Goal: Task Accomplishment & Management: Use online tool/utility

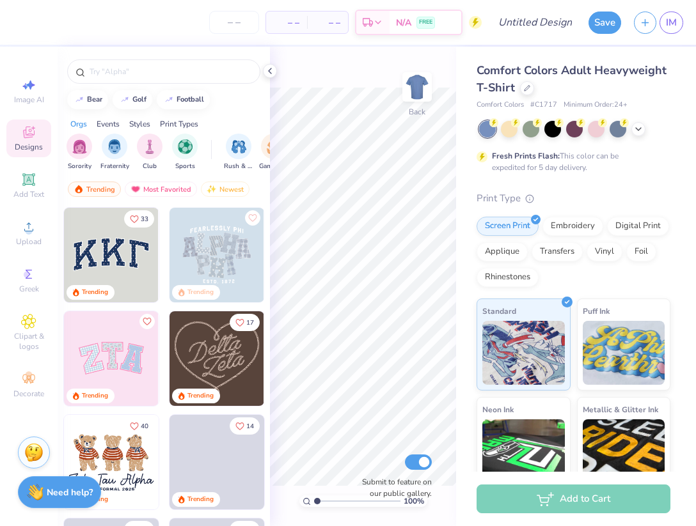
click at [116, 59] on div at bounding box center [164, 68] width 212 height 43
click at [116, 70] on input "text" at bounding box center [170, 71] width 164 height 13
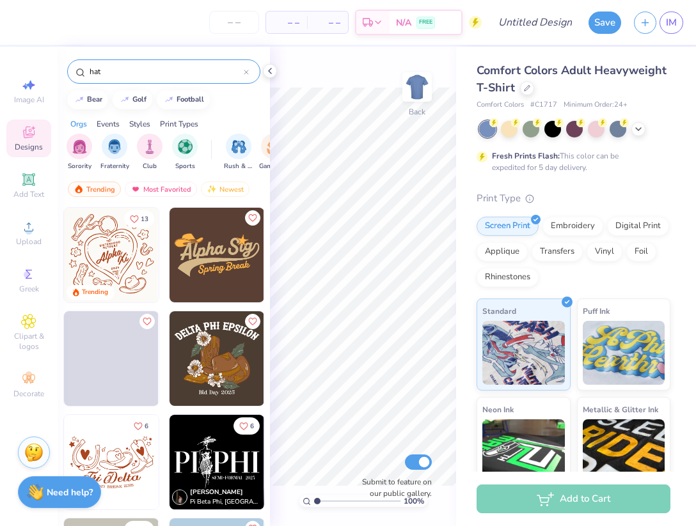
type input "hat"
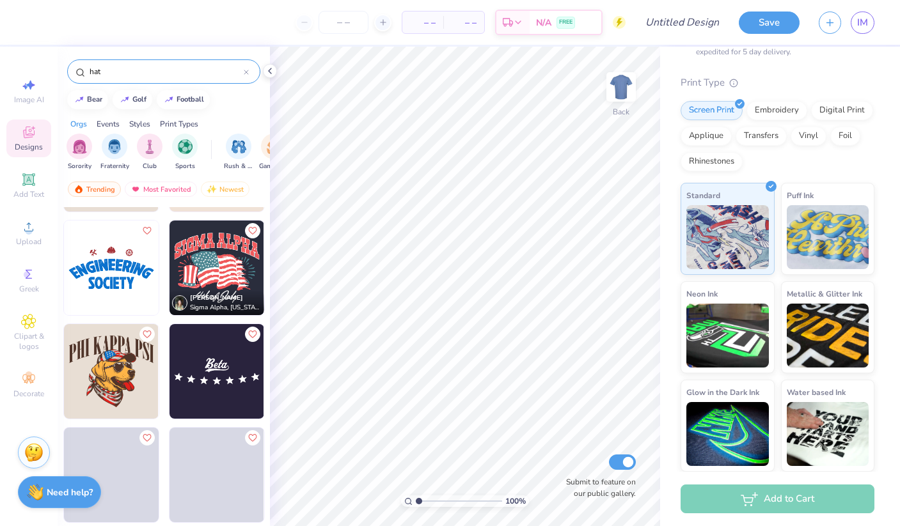
scroll to position [506, 0]
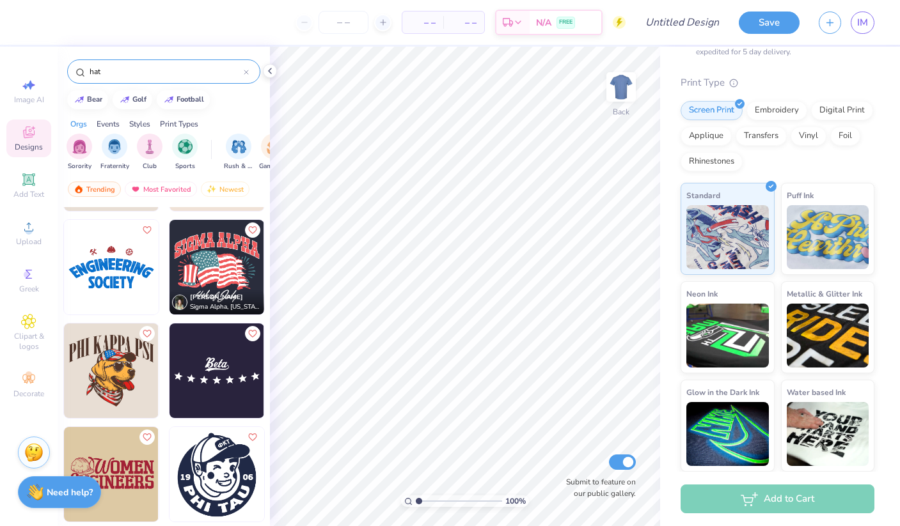
click at [217, 354] on img at bounding box center [216, 371] width 95 height 95
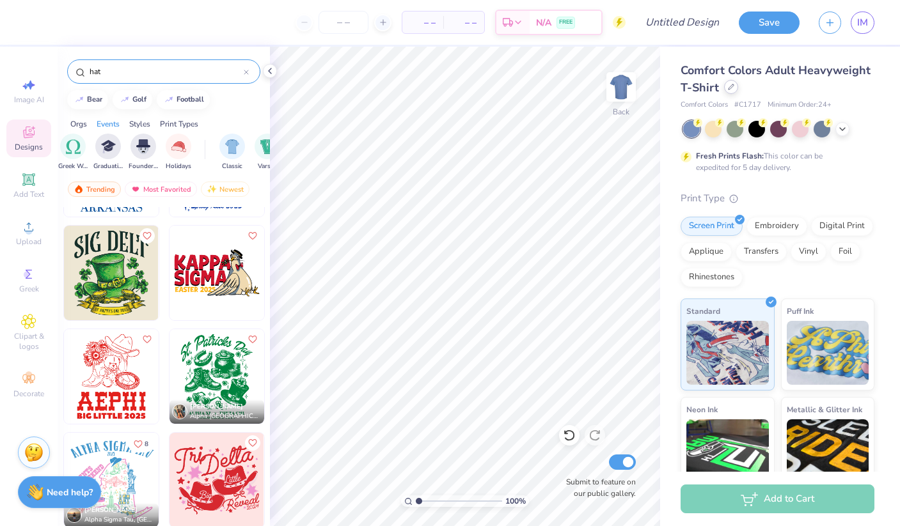
scroll to position [1, 0]
click at [695, 88] on icon at bounding box center [731, 86] width 6 height 6
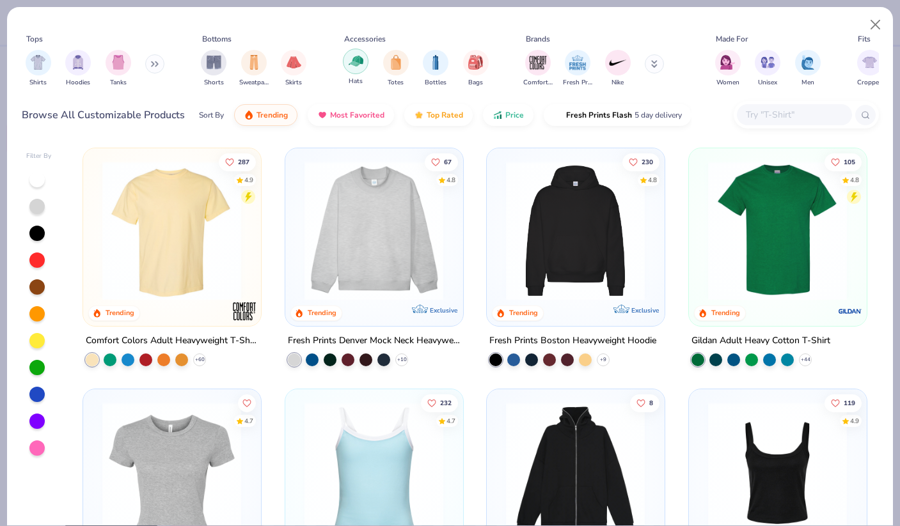
click at [352, 62] on img "filter for Hats" at bounding box center [356, 61] width 15 height 15
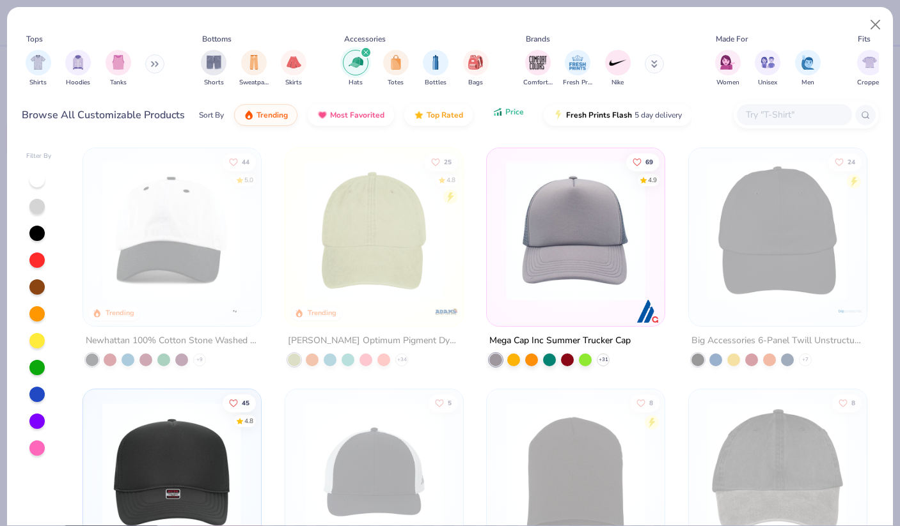
click at [495, 113] on icon "button" at bounding box center [497, 112] width 10 height 12
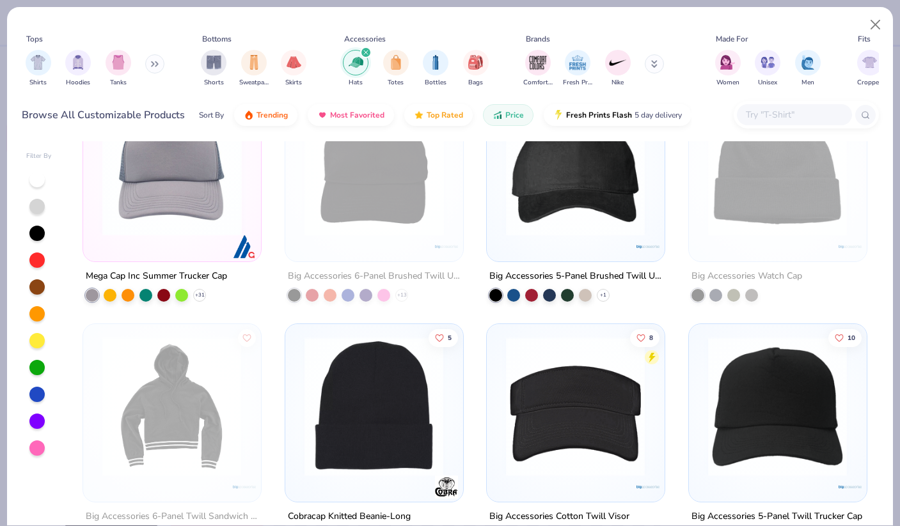
scroll to position [241, 0]
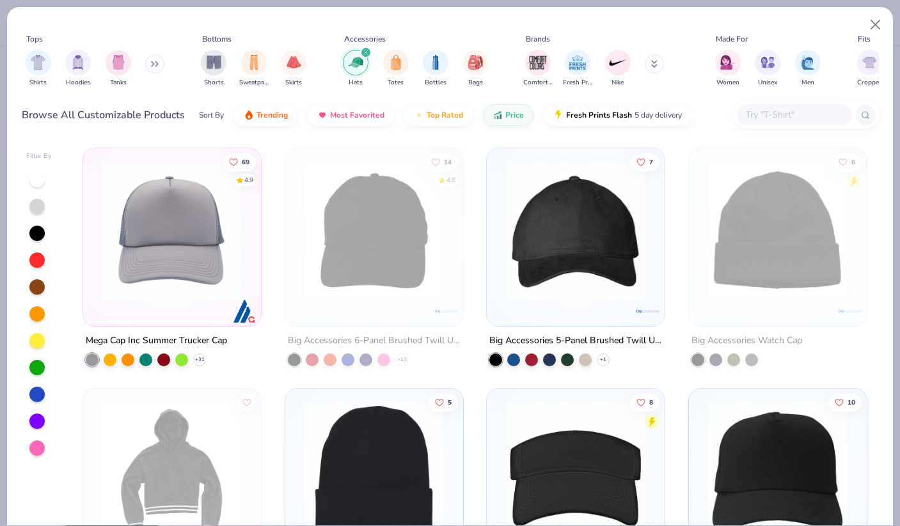
click at [143, 253] on img at bounding box center [172, 230] width 152 height 139
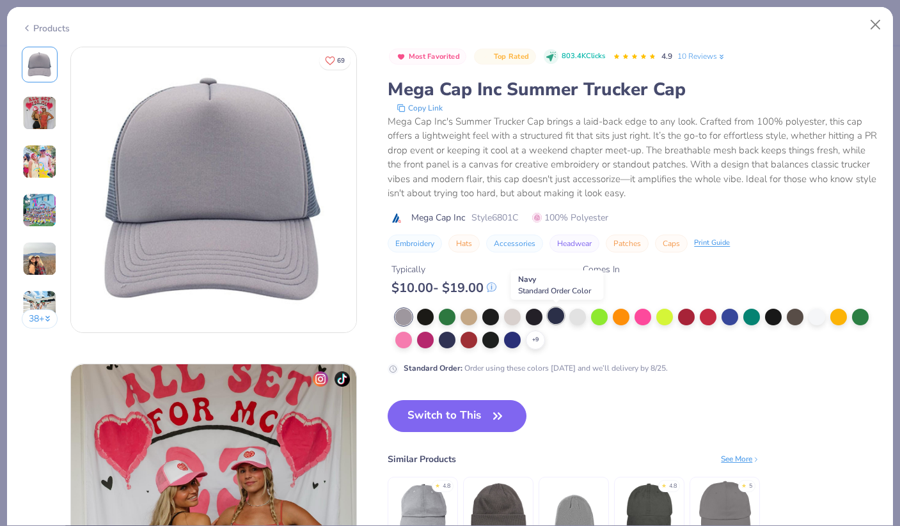
click at [555, 315] on div at bounding box center [555, 316] width 17 height 17
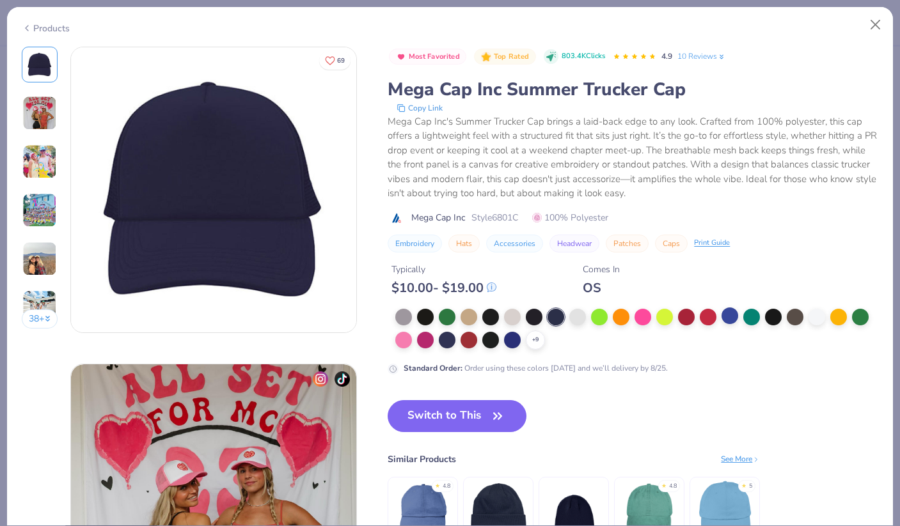
click at [695, 310] on div at bounding box center [729, 316] width 17 height 17
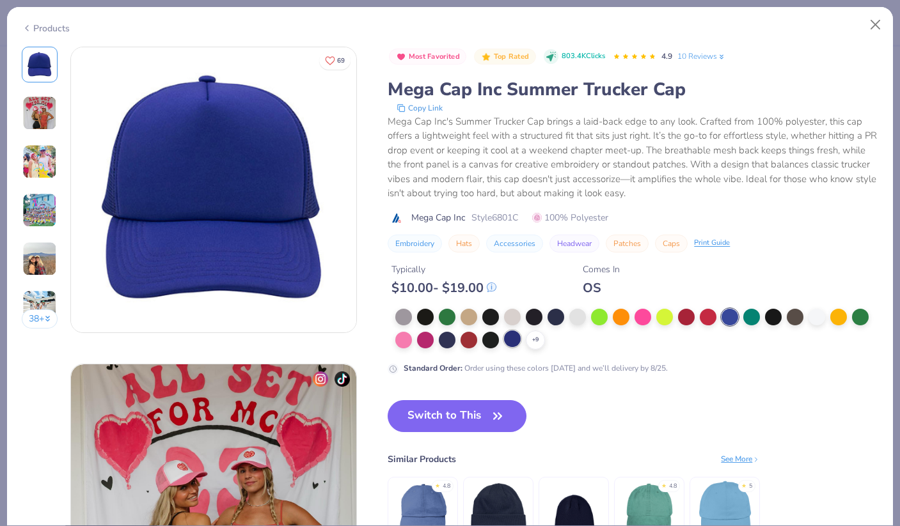
click at [511, 342] on div at bounding box center [512, 339] width 17 height 17
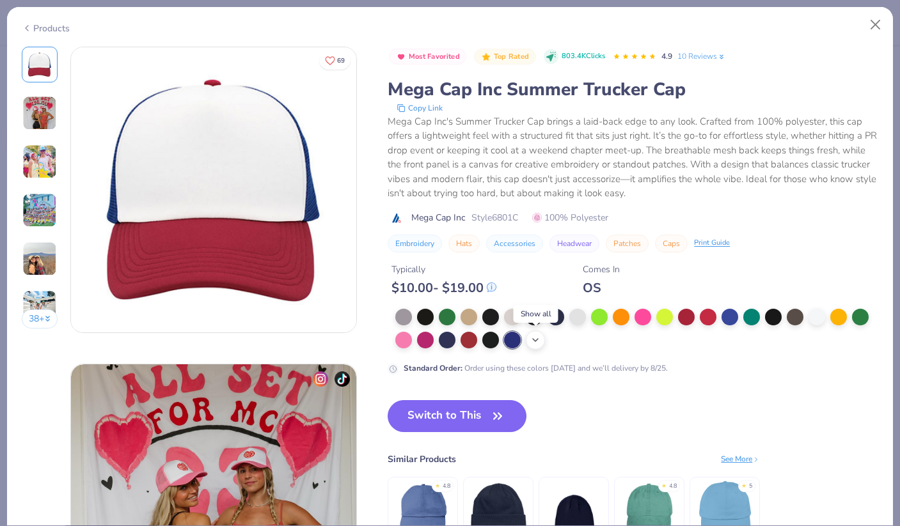
click at [533, 339] on icon at bounding box center [535, 340] width 10 height 10
click at [555, 342] on div at bounding box center [555, 339] width 17 height 17
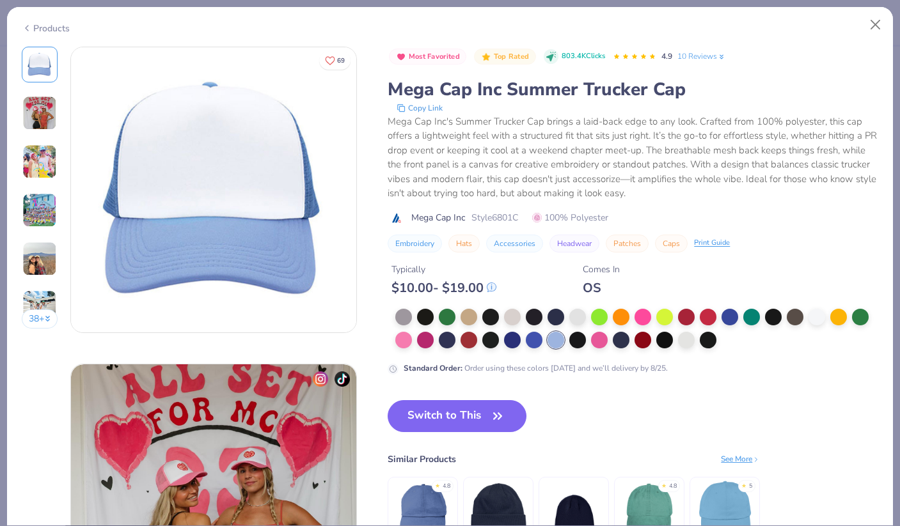
click at [42, 271] on img at bounding box center [39, 259] width 35 height 35
click at [536, 336] on div at bounding box center [534, 339] width 17 height 17
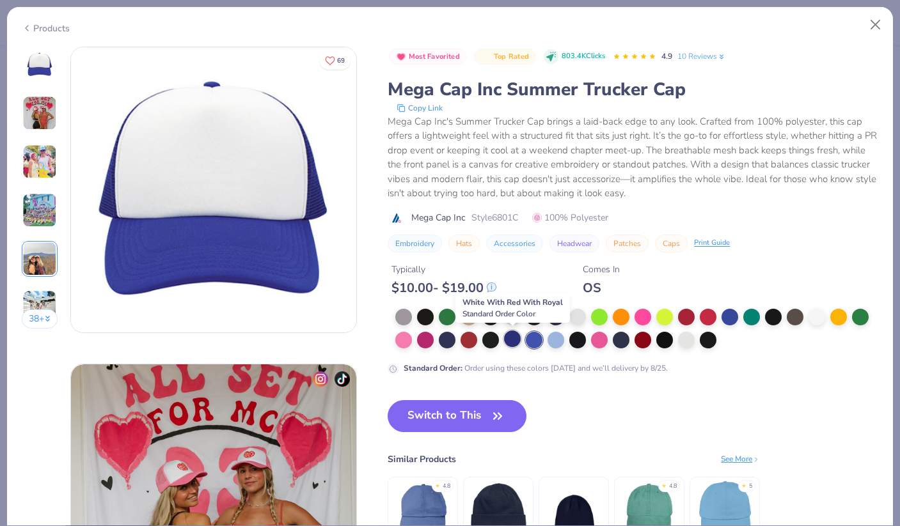
click at [510, 341] on div at bounding box center [512, 339] width 17 height 17
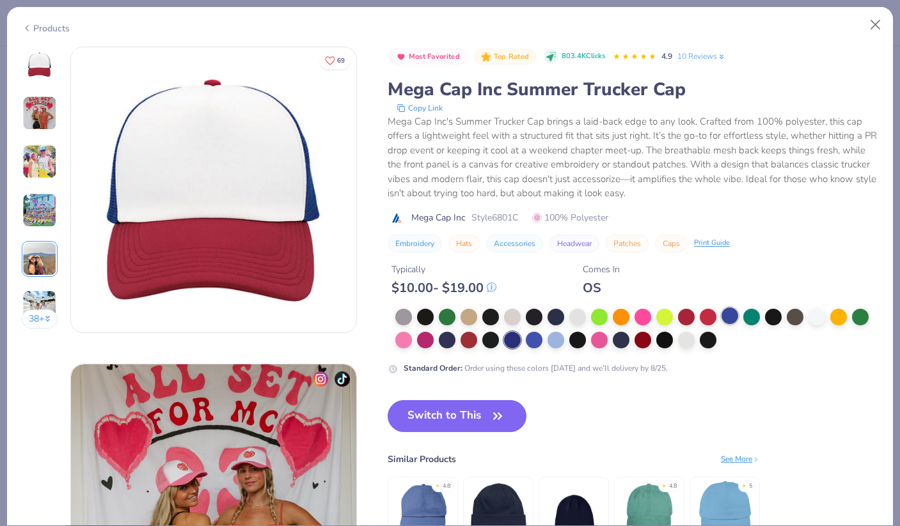
click at [695, 310] on div at bounding box center [729, 316] width 17 height 17
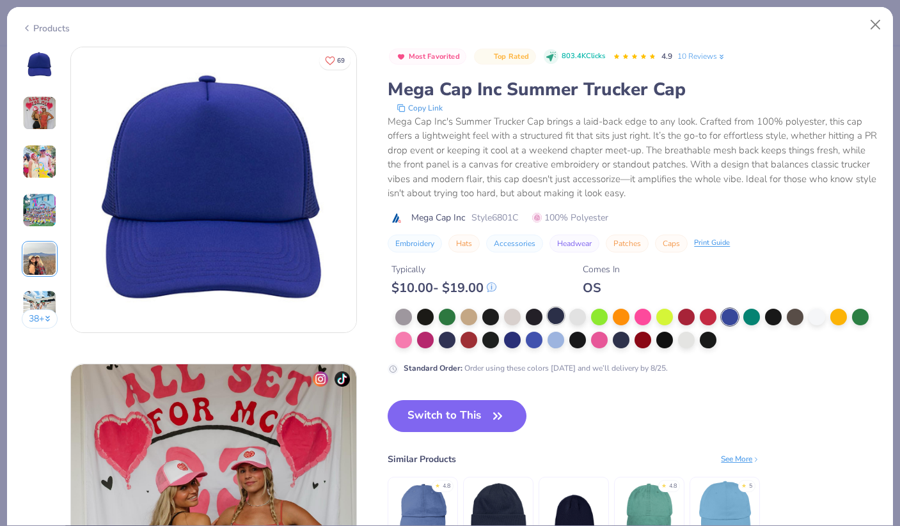
click at [556, 317] on div at bounding box center [555, 316] width 17 height 17
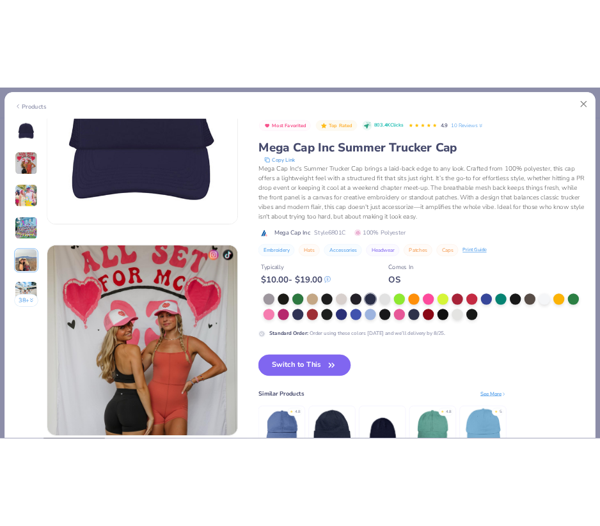
scroll to position [129, 0]
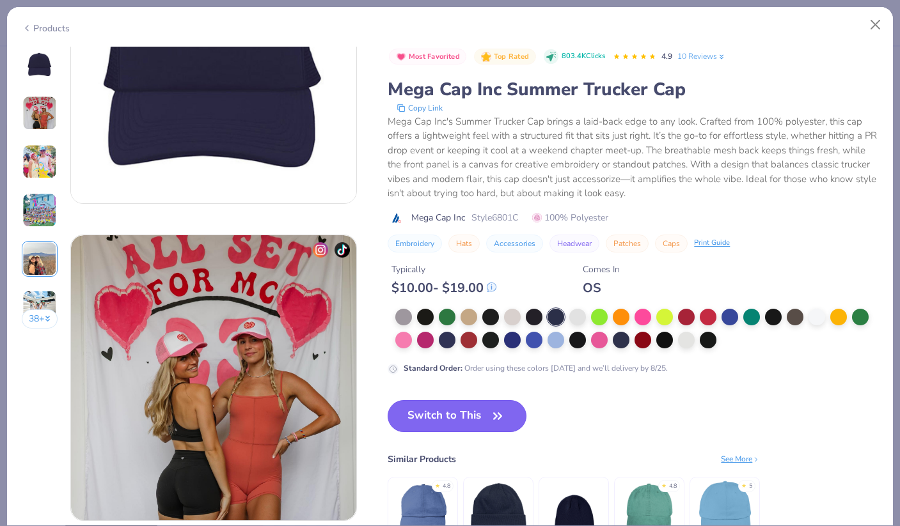
click at [414, 424] on button "Switch to This" at bounding box center [457, 416] width 139 height 32
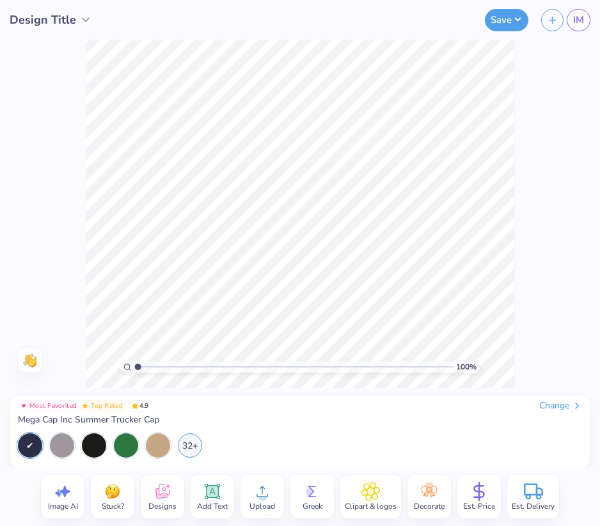
click at [58, 491] on icon at bounding box center [58, 494] width 7 height 8
select select "4"
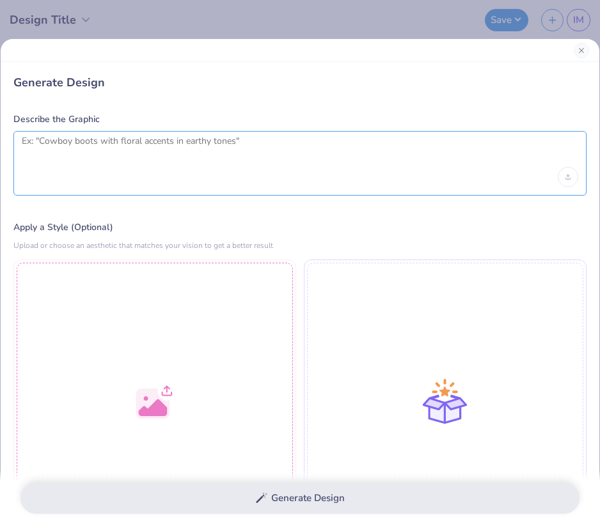
click at [250, 159] on textarea at bounding box center [300, 152] width 556 height 32
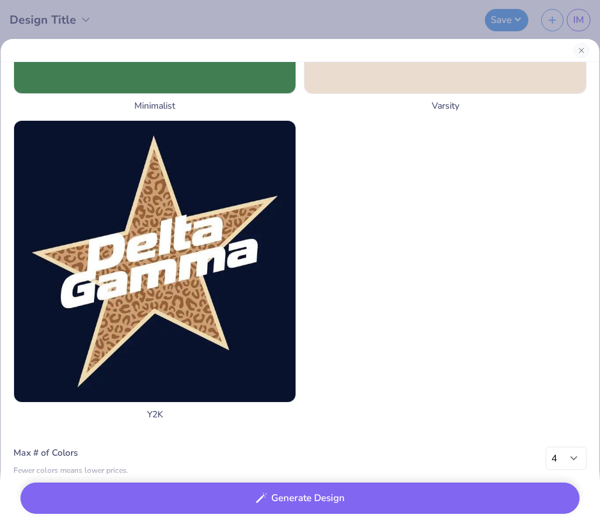
scroll to position [2007, 0]
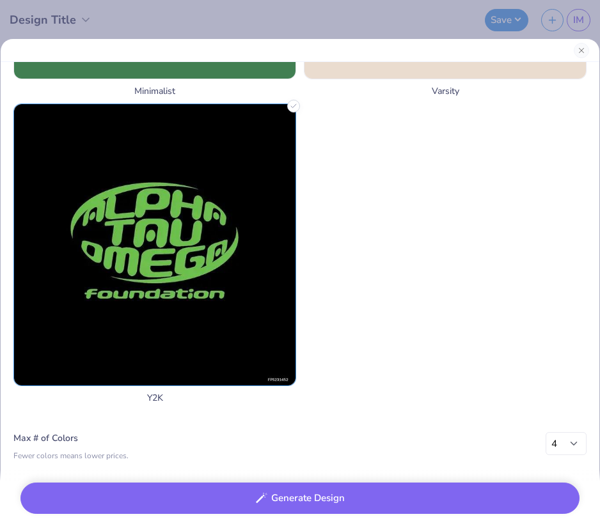
click at [267, 340] on img at bounding box center [154, 244] width 281 height 281
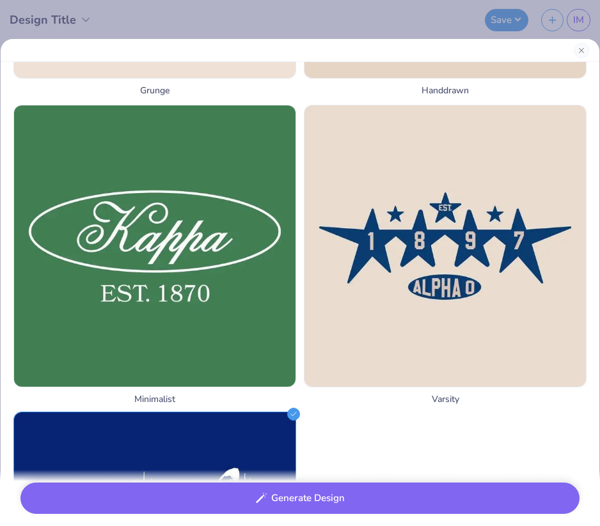
scroll to position [1640, 0]
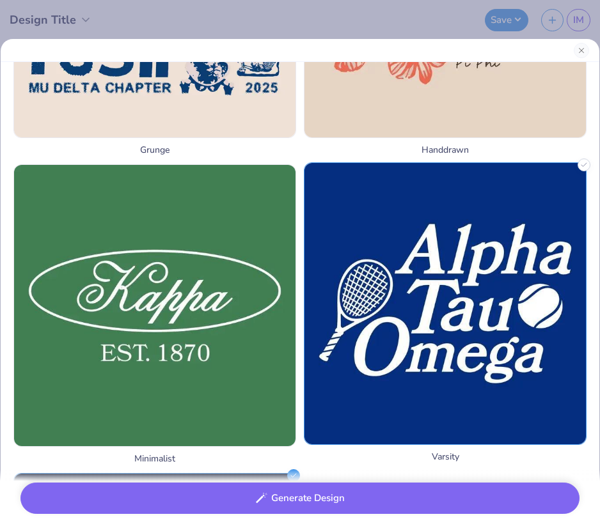
click at [345, 422] on img at bounding box center [444, 303] width 281 height 281
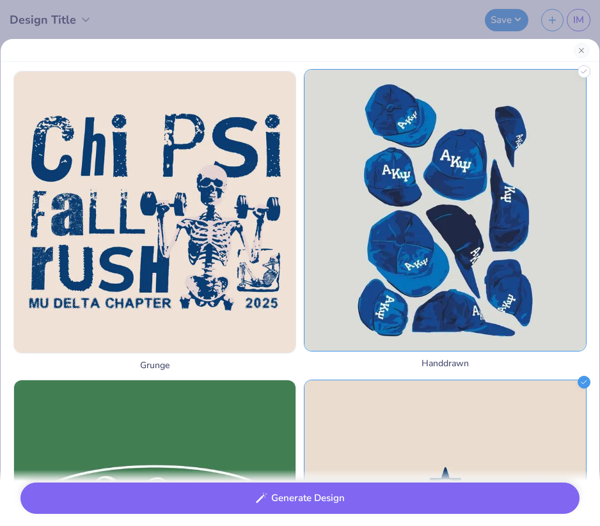
scroll to position [1429, 0]
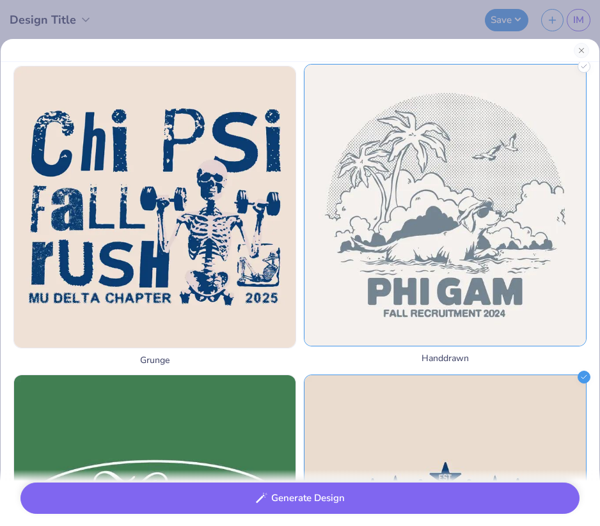
click at [375, 274] on img at bounding box center [444, 205] width 281 height 281
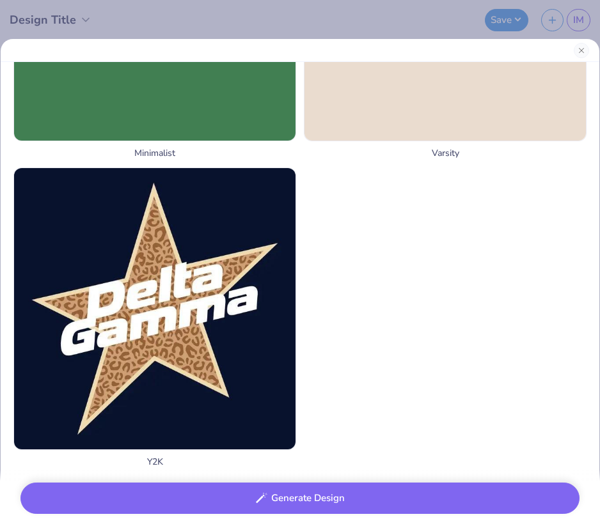
scroll to position [1956, 0]
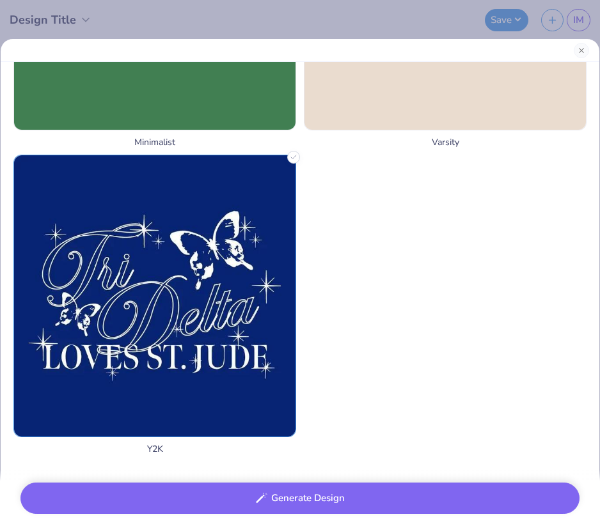
click at [185, 373] on img at bounding box center [154, 295] width 281 height 281
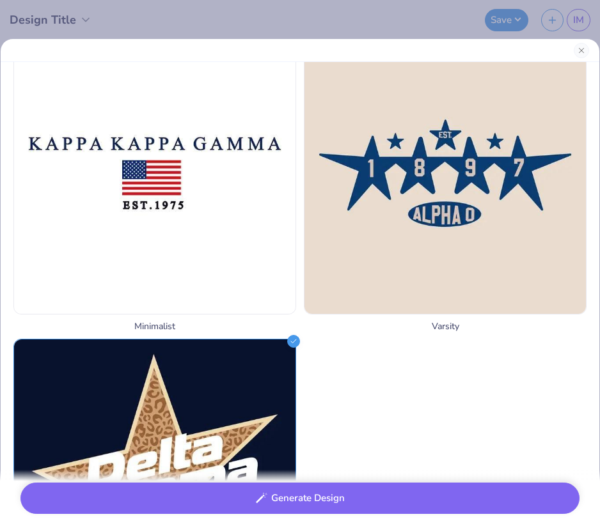
scroll to position [1729, 0]
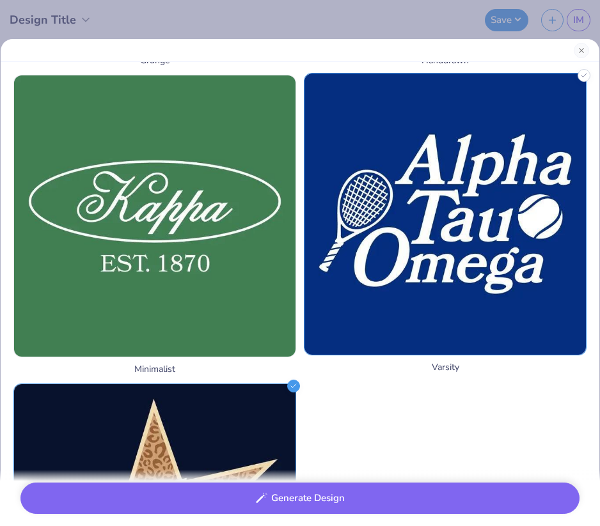
click at [379, 297] on img at bounding box center [444, 214] width 281 height 281
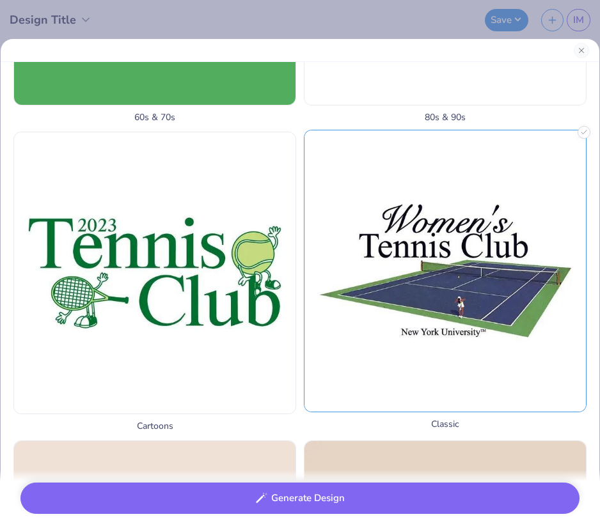
scroll to position [982, 0]
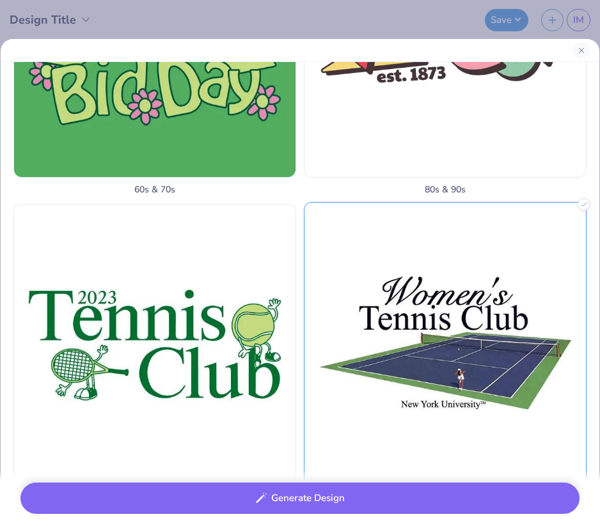
click at [460, 271] on img at bounding box center [444, 343] width 281 height 281
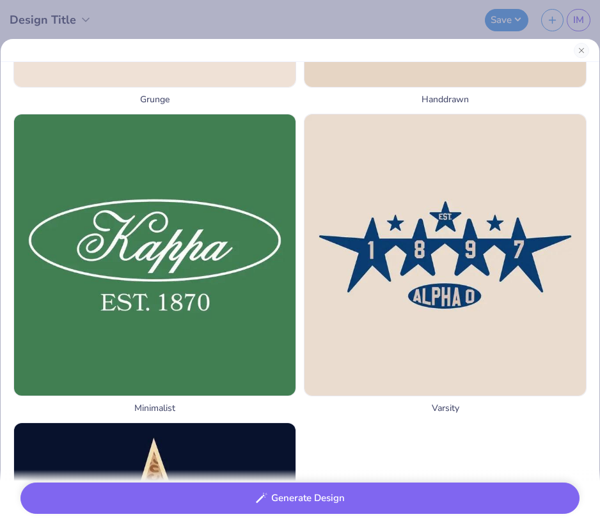
scroll to position [1681, 0]
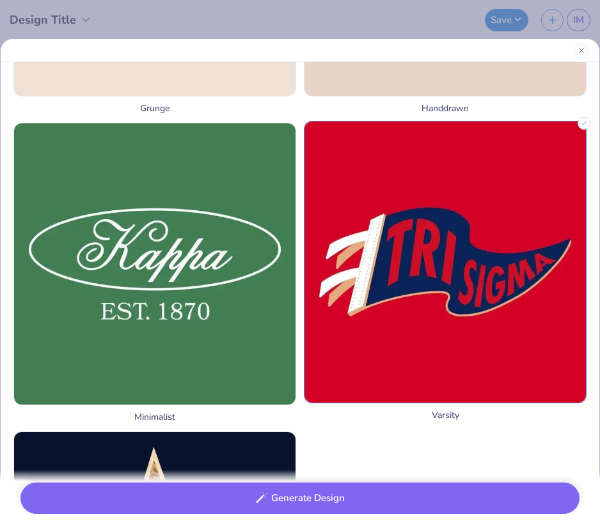
click at [570, 131] on img at bounding box center [444, 262] width 281 height 281
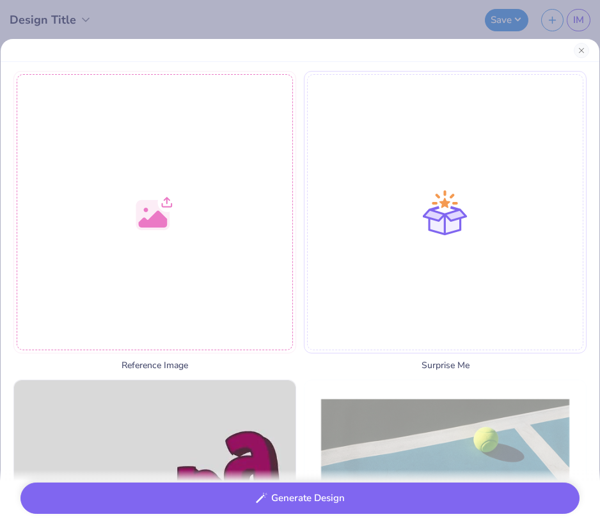
scroll to position [0, 0]
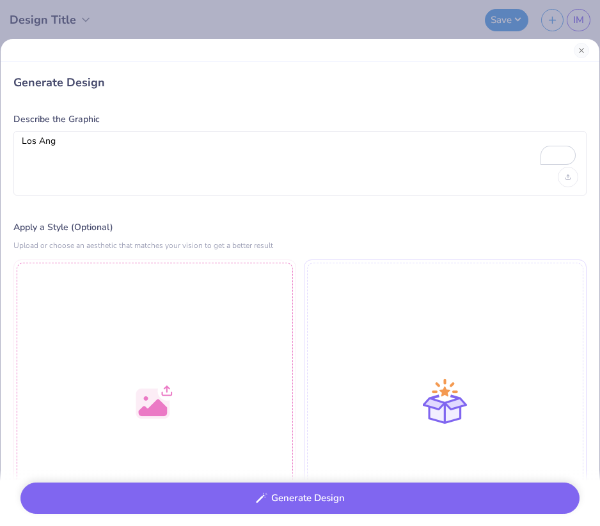
click at [249, 177] on div "Los Ang" at bounding box center [299, 163] width 573 height 65
click at [229, 141] on textarea "Los Ang" at bounding box center [300, 152] width 556 height 32
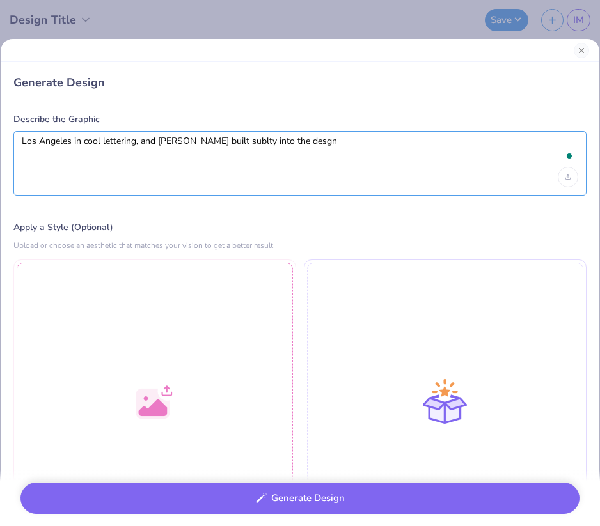
click at [230, 145] on textarea "Los Angeles in cool lettering, and Panhellenic built sublty into the desgn" at bounding box center [300, 152] width 556 height 32
click at [246, 142] on textarea "Los Angeles in cool lettering, and Panhellenic built subtly into the desgn" at bounding box center [300, 152] width 556 height 32
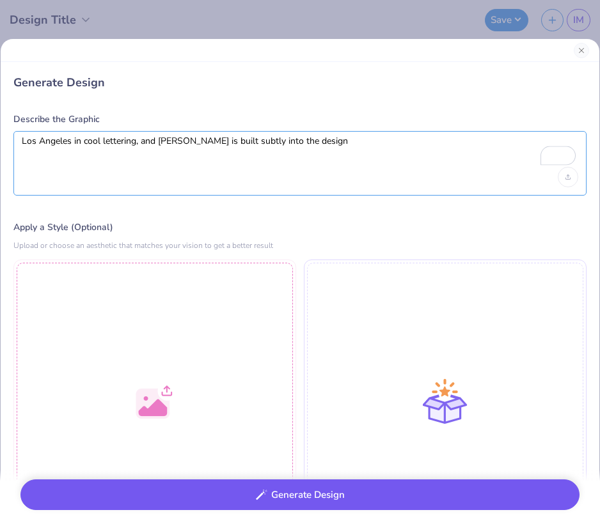
type textarea "Los Angeles in cool lettering, and Panhellenic is built subtly into the design"
click at [224, 491] on button "Generate Design" at bounding box center [299, 495] width 559 height 31
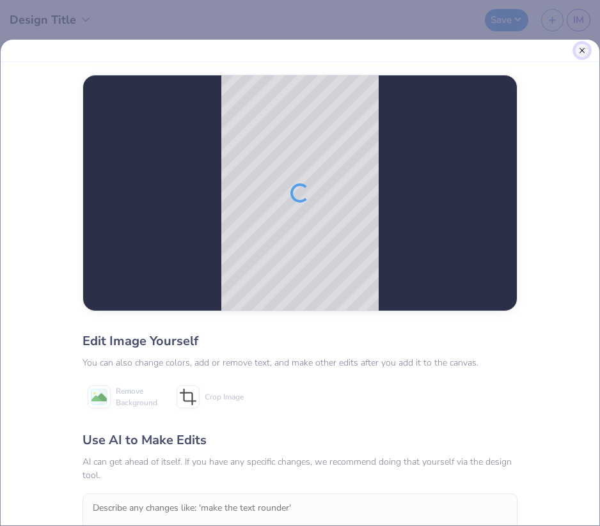
click at [580, 52] on button "Close" at bounding box center [582, 50] width 14 height 14
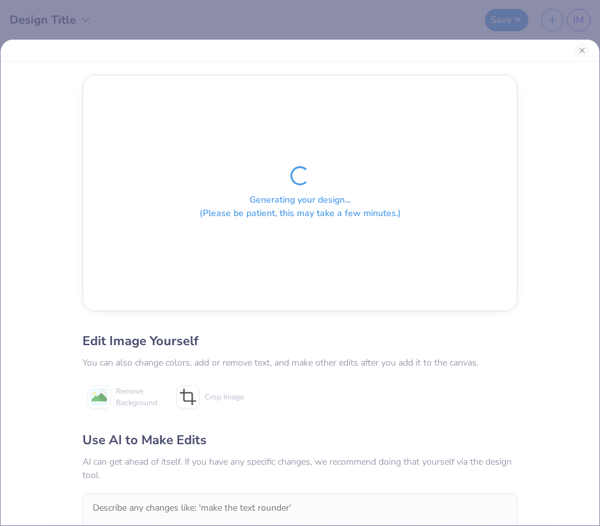
click at [585, 58] on div at bounding box center [300, 51] width 599 height 22
click at [580, 51] on button "Close" at bounding box center [582, 50] width 14 height 14
click at [583, 49] on button "Close" at bounding box center [582, 50] width 14 height 14
click at [316, 137] on div "Generating your design... (Please be patient, this may take a few minutes.)" at bounding box center [300, 192] width 434 height 235
click at [345, 32] on div "Generating your design... (Please be patient, this may take a few minutes.) Edi…" at bounding box center [300, 263] width 600 height 526
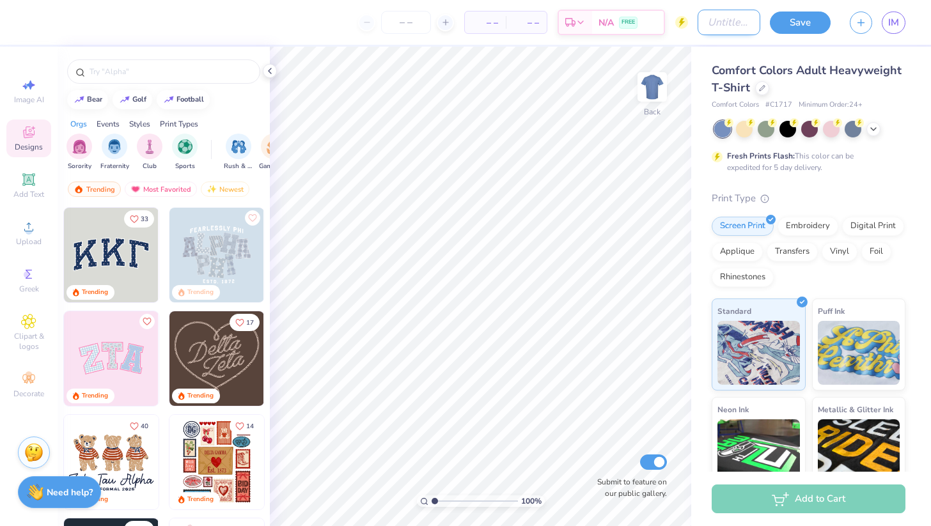
click at [698, 25] on input "Design Title" at bounding box center [729, 23] width 63 height 26
click at [759, 81] on div at bounding box center [762, 87] width 14 height 14
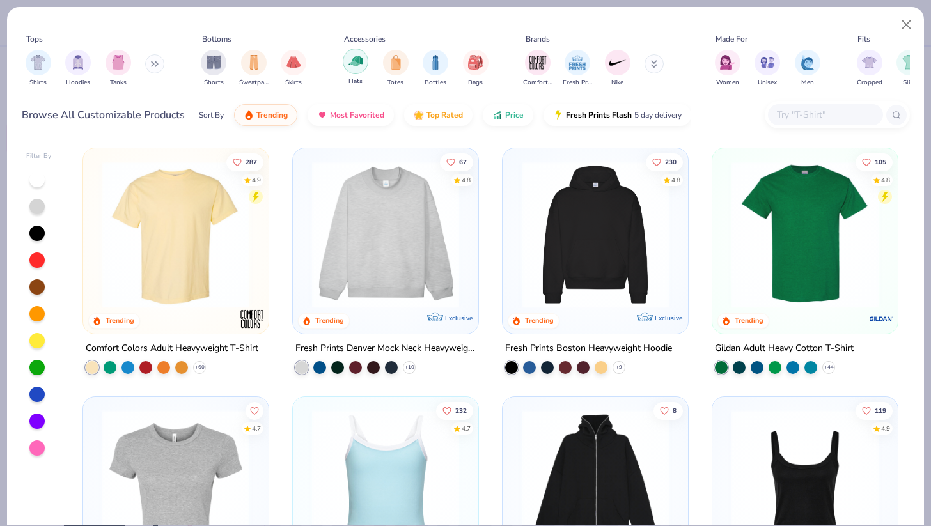
click at [356, 63] on img "filter for Hats" at bounding box center [356, 61] width 15 height 15
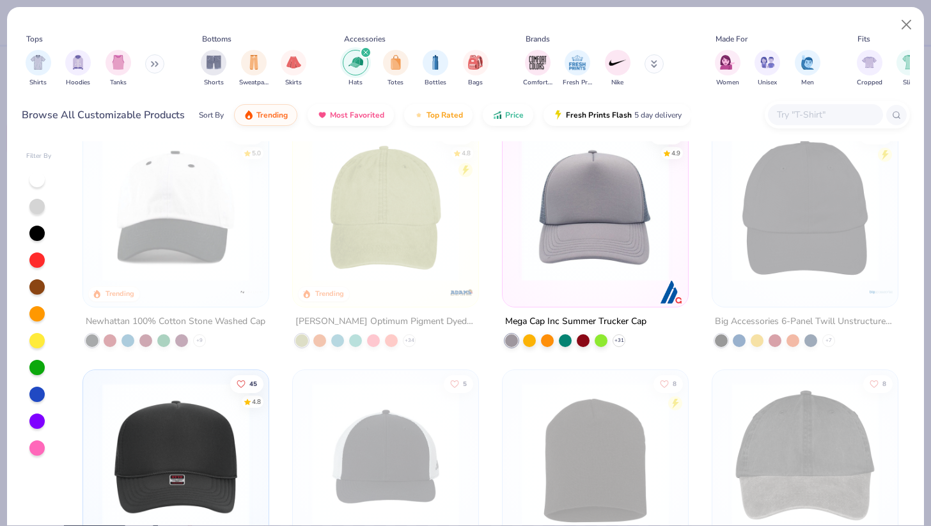
scroll to position [26, 0]
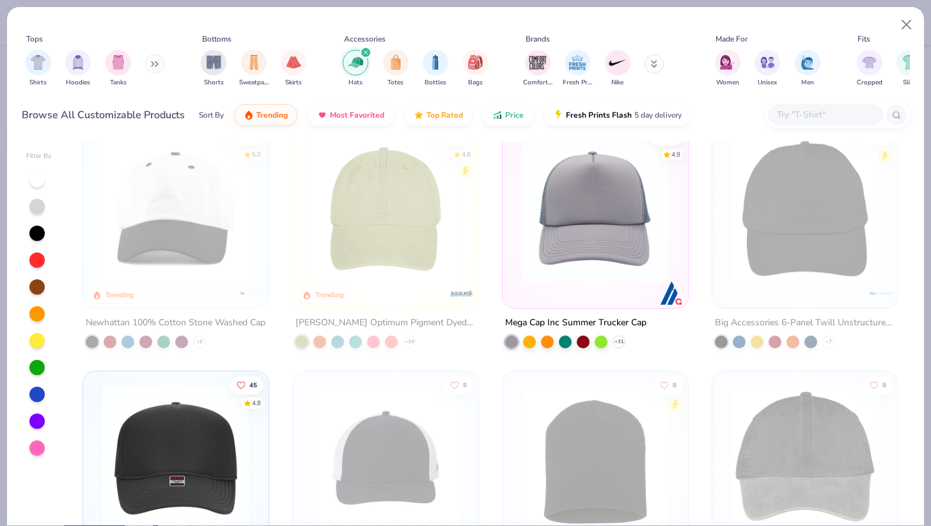
click at [535, 229] on img at bounding box center [595, 209] width 160 height 147
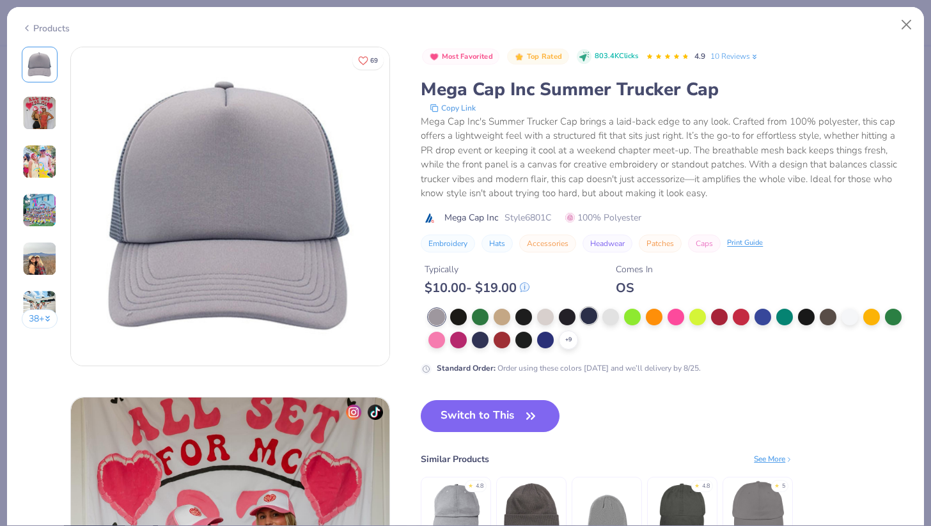
click at [587, 316] on div at bounding box center [589, 316] width 17 height 17
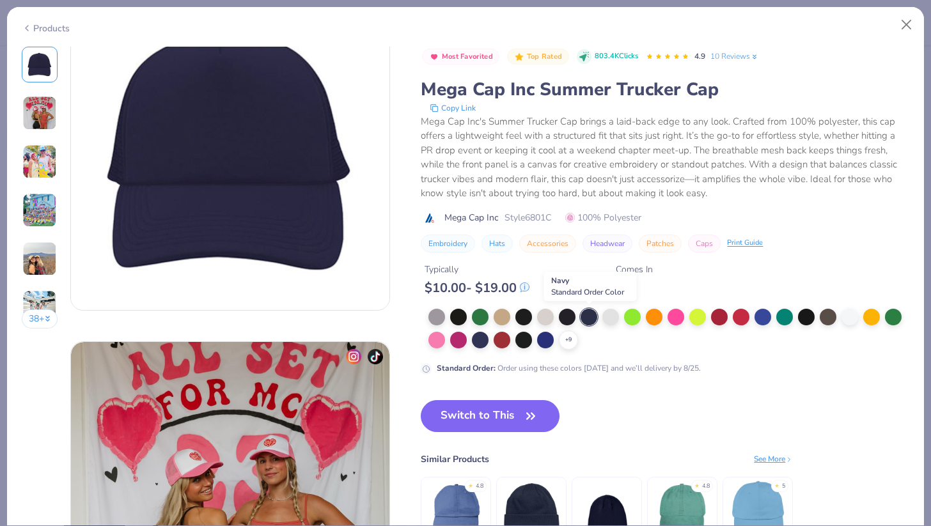
scroll to position [70, 0]
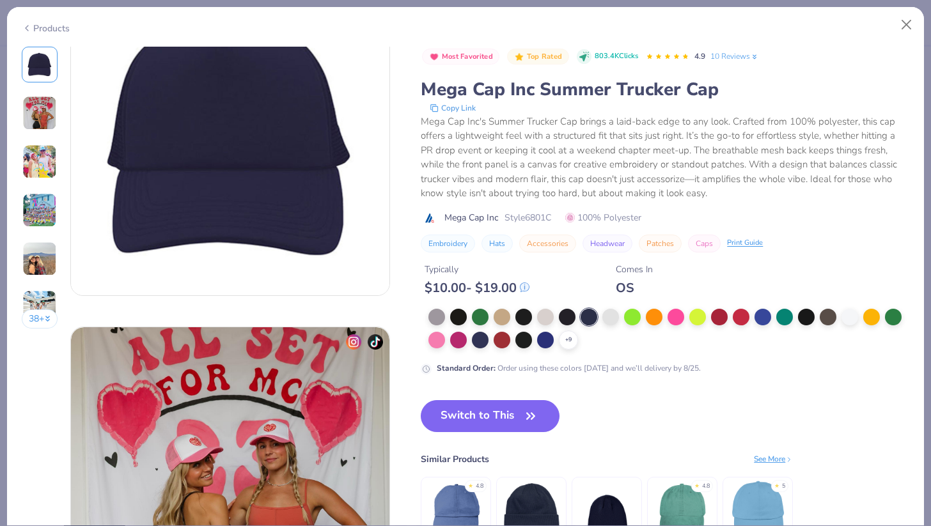
click at [490, 394] on div "Most Favorited Top Rated 803.4K Clicks 4.9 10 Reviews Mega Cap Inc Summer Truck…" at bounding box center [665, 310] width 489 height 526
click at [489, 405] on button "Switch to This" at bounding box center [490, 416] width 139 height 32
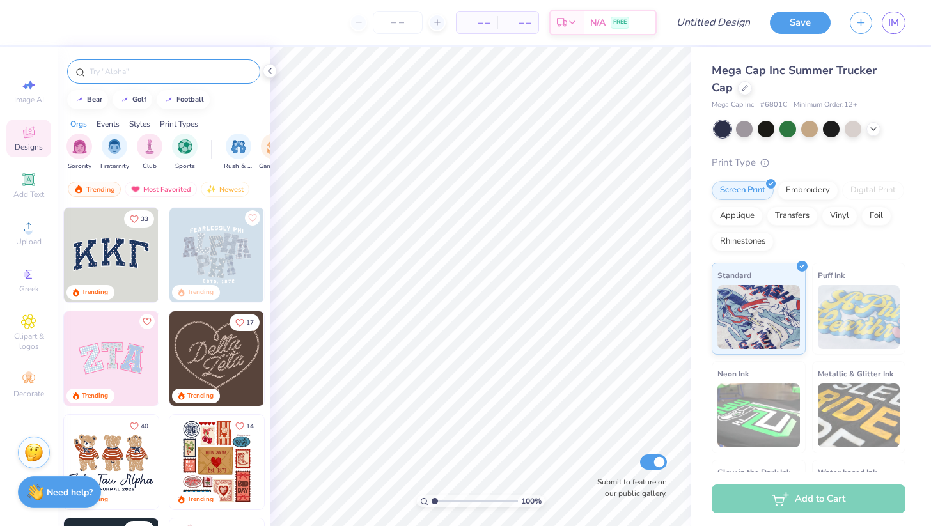
click at [121, 81] on div at bounding box center [163, 71] width 193 height 24
click at [113, 74] on input "text" at bounding box center [170, 71] width 164 height 13
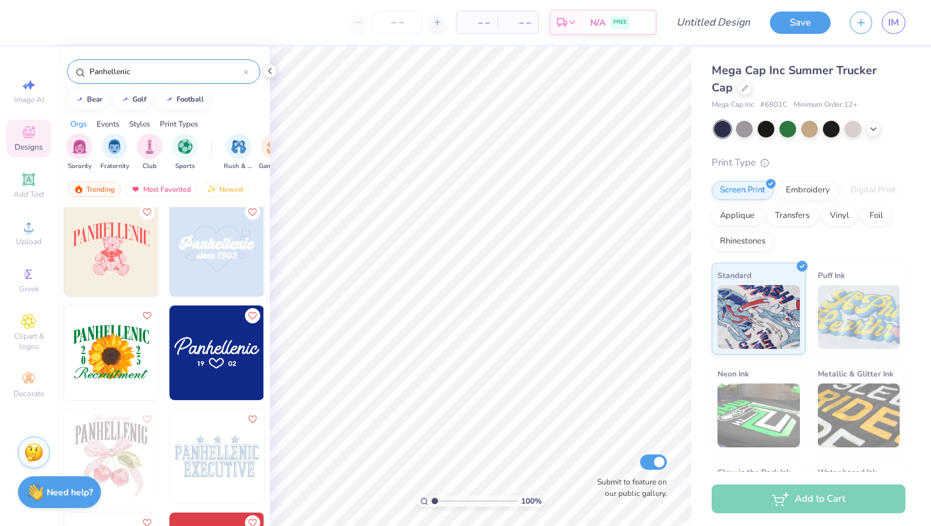
scroll to position [519, 0]
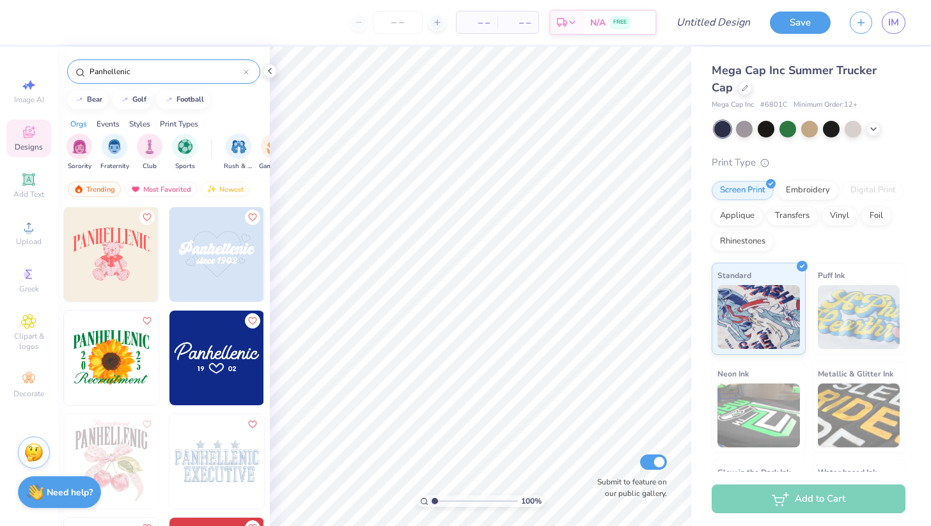
click at [106, 71] on input "Panhellenic" at bounding box center [165, 71] width 155 height 13
click at [105, 70] on input "Panhellenic" at bounding box center [165, 71] width 155 height 13
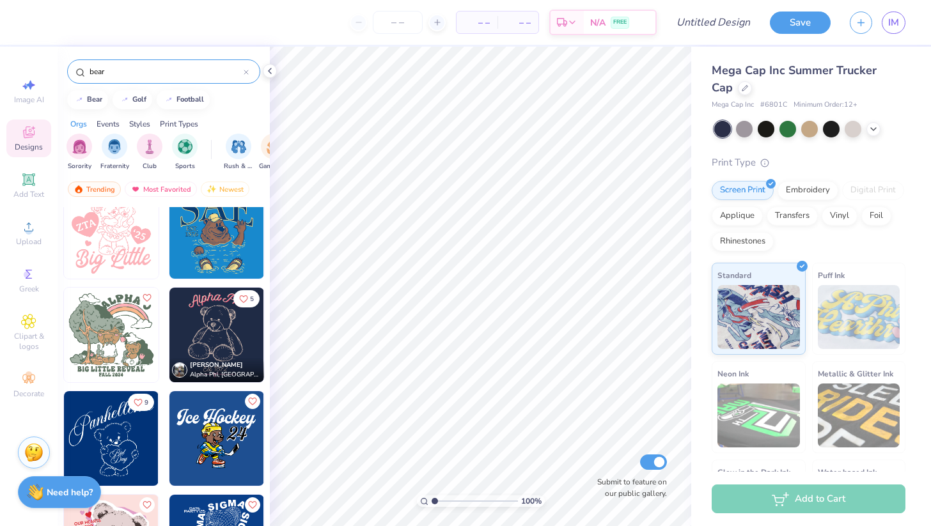
scroll to position [3572, 0]
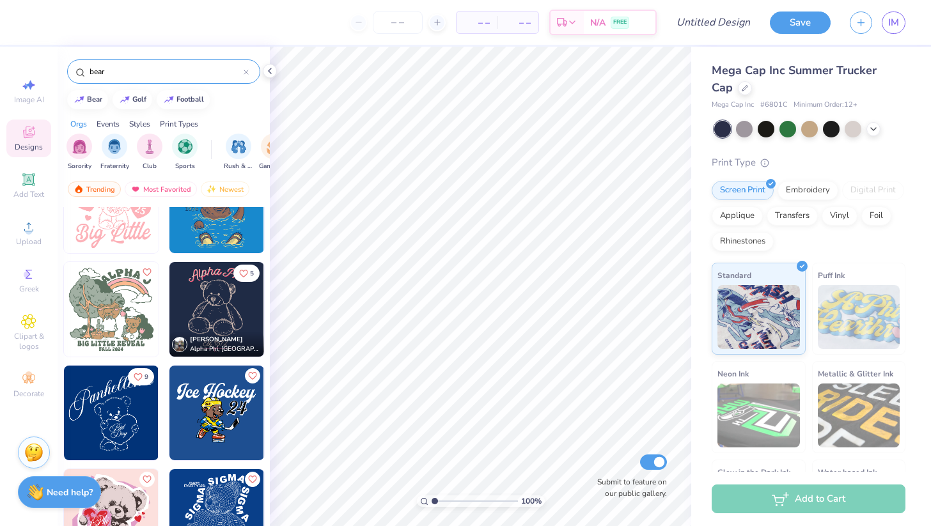
type input "bear"
click at [118, 410] on img at bounding box center [111, 413] width 95 height 95
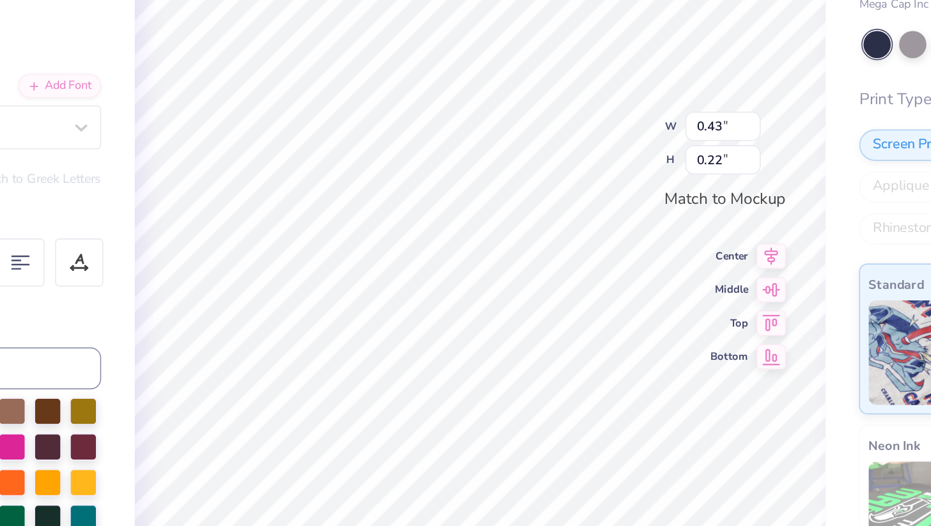
type input "2.21"
type input "1.19"
type input "0.43"
type input "0.22"
type textarea "L"
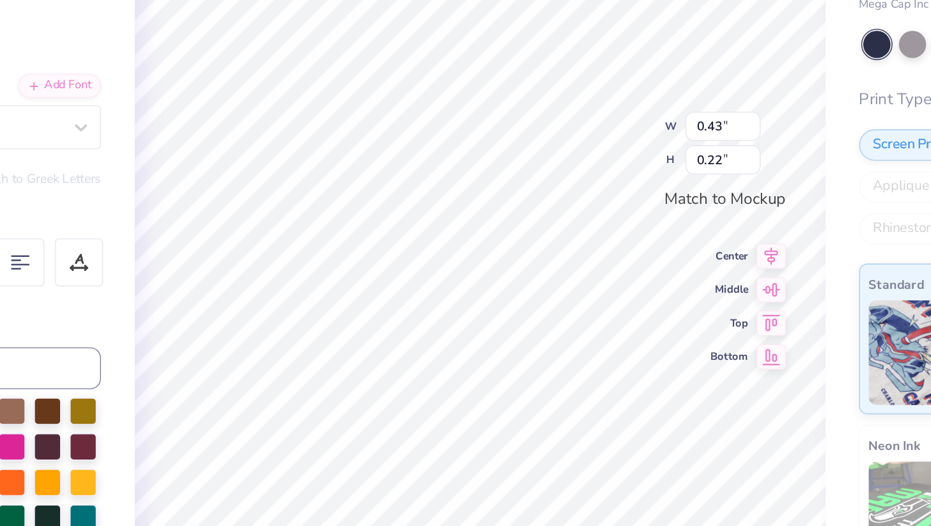
type input "0.42"
type textarea "L"
type textarea "Panhellenic"
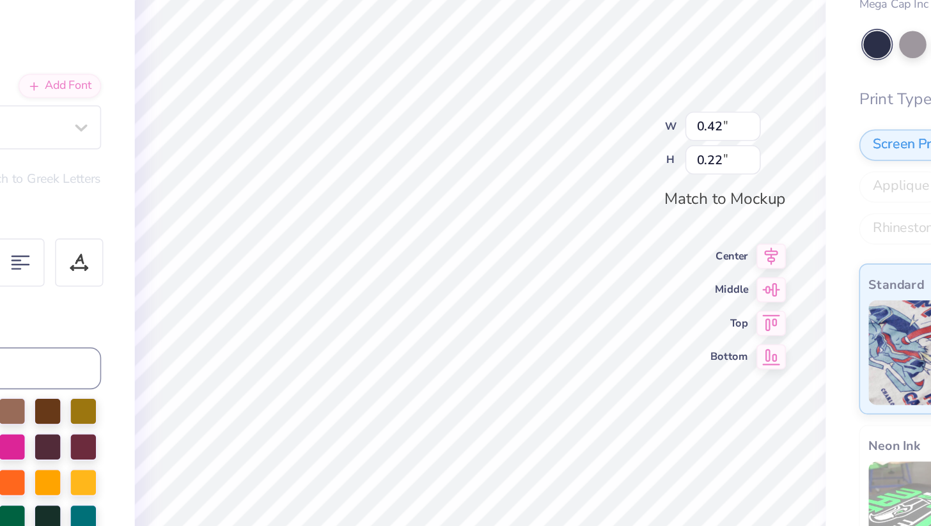
type input "1.16"
type input "1.43"
type textarea "Los Angeles"
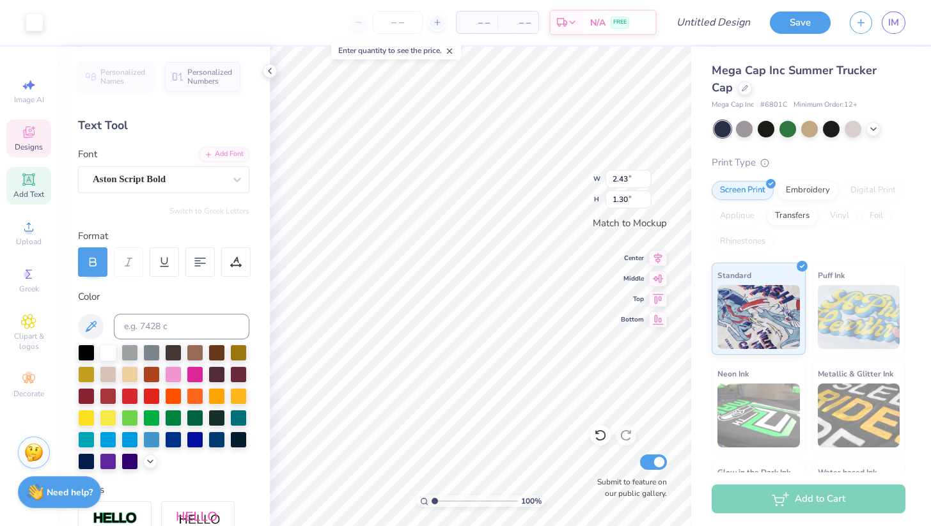
type input "2.43"
type input "1.30"
type input "1.50"
type input "1.85"
type input "2.43"
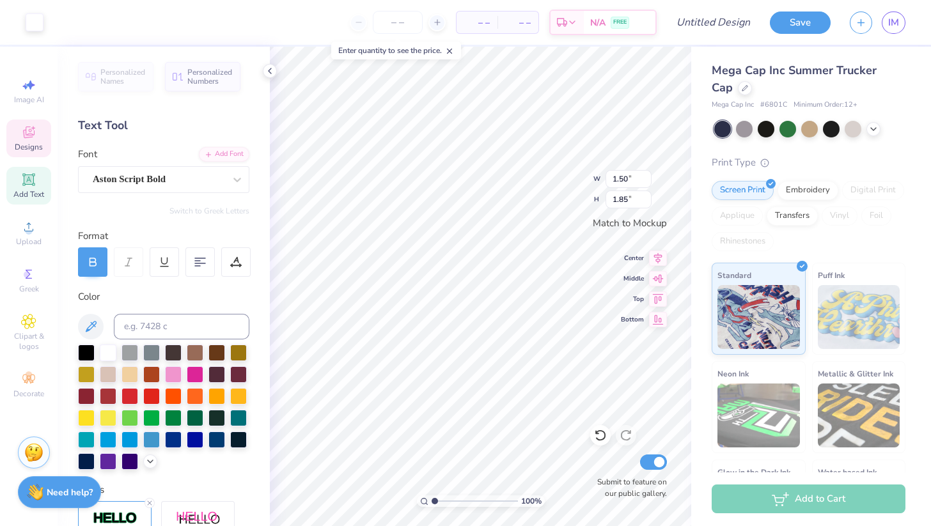
type input "1.30"
type input "1.50"
type input "1.85"
type input "2.43"
type input "1.30"
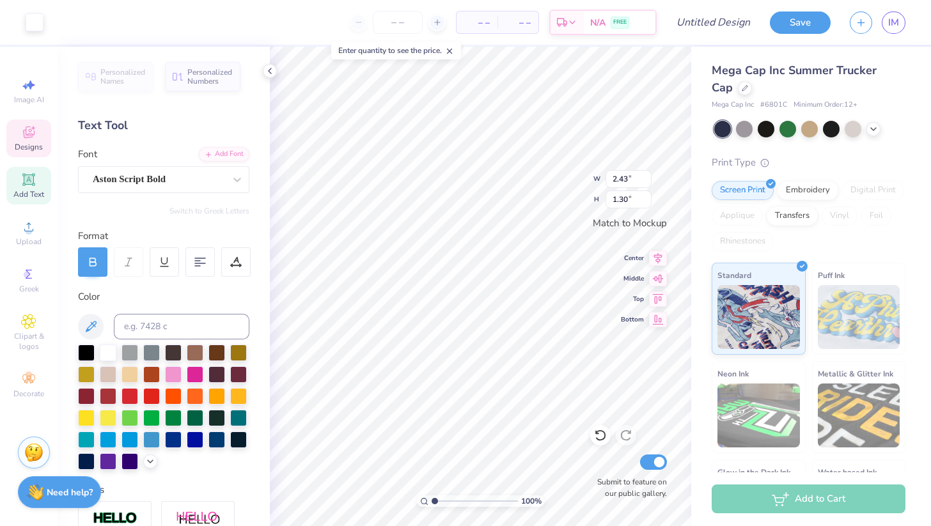
type input "1.50"
type input "1.85"
click at [656, 261] on icon at bounding box center [658, 256] width 18 height 15
click at [656, 278] on icon at bounding box center [658, 277] width 11 height 8
click at [656, 278] on icon at bounding box center [658, 276] width 18 height 15
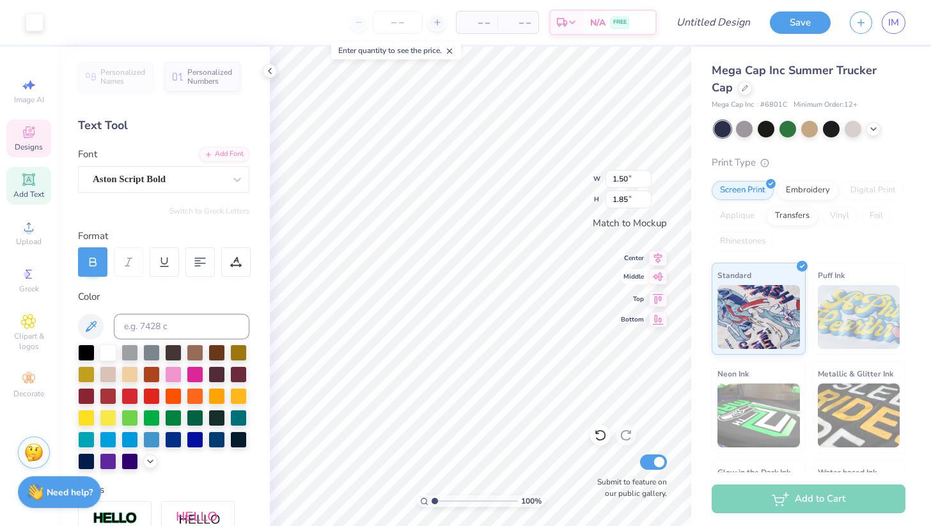
click at [656, 278] on icon at bounding box center [658, 276] width 18 height 15
type input "2.43"
type input "1.30"
type input "2.43"
type input "1.30"
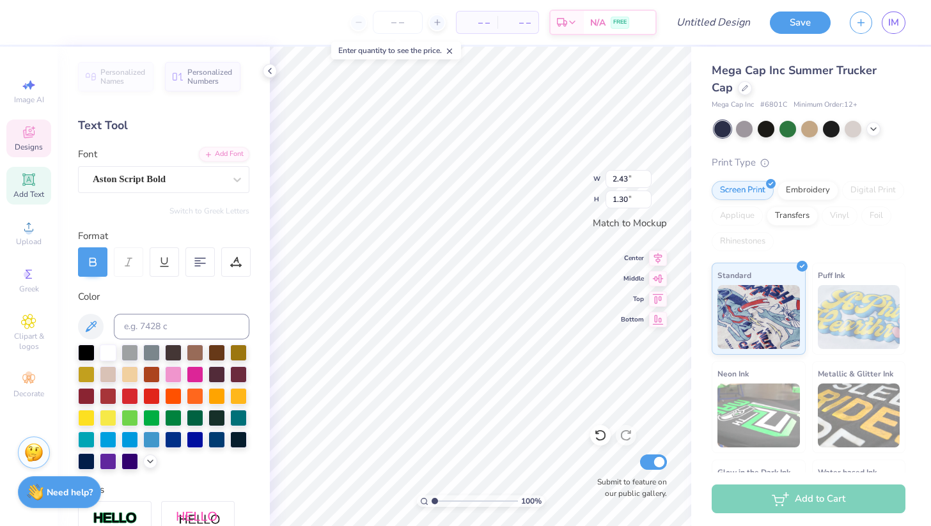
type input "1.50"
click at [645, 205] on input "1.84" at bounding box center [629, 200] width 46 height 18
click at [647, 205] on input "1.84" at bounding box center [629, 200] width 46 height 18
click at [647, 203] on input "1.83" at bounding box center [629, 200] width 46 height 18
type input "1.82"
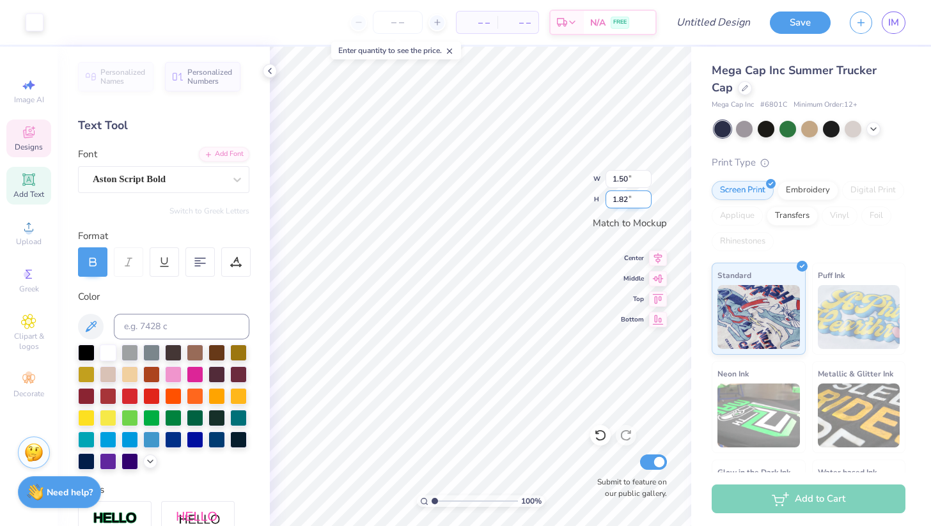
click at [647, 203] on input "1.82" at bounding box center [629, 200] width 46 height 18
type input "1.48"
click at [647, 195] on input "1.83" at bounding box center [629, 200] width 46 height 18
click at [647, 195] on input "1.84" at bounding box center [629, 200] width 46 height 18
type input "1.85"
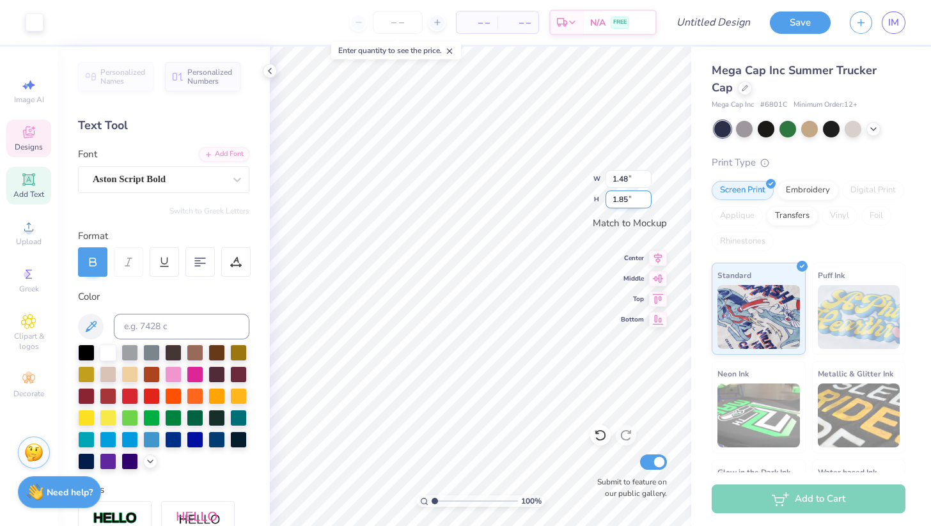
click at [647, 195] on input "1.85" at bounding box center [629, 200] width 46 height 18
type input "1.50"
type input "2.43"
type input "1.30"
type input "1.34"
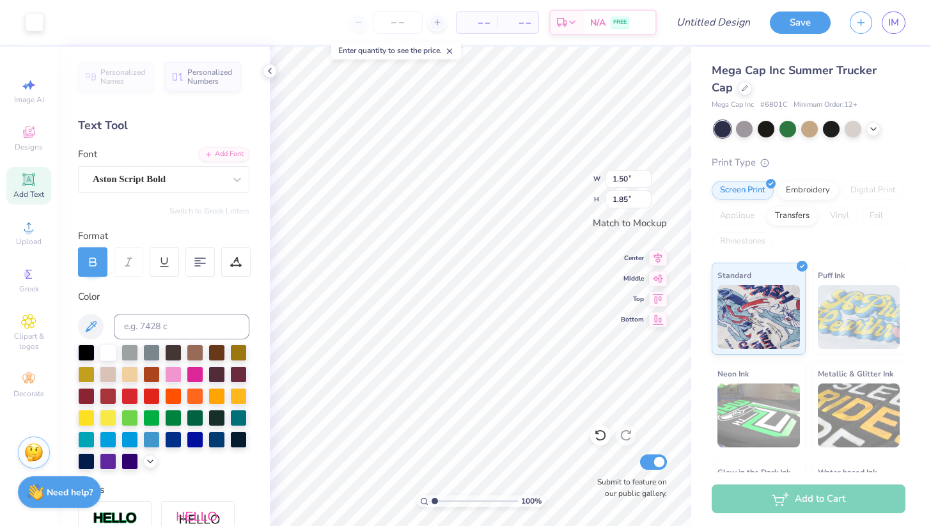
type input "1.65"
click at [603, 437] on icon at bounding box center [600, 435] width 13 height 13
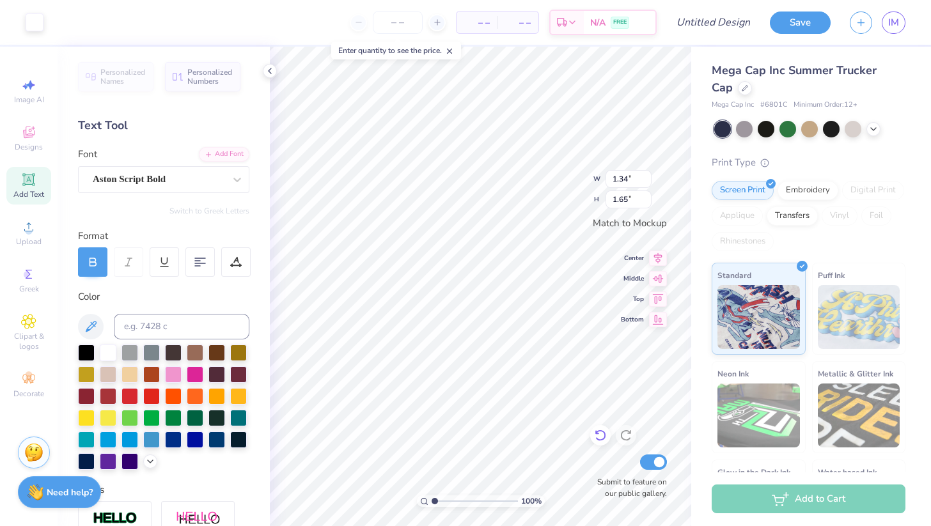
click at [603, 437] on icon at bounding box center [600, 435] width 13 height 13
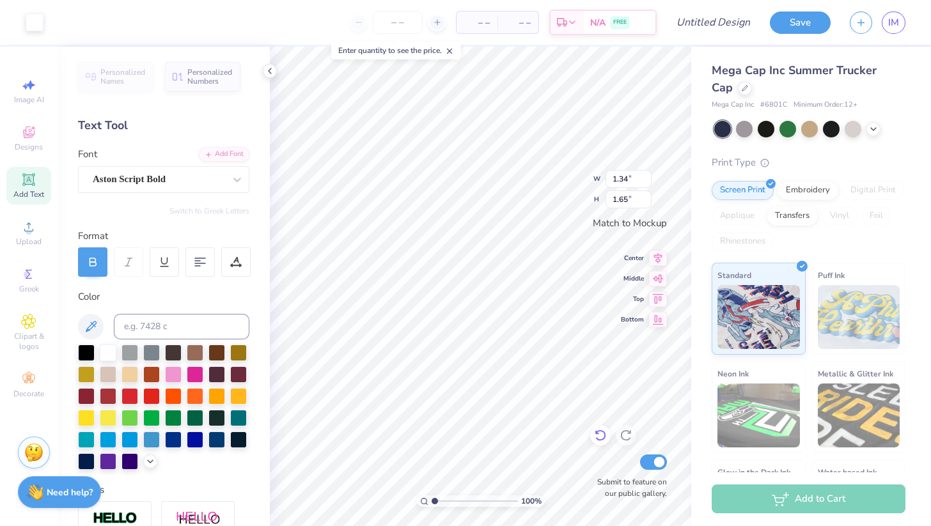
click at [603, 437] on icon at bounding box center [600, 435] width 13 height 13
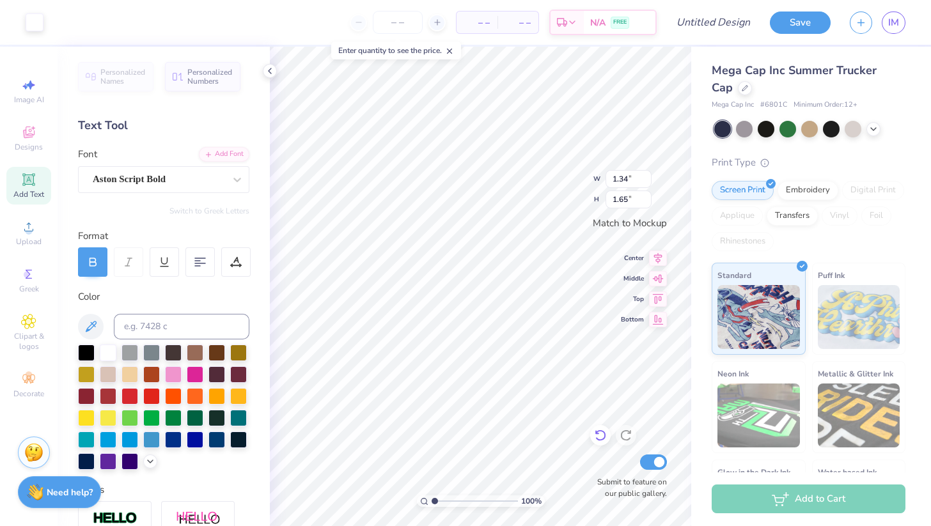
click at [603, 437] on icon at bounding box center [600, 435] width 13 height 13
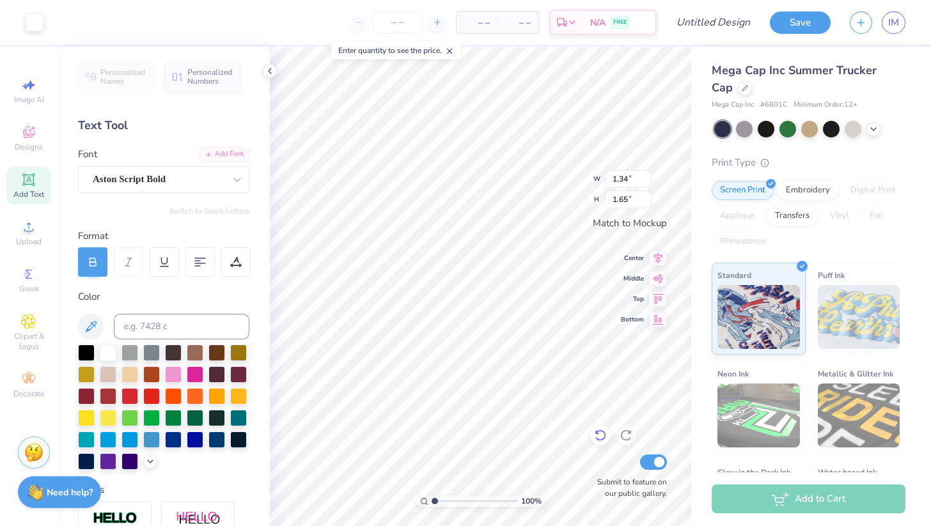
click at [603, 437] on icon at bounding box center [600, 435] width 13 height 13
type input "2.21"
type input "1.98"
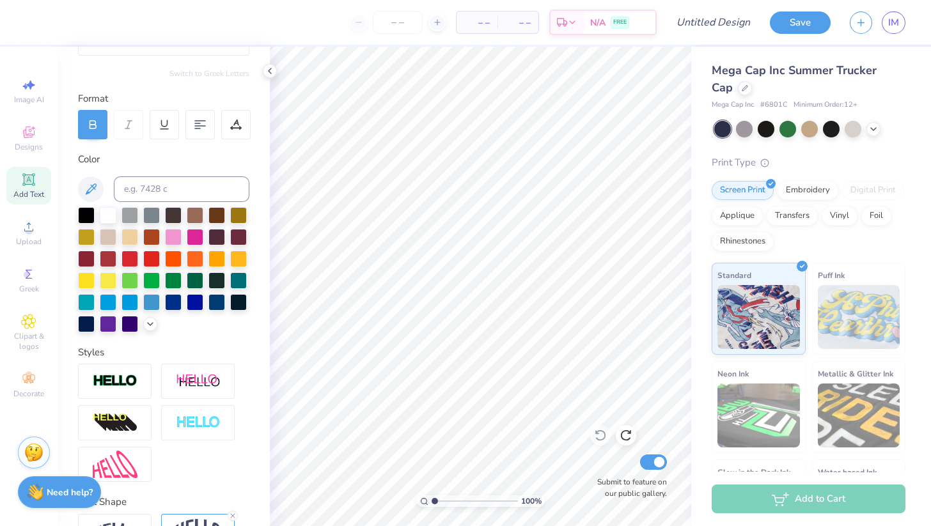
scroll to position [126, 0]
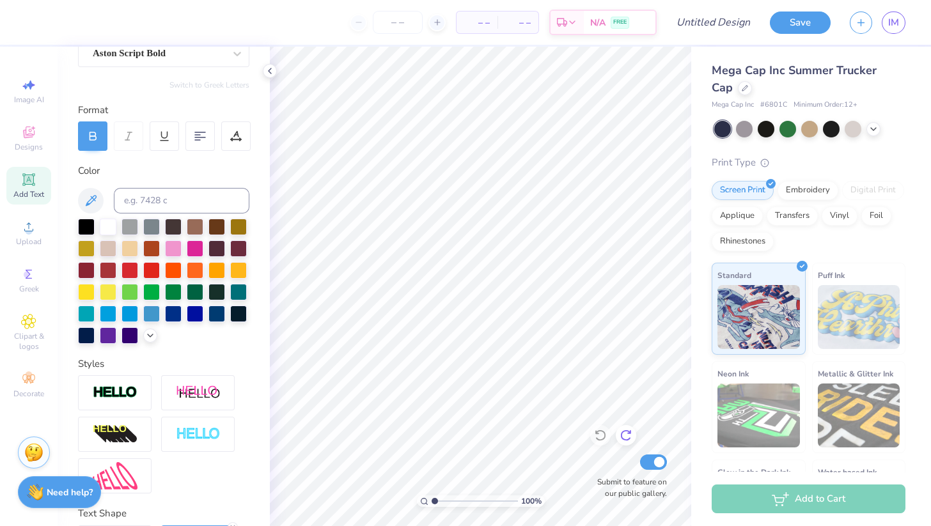
click at [634, 435] on div at bounding box center [626, 435] width 20 height 20
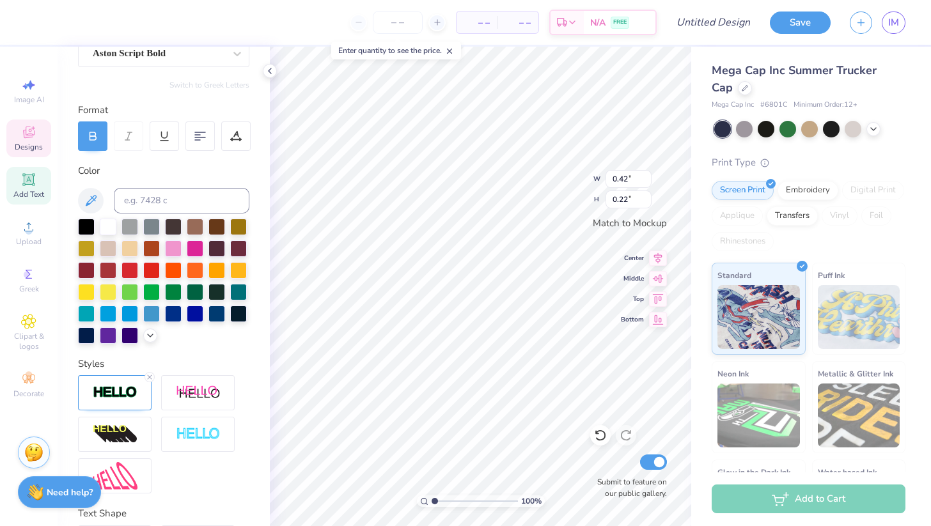
type input "0.43"
type textarea "Panhellenic"
type input "2.21"
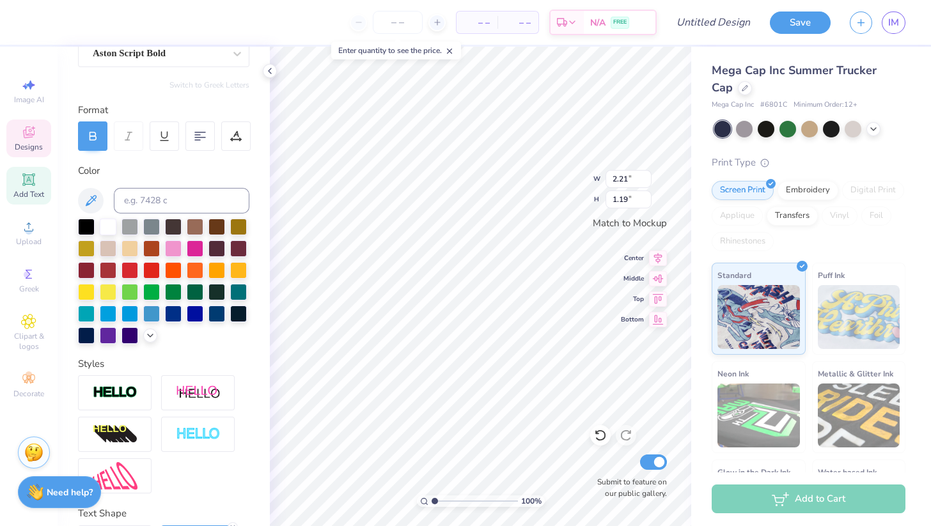
type input "1.19"
type textarea "Los Angeles"
click at [405, 24] on input "number" at bounding box center [398, 22] width 50 height 23
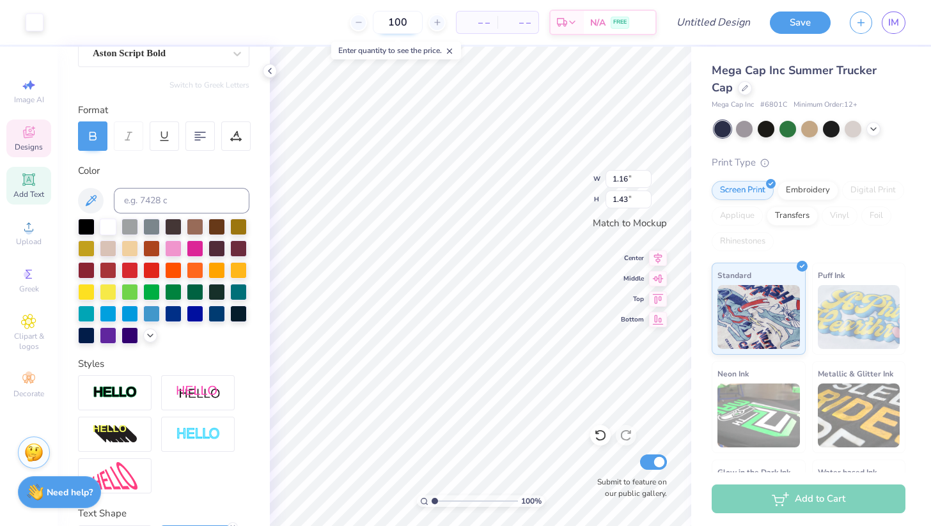
type input "100"
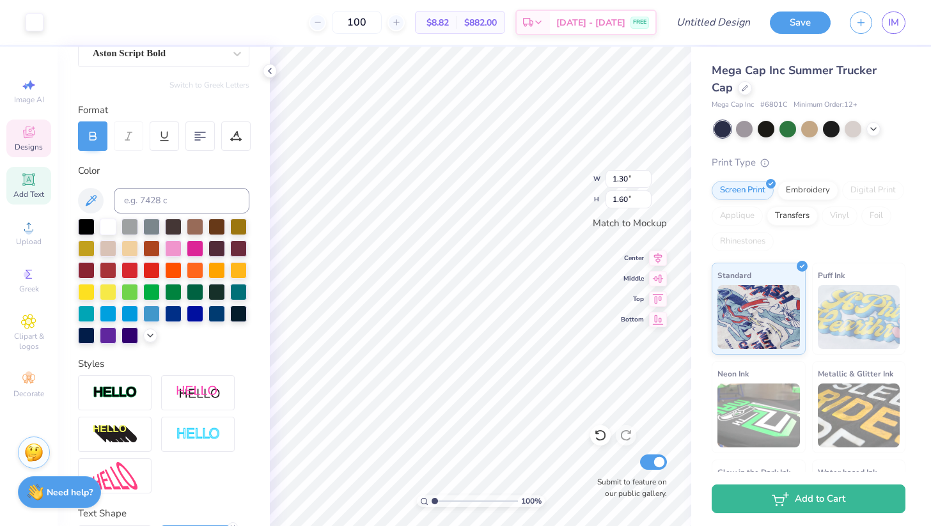
type input "1.30"
type input "1.60"
type input "1.53"
type input "1.88"
type input "0.88"
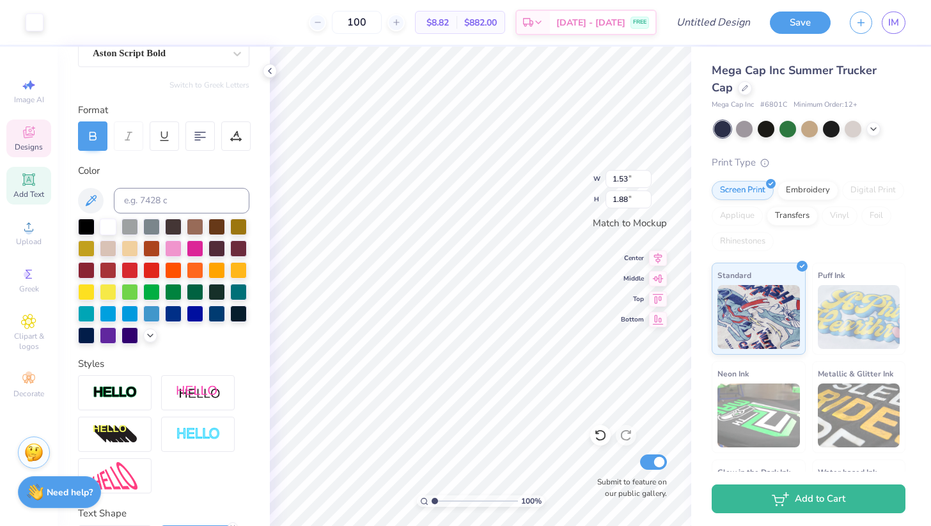
type input "0.23"
click at [658, 296] on icon at bounding box center [658, 297] width 18 height 15
click at [58, 499] on div "Need help? Chat with us." at bounding box center [59, 491] width 83 height 32
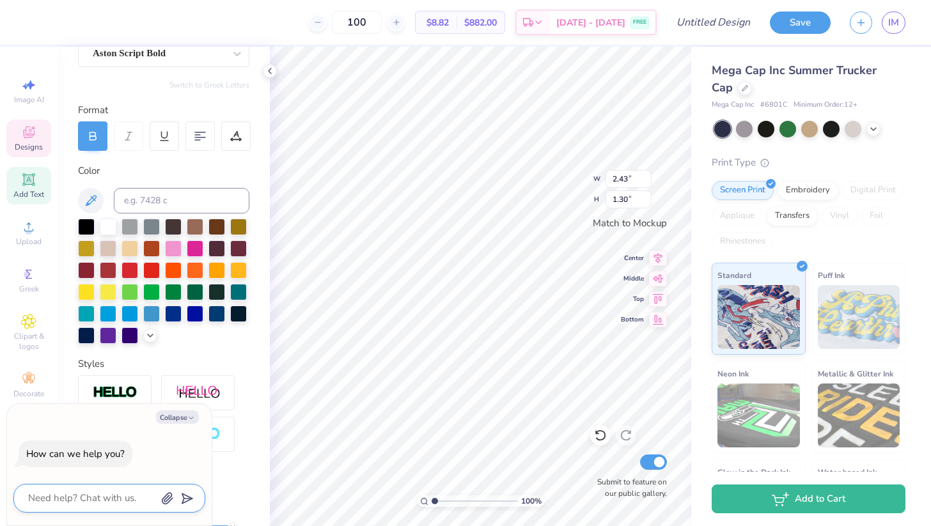
click at [58, 500] on textarea at bounding box center [92, 498] width 130 height 17
type textarea "E"
type textarea "x"
type textarea "Ev"
type textarea "x"
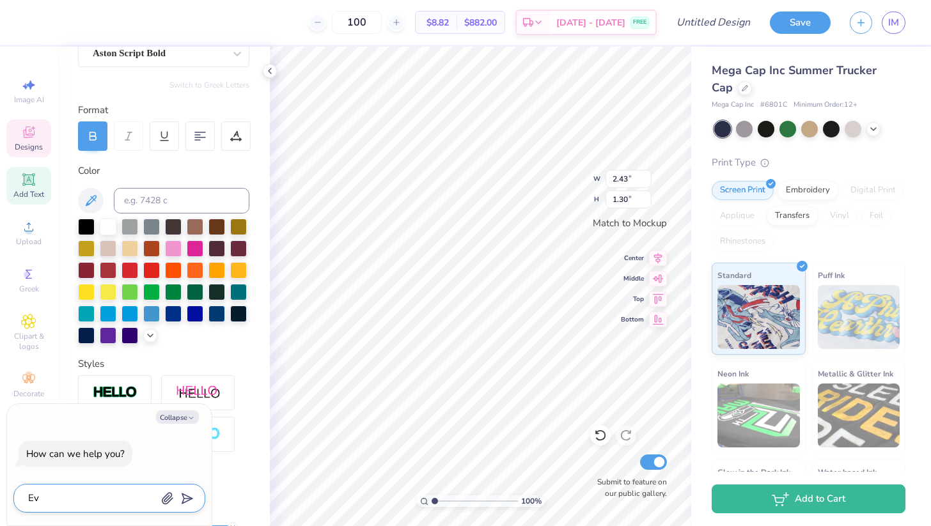
type textarea "Eve"
type textarea "x"
type textarea "Ever"
type textarea "x"
type textarea "Every"
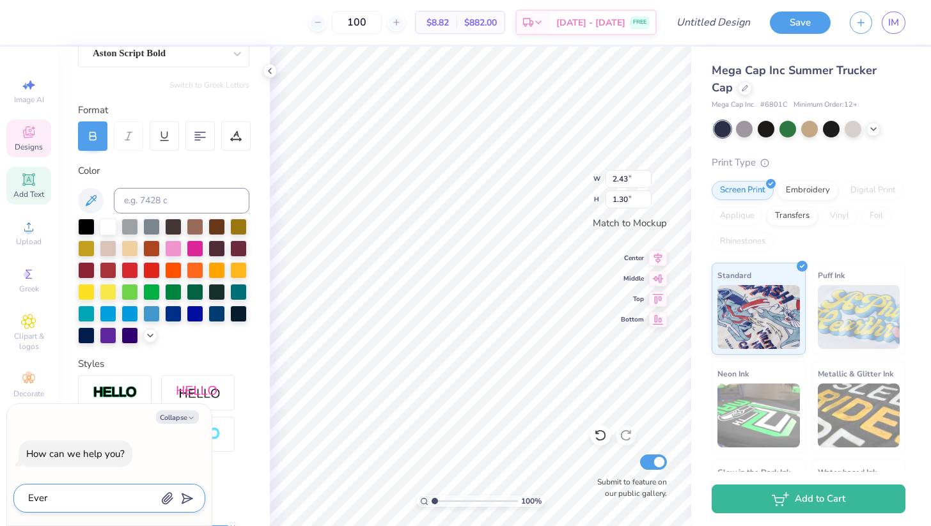
type textarea "x"
type textarea "Everyt"
type textarea "x"
type textarea "Everyti"
type textarea "x"
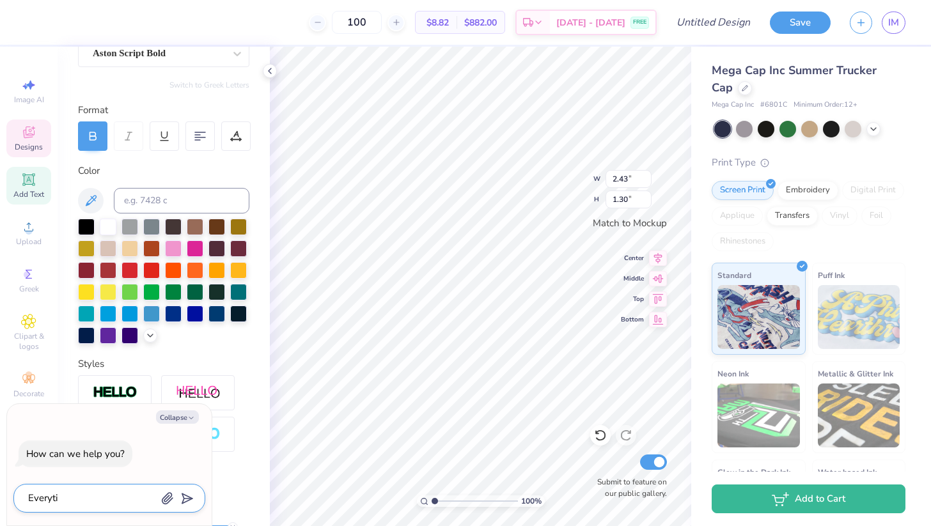
type textarea "Everytim"
type textarea "x"
type textarea "Everytime"
type textarea "x"
type textarea "Everytime"
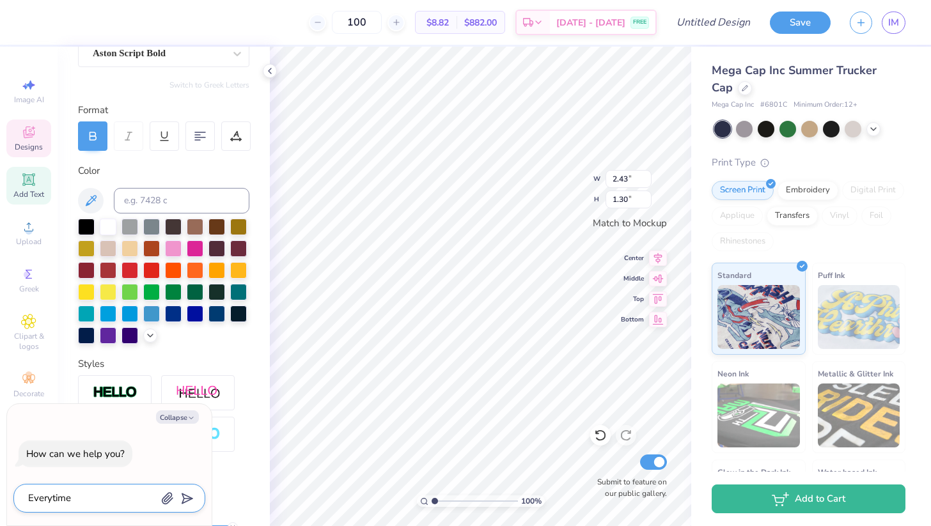
type textarea "x"
type textarea "Everytime i"
type textarea "x"
type textarea "Everytime i"
type textarea "x"
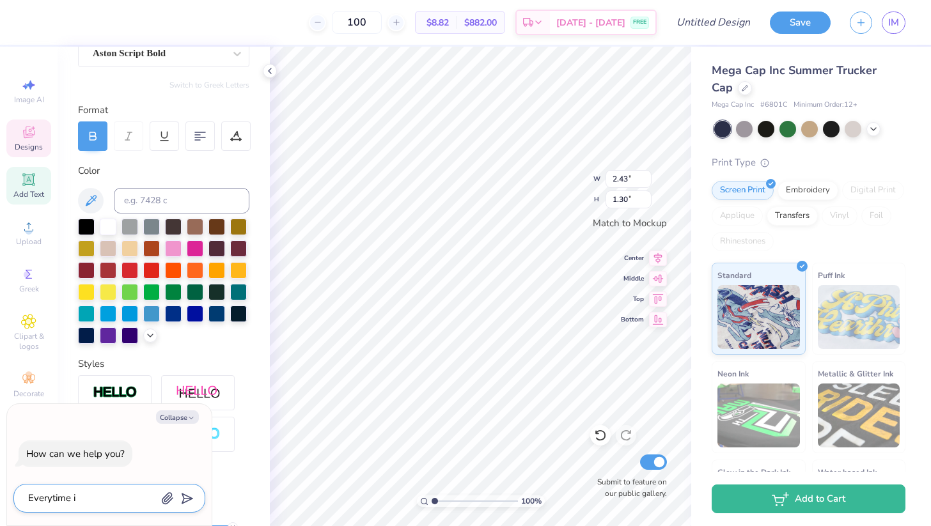
type textarea "Everytime i m"
type textarea "x"
type textarea "Everytime i mo"
type textarea "x"
type textarea "Everytime i mov"
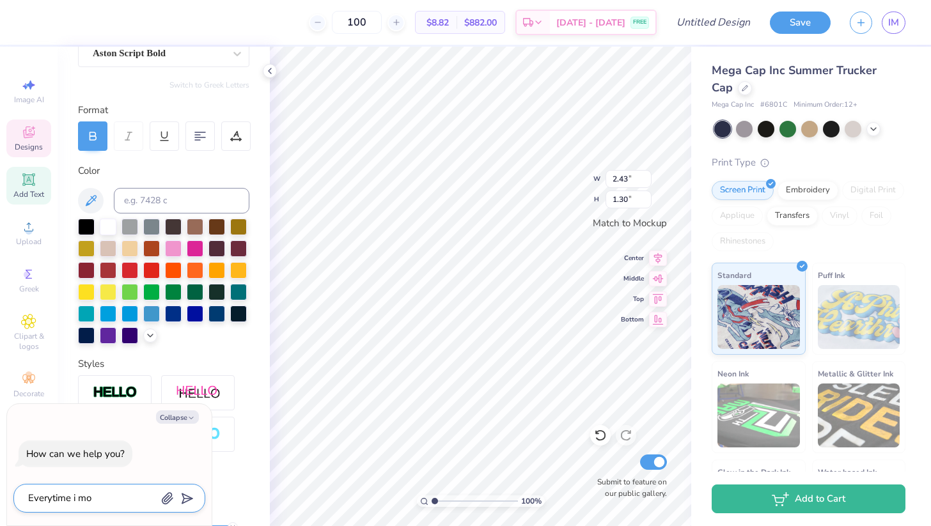
type textarea "x"
type textarea "Everytime i move"
type textarea "x"
type textarea "Everytime i move"
type textarea "x"
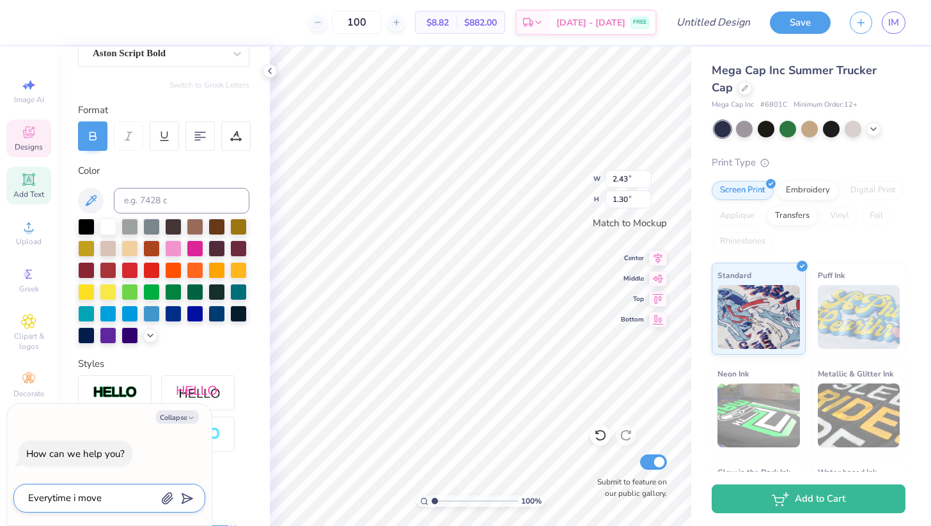
type textarea "Everytime i move s"
type textarea "x"
type textarea "Everytime i move so"
type textarea "x"
type textarea "Everytime i move som"
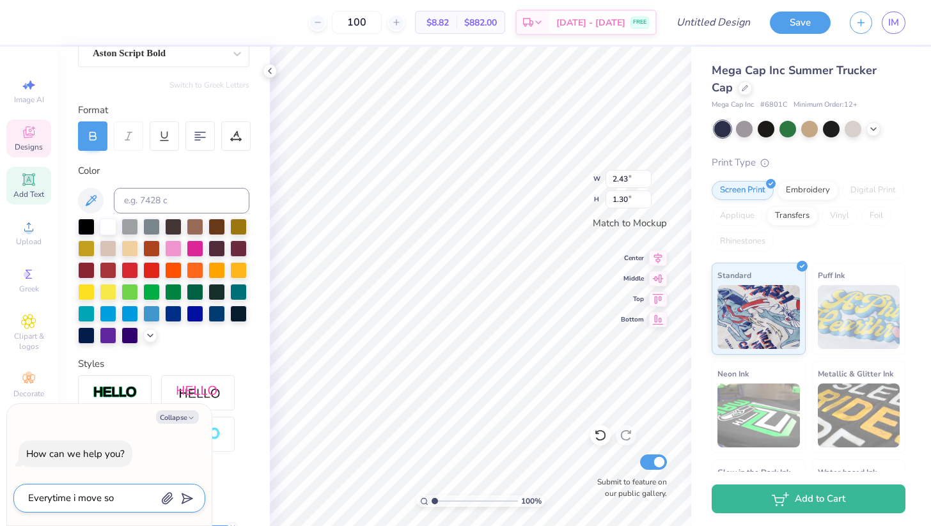
type textarea "x"
type textarea "Everytime i move some"
type textarea "x"
type textarea "Everytime i move somet"
type textarea "x"
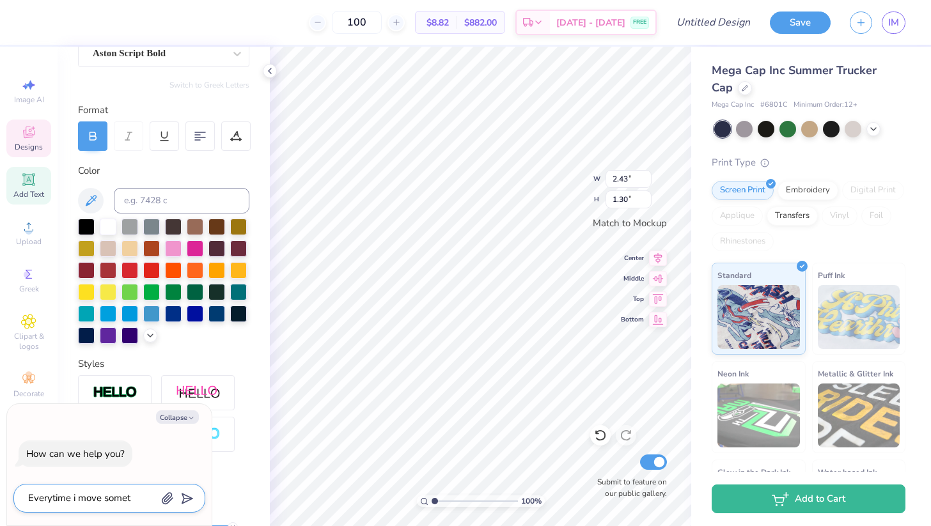
type textarea "Everytime i move someth"
type textarea "x"
type textarea "Everytime i move somethi"
type textarea "x"
type textarea "Everytime i move somethin"
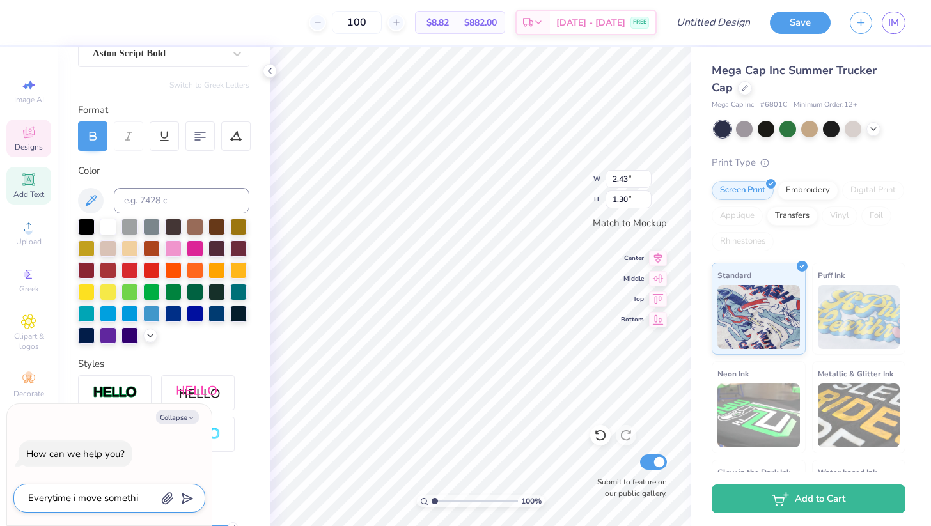
type textarea "x"
type textarea "Everytime i move something"
type textarea "x"
type textarea "Everytime i move something"
type textarea "x"
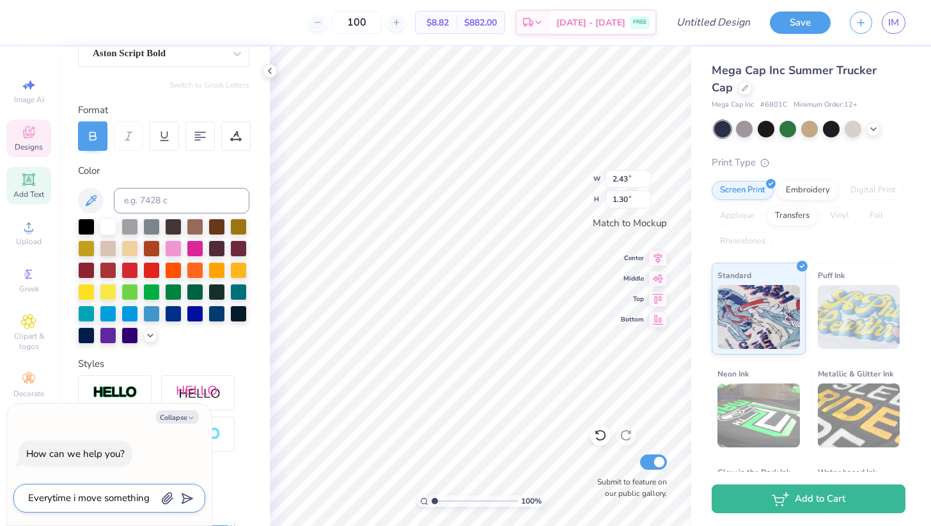
type textarea "Everytime i move something i"
type textarea "x"
type textarea "Everytime i move something it"
type textarea "x"
type textarea "Everytime i move something it"
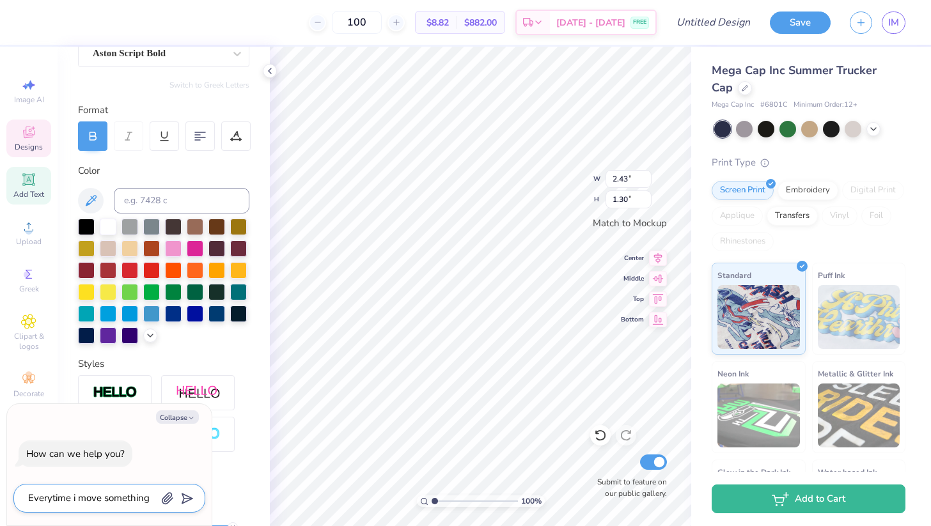
type textarea "x"
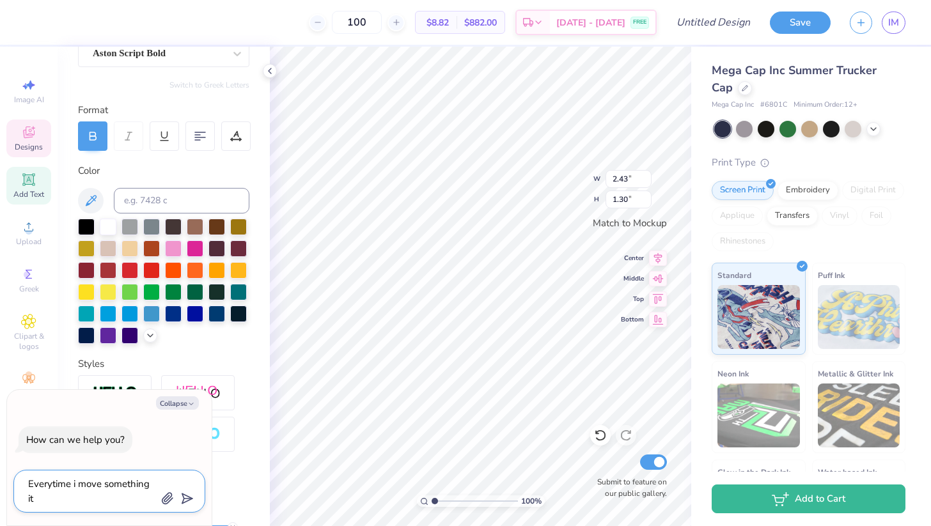
type textarea "Everytime i move something it u"
type textarea "x"
type textarea "Everytime i move something it un"
type textarea "x"
type textarea "Everytime i move something it und"
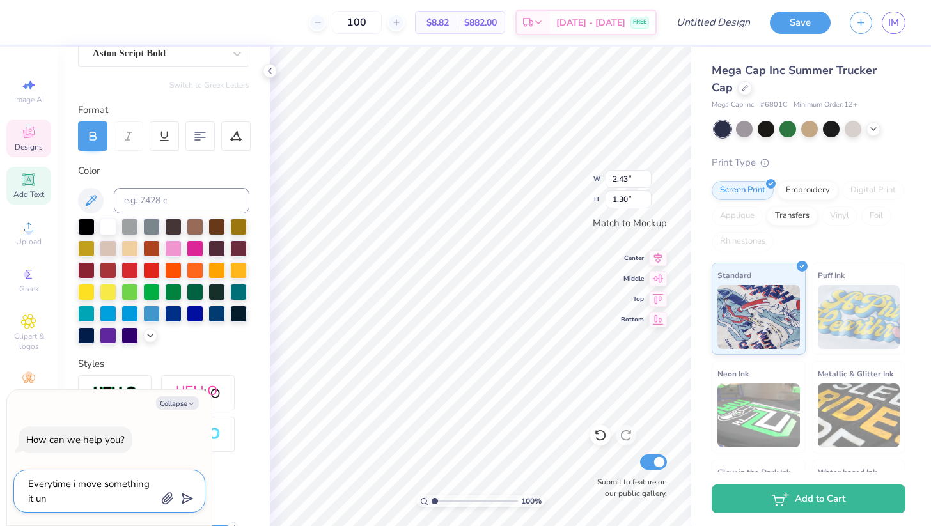
type textarea "x"
type textarea "Everytime i move something it undo"
type textarea "x"
type textarea "Everytime i move something it undoe"
type textarea "x"
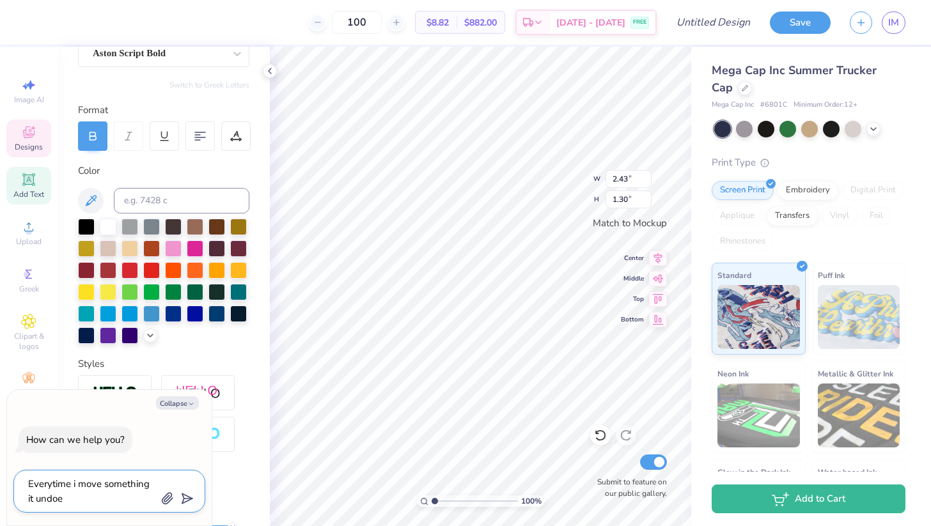
type textarea "Everytime i move something it undoes"
type textarea "x"
type textarea "Everytime i move something it undoes"
type textarea "x"
type textarea "Everytime i move something it undoes i"
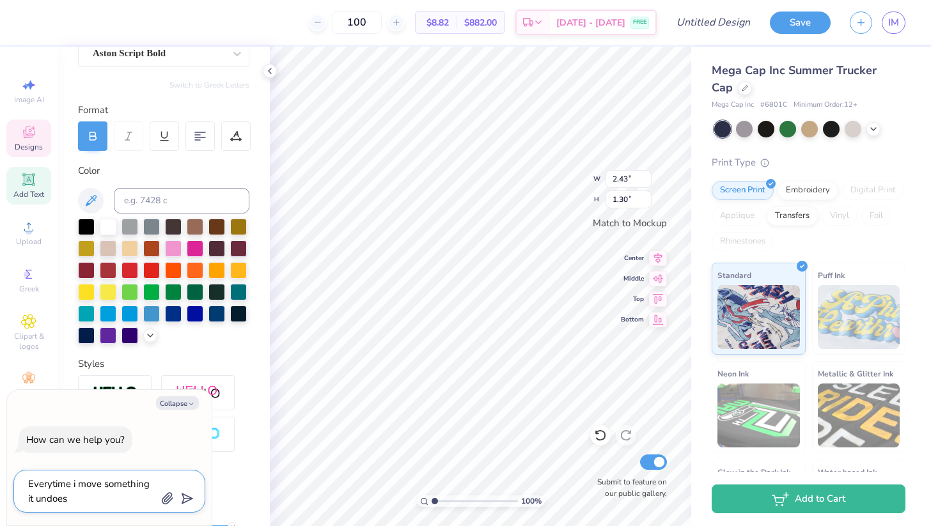
type textarea "x"
type textarea "Everytime i move something it undoes it"
type textarea "x"
type textarea "Everytime i move something it undoes it"
type textarea "x"
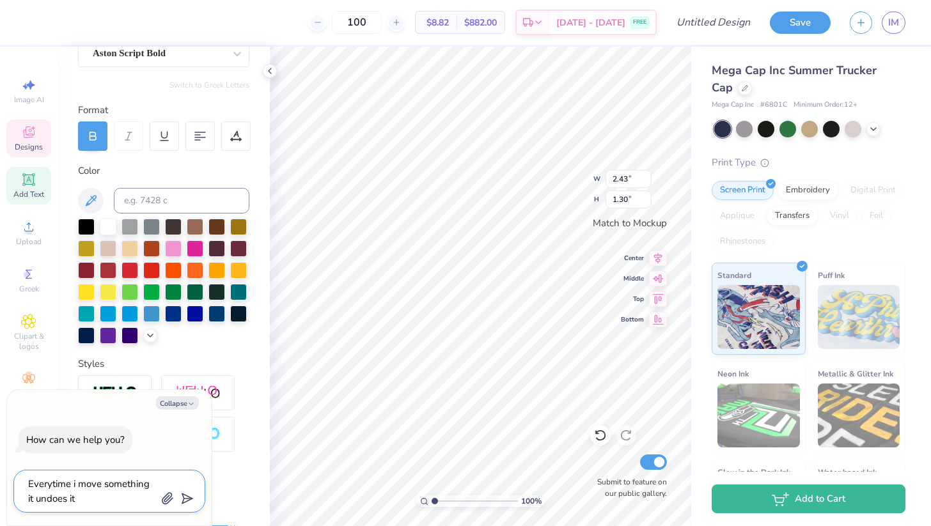
type textarea "Everytime i move something it undoes it"
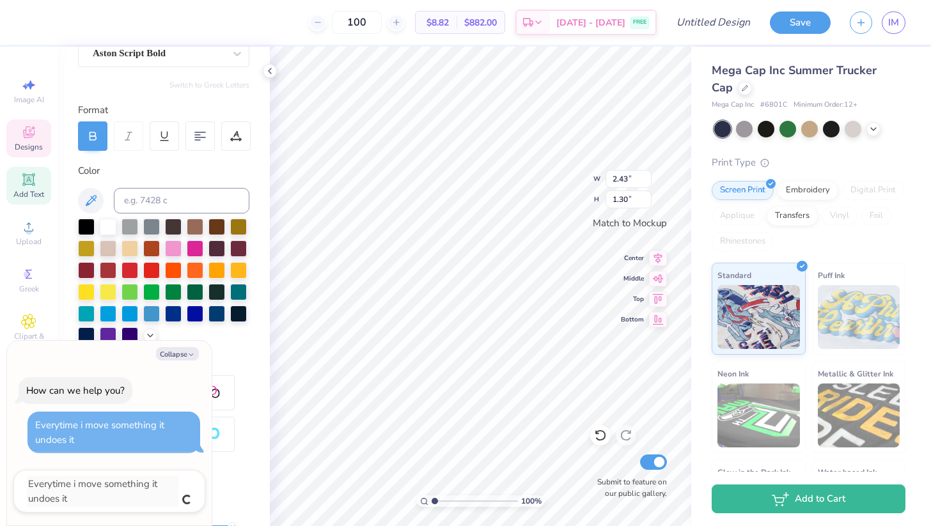
type textarea "x"
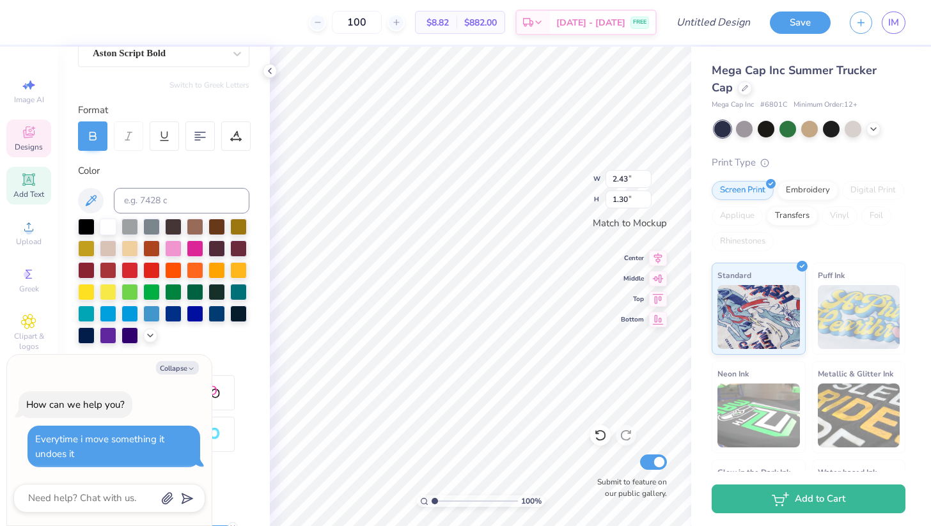
type textarea "x"
click at [100, 503] on textarea at bounding box center [92, 498] width 130 height 17
type textarea "o"
type textarea "x"
type textarea "or"
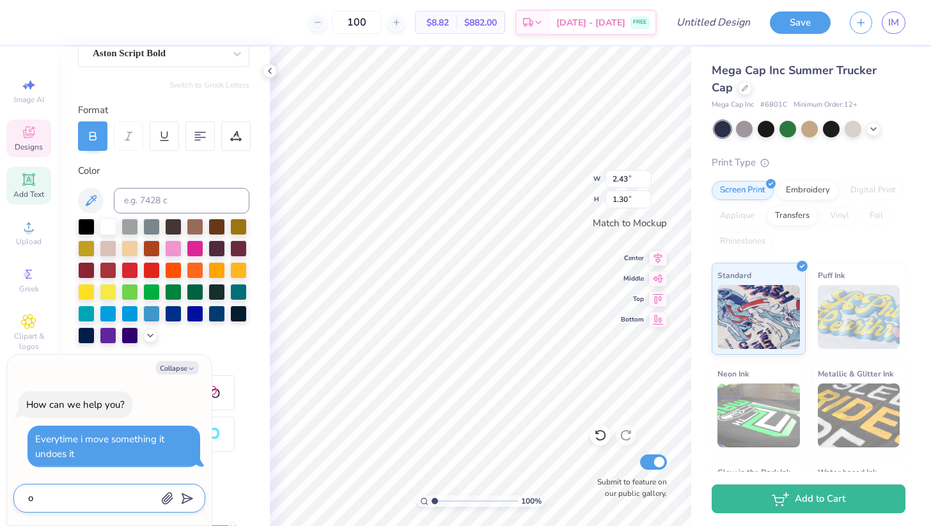
type textarea "x"
type textarea "or"
type textarea "x"
type textarea "or h"
type textarea "x"
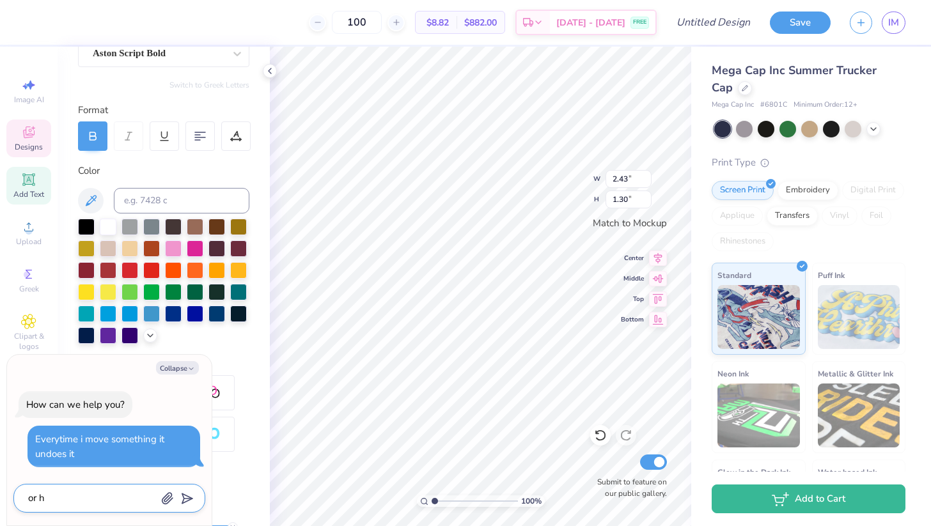
type textarea "or ho"
type textarea "x"
type textarea "or how"
type textarea "x"
type textarea "or how"
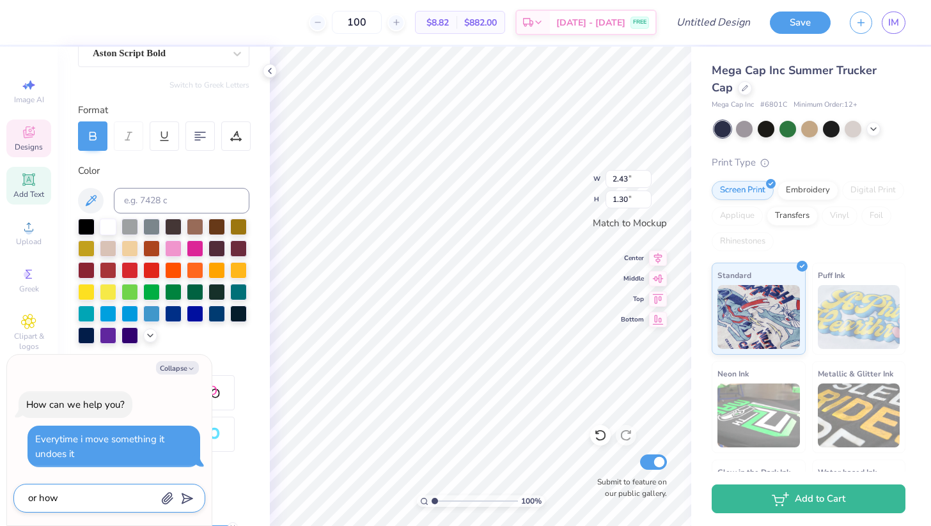
type textarea "x"
type textarea "or how to"
type textarea "x"
type textarea "or how to"
type textarea "x"
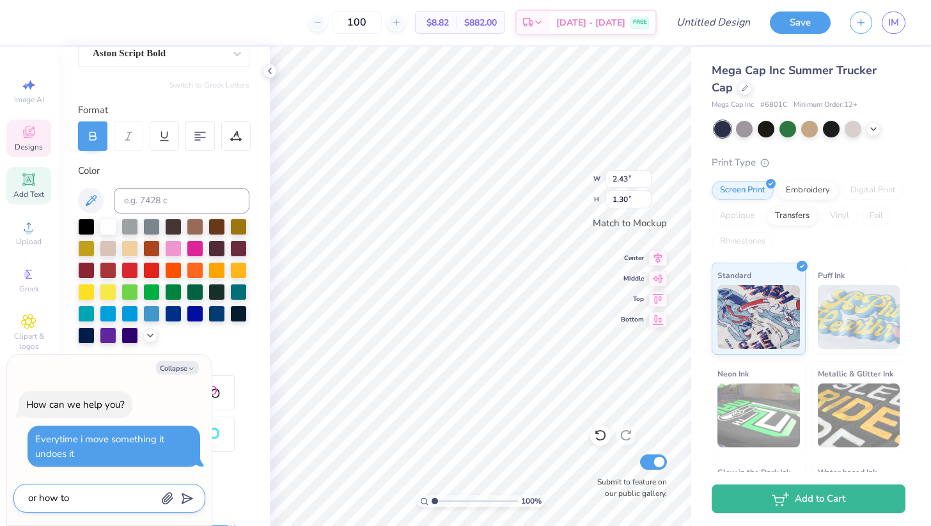
type textarea "or how to d"
type textarea "x"
type textarea "or how to"
type textarea "x"
type textarea "or how to t"
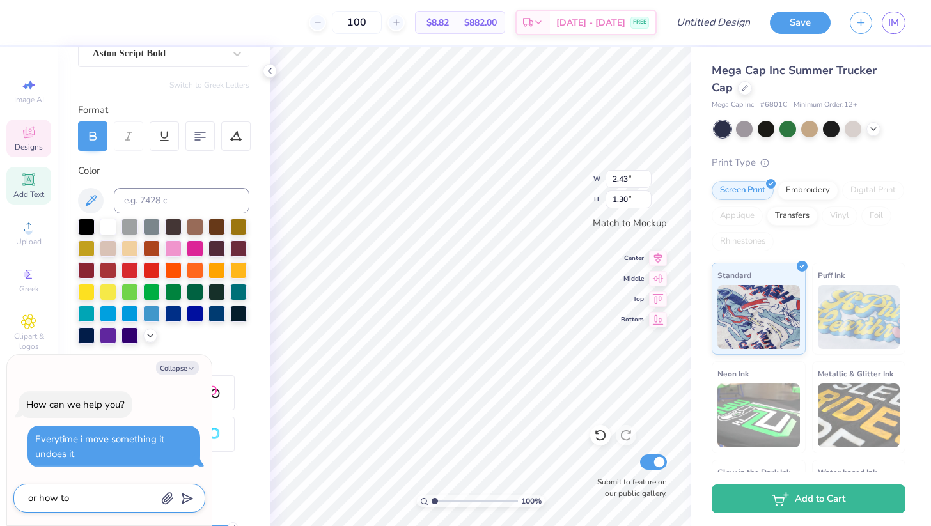
type textarea "x"
type textarea "or how to tu"
type textarea "x"
type textarea "or how to tur"
type textarea "x"
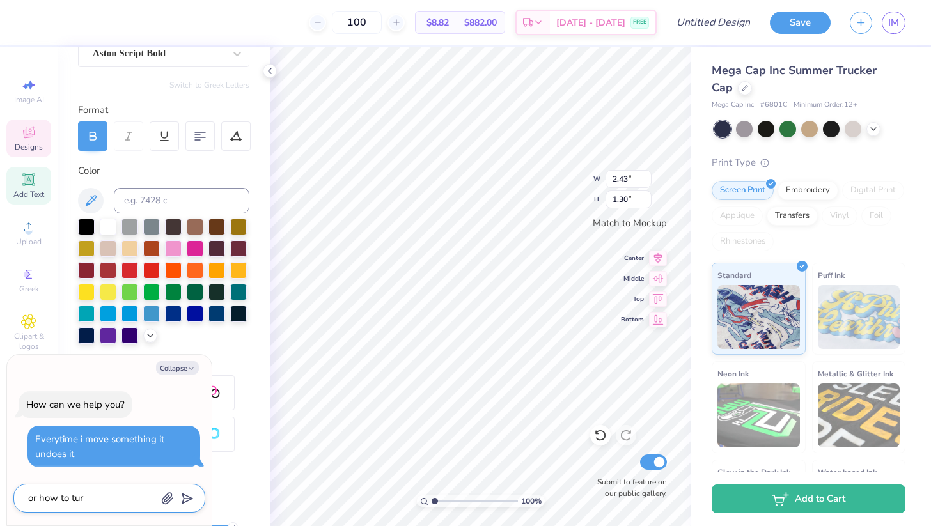
type textarea "or how to turn"
type textarea "x"
type textarea "or how to turn"
type textarea "x"
type textarea "or how to turn o"
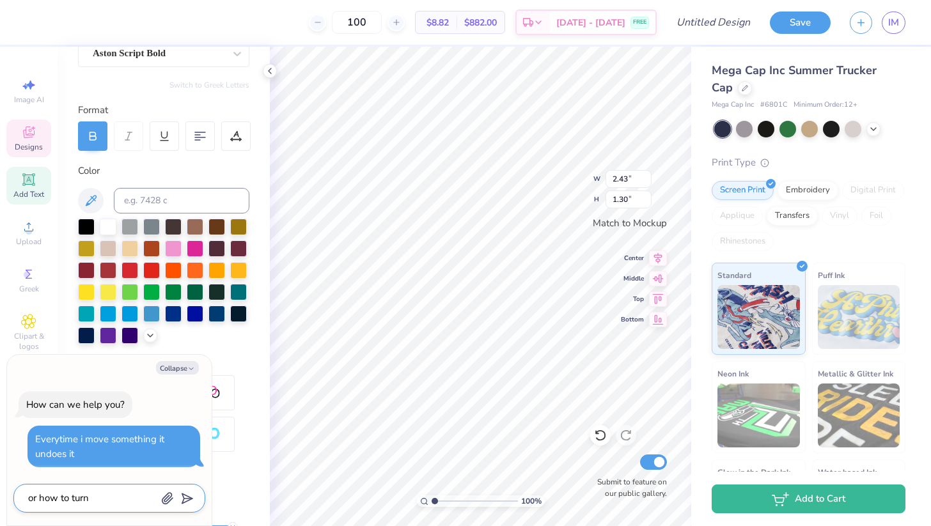
type textarea "x"
type textarea "or how to turn of"
type textarea "x"
type textarea "or how to turn off"
type textarea "x"
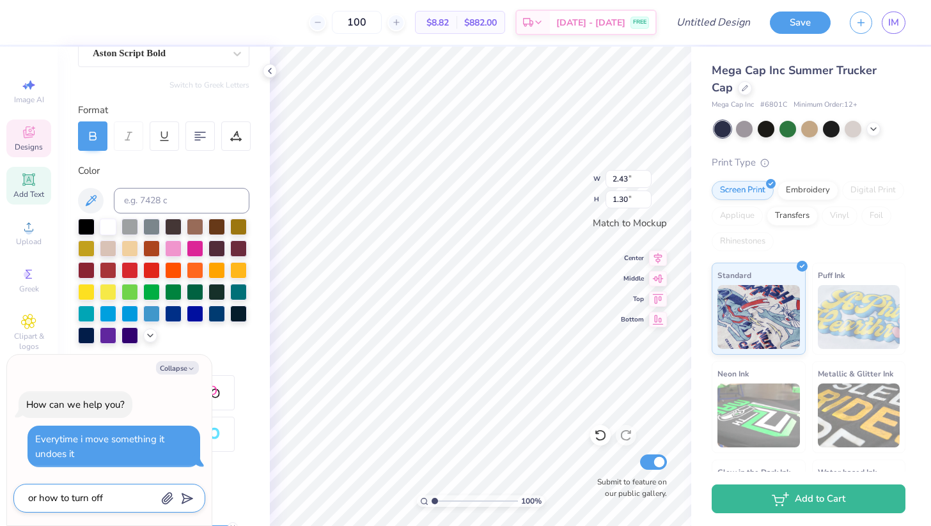
type textarea "or how to turn off"
type textarea "x"
type textarea "or how to turn off m"
type textarea "x"
type textarea "or how to turn off ma"
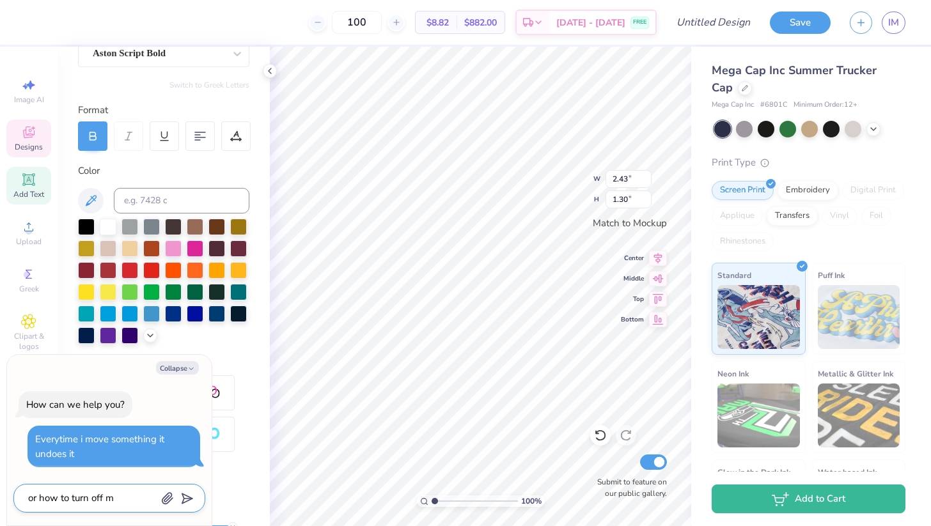
type textarea "x"
type textarea "or how to turn off mat"
type textarea "x"
type textarea "or how to turn off matc"
type textarea "x"
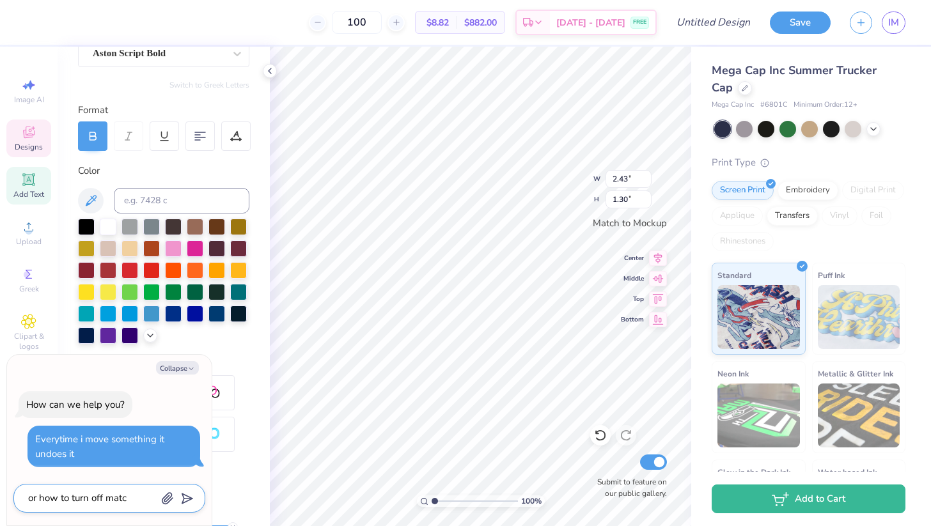
type textarea "or how to turn off match"
type textarea "x"
type textarea "or how to turn off match"
type textarea "x"
type textarea "or how to turn off match t"
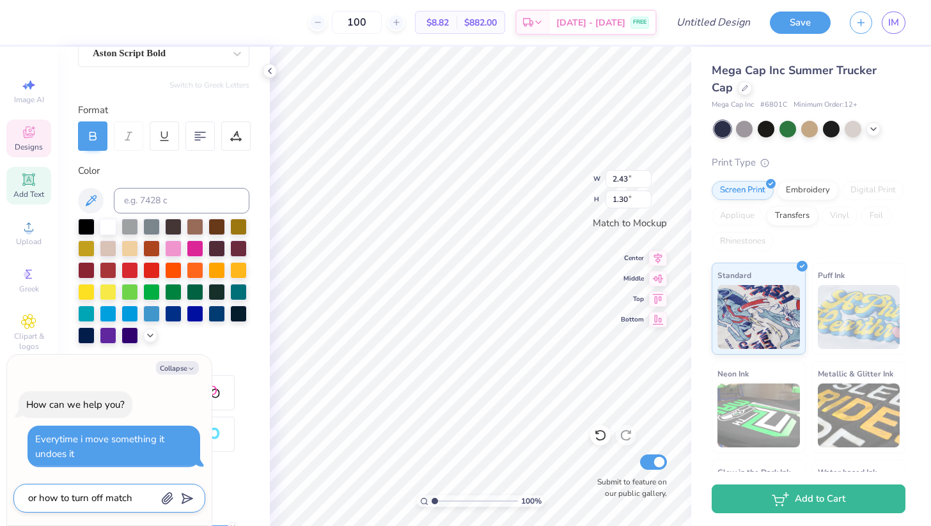
type textarea "x"
type textarea "or how to turn off match to"
type textarea "x"
type textarea "or how to turn off match to"
type textarea "x"
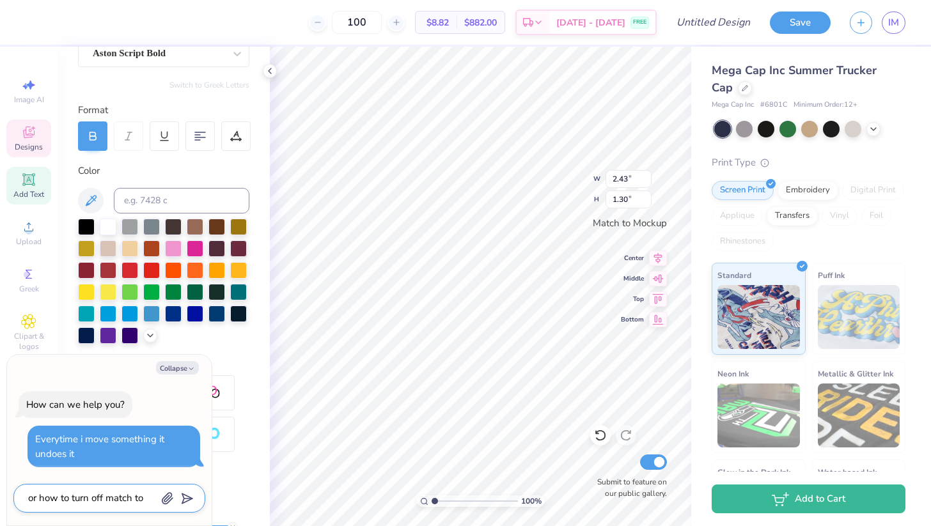
type textarea "or how to turn off match to m"
type textarea "x"
type textarea "or how to turn off match to mo"
type textarea "x"
type textarea "or how to turn off match to moc"
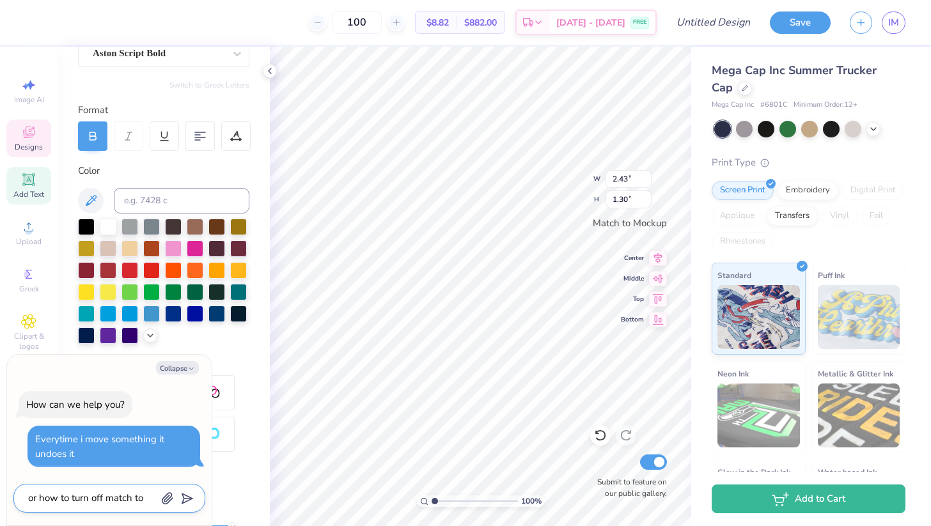
type textarea "x"
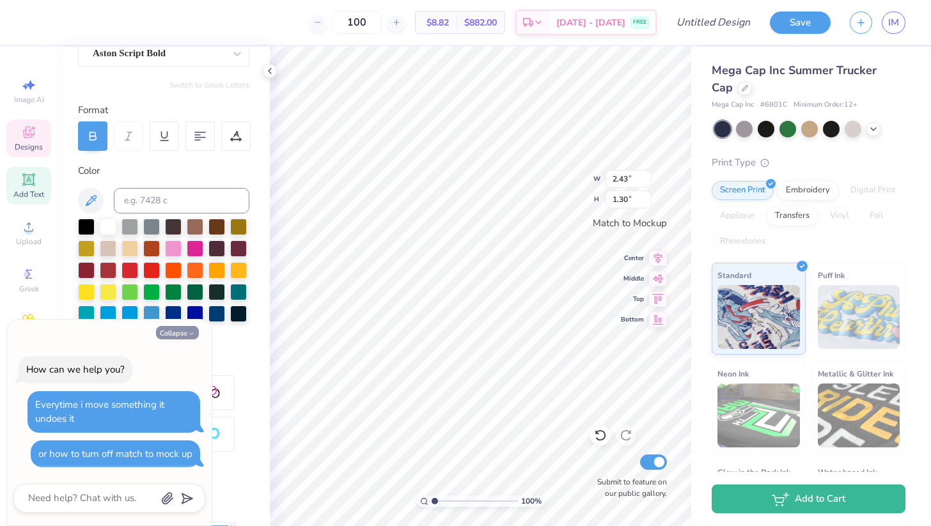
click at [179, 329] on button "Collapse" at bounding box center [177, 332] width 43 height 13
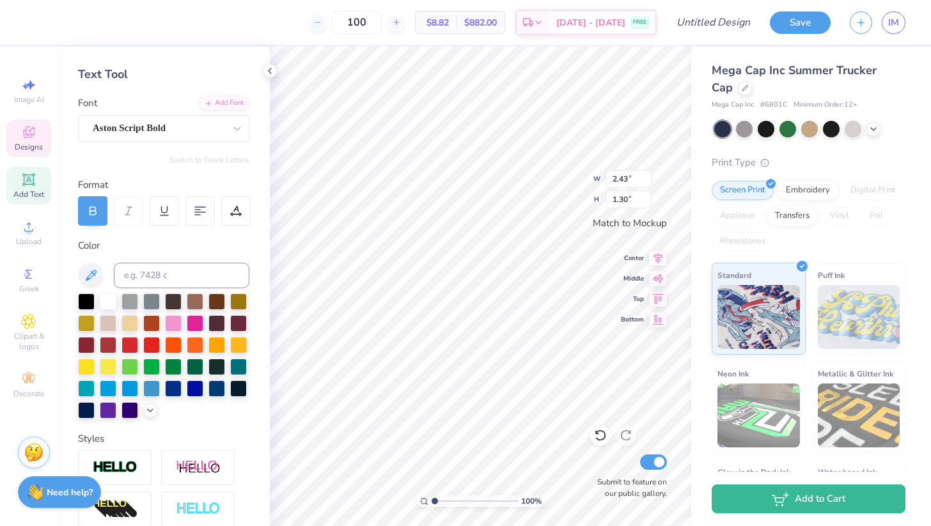
scroll to position [0, 0]
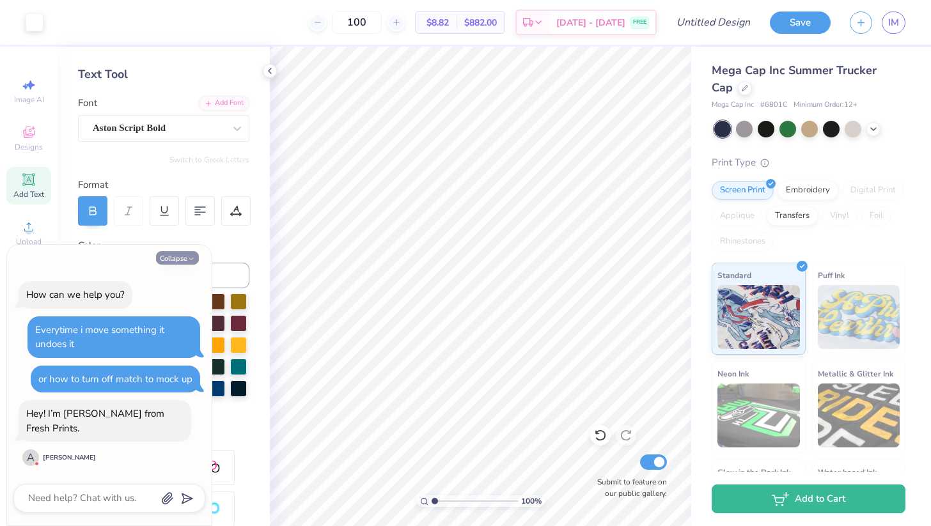
click at [185, 265] on button "Collapse" at bounding box center [177, 257] width 43 height 13
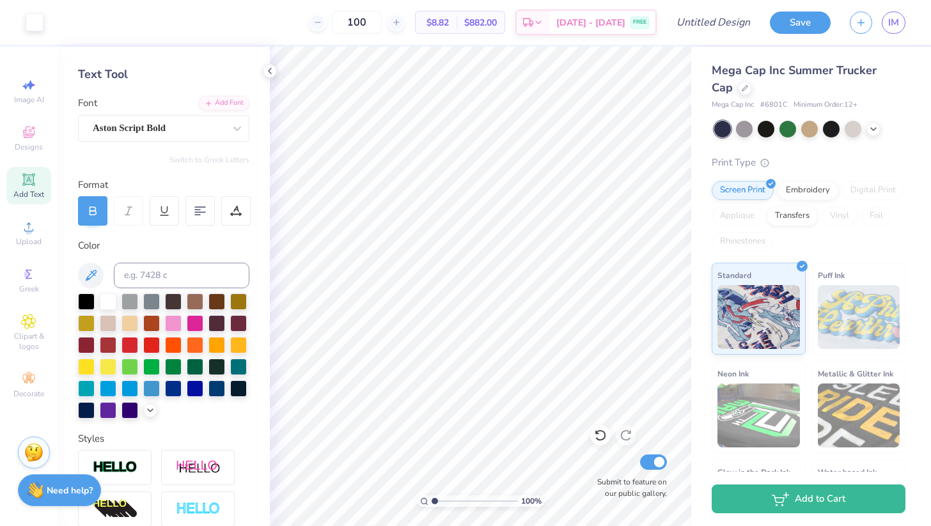
click at [75, 480] on div "Need help? Chat with us." at bounding box center [59, 491] width 83 height 32
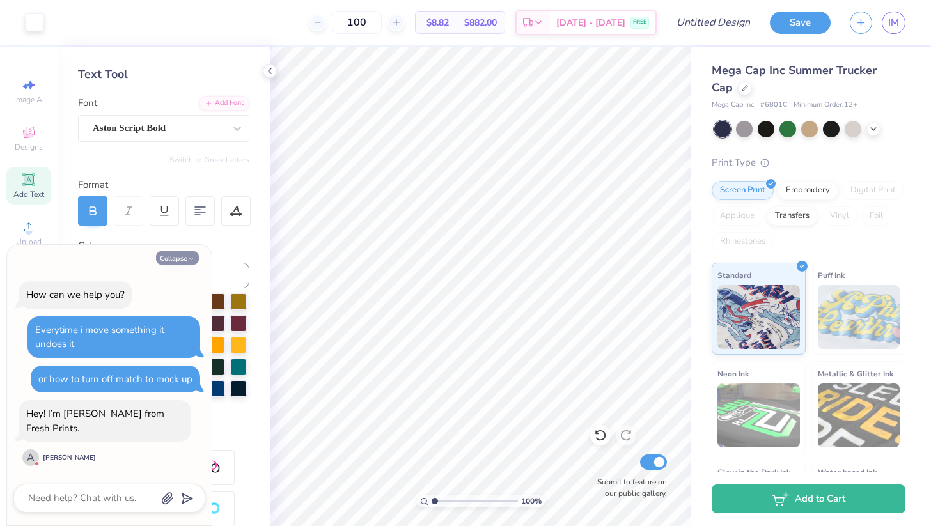
click at [174, 265] on button "Collapse" at bounding box center [177, 257] width 43 height 13
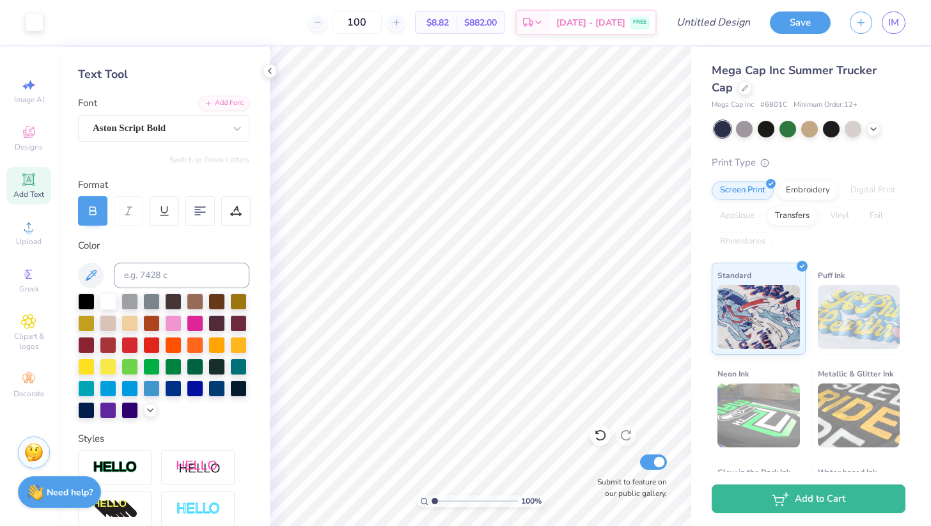
click at [30, 184] on icon at bounding box center [29, 180] width 10 height 10
paste textarea "Los Angeles"
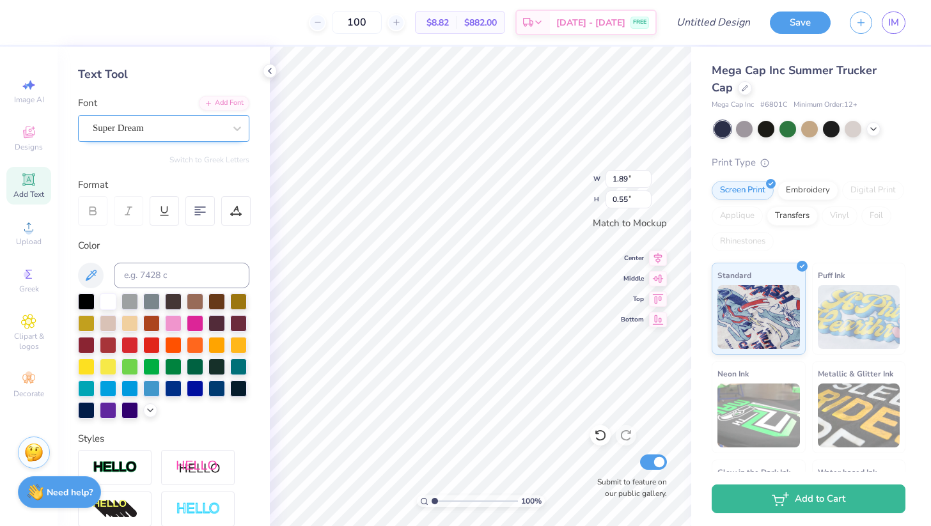
click at [153, 131] on div "Super Dream" at bounding box center [158, 128] width 134 height 20
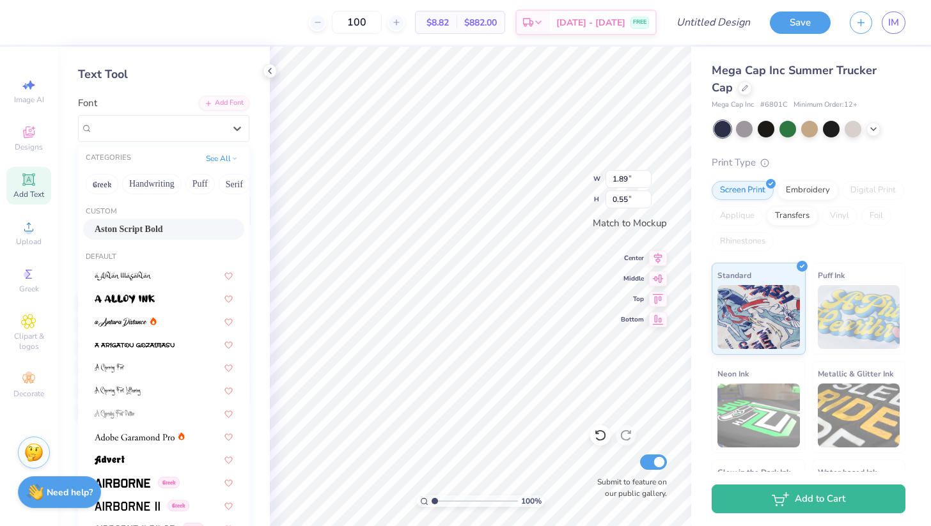
click at [143, 234] on span "Aston Script Bold" at bounding box center [129, 229] width 68 height 13
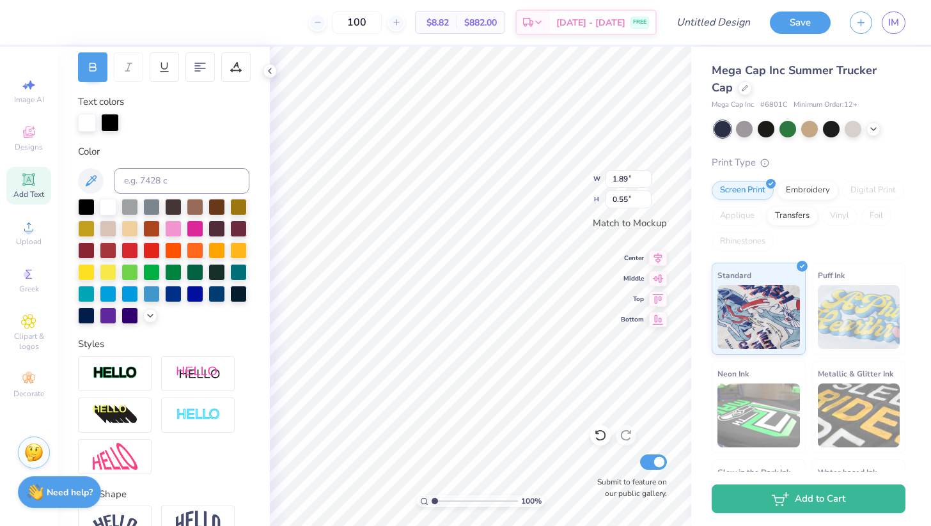
scroll to position [267, 0]
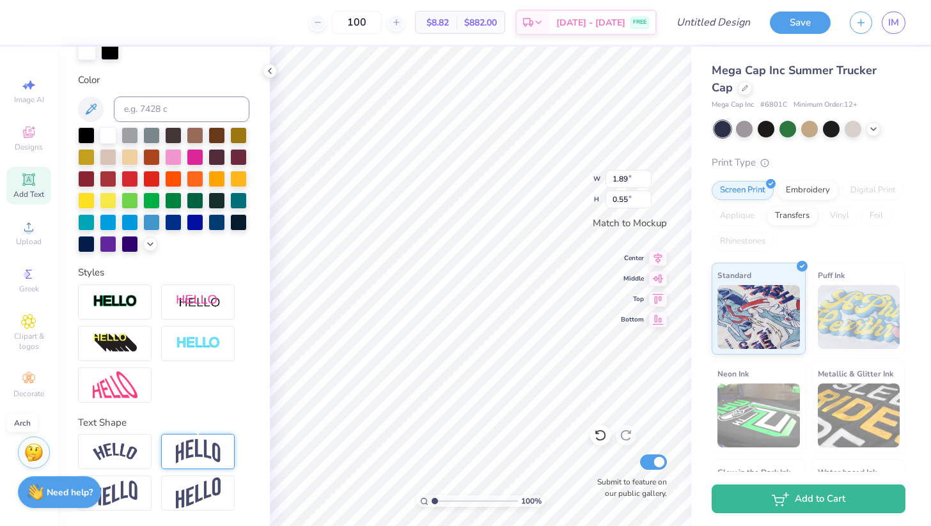
click at [191, 451] on img at bounding box center [198, 451] width 45 height 24
click at [200, 447] on img at bounding box center [198, 451] width 45 height 24
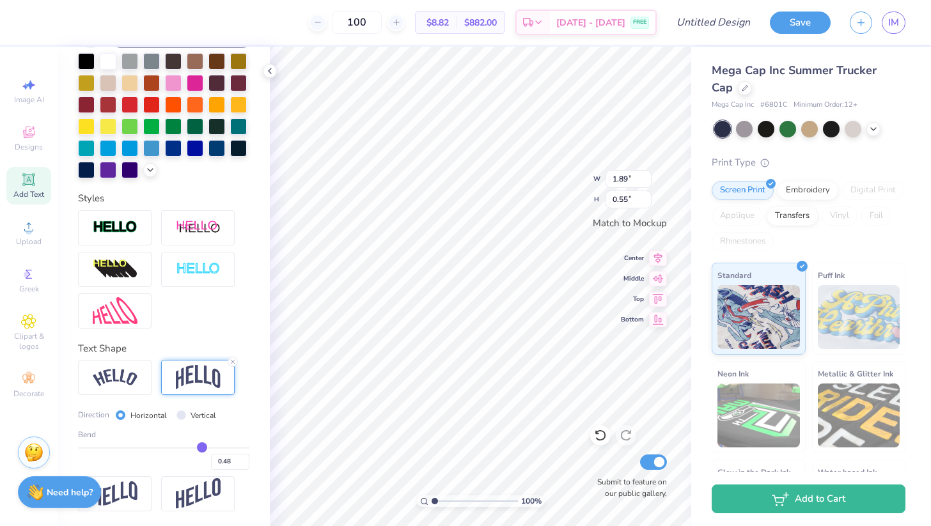
click at [202, 447] on input "range" at bounding box center [163, 448] width 171 height 2
drag, startPoint x: 203, startPoint y: 445, endPoint x: 179, endPoint y: 446, distance: 24.3
click at [179, 447] on input "range" at bounding box center [163, 448] width 171 height 2
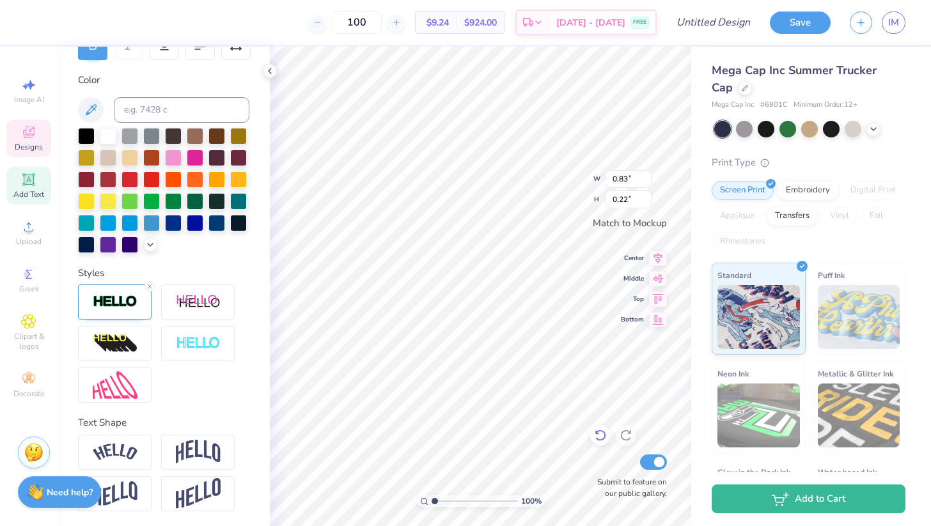
scroll to position [1, 1]
click at [659, 258] on icon at bounding box center [658, 256] width 8 height 11
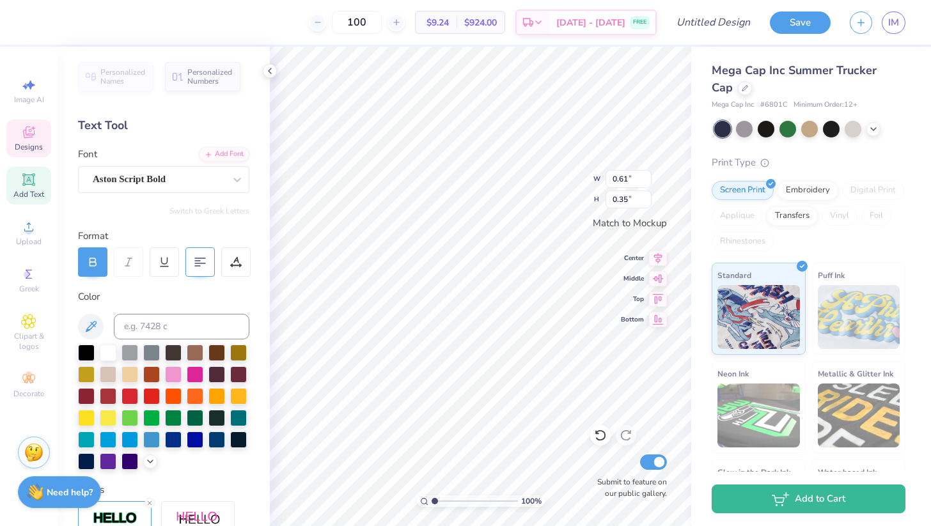
click at [196, 263] on icon at bounding box center [200, 262] width 12 height 12
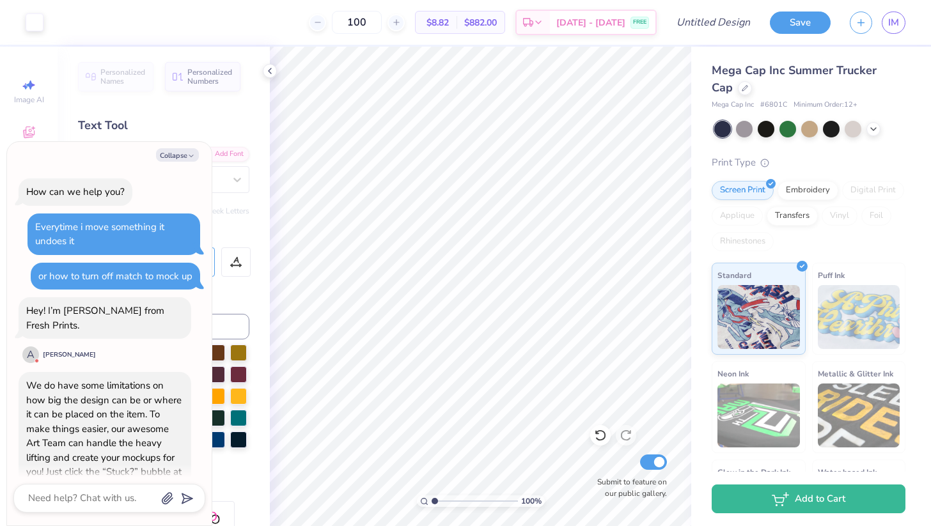
scroll to position [146, 0]
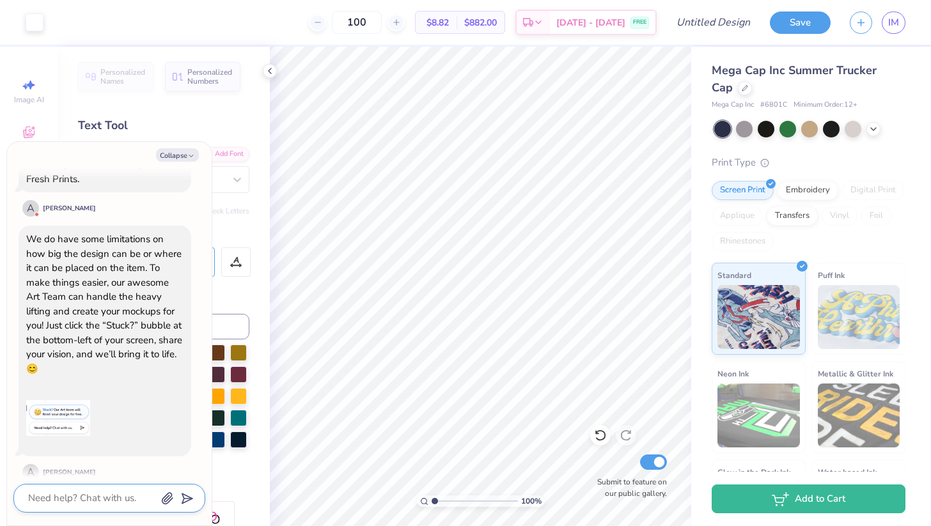
click at [46, 494] on textarea at bounding box center [92, 498] width 130 height 17
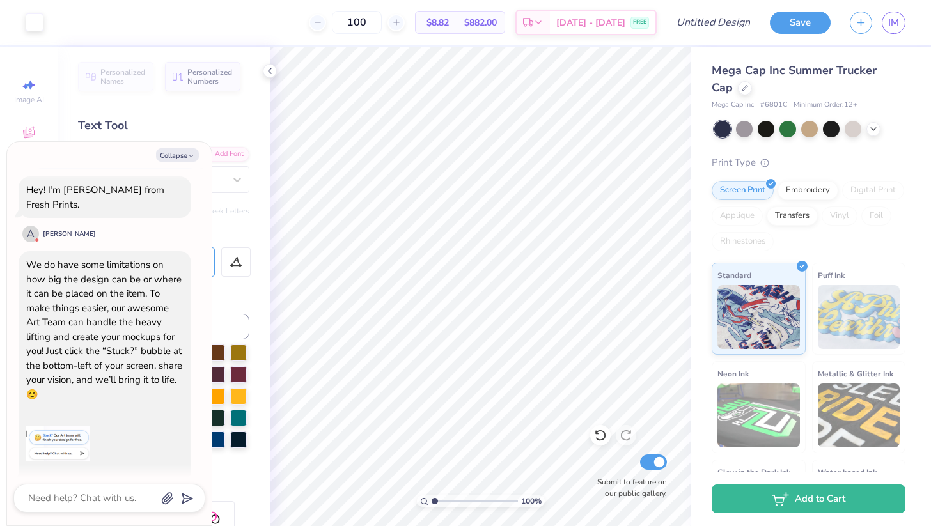
scroll to position [0, 0]
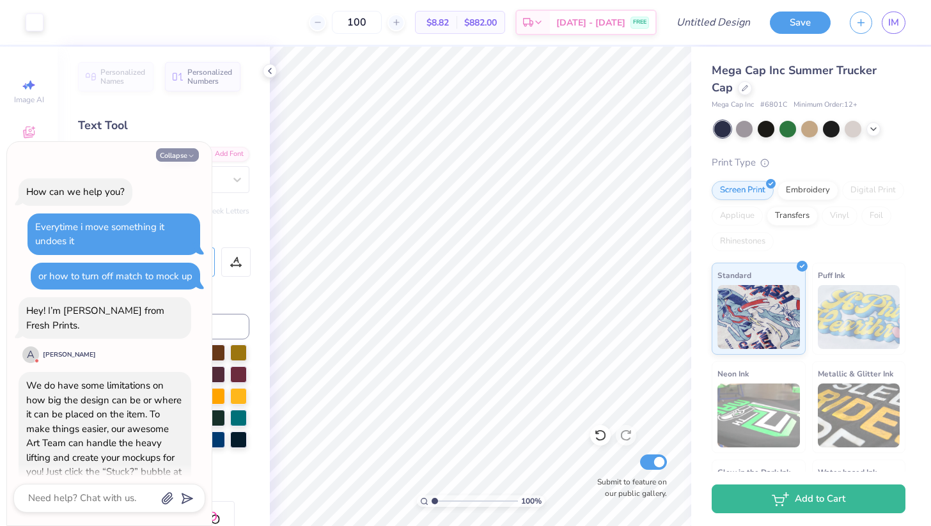
click at [189, 155] on icon "button" at bounding box center [191, 156] width 8 height 8
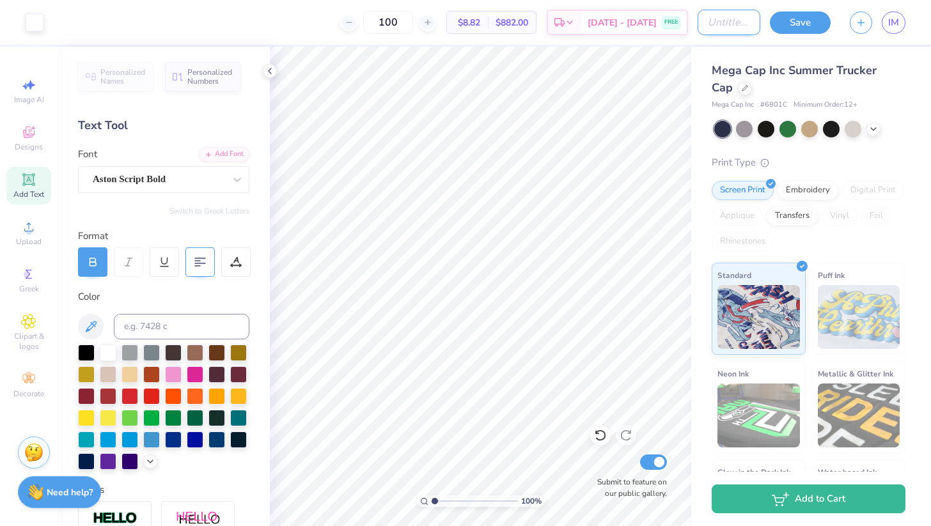
click at [707, 26] on input "Design Title" at bounding box center [729, 23] width 63 height 26
click at [866, 20] on icon "button" at bounding box center [861, 20] width 11 height 11
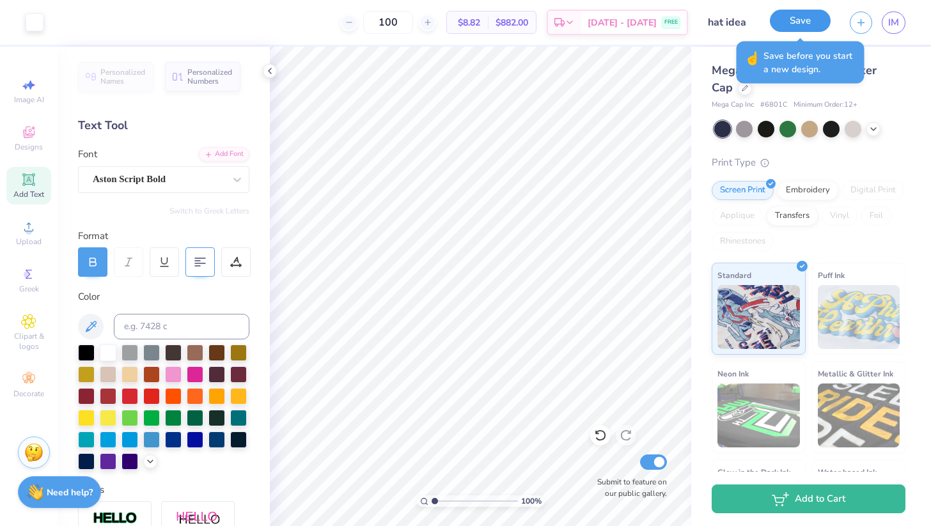
click at [792, 22] on button "Save" at bounding box center [800, 21] width 61 height 22
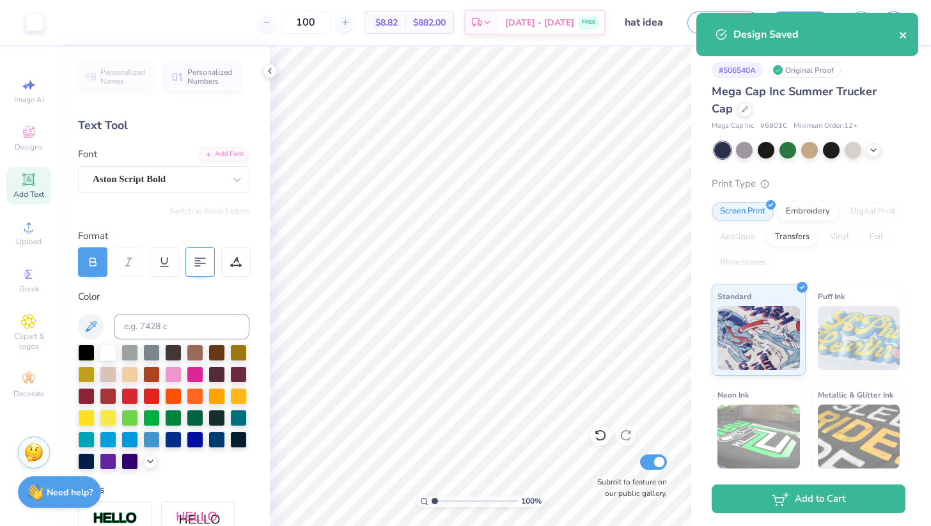
click at [907, 33] on icon "close" at bounding box center [903, 35] width 9 height 10
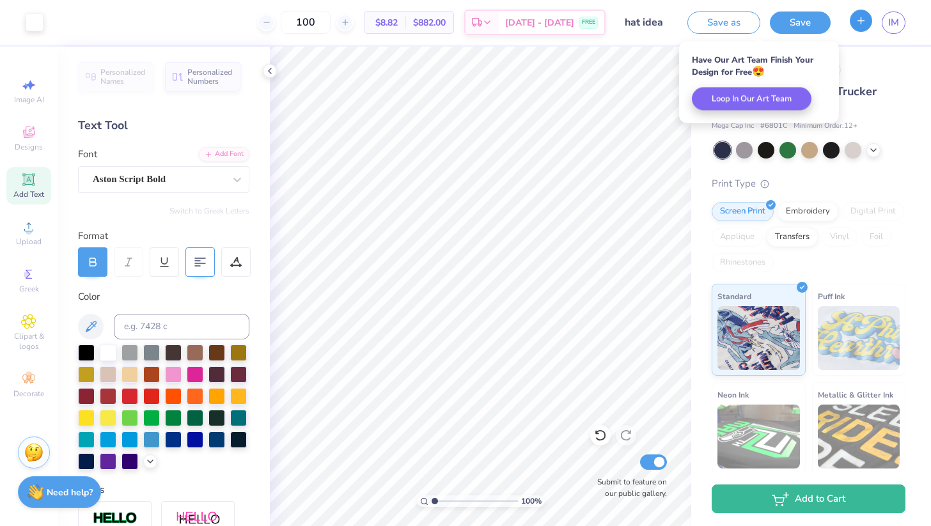
click at [858, 24] on icon "button" at bounding box center [861, 20] width 11 height 11
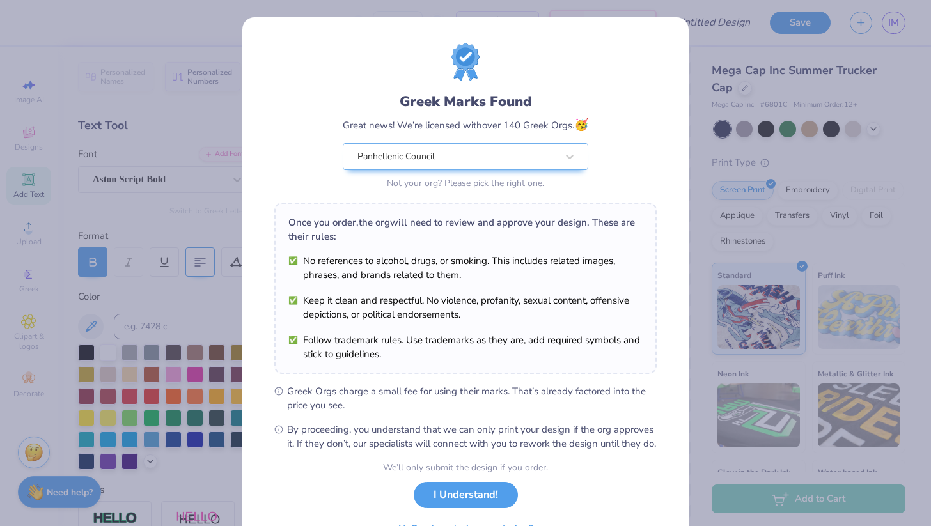
scroll to position [72, 0]
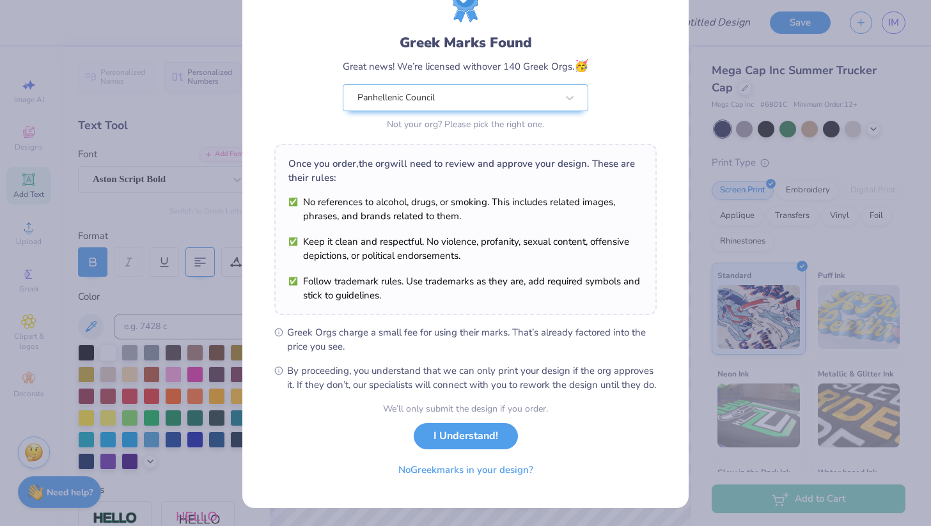
click at [452, 437] on button "I Understand!" at bounding box center [466, 436] width 104 height 26
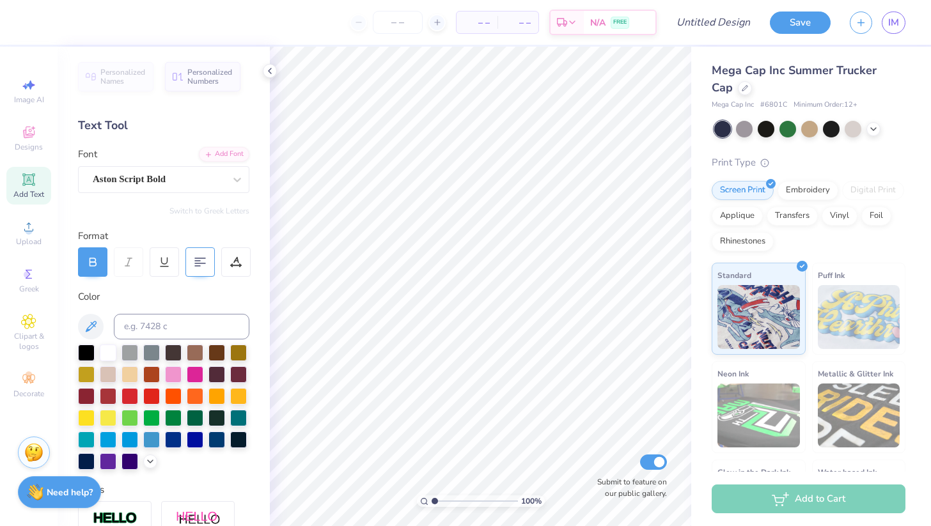
scroll to position [0, 0]
click at [217, 187] on div at bounding box center [159, 179] width 132 height 17
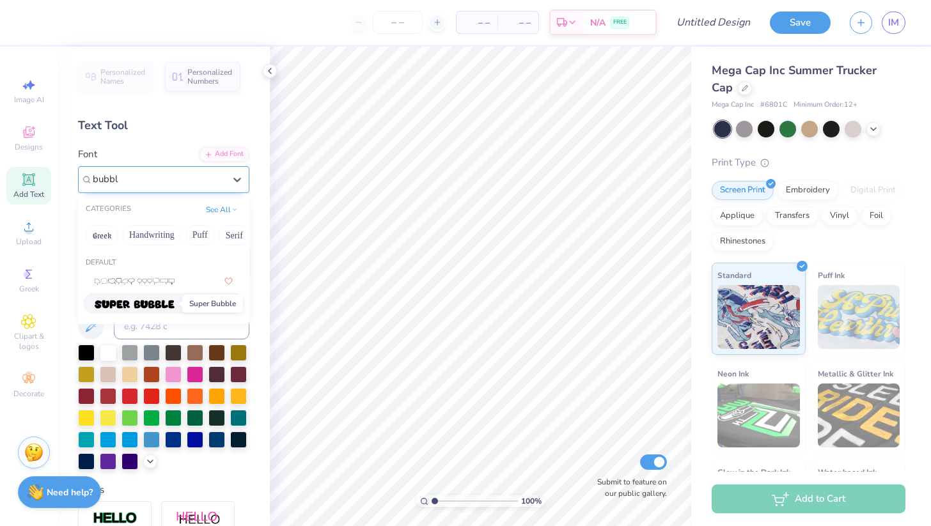
click at [162, 302] on img at bounding box center [135, 304] width 80 height 9
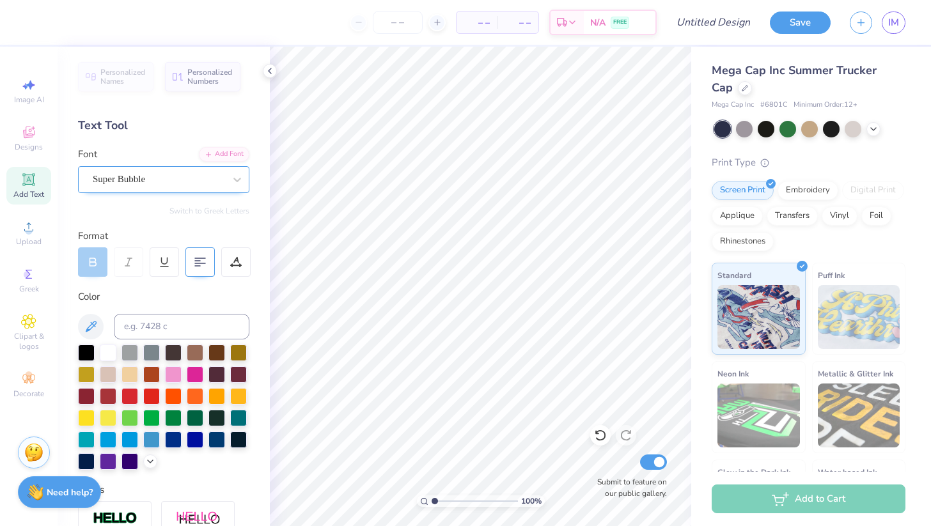
click at [26, 178] on icon at bounding box center [29, 180] width 10 height 10
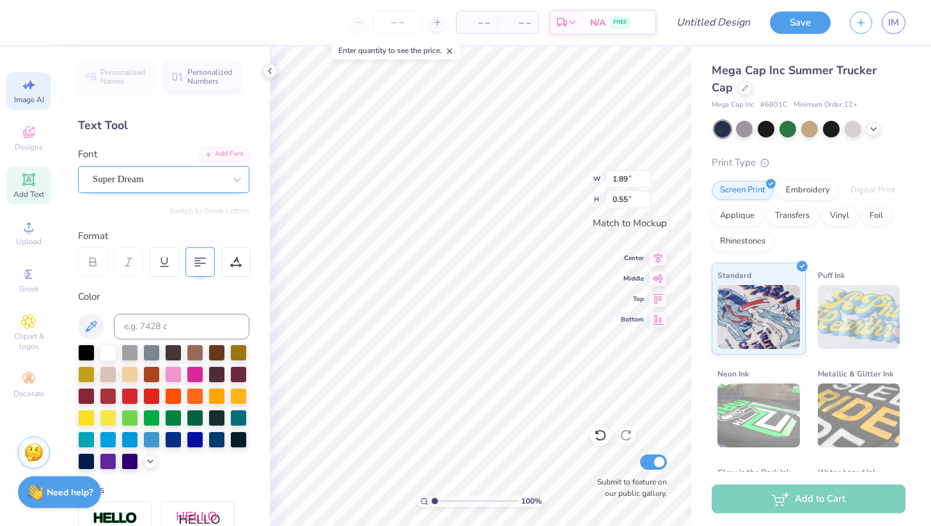
click at [27, 84] on icon at bounding box center [30, 86] width 9 height 10
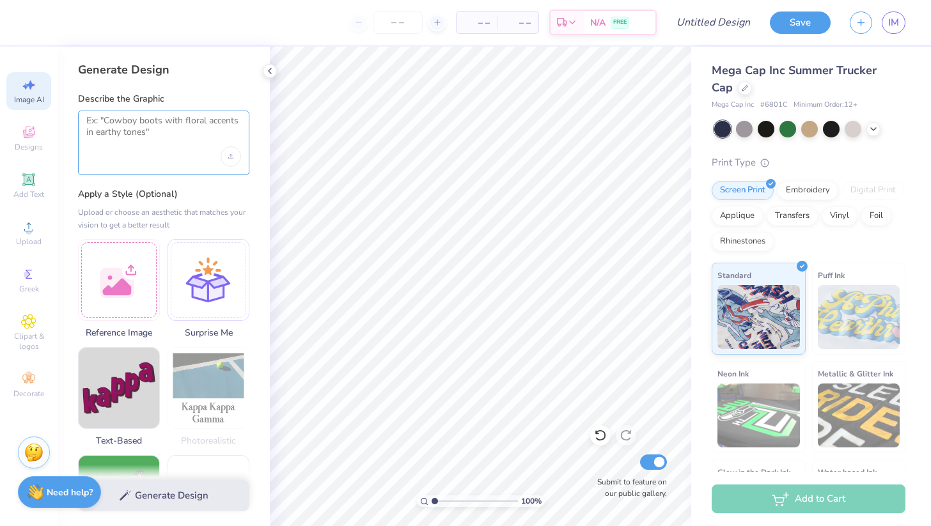
click at [135, 129] on textarea at bounding box center [163, 131] width 155 height 32
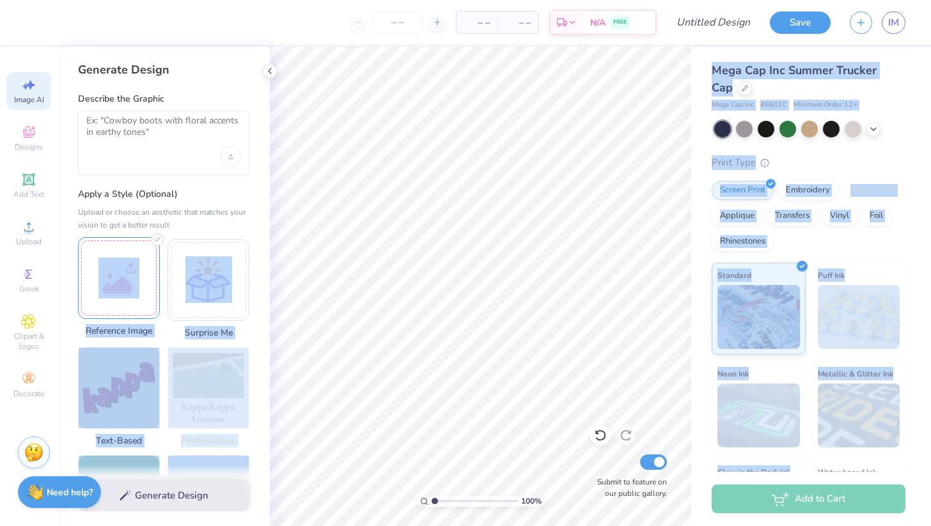
drag, startPoint x: 845, startPoint y: 460, endPoint x: 150, endPoint y: 278, distance: 717.8
click at [150, 278] on div "– – Per Item – – Total Est. Delivery N/A FREE Design Title Save IM Image AI Des…" at bounding box center [465, 263] width 931 height 526
click at [116, 268] on div at bounding box center [119, 278] width 82 height 82
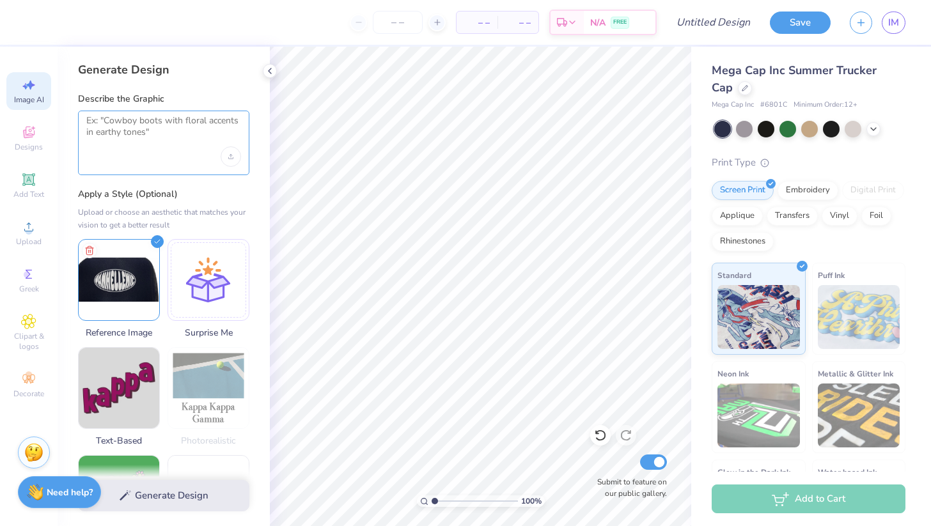
click at [123, 130] on textarea at bounding box center [163, 131] width 155 height 32
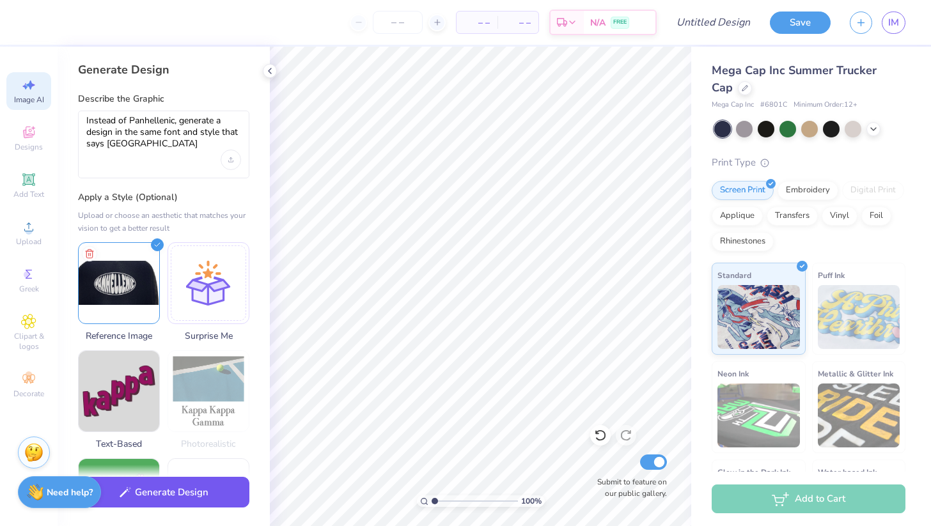
click at [123, 495] on icon "button" at bounding box center [126, 493] width 12 height 12
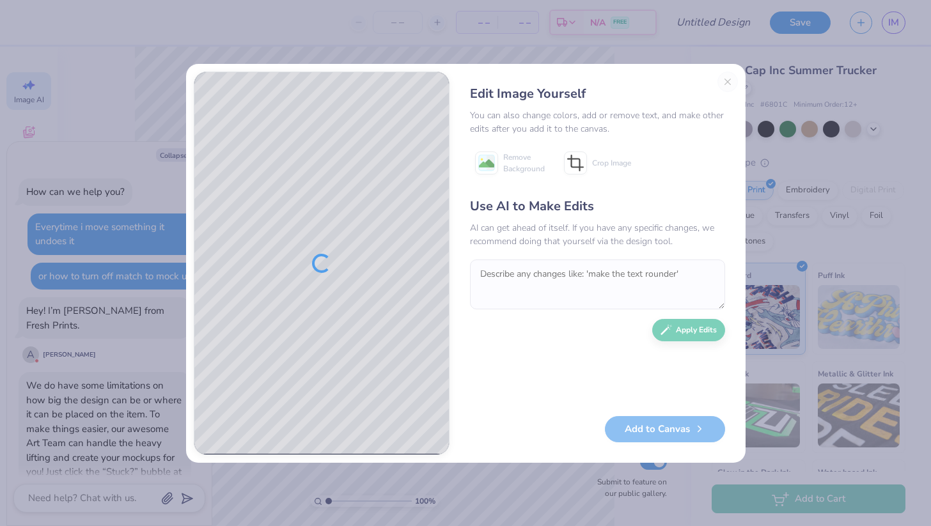
scroll to position [271, 0]
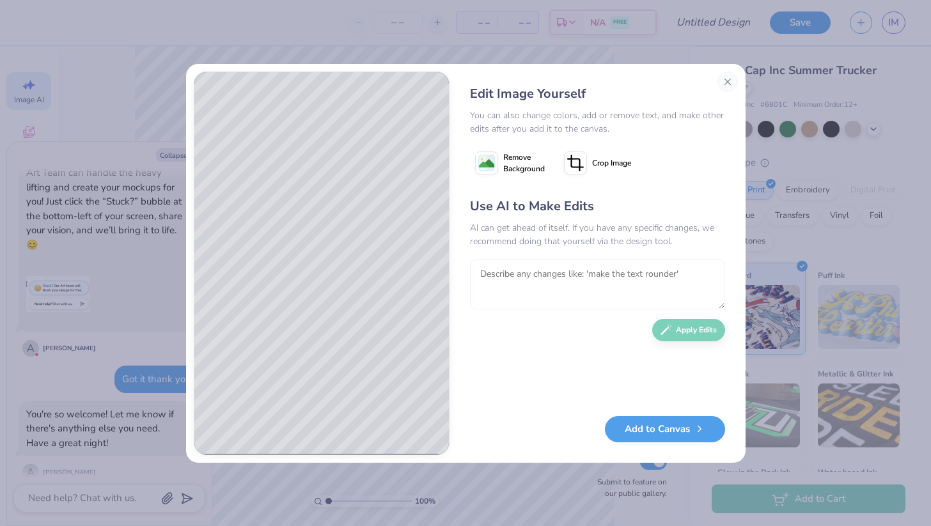
click at [522, 278] on textarea at bounding box center [597, 285] width 255 height 50
click at [502, 275] on textarea "make it a little wider" at bounding box center [597, 285] width 255 height 50
click at [544, 274] on textarea "make the oval it a little wider" at bounding box center [597, 285] width 255 height 50
click at [676, 328] on button "Apply Edits" at bounding box center [688, 327] width 73 height 22
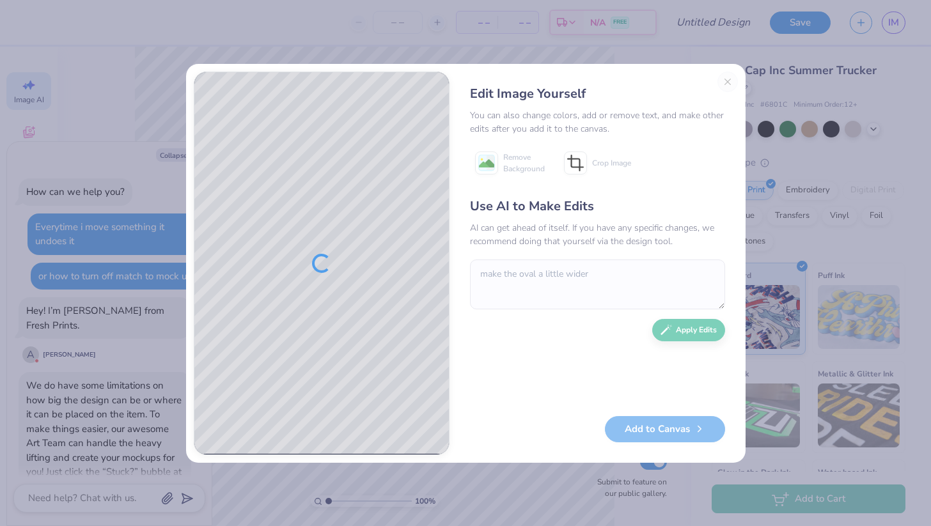
scroll to position [271, 0]
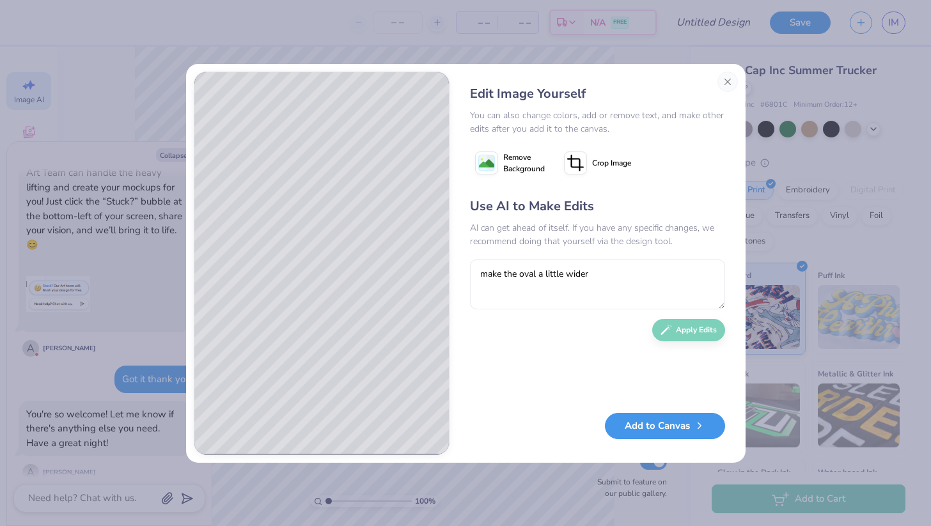
click at [675, 418] on button "Add to Canvas" at bounding box center [665, 426] width 120 height 26
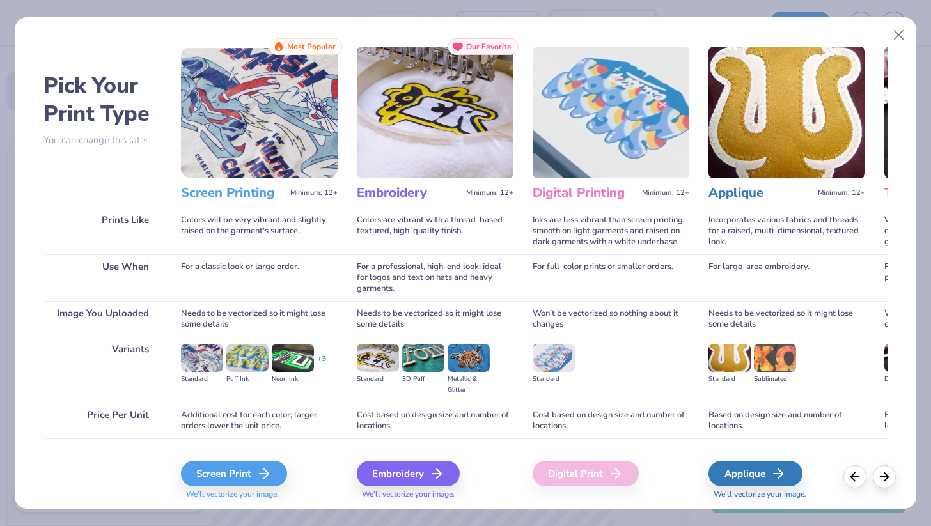
scroll to position [0, 0]
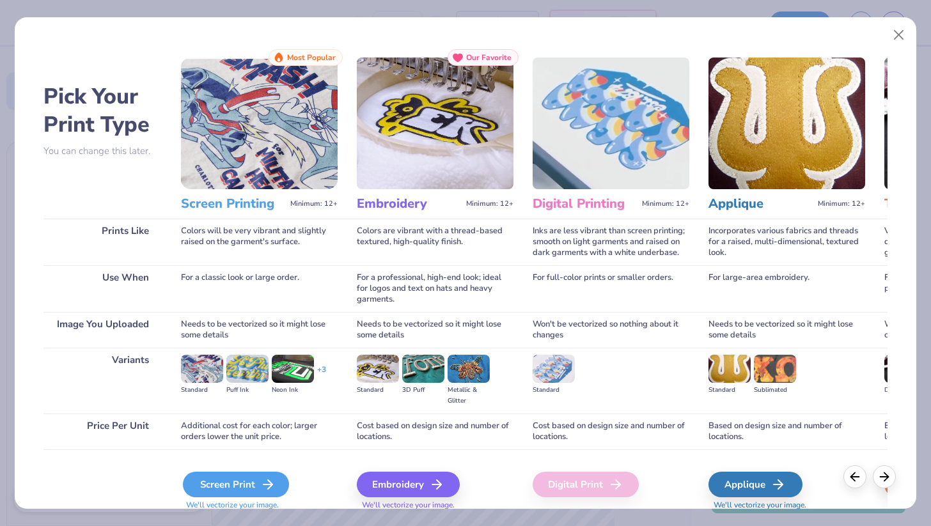
click at [207, 489] on div "Screen Print" at bounding box center [236, 485] width 106 height 26
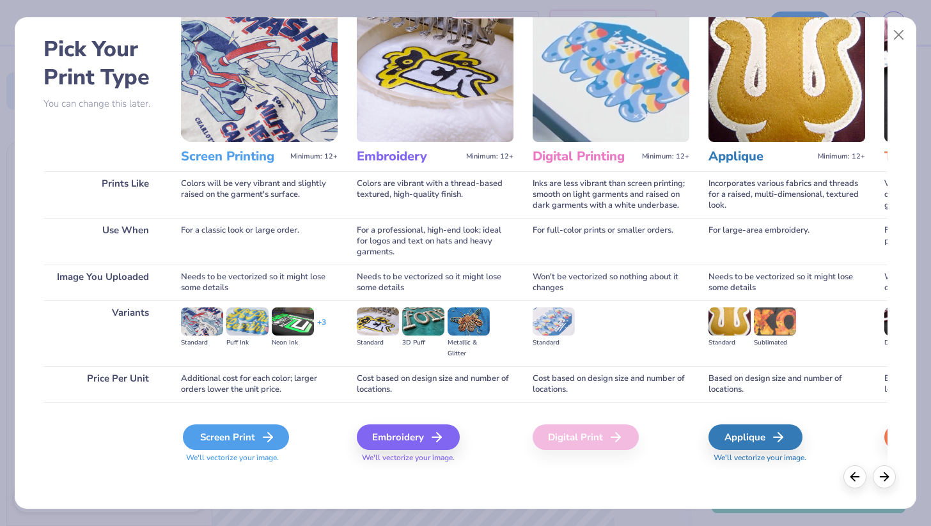
click at [214, 435] on div "Screen Print" at bounding box center [236, 438] width 106 height 26
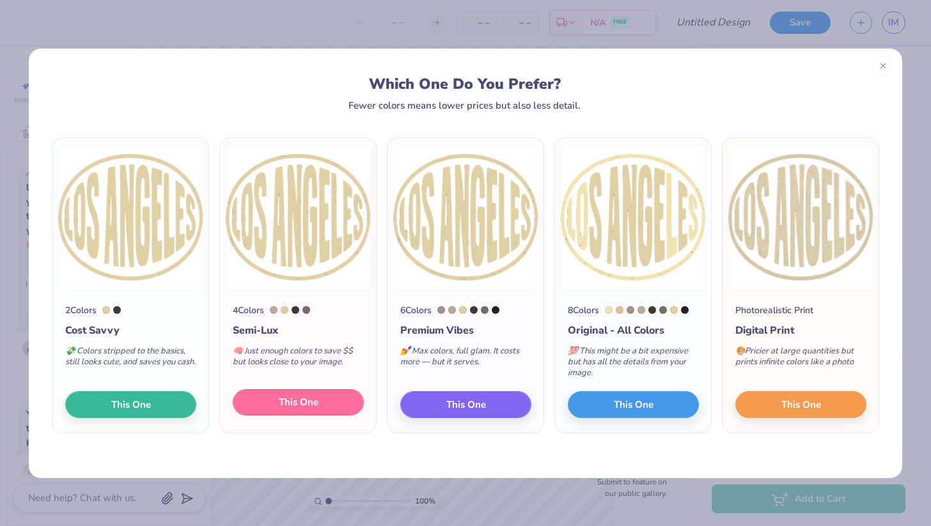
click at [255, 400] on button "This One" at bounding box center [298, 402] width 131 height 27
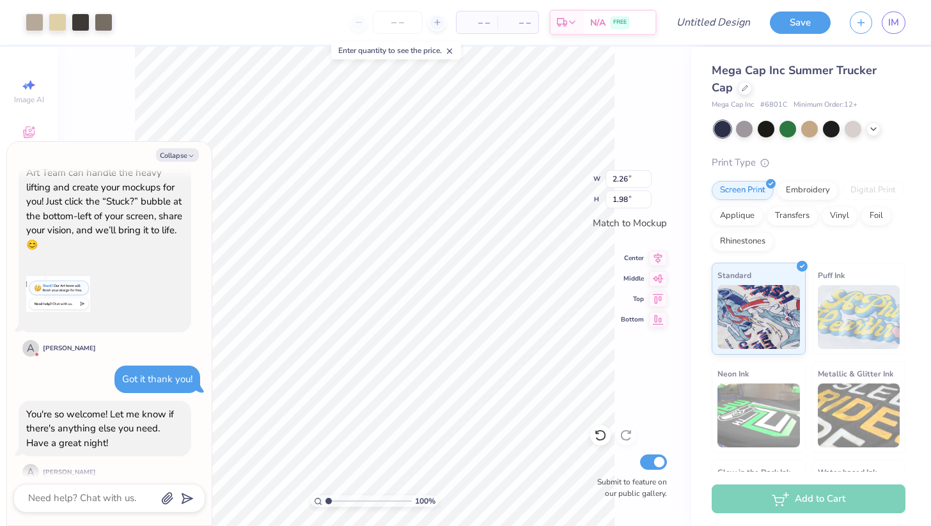
type textarea "x"
type input "2.17"
type input "1.90"
type textarea "x"
type input "2.21"
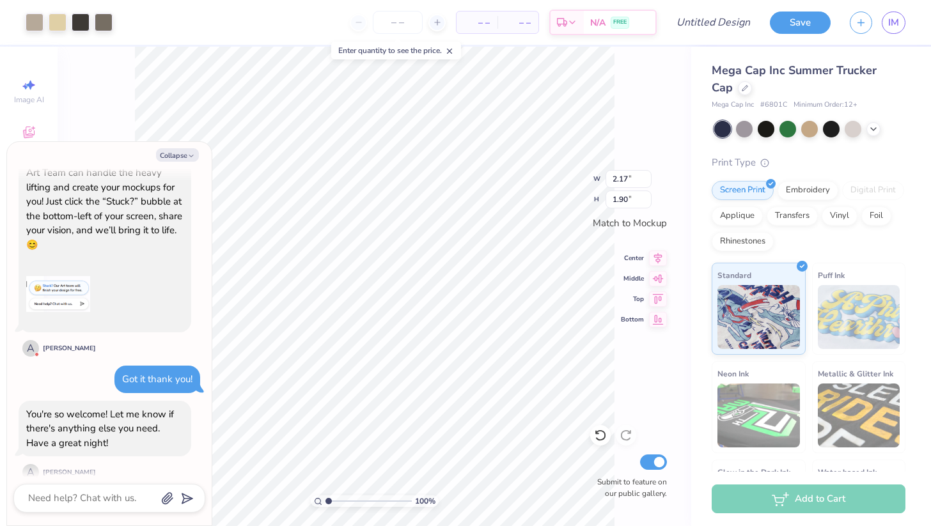
type input "1.94"
type textarea "x"
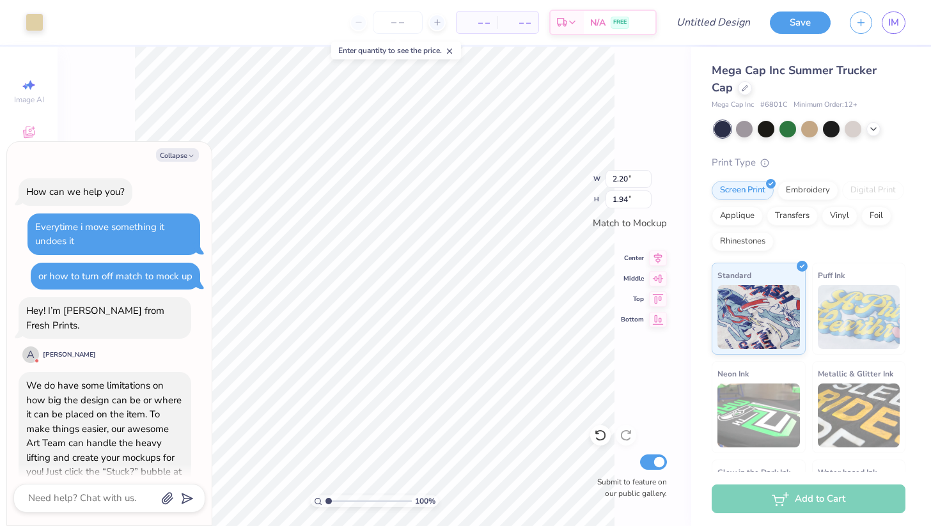
scroll to position [271, 0]
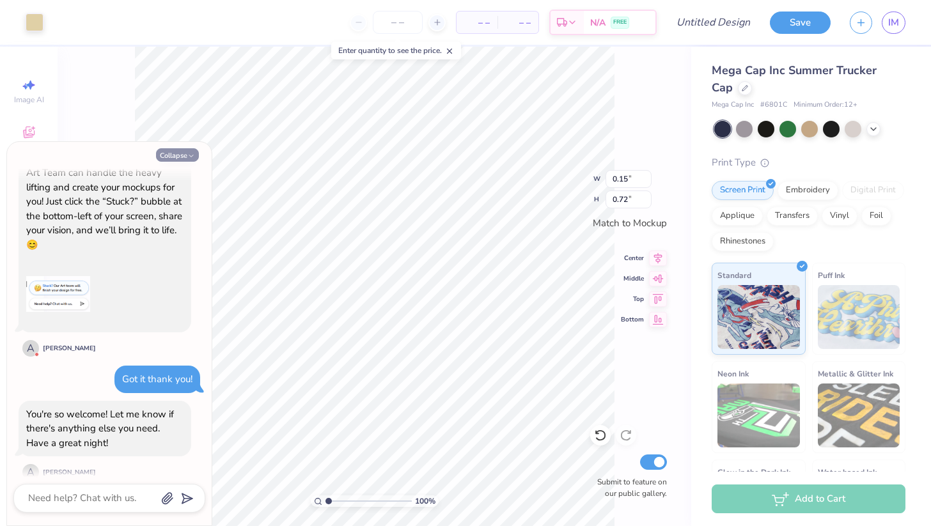
click at [187, 154] on icon "button" at bounding box center [191, 156] width 8 height 8
type textarea "x"
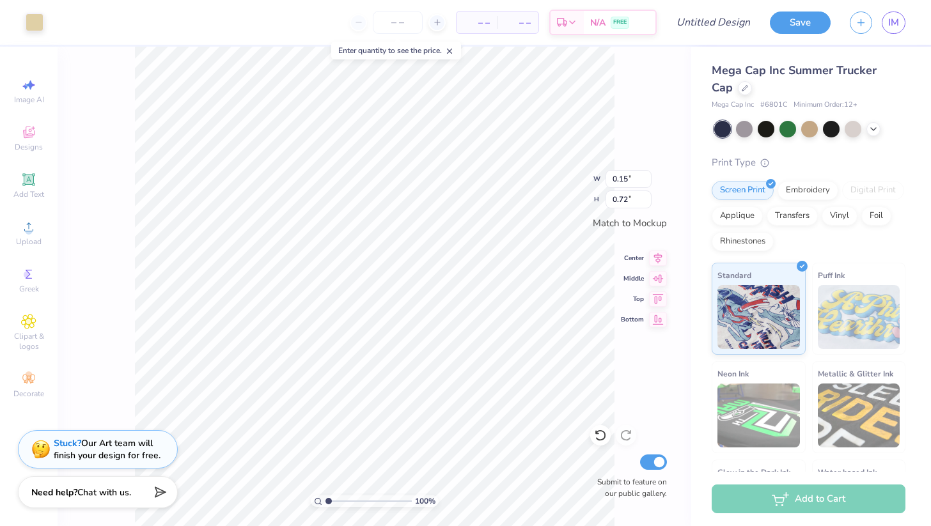
type input "0.22"
type input "1.58"
click at [377, 26] on input "number" at bounding box center [398, 22] width 50 height 23
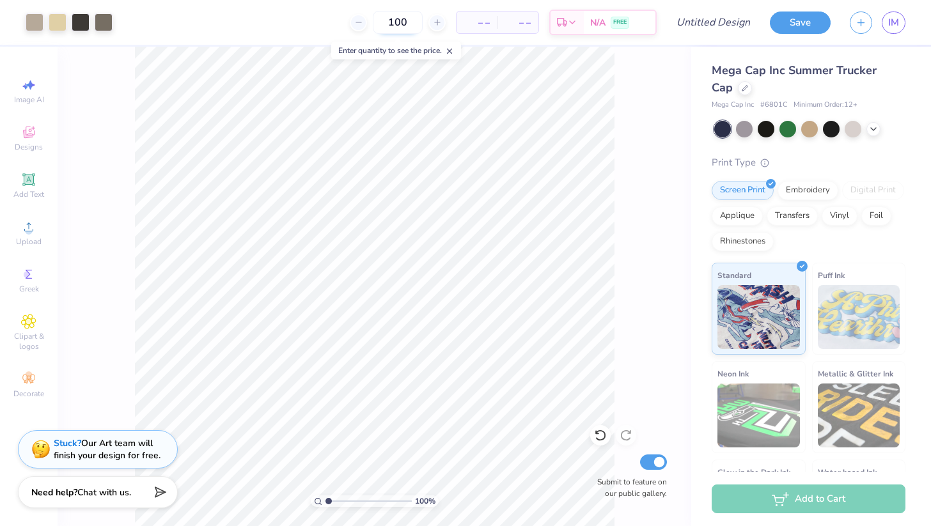
type input "100"
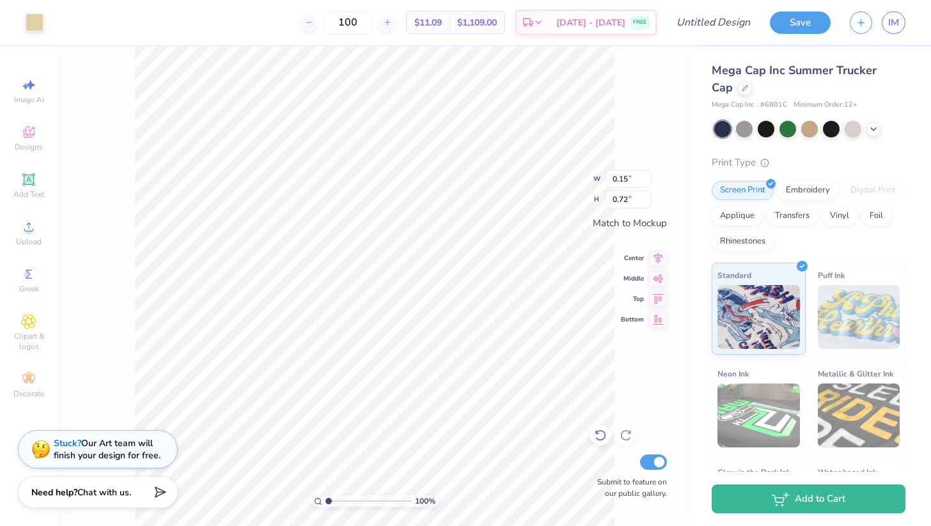
click at [600, 435] on icon at bounding box center [600, 435] width 13 height 13
click at [599, 434] on icon at bounding box center [600, 435] width 13 height 13
click at [27, 102] on span "Image AI" at bounding box center [29, 100] width 30 height 10
select select "4"
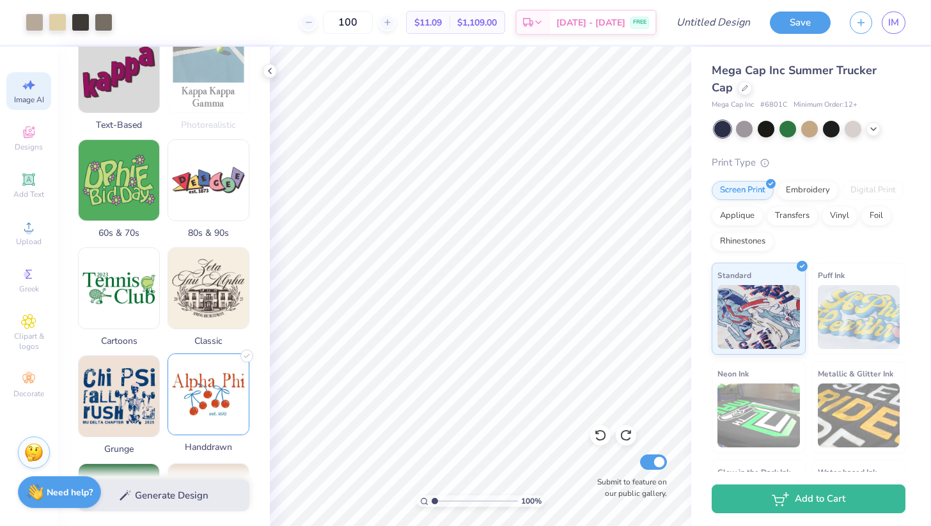
scroll to position [0, 0]
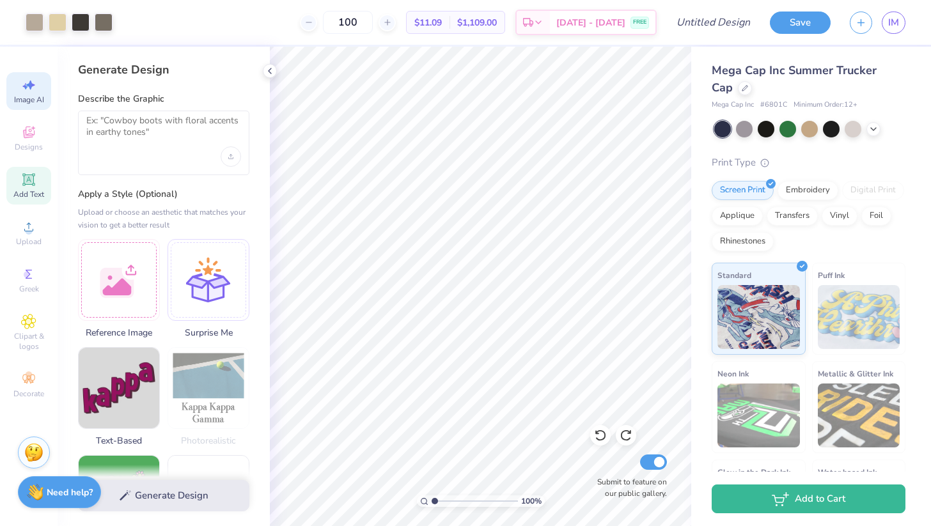
click at [22, 193] on span "Add Text" at bounding box center [28, 194] width 31 height 10
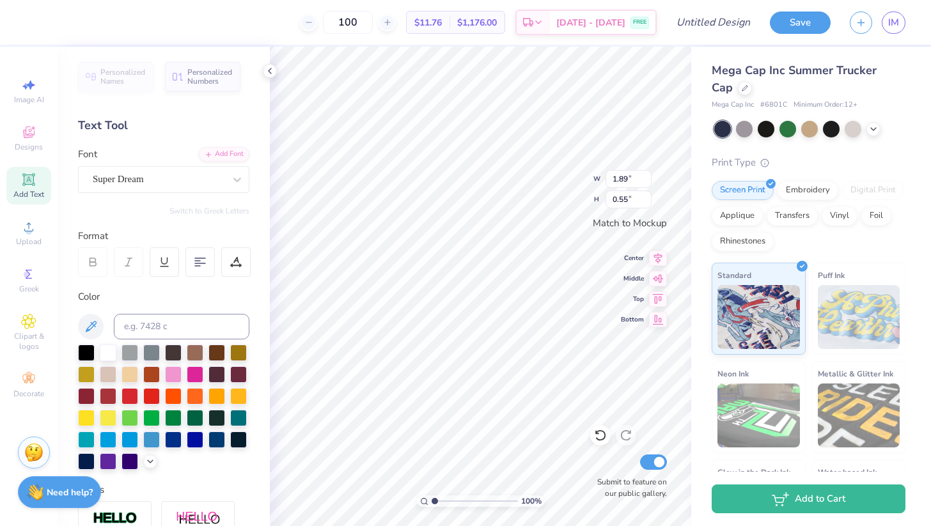
type textarea "1"
type textarea "PANHELLENIC"
type input "4.04"
type input "0.45"
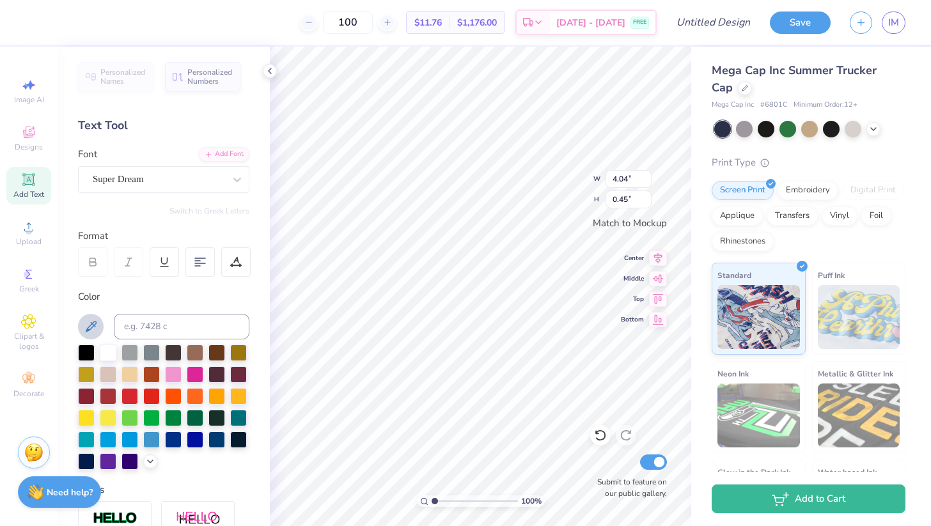
click at [89, 320] on icon at bounding box center [90, 326] width 15 height 15
type input "1.39"
type input "0.16"
type input "0.95"
type input "0.11"
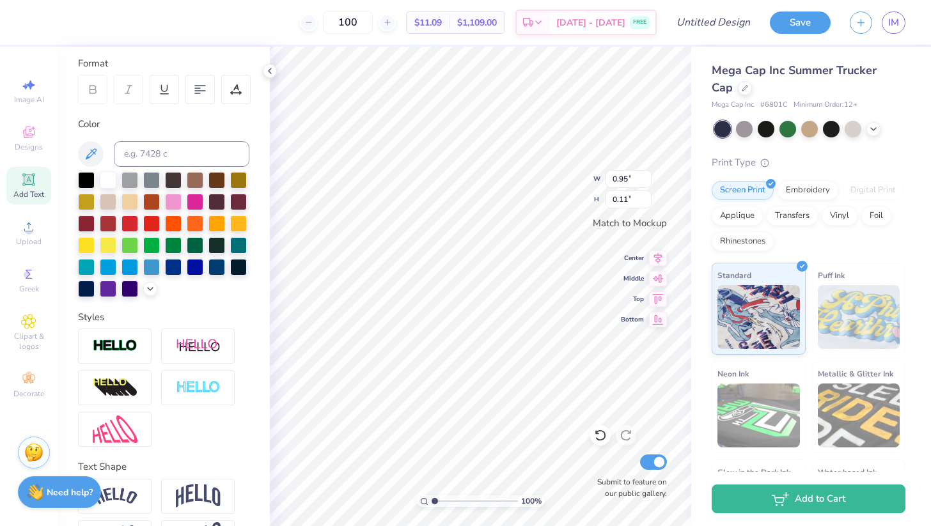
scroll to position [217, 0]
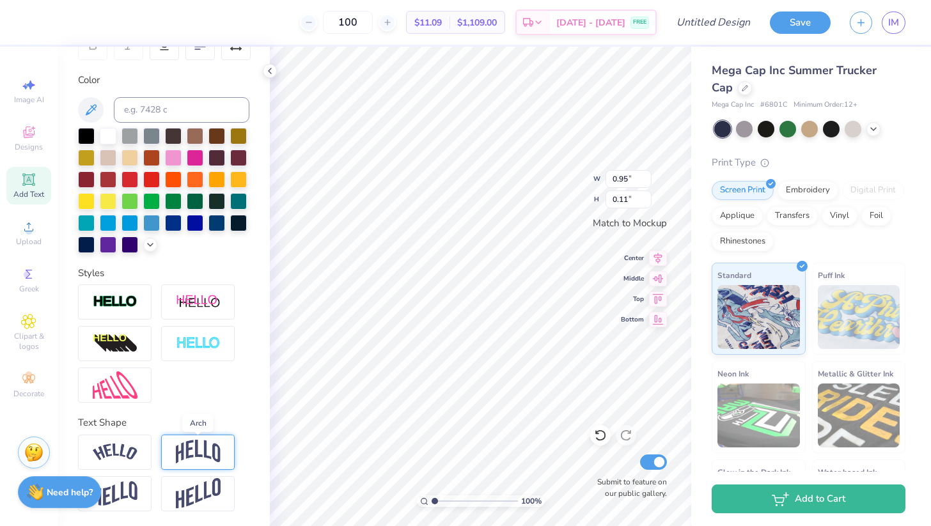
click at [198, 449] on img at bounding box center [198, 452] width 45 height 24
type input "0.30"
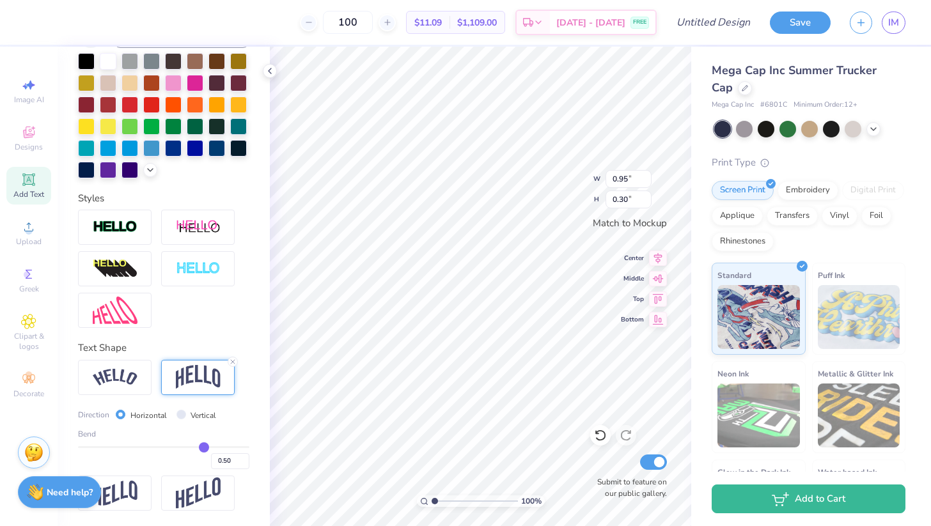
type input "0.47"
type input "0.45"
type input "0.44"
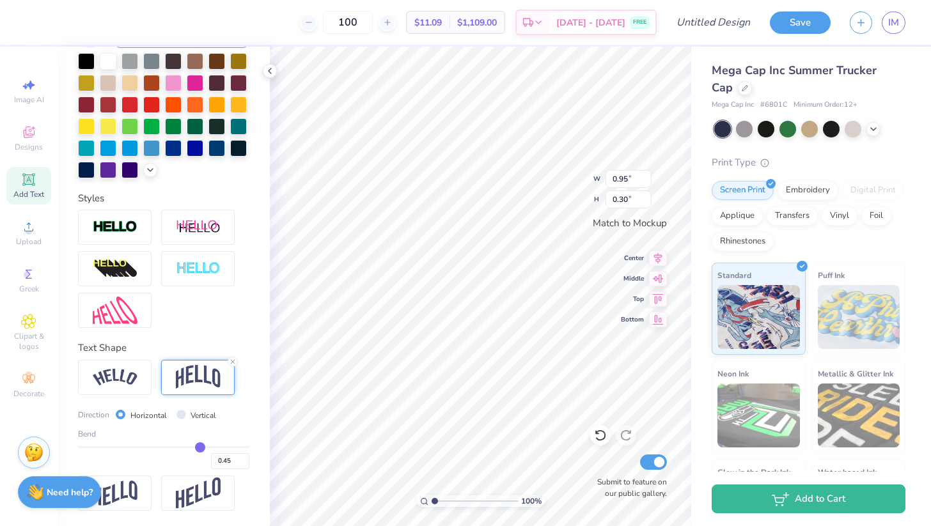
type input "0.44"
type input "0.43"
type input "0.42"
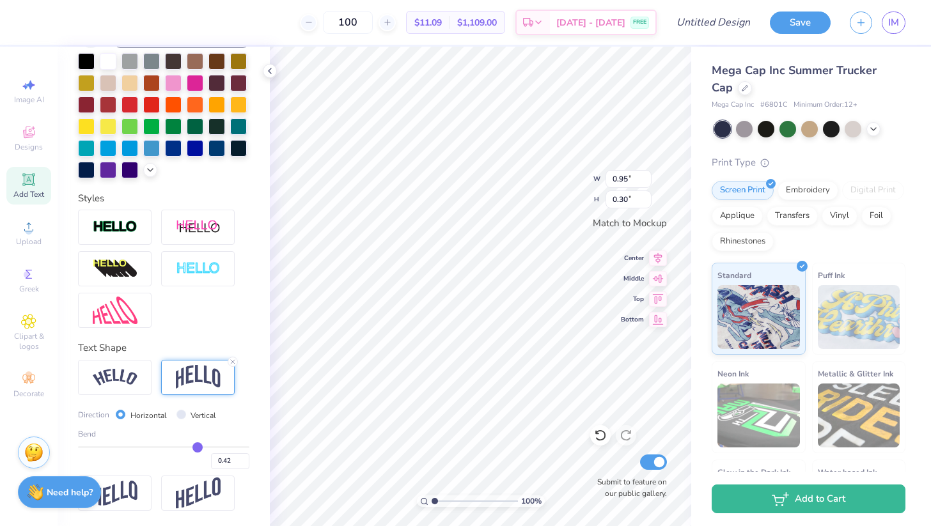
type input "0.41"
type input "0.4"
type input "0.40"
type input "0.39"
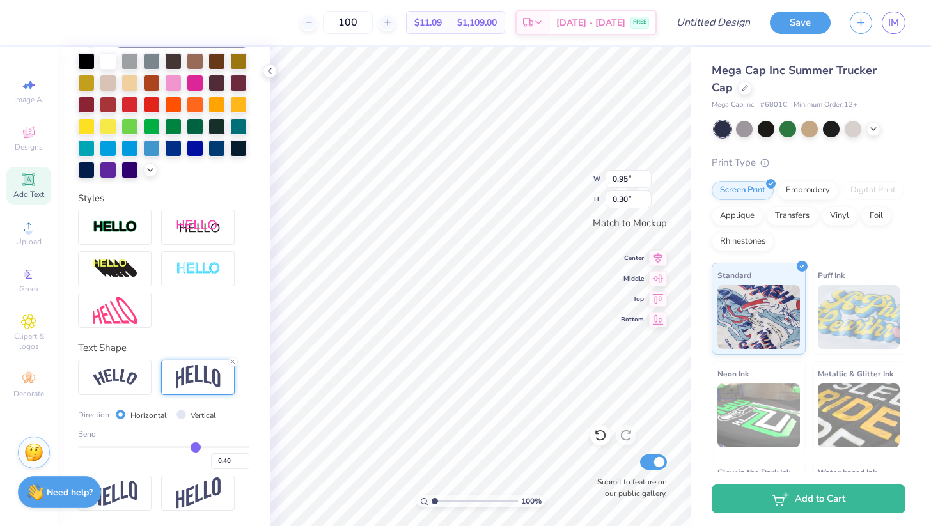
type input "0.39"
type input "0.38"
type input "0.37"
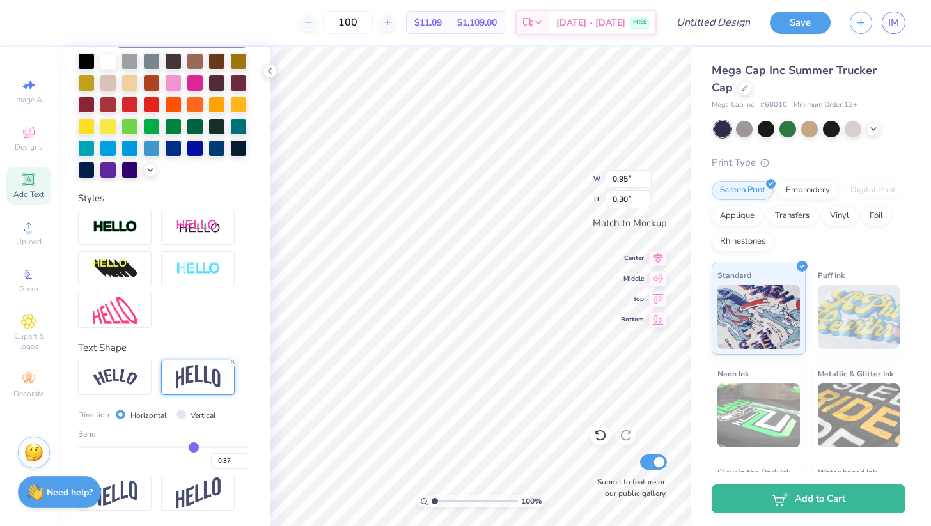
type input "0.36"
type input "0.35"
type input "0.34"
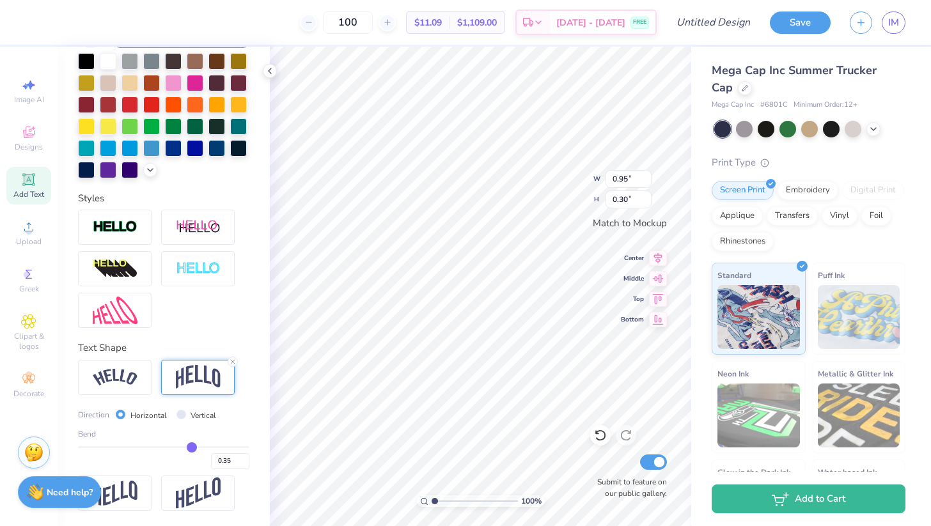
type input "0.34"
type input "0.33"
type input "0.32"
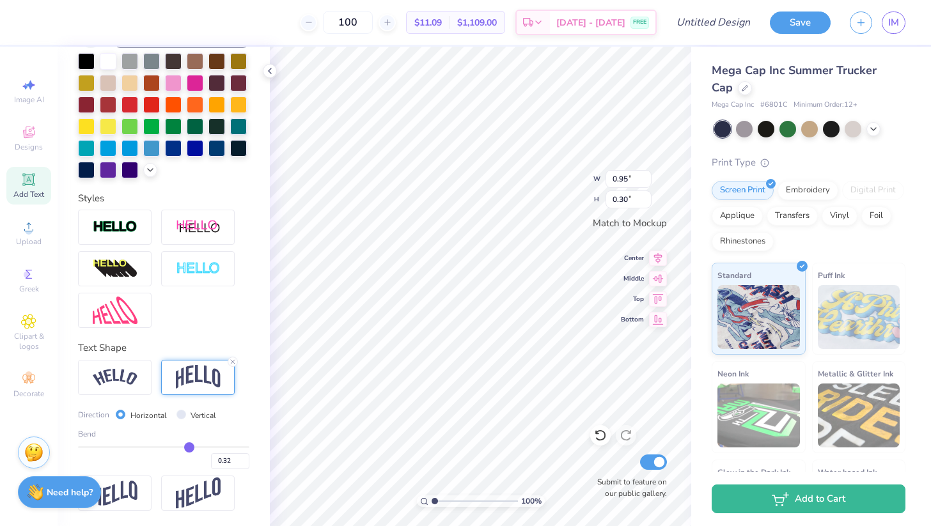
type input "0.31"
type input "0.3"
type input "0.30"
type input "0.29"
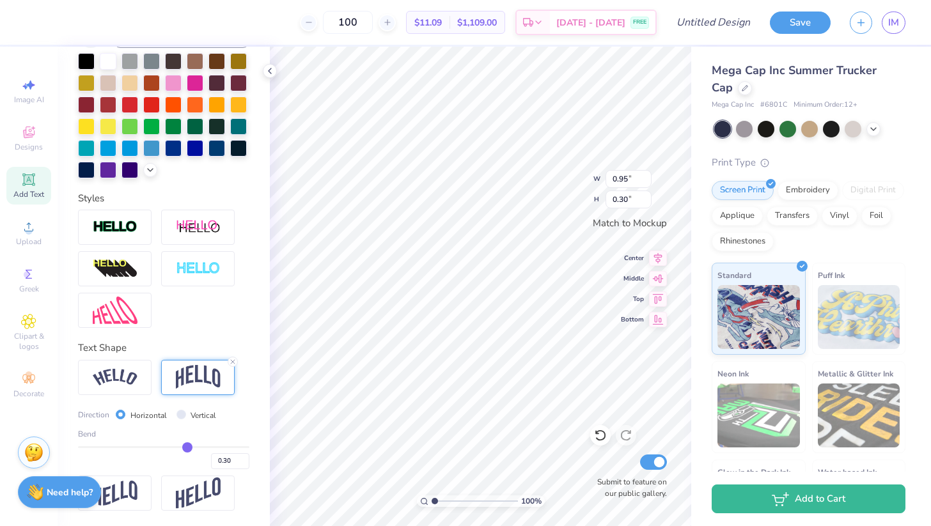
type input "0.29"
type input "0.28"
type input "0.27"
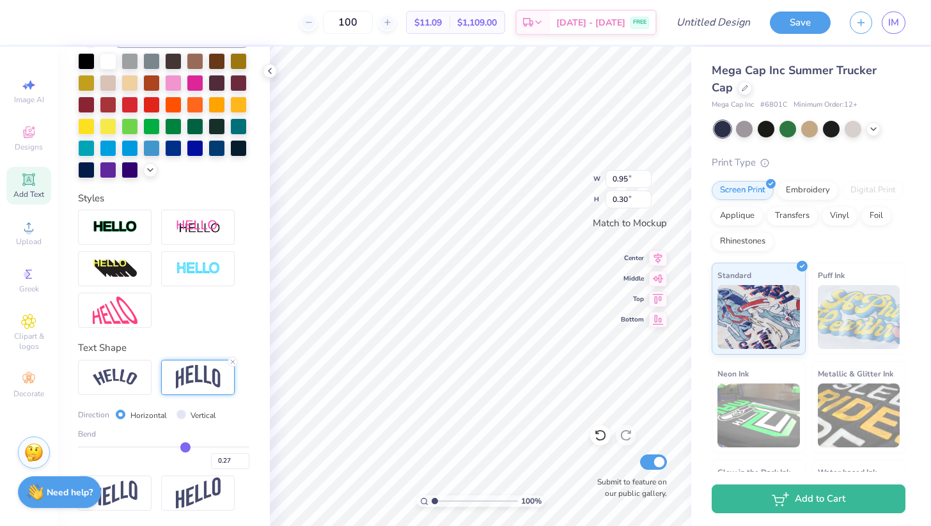
type input "0.26"
type input "0.25"
type input "0.24"
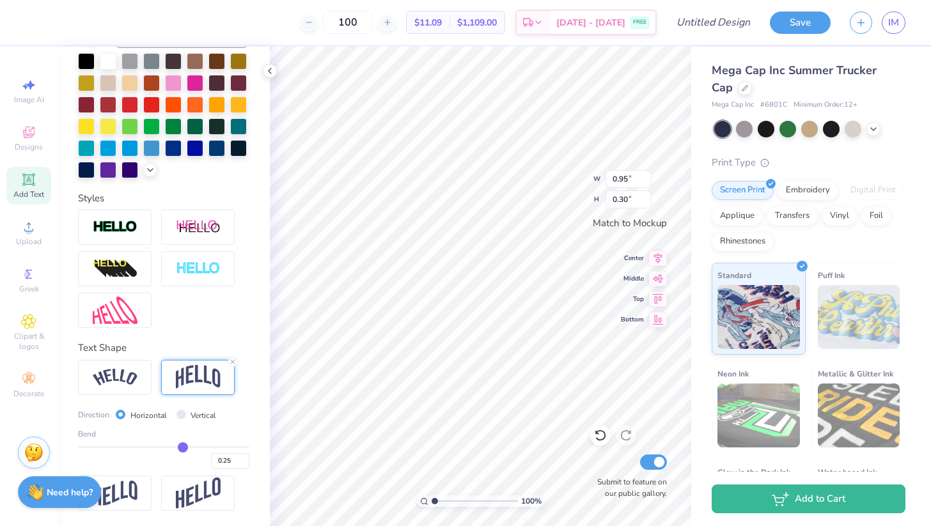
type input "0.24"
type input "0.23"
type input "0.22"
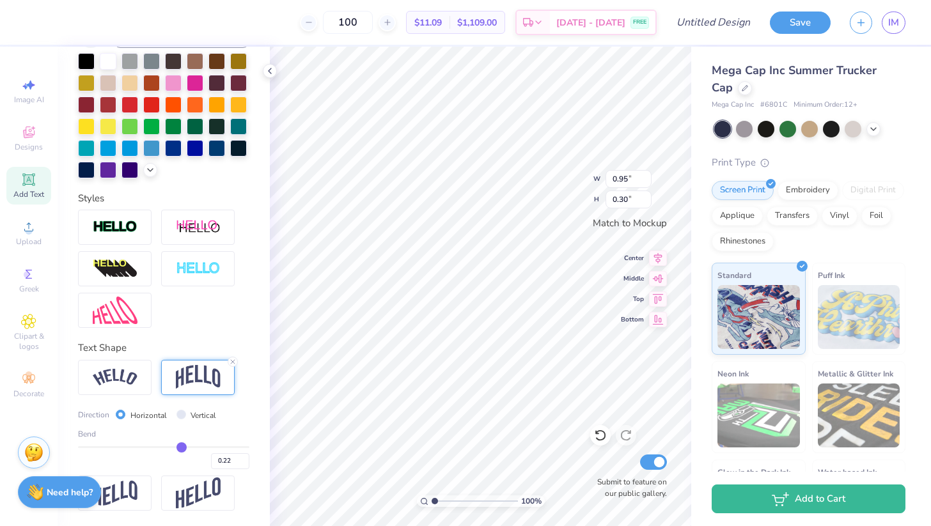
drag, startPoint x: 201, startPoint y: 450, endPoint x: 181, endPoint y: 448, distance: 20.5
type input "0.22"
click at [182, 448] on input "range" at bounding box center [163, 447] width 171 height 2
type input "0.19"
type input "2.14"
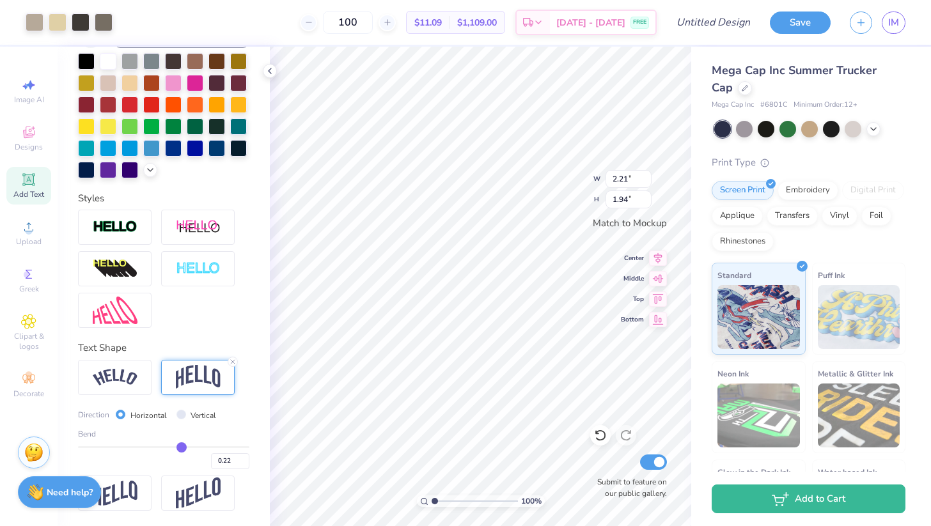
type input "1.88"
type textarea "1902 PANHELLENIC"
type input "0.23"
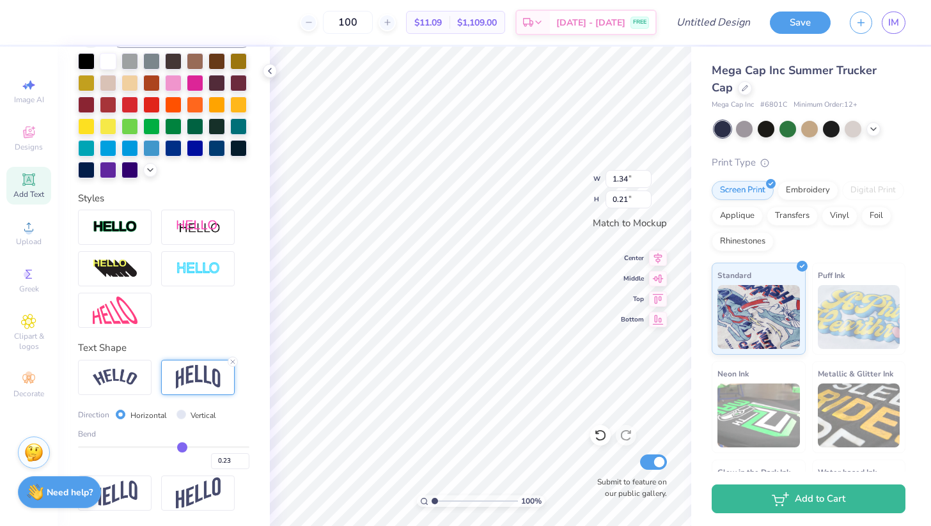
type input "0.24"
type input "0.25"
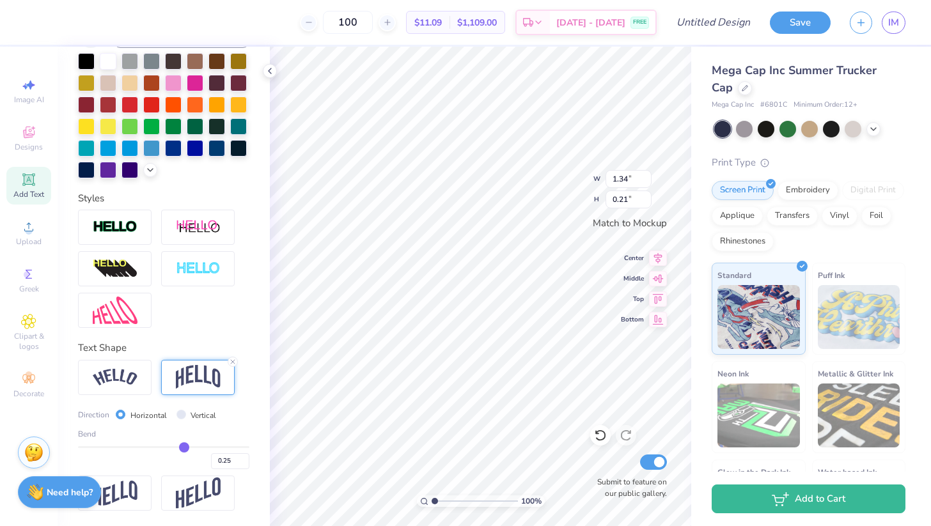
click at [184, 446] on input "range" at bounding box center [163, 447] width 171 height 2
type input "0.23"
type input "0.27"
type input "0.28"
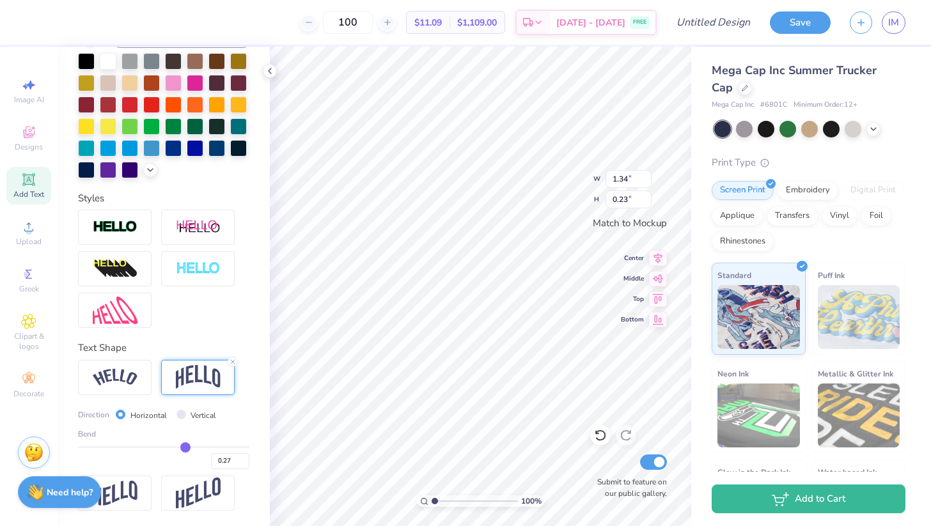
type input "0.28"
type input "0.29"
click at [187, 448] on input "range" at bounding box center [163, 447] width 171 height 2
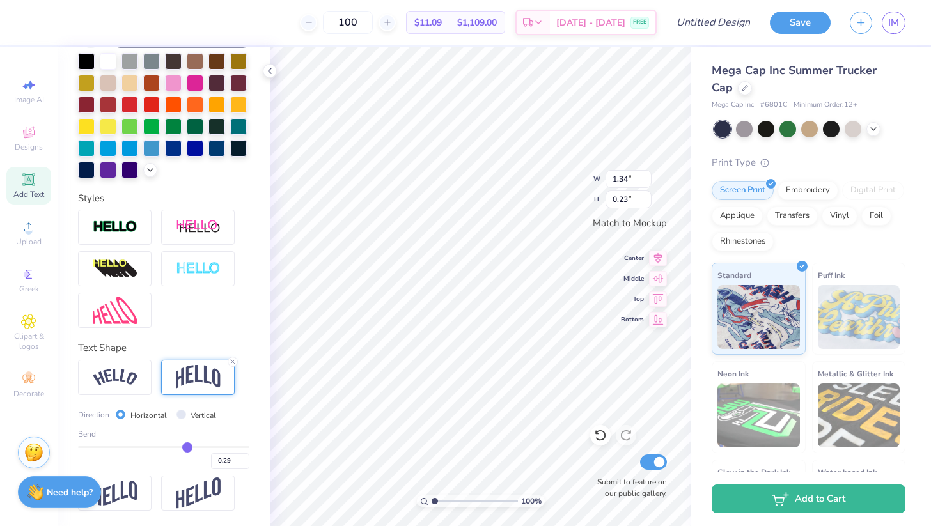
scroll to position [0, 4]
type input "0.3"
click at [245, 457] on input "0.3" at bounding box center [230, 461] width 38 height 16
type input "0.3"
type input "0.30"
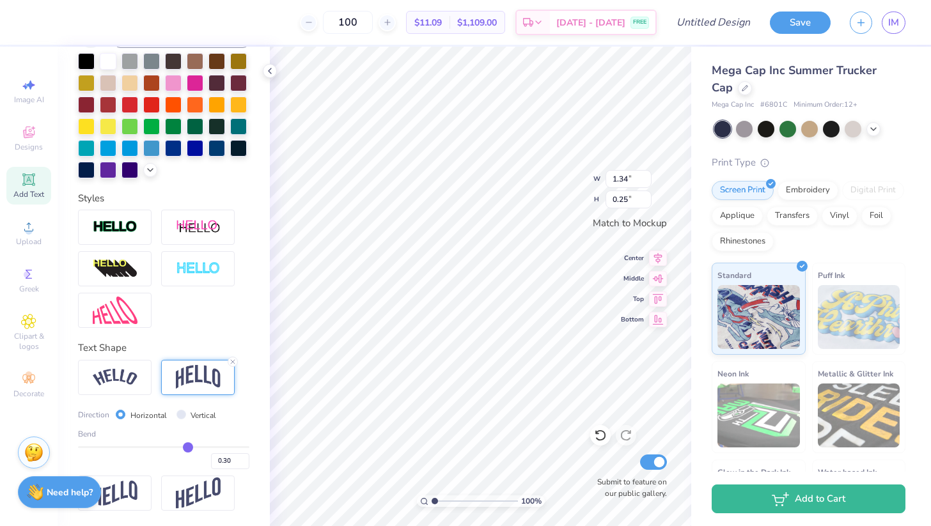
scroll to position [0, 1]
paste textarea "1902"
type textarea "PANHELLENIC 1902"
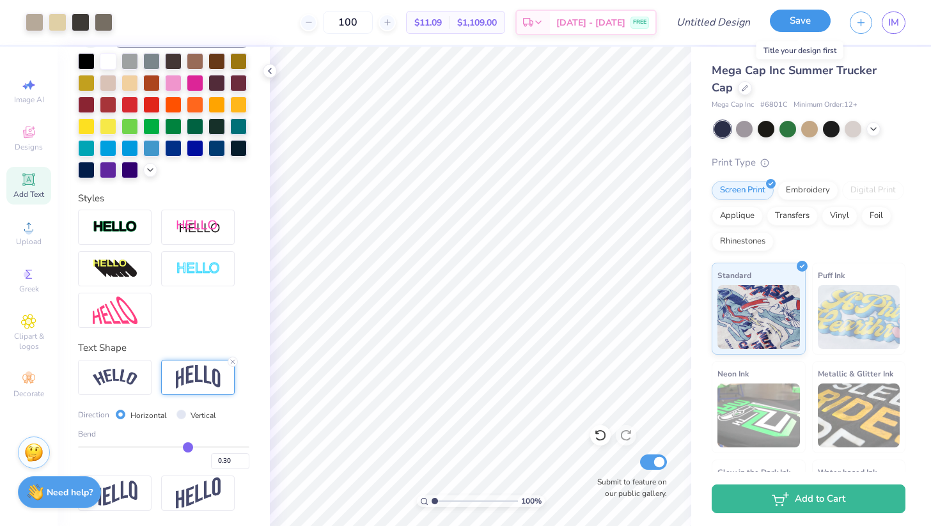
click at [783, 18] on button "Save" at bounding box center [800, 21] width 61 height 22
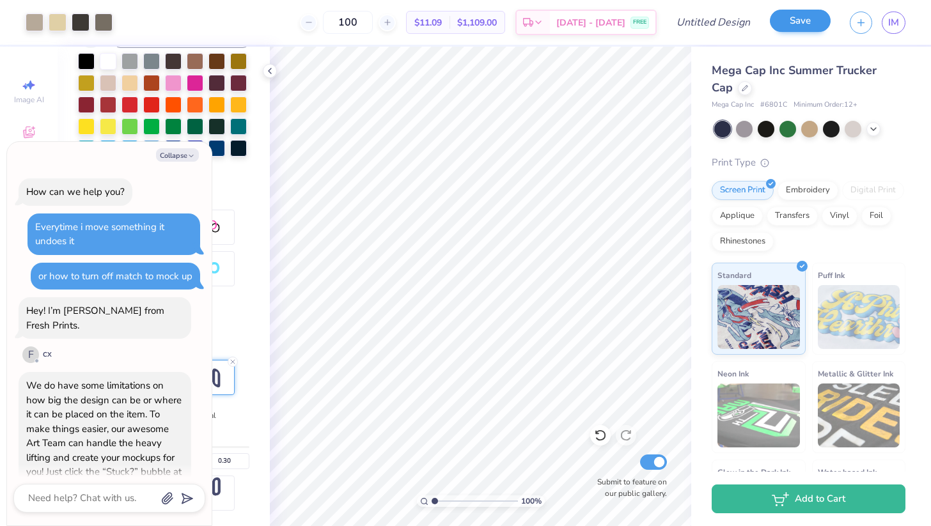
scroll to position [306, 0]
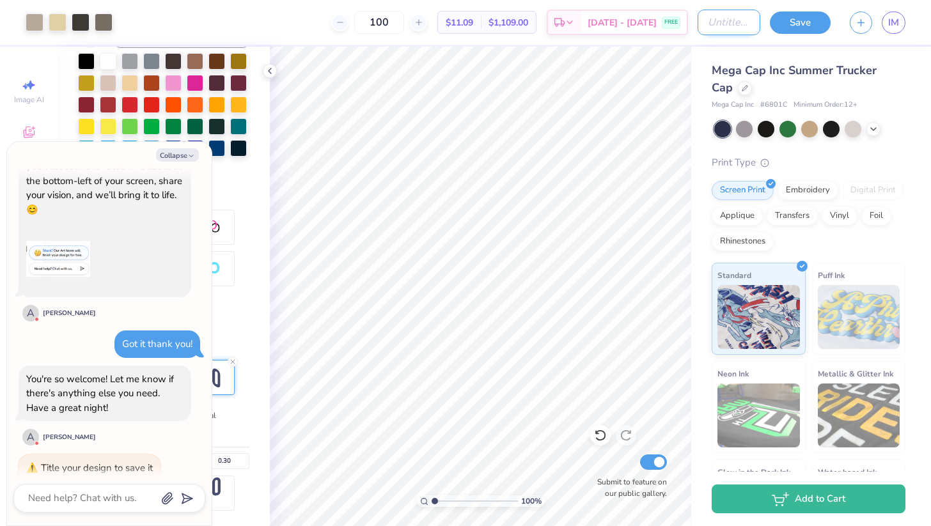
type textarea "x"
click at [705, 25] on input "Design Title" at bounding box center [729, 23] width 63 height 26
type input "h"
type textarea "x"
type input "ha"
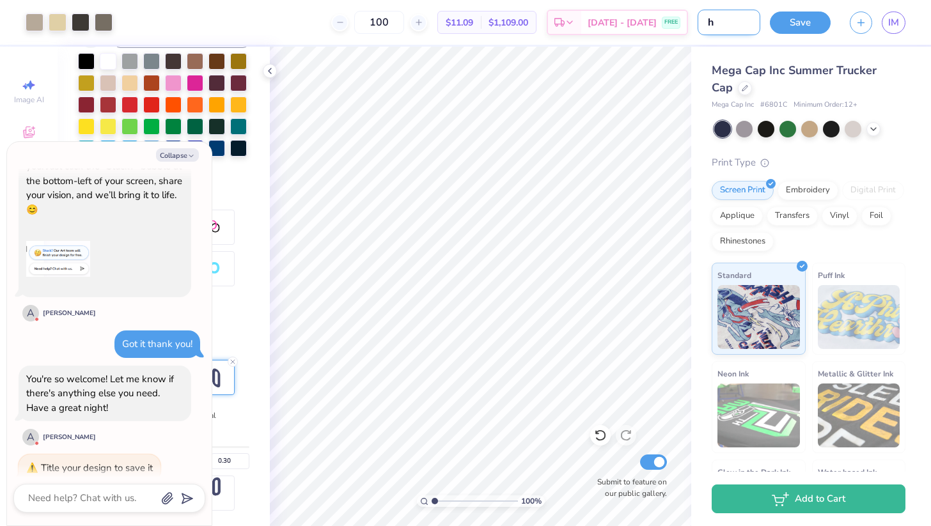
type textarea "x"
type input "hat"
type textarea "x"
type input "hat"
type textarea "x"
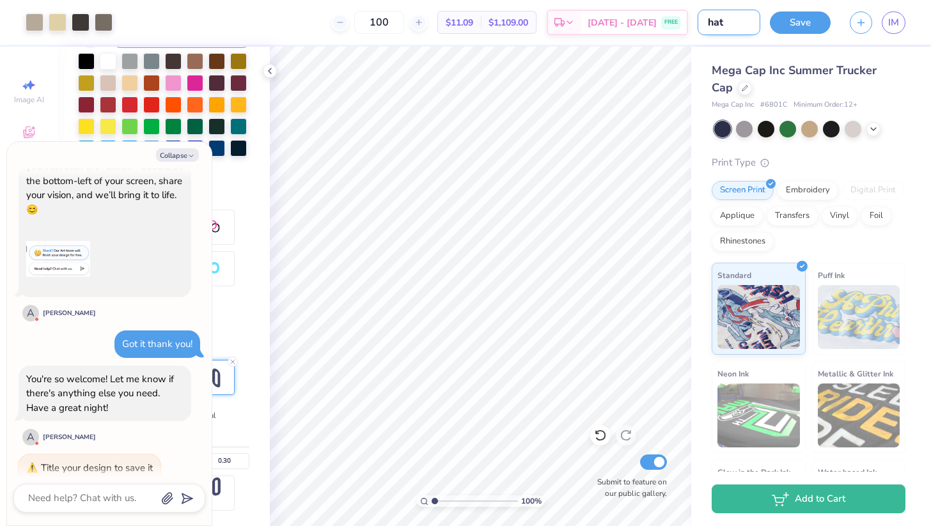
type input "hat i"
type textarea "x"
type input "hat id"
type textarea "x"
type input "hat ide"
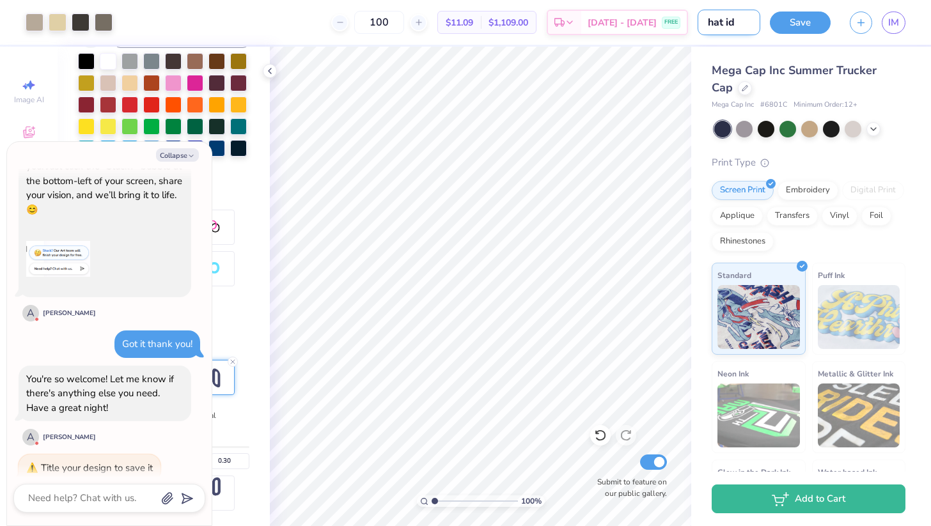
type textarea "x"
type input "hat idea"
type textarea "x"
type input "hat idea"
click at [798, 22] on button "Save" at bounding box center [800, 21] width 61 height 22
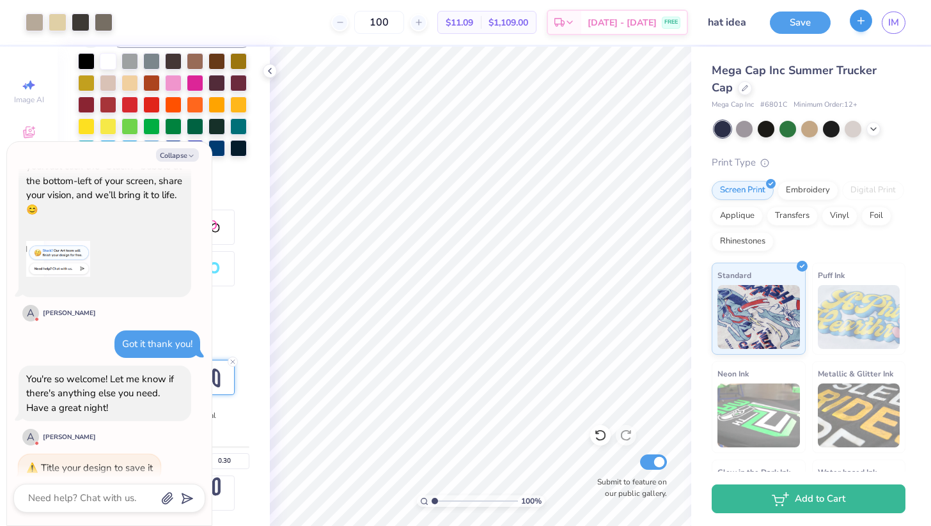
scroll to position [355, 0]
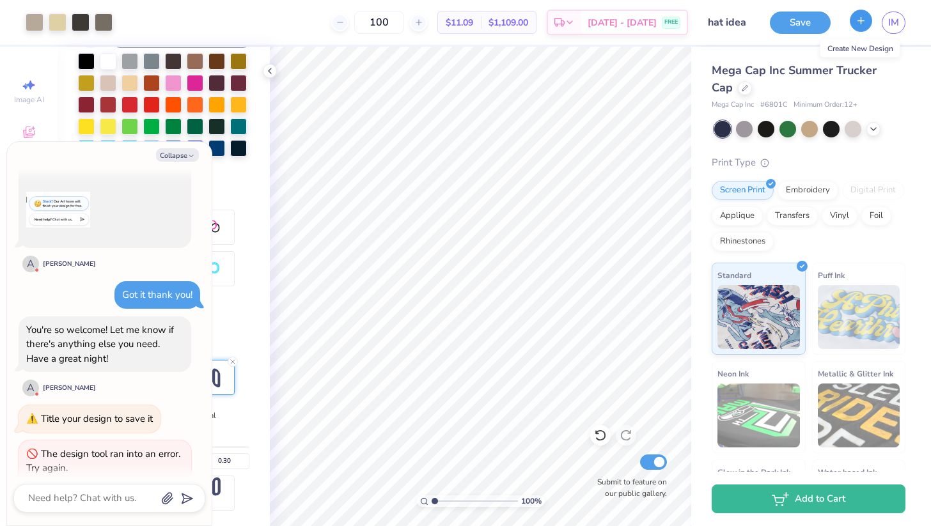
click at [862, 17] on icon "button" at bounding box center [861, 20] width 11 height 11
click at [801, 27] on button "Save" at bounding box center [800, 21] width 61 height 22
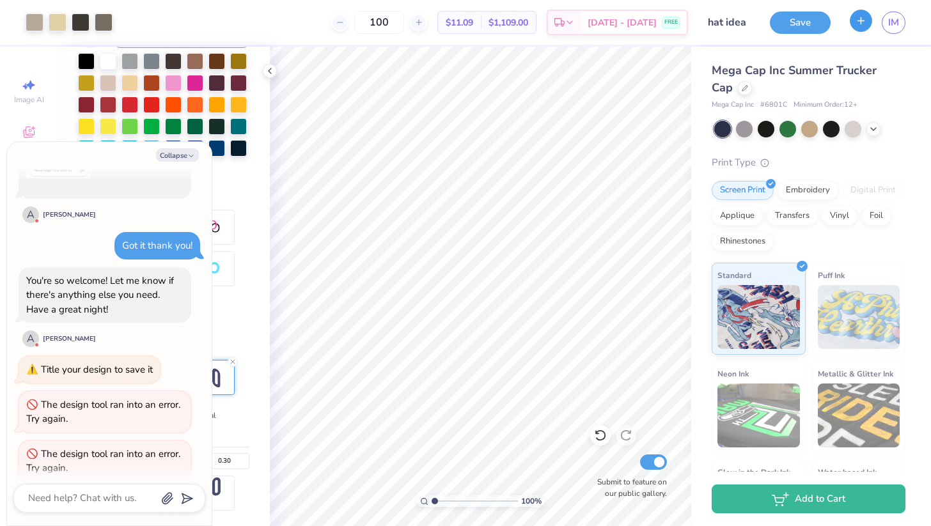
click at [859, 26] on icon "button" at bounding box center [861, 20] width 11 height 11
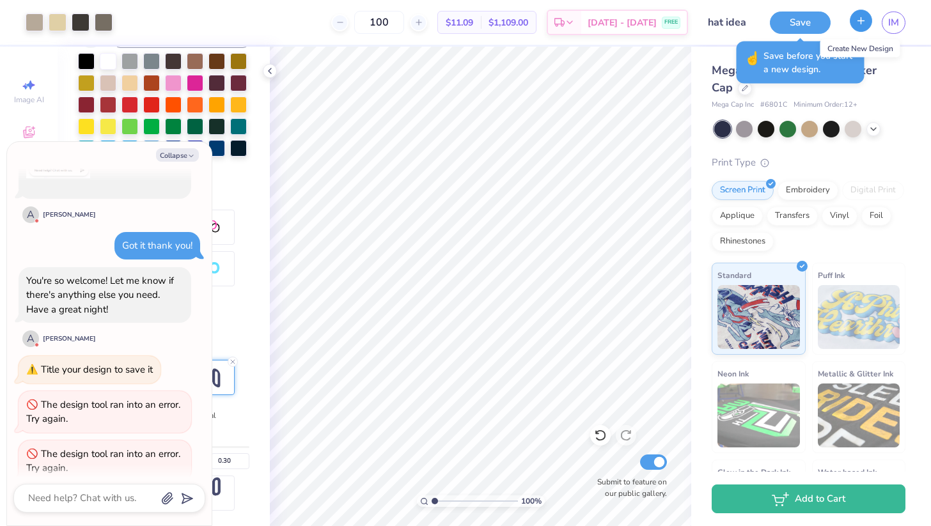
click at [859, 22] on icon "button" at bounding box center [861, 20] width 11 height 11
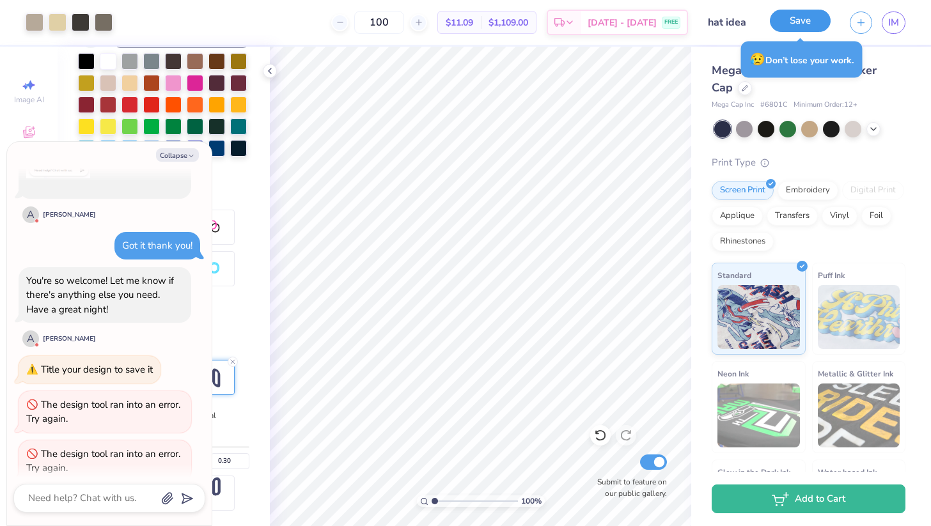
click at [799, 27] on button "Save" at bounding box center [800, 21] width 61 height 22
type textarea "x"
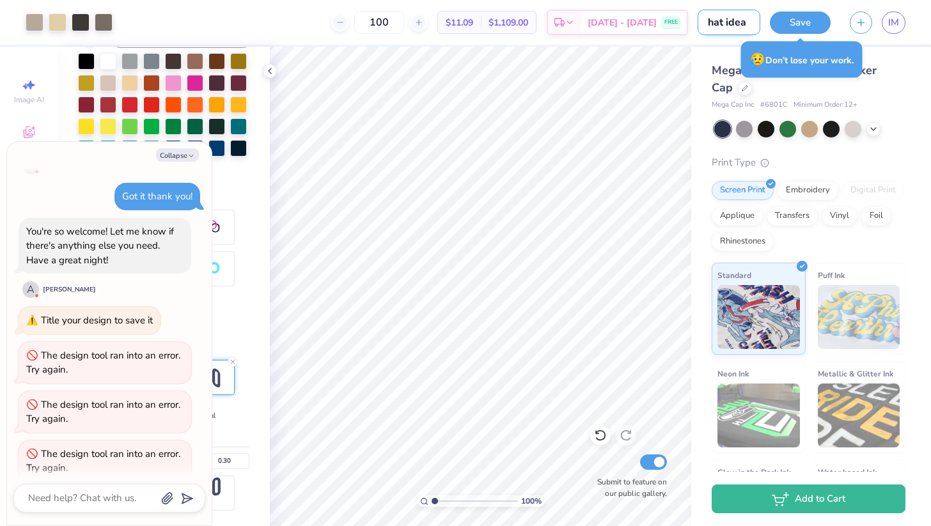
click at [716, 30] on input "hat idea" at bounding box center [729, 23] width 63 height 26
type input "hat idea"
type textarea "x"
type input "hat idea -"
type textarea "x"
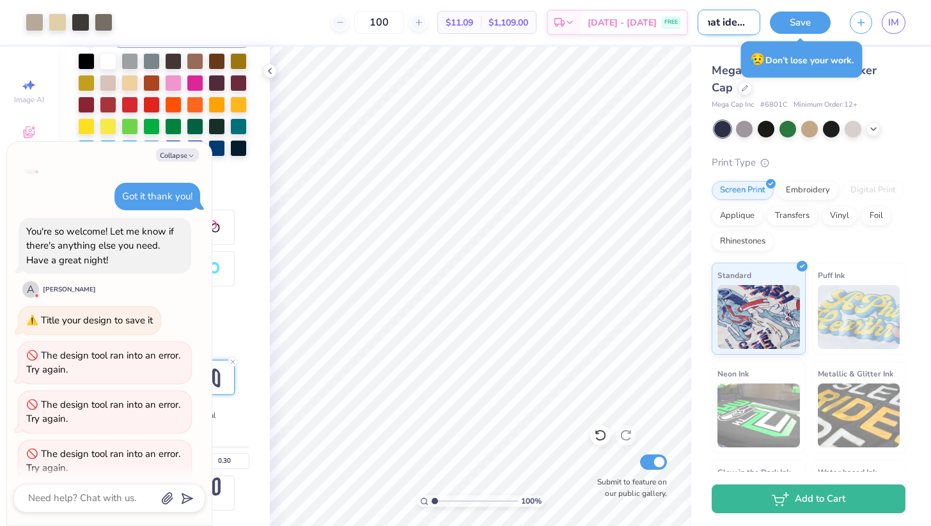
type input "hat idea -"
type textarea "x"
type input "hat idea - 2"
type textarea "x"
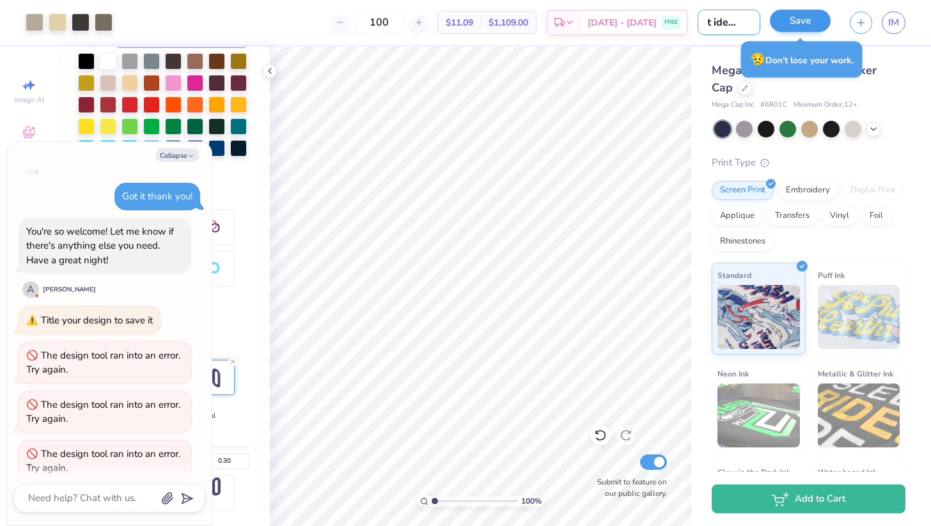
type input "hat idea - 2"
click at [774, 29] on button "Save" at bounding box center [800, 21] width 61 height 22
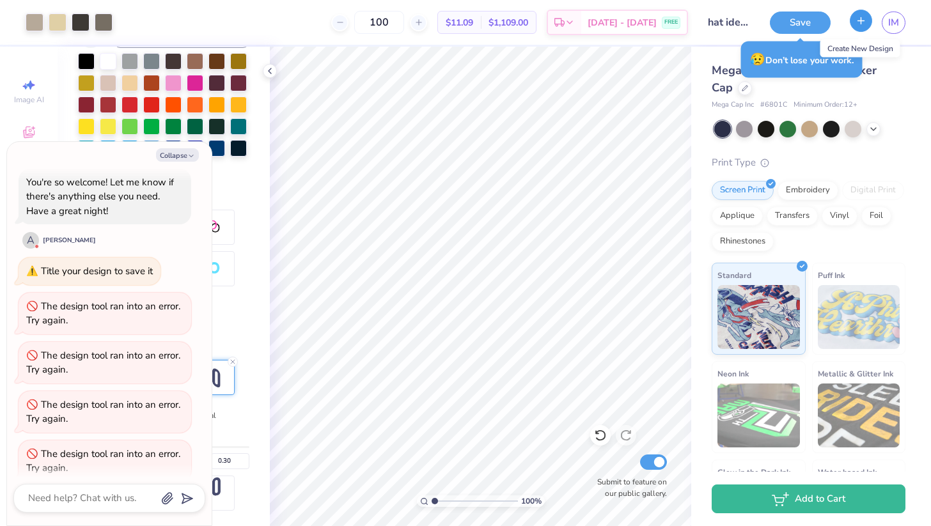
click at [862, 20] on line "button" at bounding box center [861, 20] width 6 height 0
click at [731, 24] on input "hat idea - 2" at bounding box center [729, 23] width 63 height 26
click at [738, 26] on input "hat idea - 2" at bounding box center [729, 23] width 63 height 26
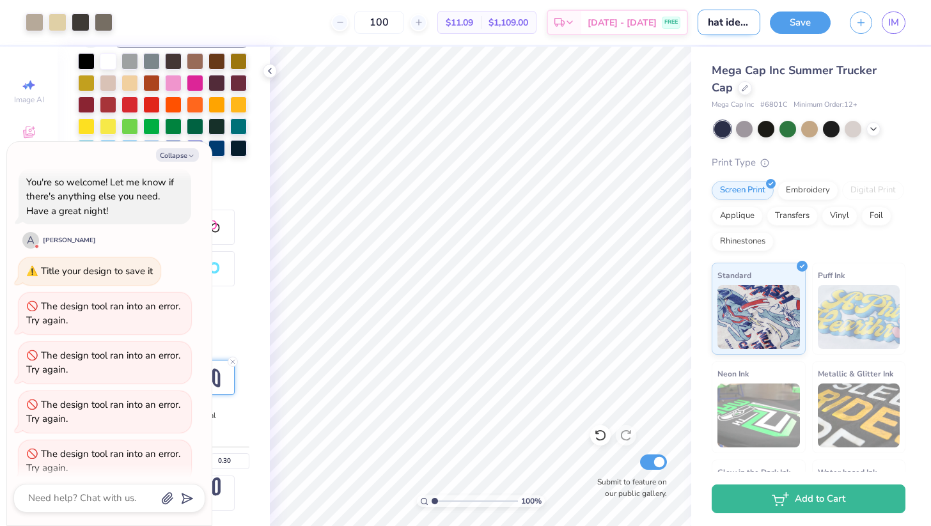
type textarea "x"
type input "hat idea -2"
type textarea "x"
type input "hat idea 2"
type textarea "x"
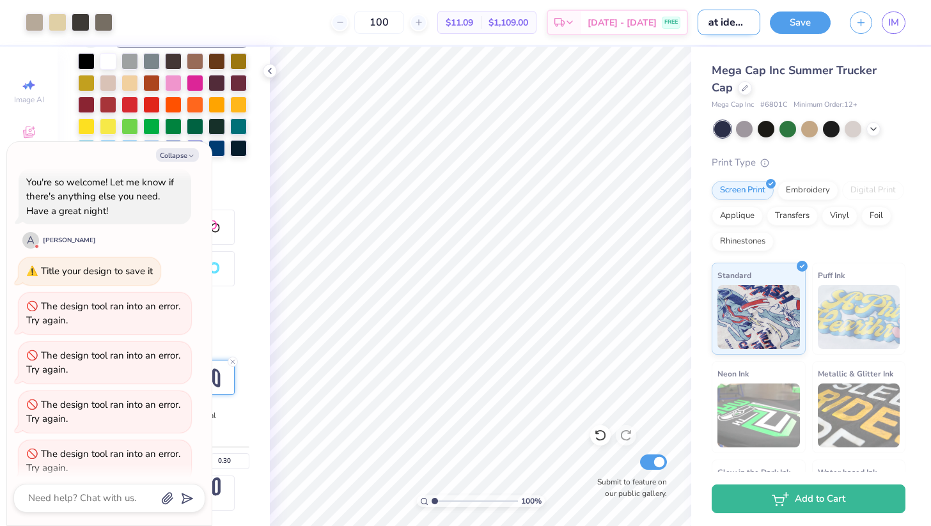
scroll to position [0, 4]
type input "hat idea 2"
click at [778, 28] on button "Save" at bounding box center [800, 23] width 61 height 22
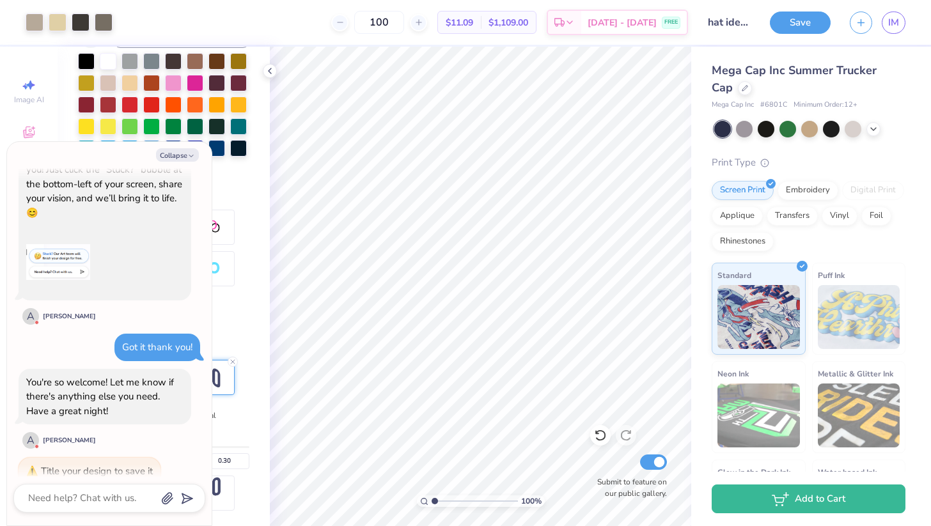
scroll to position [552, 0]
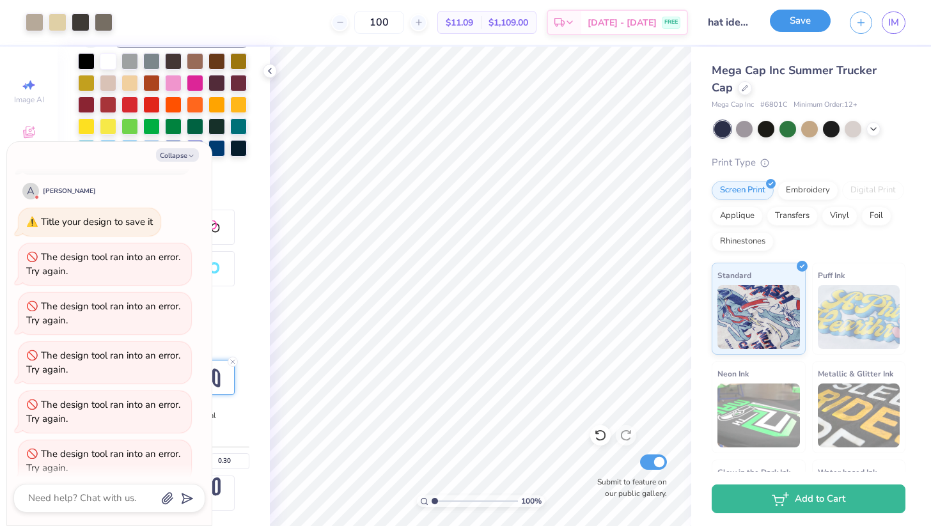
click at [802, 20] on button "Save" at bounding box center [800, 21] width 61 height 22
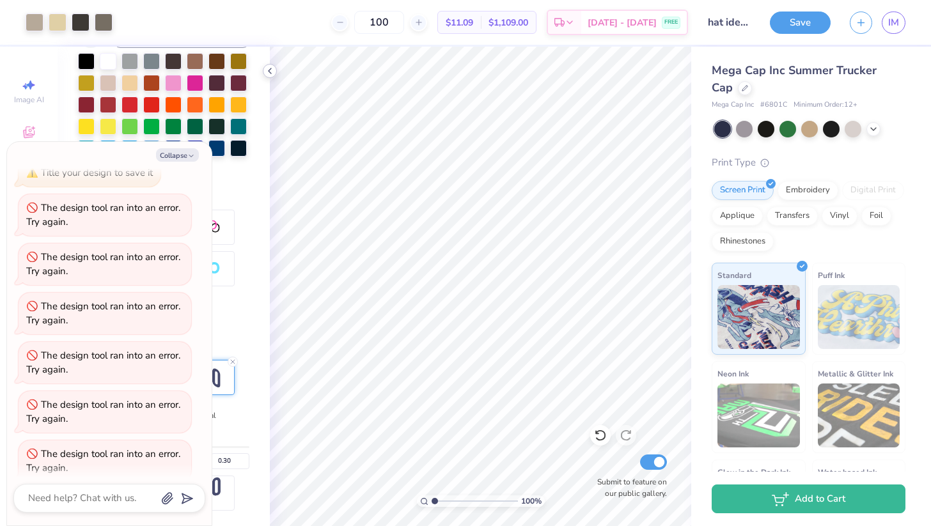
click at [274, 68] on icon at bounding box center [270, 71] width 10 height 10
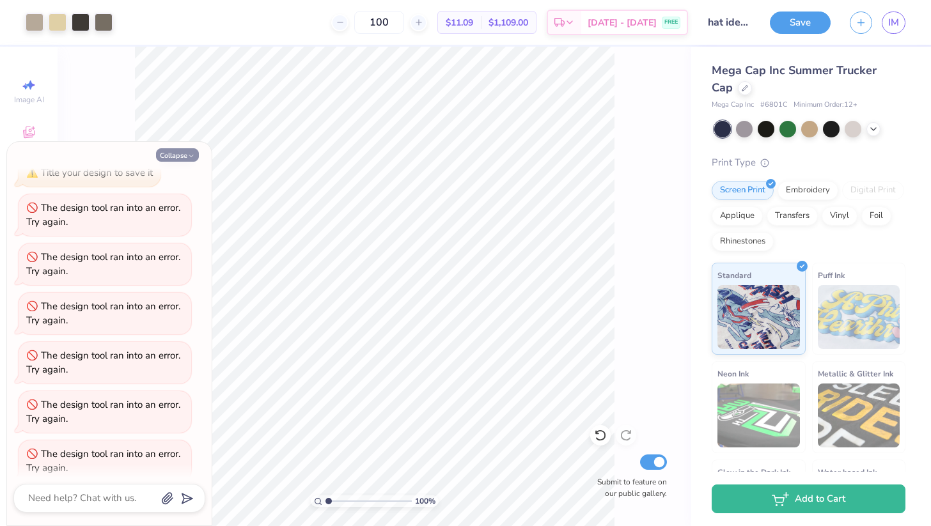
click at [193, 151] on button "Collapse" at bounding box center [177, 154] width 43 height 13
type textarea "x"
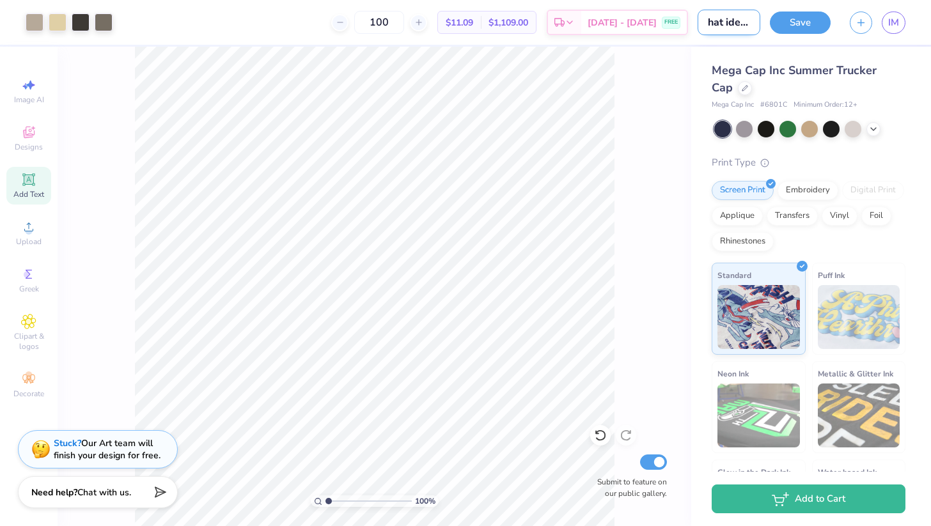
click at [705, 28] on input "hat idea 2" at bounding box center [729, 23] width 63 height 26
click at [738, 26] on input "hat idea 2" at bounding box center [729, 23] width 63 height 26
type input "hat idea two"
click at [796, 26] on button "Save" at bounding box center [800, 21] width 61 height 22
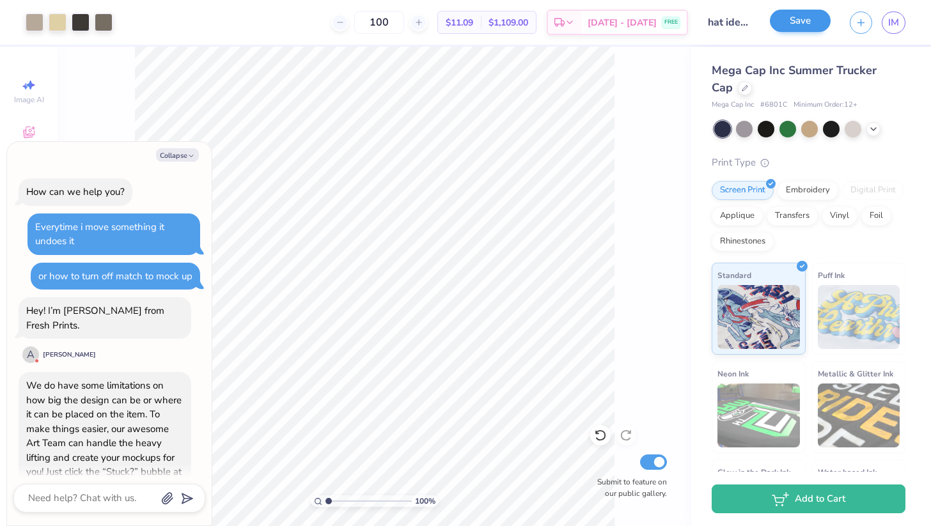
scroll to position [650, 0]
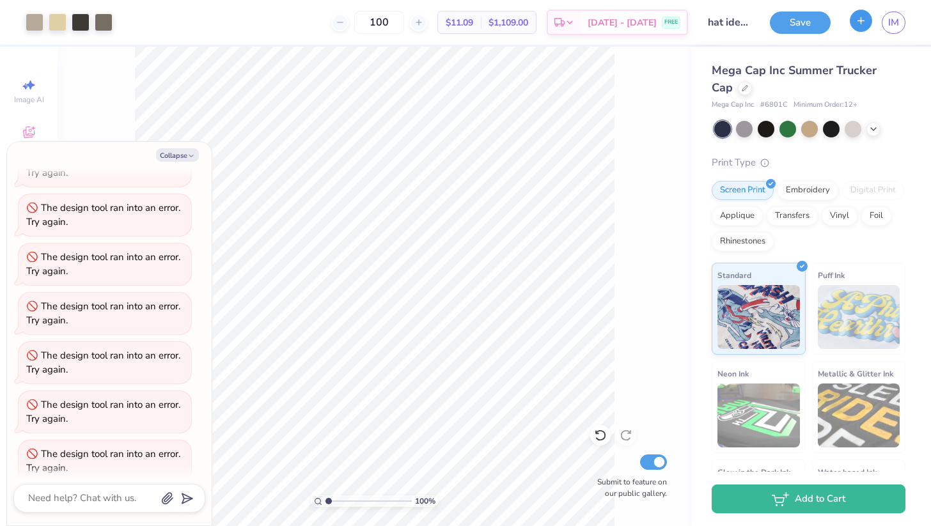
click at [857, 19] on icon "button" at bounding box center [861, 20] width 11 height 11
click at [174, 148] on div "Collapse How can we help you? Everytime i move something it undoes it or how to…" at bounding box center [109, 334] width 205 height 384
click at [178, 157] on button "Collapse" at bounding box center [177, 154] width 43 height 13
type textarea "x"
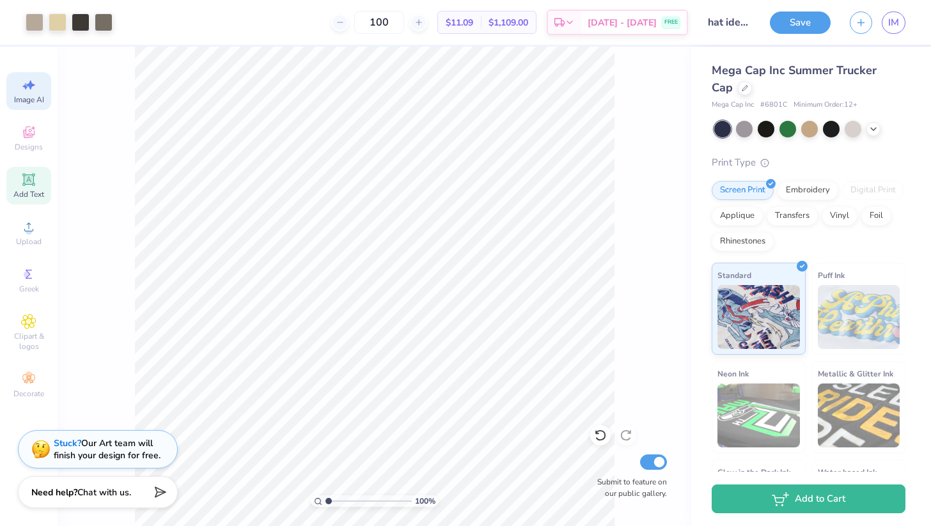
click at [35, 88] on icon at bounding box center [28, 84] width 15 height 15
select select "4"
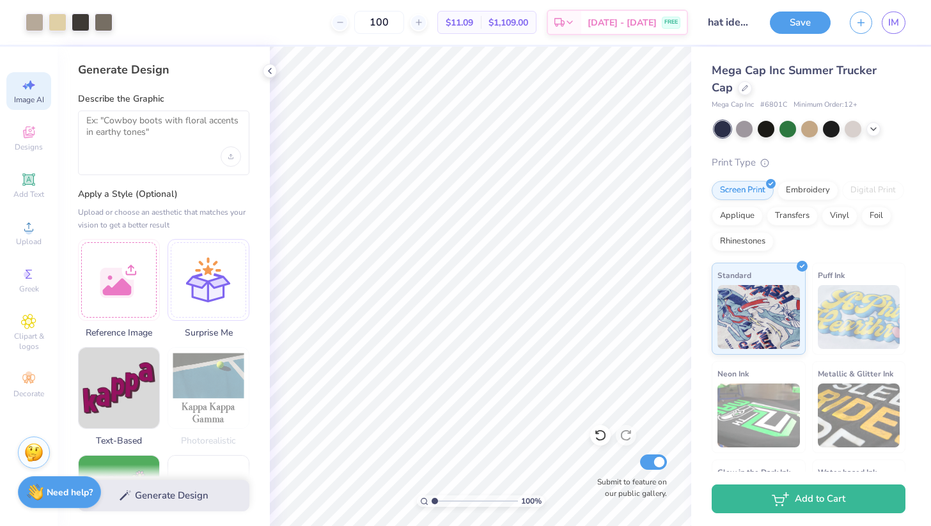
click at [113, 153] on div at bounding box center [163, 143] width 171 height 65
click at [106, 145] on textarea at bounding box center [163, 131] width 155 height 32
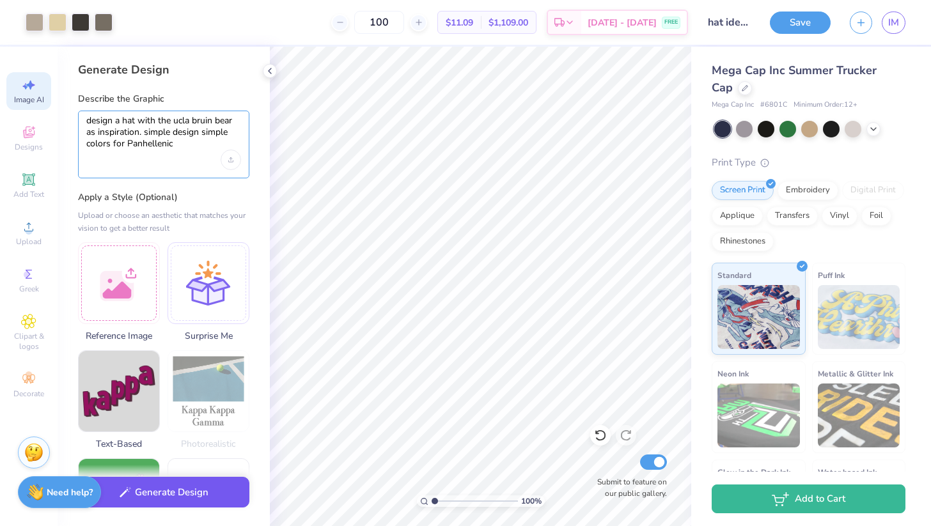
type textarea "design a hat with the ucla bruin bear as inspiration. simple design simple colo…"
click at [139, 490] on button "Generate Design" at bounding box center [163, 492] width 171 height 31
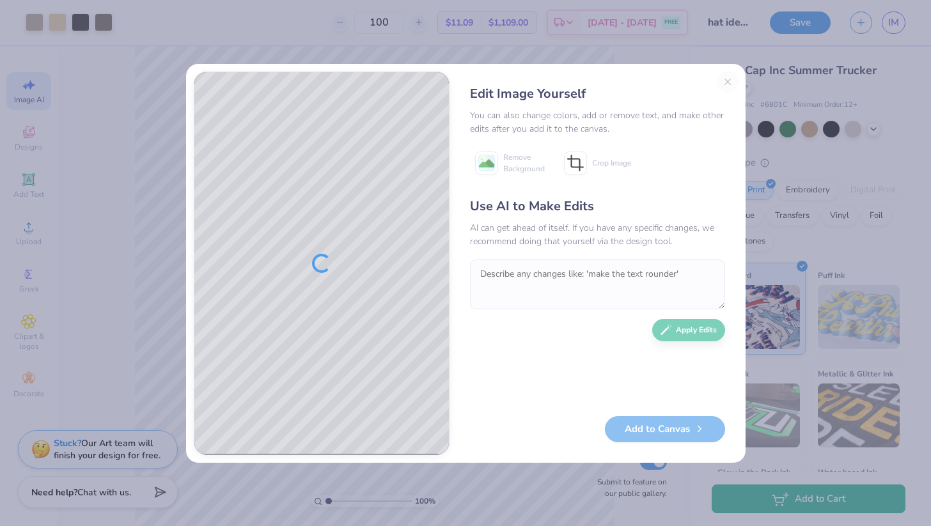
click at [728, 81] on div "Edit Image Yourself You can also change colors, add or remove text, and make ot…" at bounding box center [597, 264] width 281 height 384
click at [721, 88] on div "Edit Image Yourself" at bounding box center [597, 93] width 255 height 19
click at [723, 84] on div "Edit Image Yourself" at bounding box center [597, 93] width 255 height 19
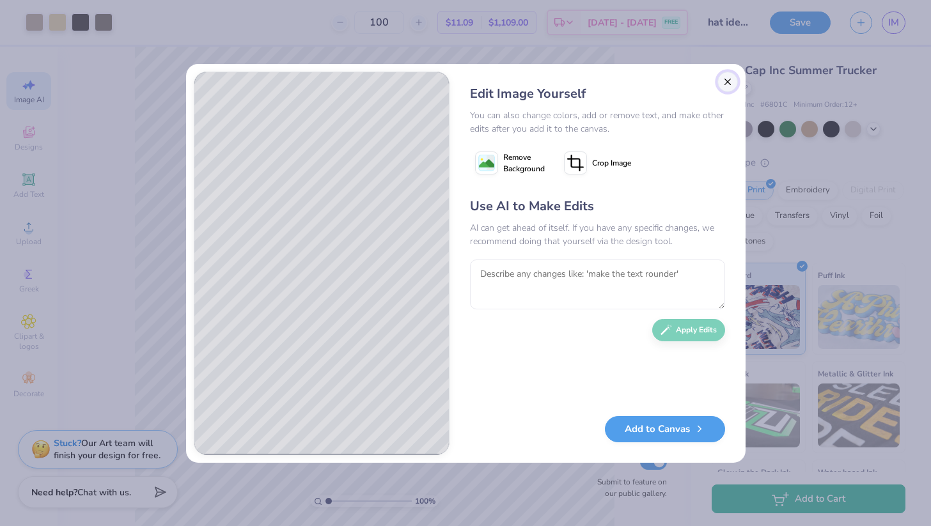
click at [725, 84] on button "Close" at bounding box center [728, 82] width 20 height 20
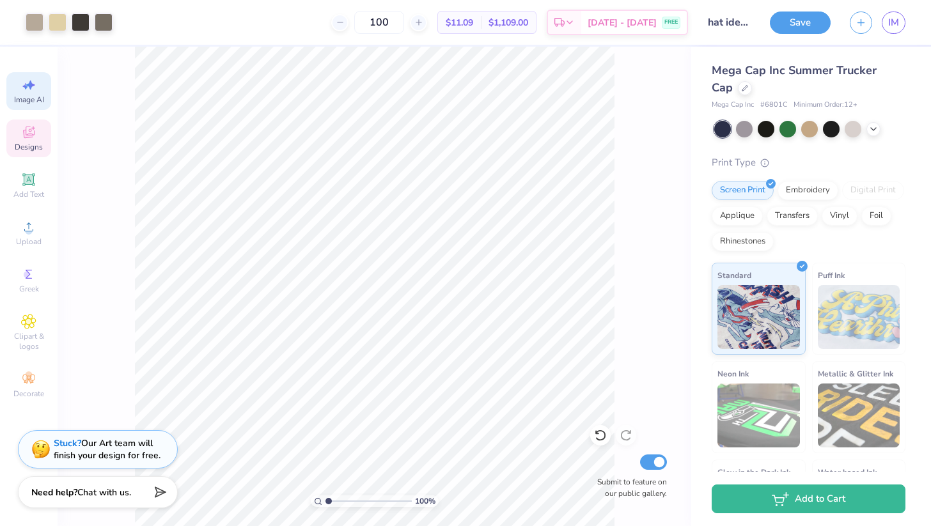
click at [36, 135] on div "Designs" at bounding box center [28, 139] width 45 height 38
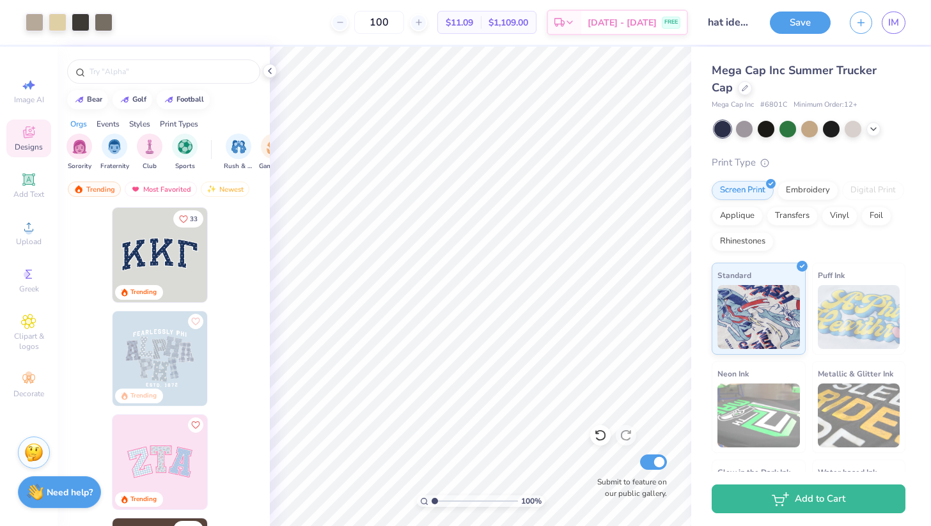
scroll to position [0, 0]
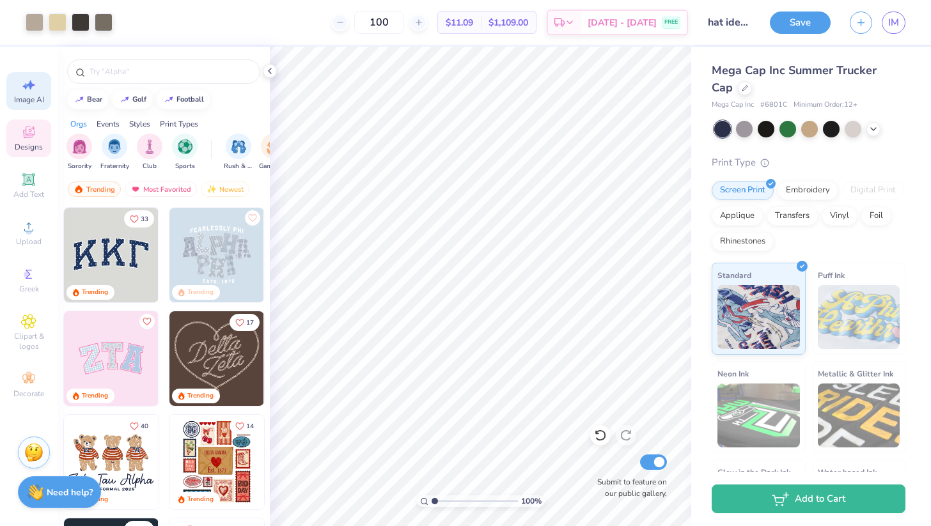
click at [24, 97] on span "Image AI" at bounding box center [29, 100] width 30 height 10
select select "4"
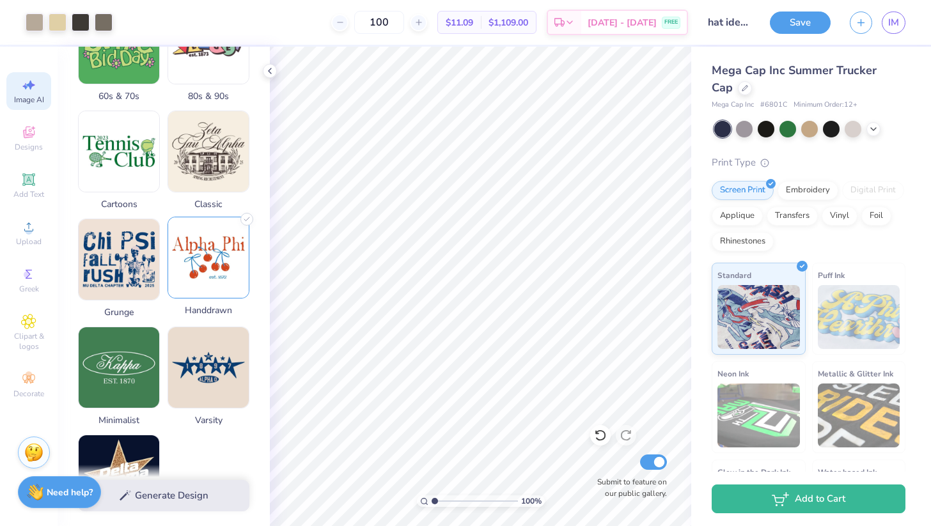
scroll to position [453, 0]
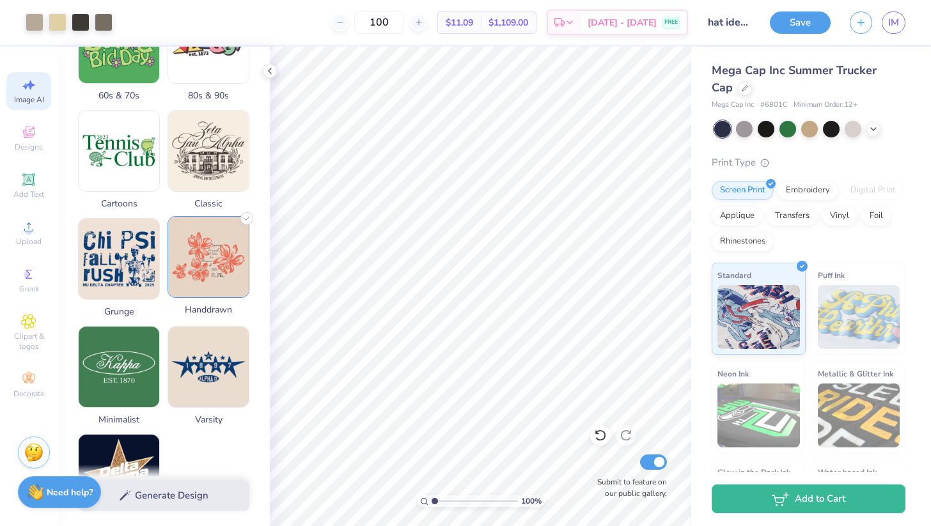
click at [196, 265] on img at bounding box center [208, 257] width 81 height 81
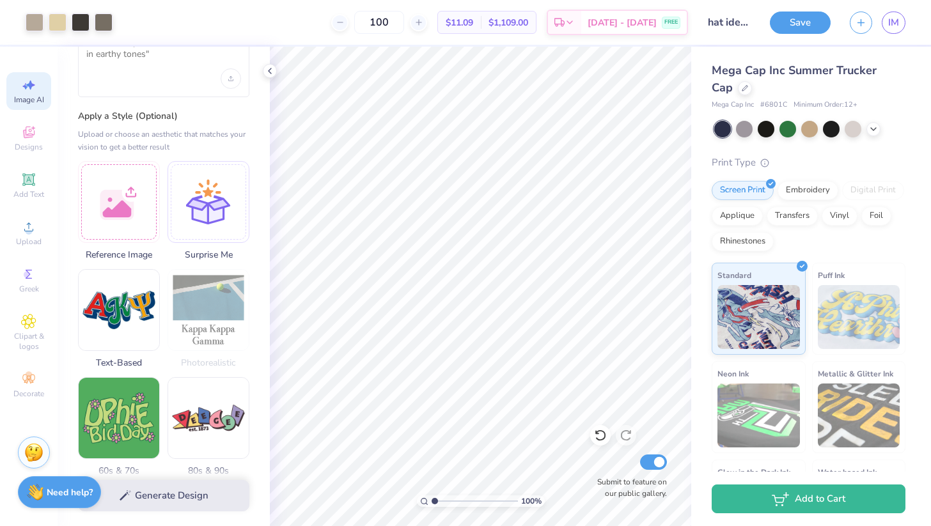
scroll to position [0, 0]
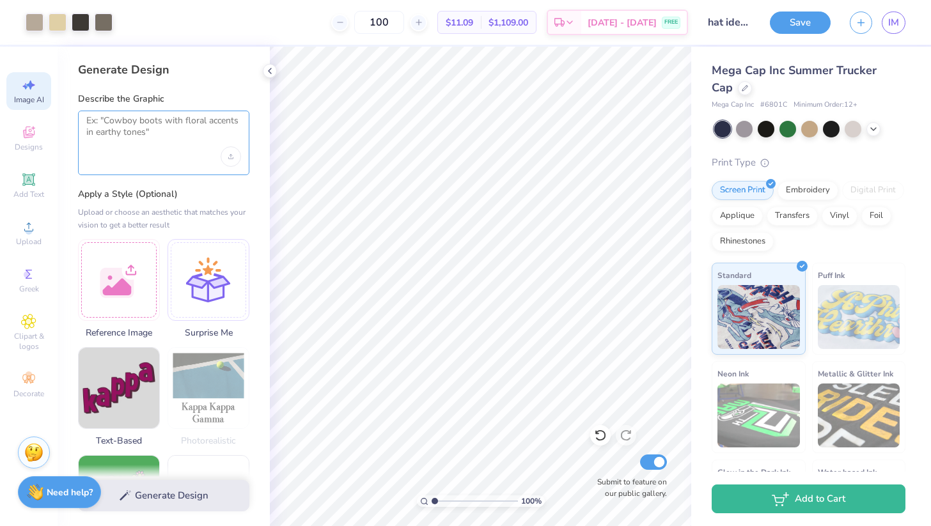
click at [129, 121] on textarea at bounding box center [163, 131] width 155 height 32
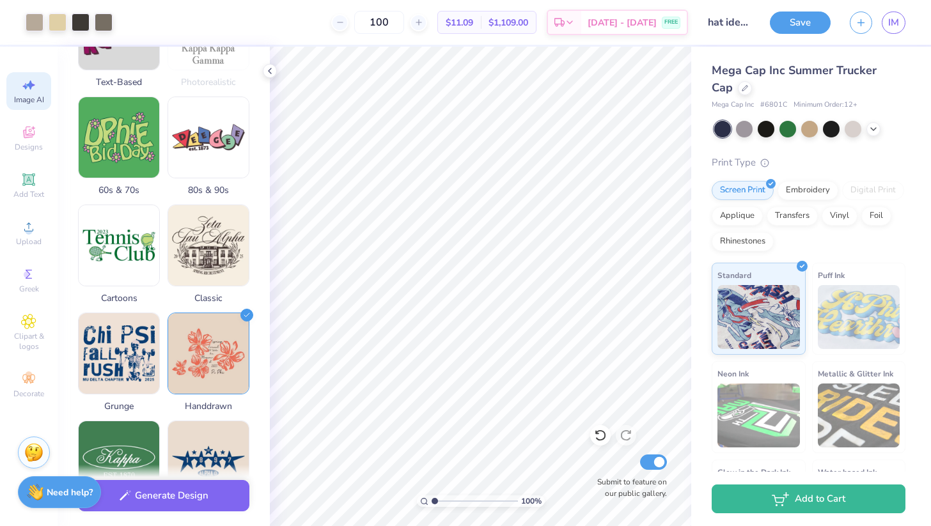
scroll to position [520, 0]
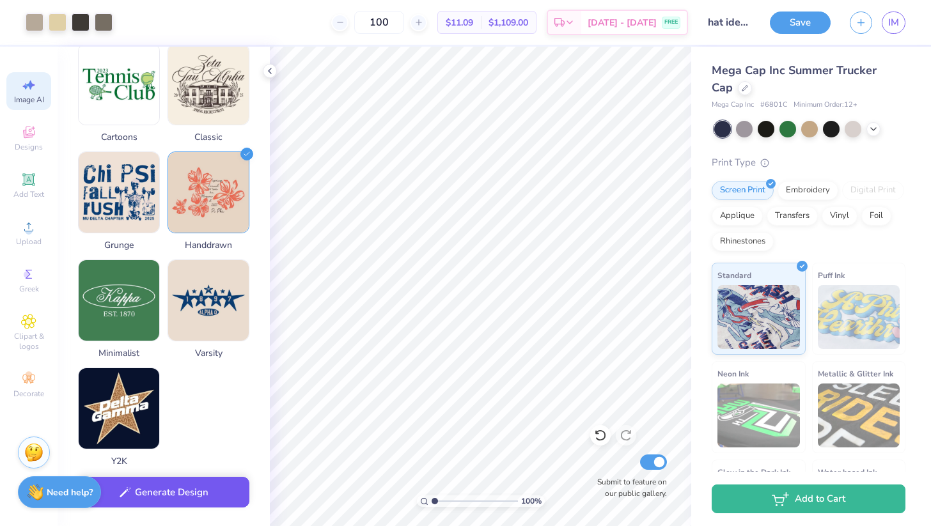
type textarea "Panhellenic hat"
click at [118, 498] on button "Generate Design" at bounding box center [163, 492] width 171 height 31
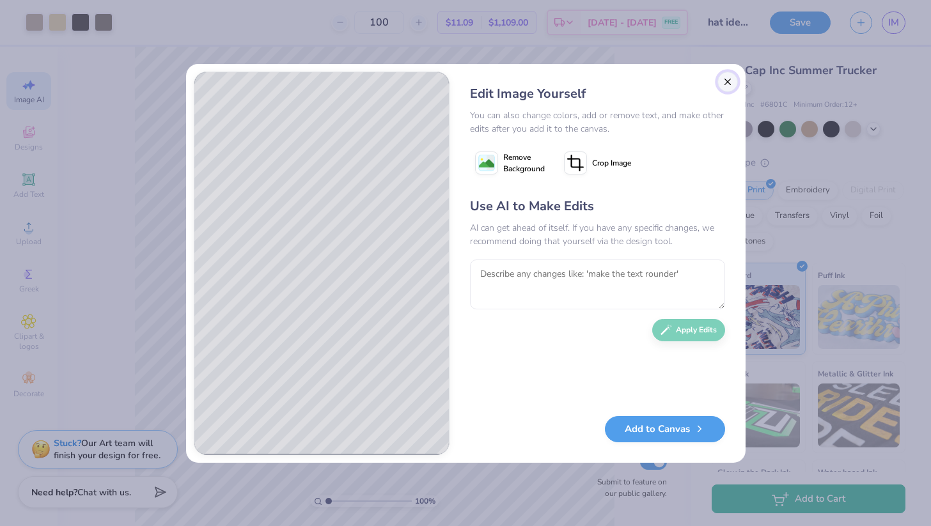
click at [725, 76] on button "Close" at bounding box center [728, 82] width 20 height 20
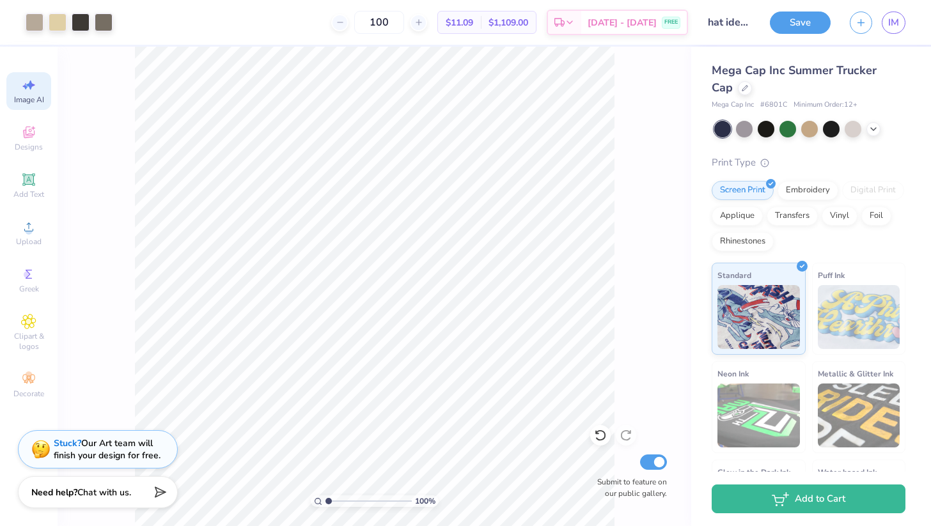
scroll to position [0, 29]
click at [28, 99] on span "Image AI" at bounding box center [29, 100] width 30 height 10
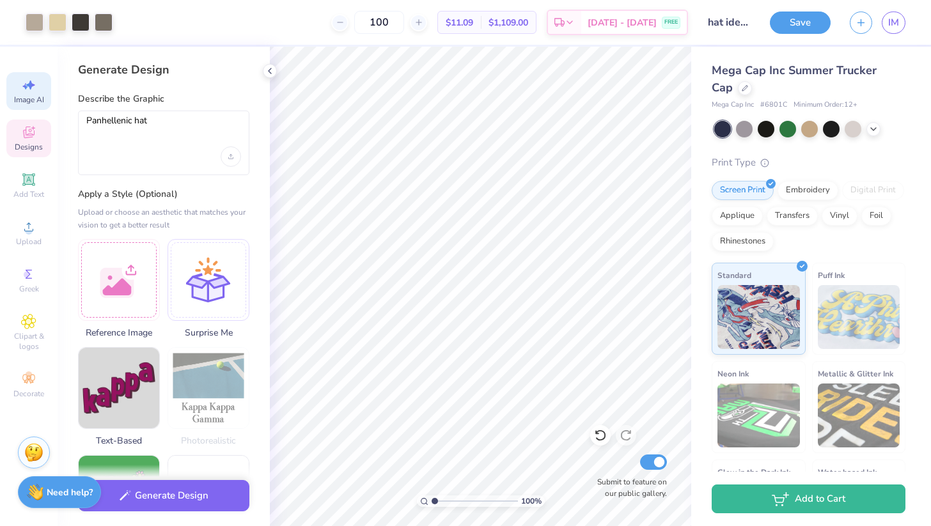
scroll to position [0, 0]
click at [133, 492] on button "Generate Design" at bounding box center [163, 492] width 171 height 31
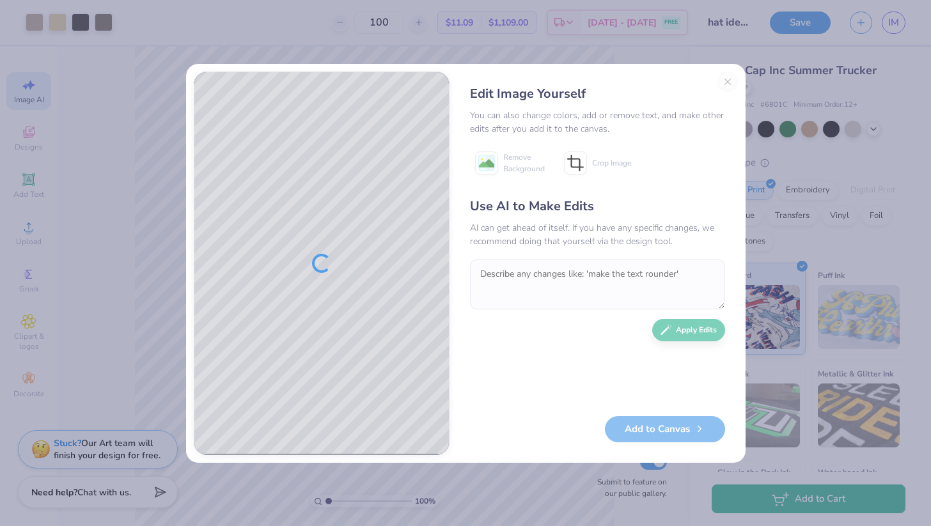
click at [728, 80] on div "Edit Image Yourself You can also change colors, add or remove text, and make ot…" at bounding box center [597, 264] width 281 height 384
click at [726, 81] on div "Edit Image Yourself You can also change colors, add or remove text, and make ot…" at bounding box center [597, 264] width 281 height 384
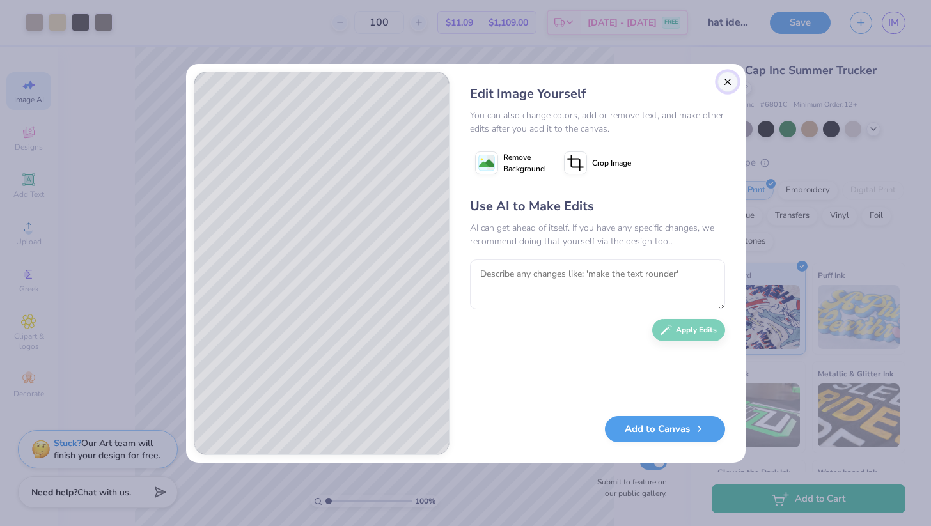
click at [727, 84] on button "Close" at bounding box center [728, 82] width 20 height 20
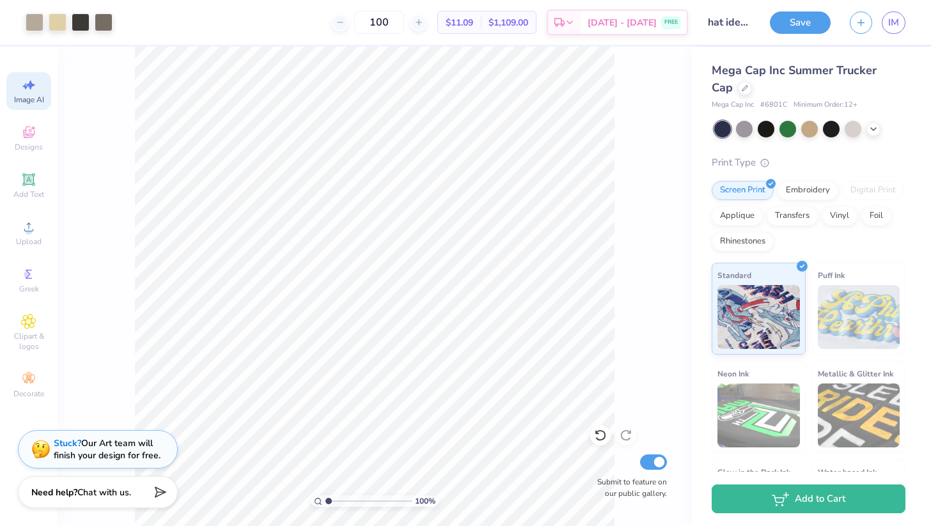
scroll to position [0, 29]
click at [26, 133] on icon at bounding box center [28, 132] width 15 height 15
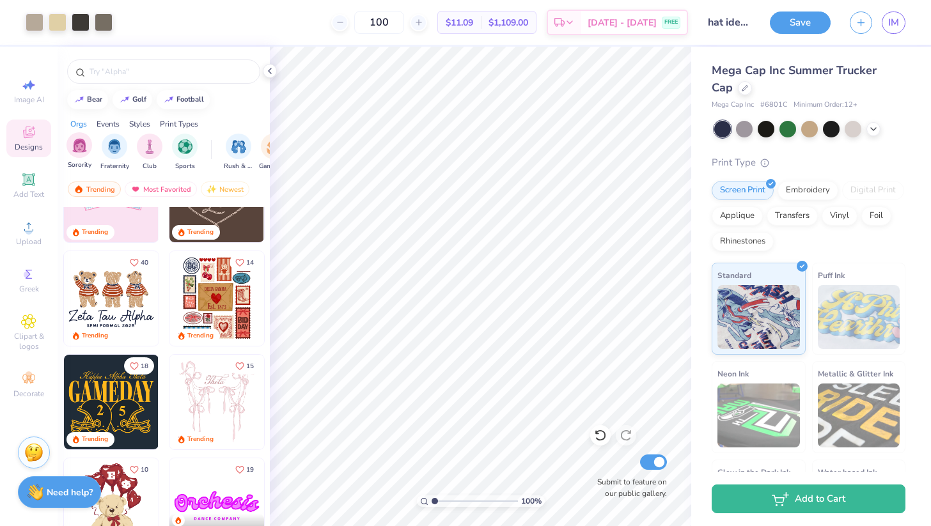
scroll to position [63, 0]
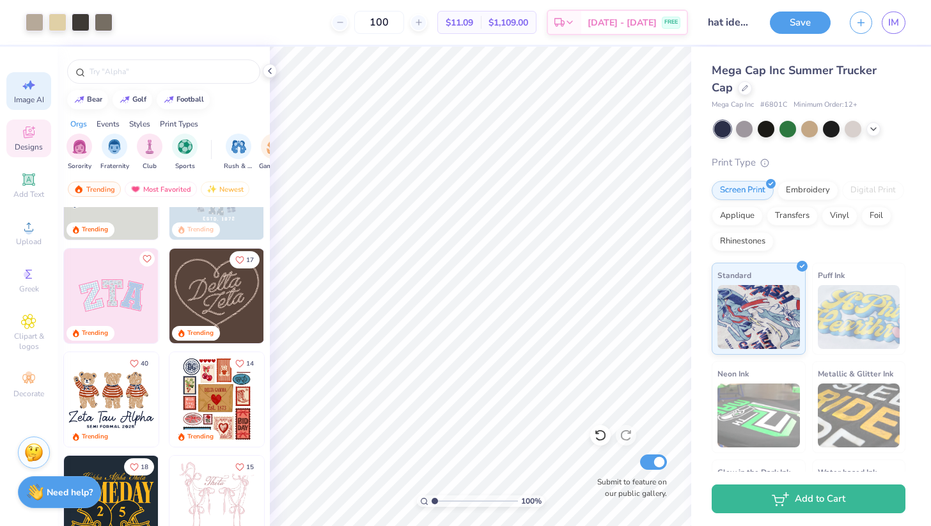
click at [47, 104] on div "Image AI" at bounding box center [28, 91] width 45 height 38
select select "4"
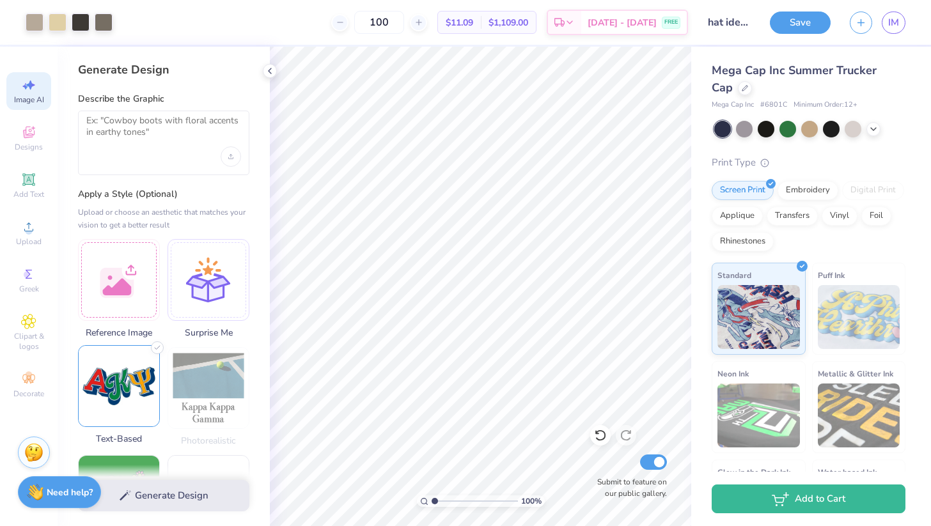
scroll to position [549, 0]
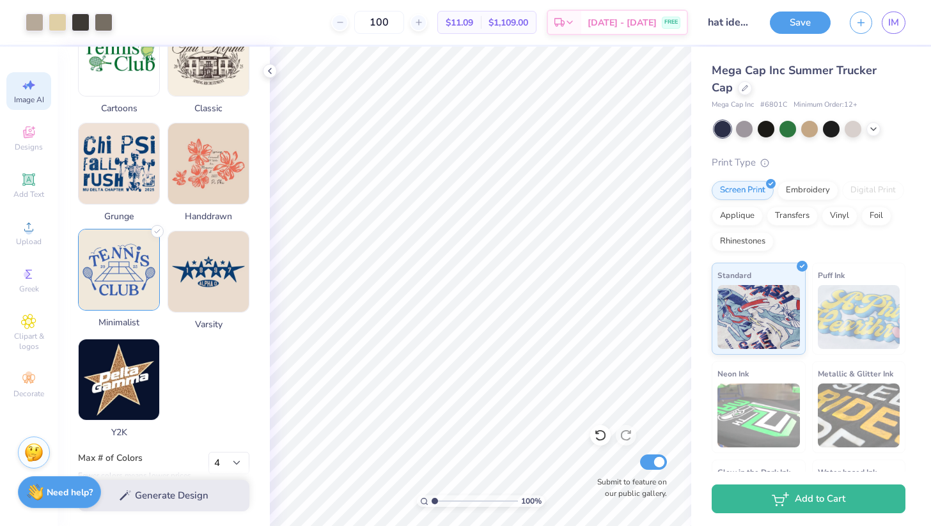
click at [118, 271] on img at bounding box center [119, 270] width 81 height 81
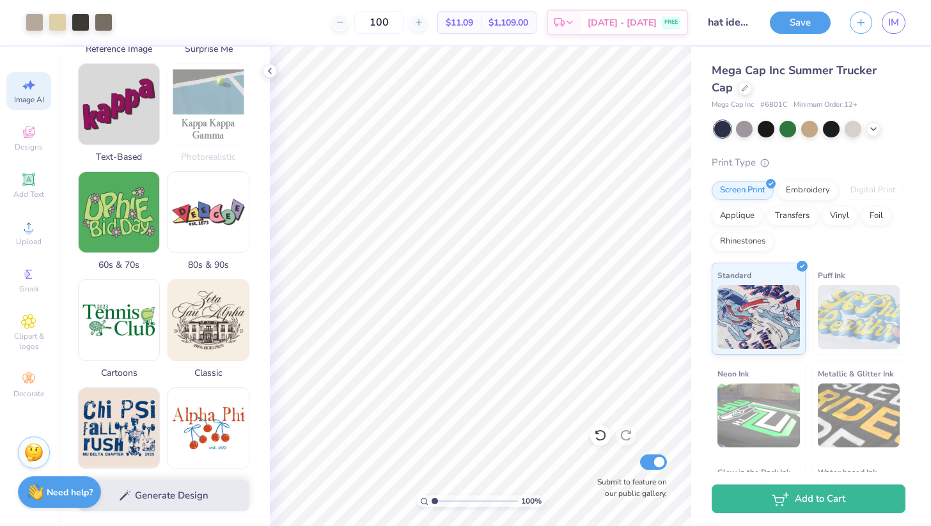
scroll to position [0, 0]
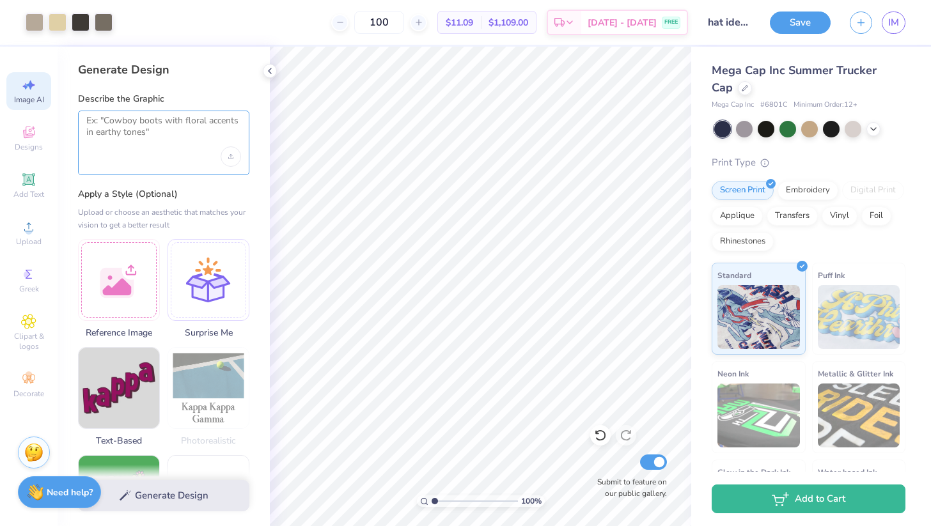
click at [148, 130] on textarea at bounding box center [163, 131] width 155 height 32
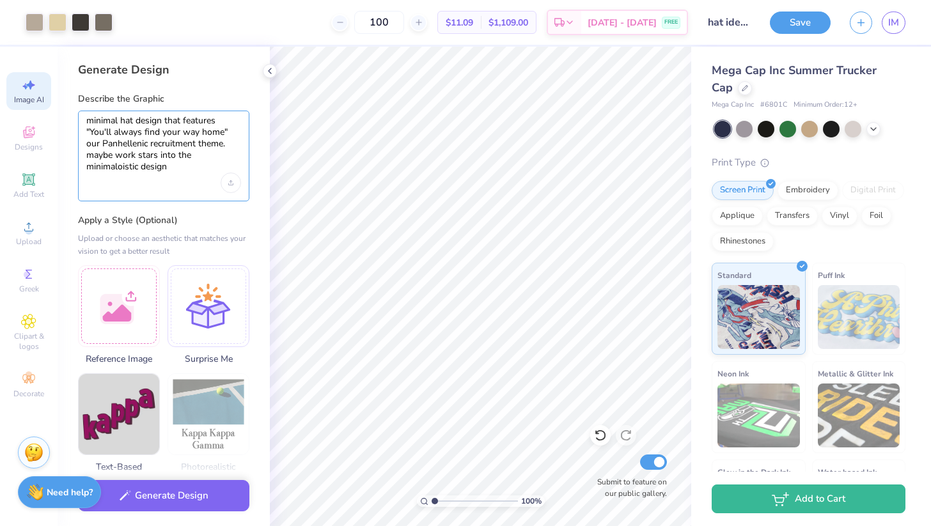
click at [109, 168] on textarea "minimal hat design that features "You'll always find your way home" our Panhell…" at bounding box center [163, 144] width 155 height 58
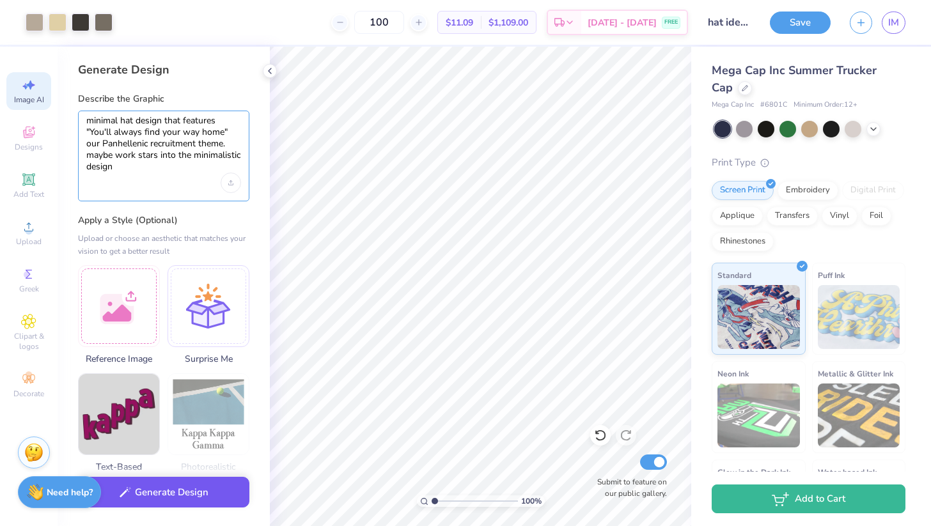
type textarea "minimal hat design that features "You'll always find your way home" our Panhell…"
click at [114, 489] on button "Generate Design" at bounding box center [163, 492] width 171 height 31
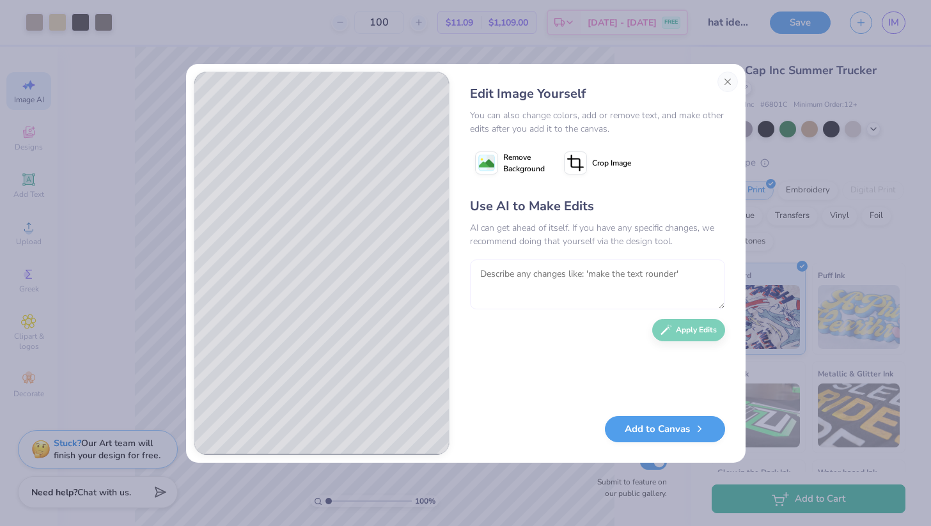
click at [556, 271] on textarea at bounding box center [597, 285] width 255 height 50
click at [556, 271] on textarea "To enrich screen reader interactions, please activate Accessibility in Grammarl…" at bounding box center [597, 285] width 255 height 50
type textarea "I actually like this idea but I do not like it on the hat backdrop. can you put…"
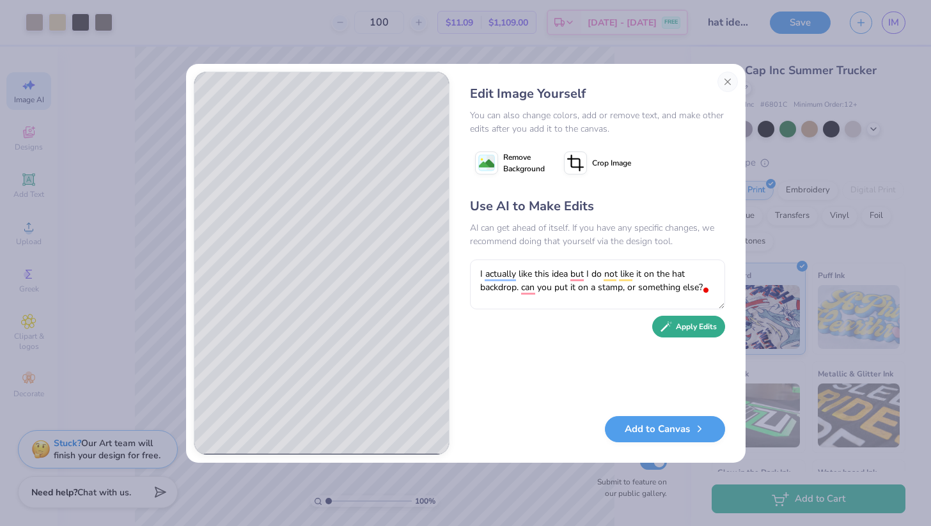
click at [694, 333] on button "Apply Edits" at bounding box center [688, 327] width 73 height 22
click at [661, 428] on button "Add to Canvas" at bounding box center [665, 426] width 120 height 26
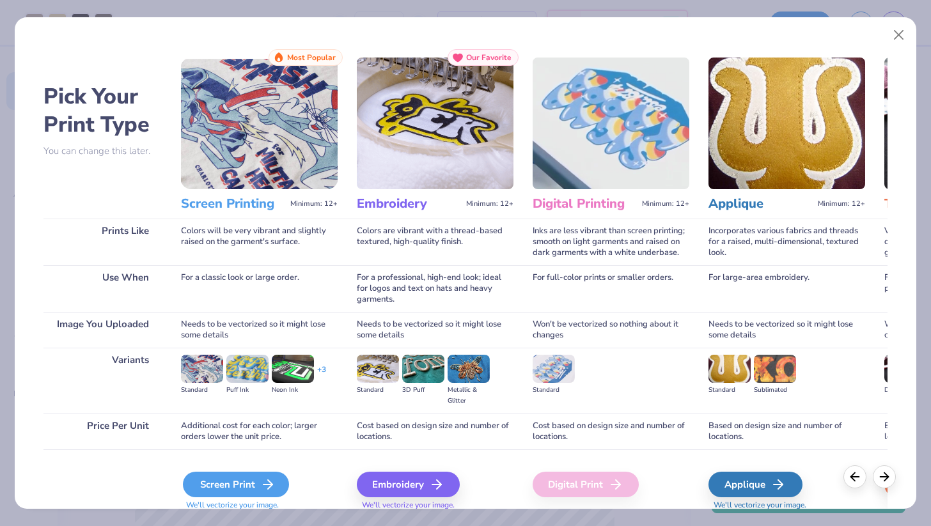
click at [217, 486] on div "Screen Print" at bounding box center [236, 485] width 106 height 26
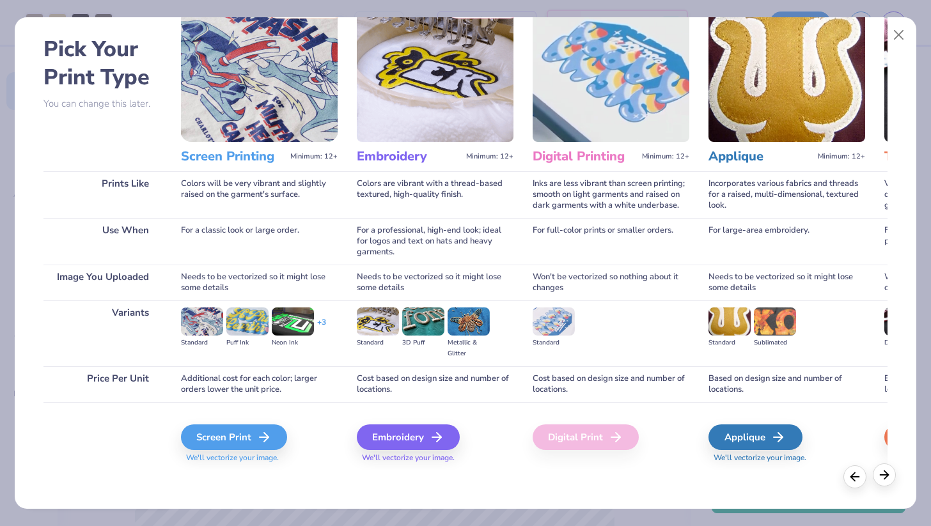
click at [886, 475] on line at bounding box center [885, 475] width 8 height 0
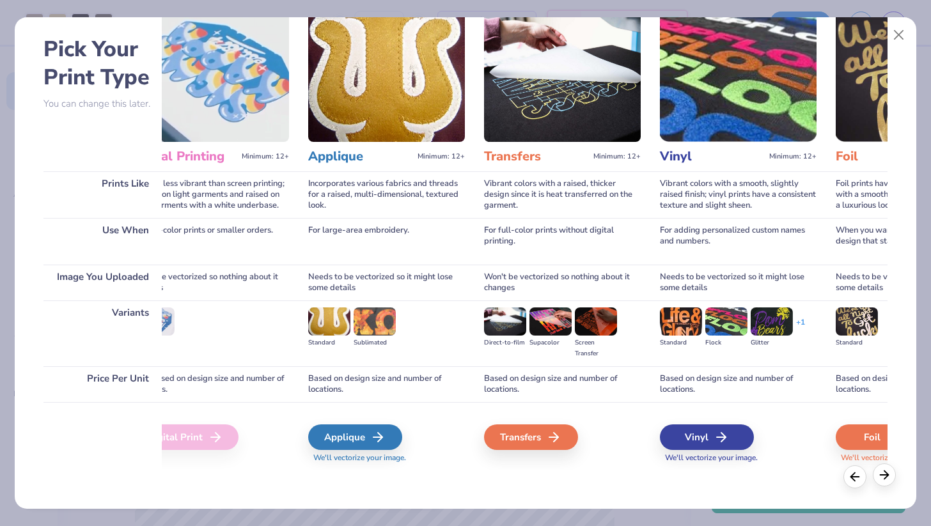
scroll to position [0, 422]
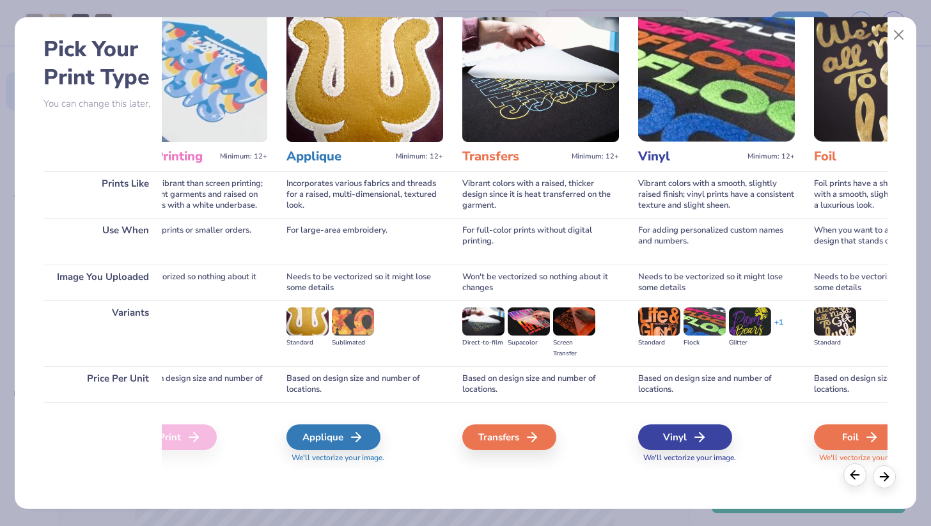
click at [855, 476] on icon at bounding box center [855, 475] width 14 height 14
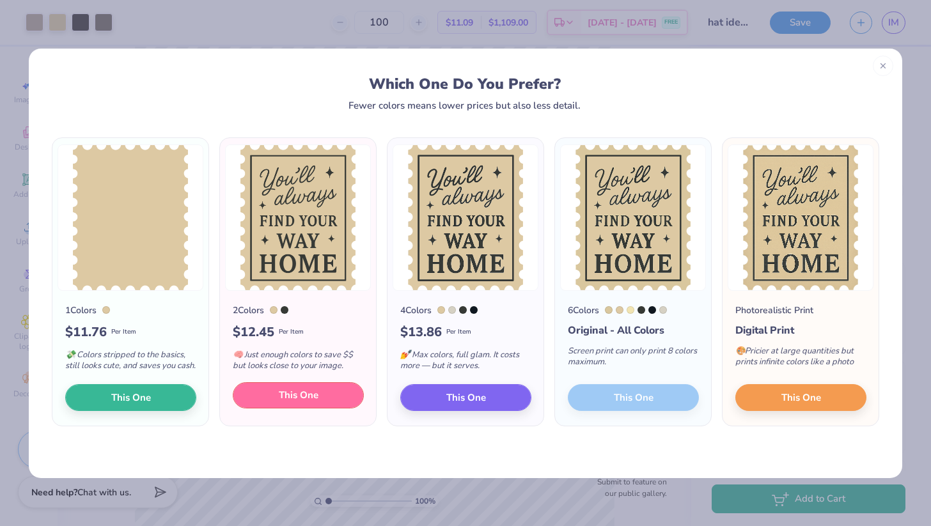
click at [274, 409] on button "This One" at bounding box center [298, 395] width 131 height 27
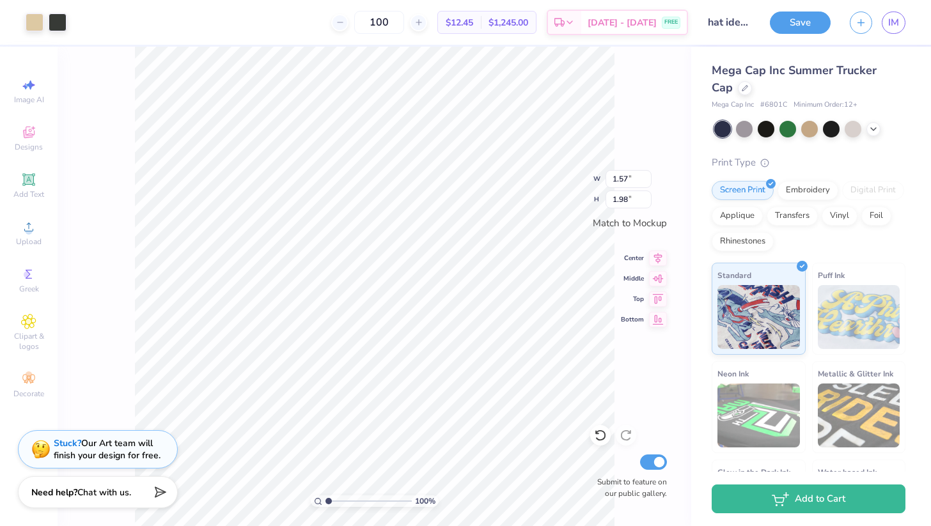
drag, startPoint x: 373, startPoint y: 232, endPoint x: 432, endPoint y: 232, distance: 58.8
click at [432, 232] on div at bounding box center [466, 236] width 290 height 8
click at [382, 233] on div at bounding box center [466, 236] width 290 height 8
click at [411, 237] on div at bounding box center [466, 236] width 290 height 8
drag, startPoint x: 367, startPoint y: 219, endPoint x: 296, endPoint y: 221, distance: 71.0
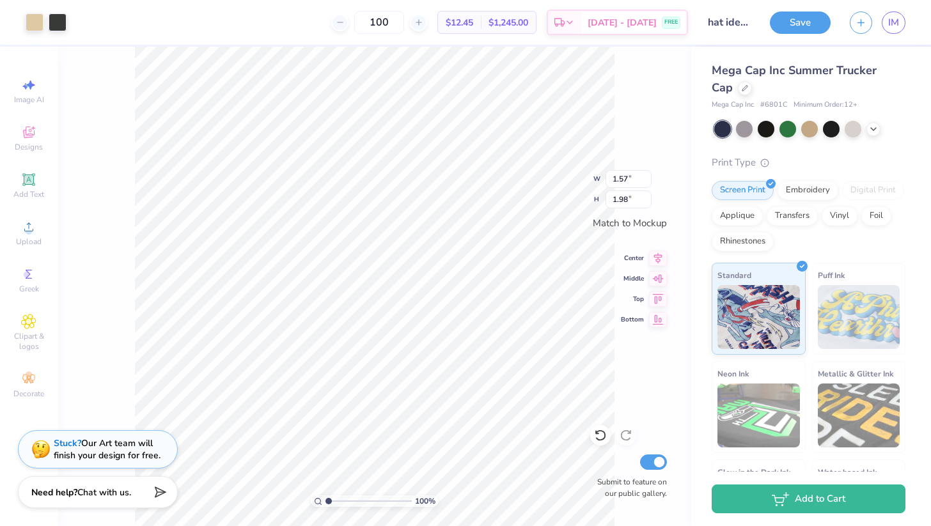
click at [296, 221] on div at bounding box center [465, 263] width 931 height 526
type input "0.35"
type input "0.44"
type input "1.33"
type input "0.26"
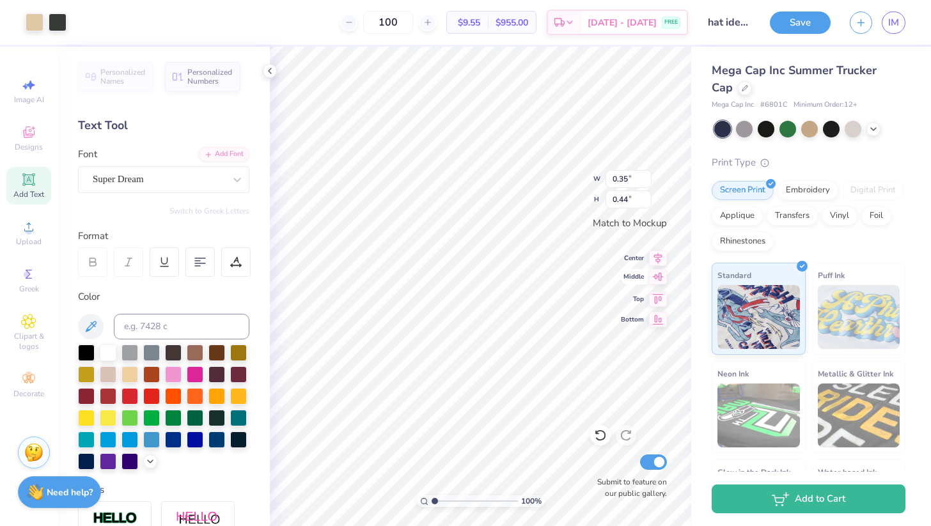
click at [660, 277] on icon at bounding box center [658, 276] width 18 height 15
click at [660, 256] on icon at bounding box center [658, 256] width 18 height 15
type input "0.79"
type input "1.00"
type input "1.37"
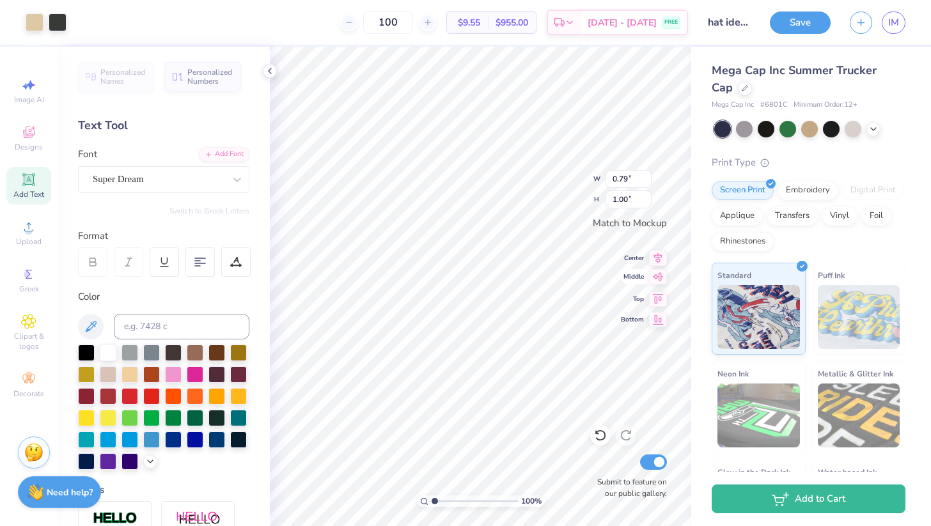
type input "1.73"
type input "1.49"
type input "1.88"
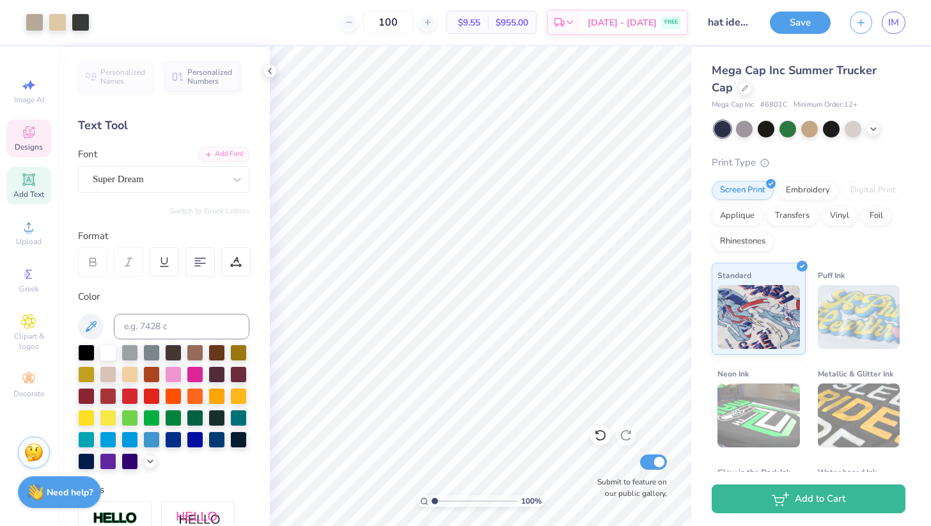
click at [28, 139] on icon at bounding box center [28, 132] width 15 height 15
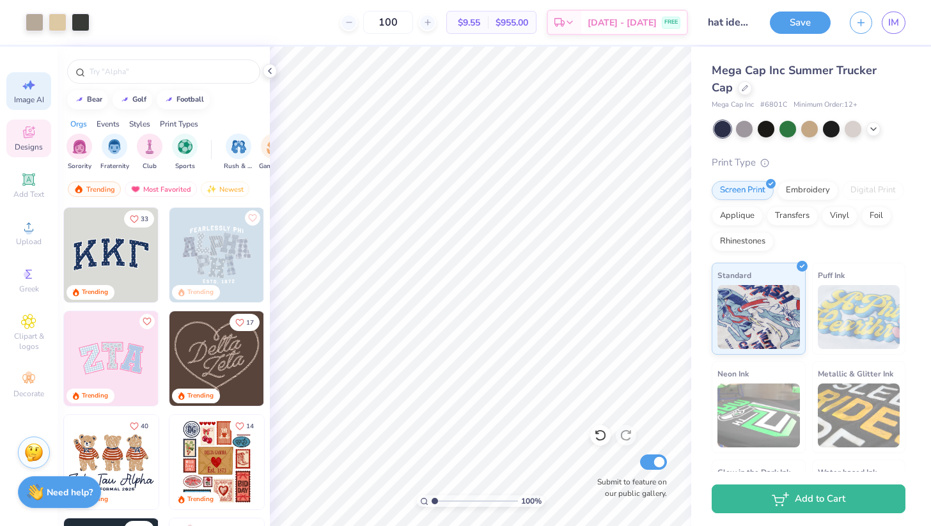
click at [28, 92] on icon at bounding box center [28, 84] width 15 height 15
select select "4"
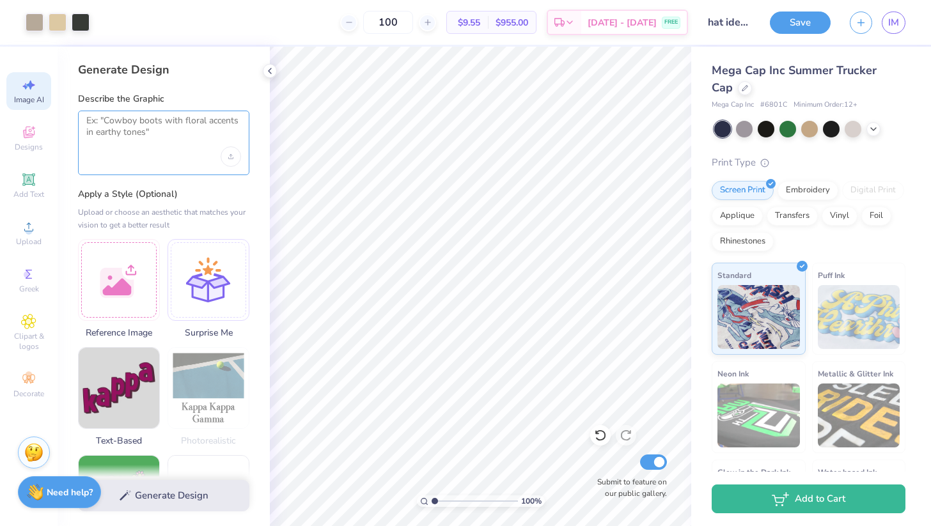
click at [127, 122] on textarea at bounding box center [163, 131] width 155 height 32
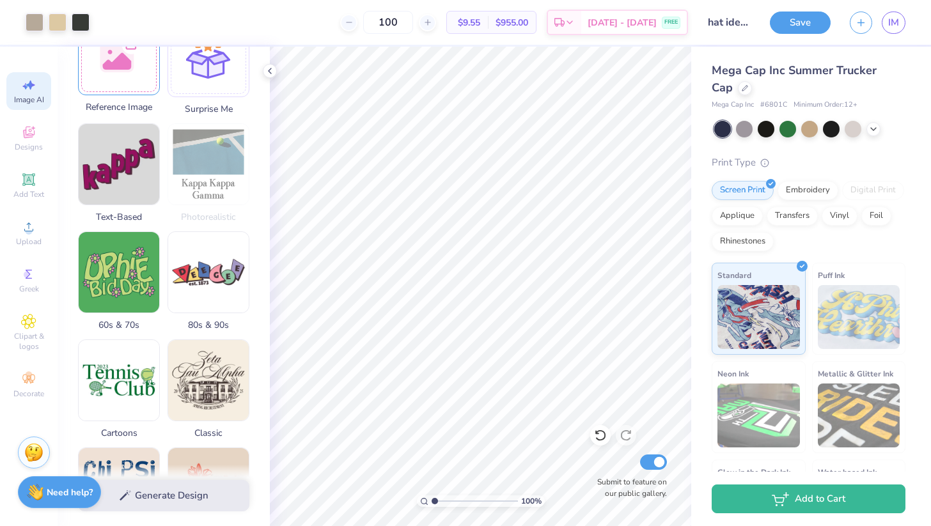
scroll to position [567, 0]
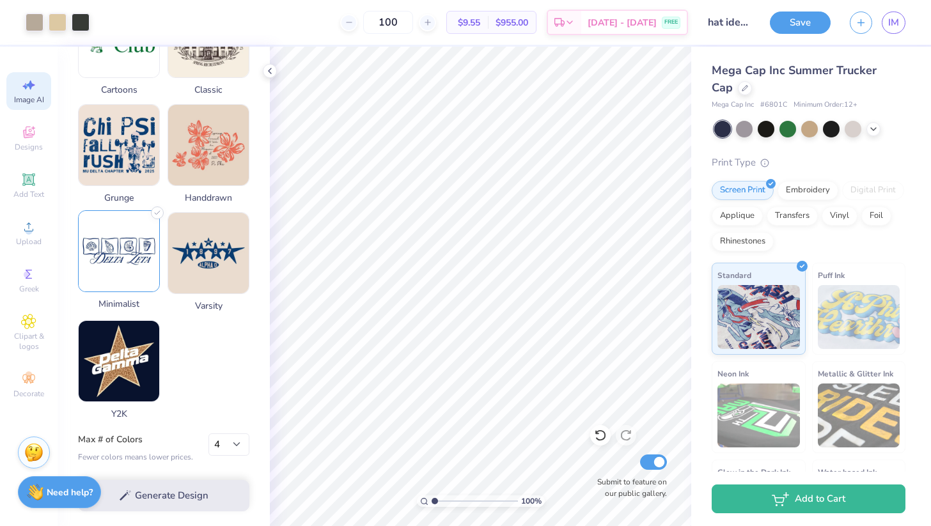
click at [113, 214] on img at bounding box center [119, 251] width 81 height 81
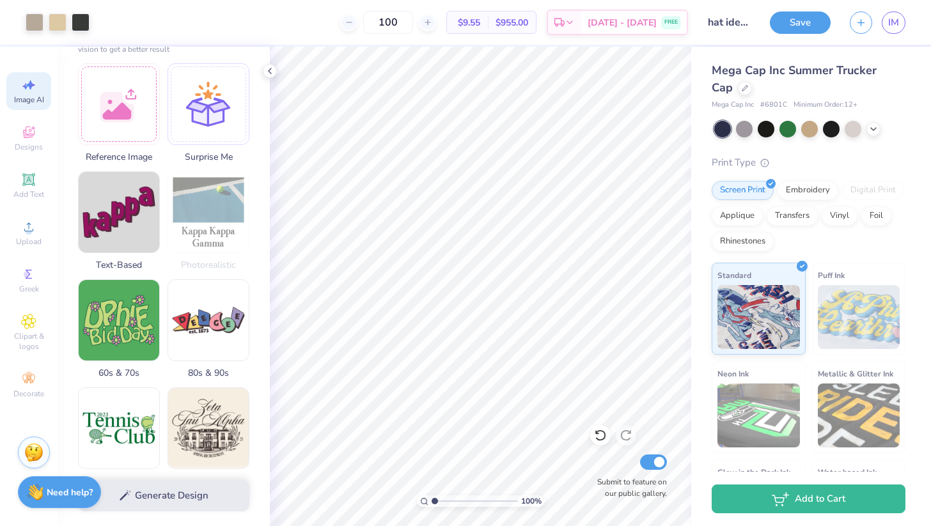
scroll to position [45, 0]
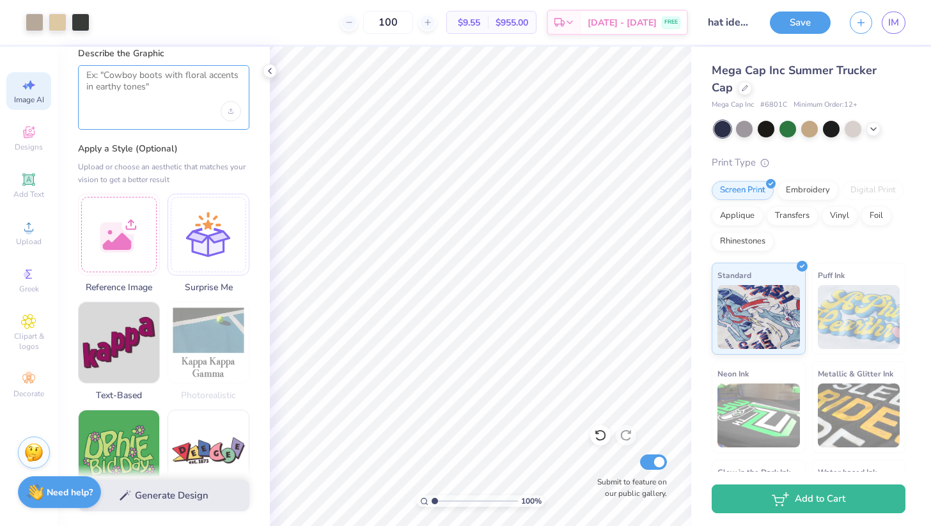
click at [120, 88] on textarea at bounding box center [163, 86] width 155 height 32
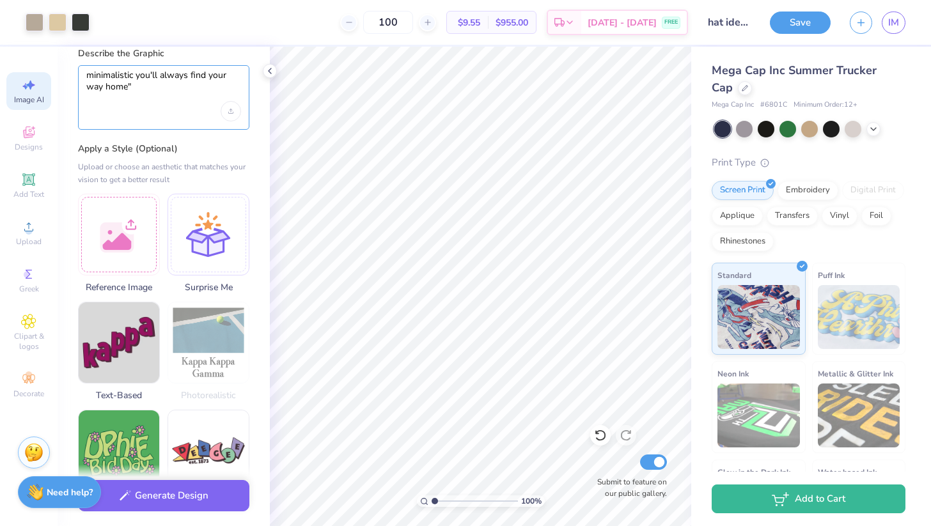
click at [136, 77] on textarea "minimalistic you'll always find your way home"" at bounding box center [163, 86] width 155 height 32
click at [161, 102] on div "minimalistic "you'll always find your way home"" at bounding box center [163, 97] width 171 height 65
click at [140, 93] on textarea "minimalistic "you'll always find your way home"" at bounding box center [163, 86] width 155 height 32
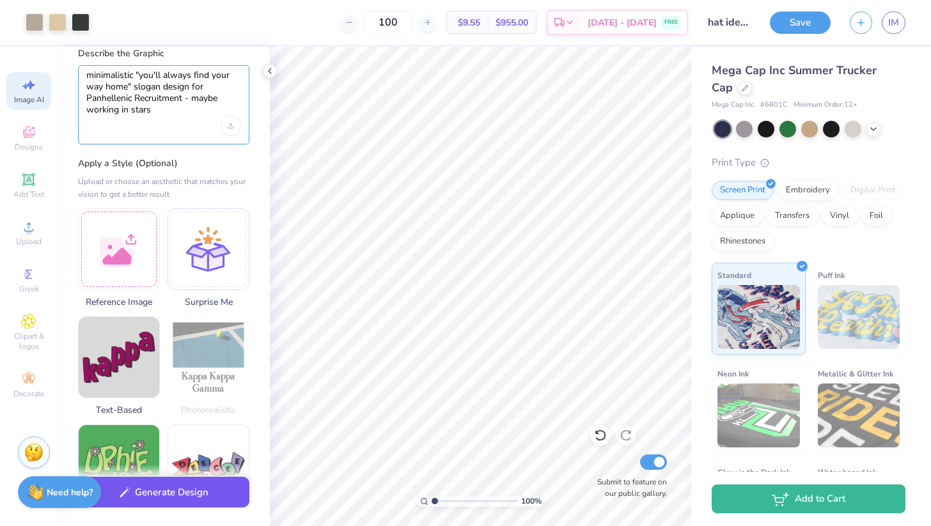
type textarea "minimalistic "you'll always find your way home" slogan design for Panhellenic R…"
click at [166, 498] on button "Generate Design" at bounding box center [163, 492] width 171 height 31
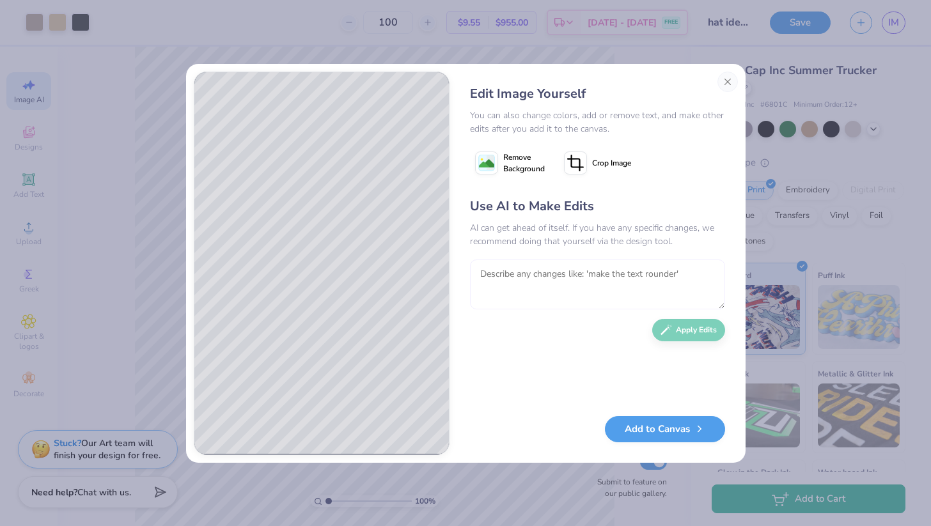
click at [606, 265] on textarea at bounding box center [597, 285] width 255 height 50
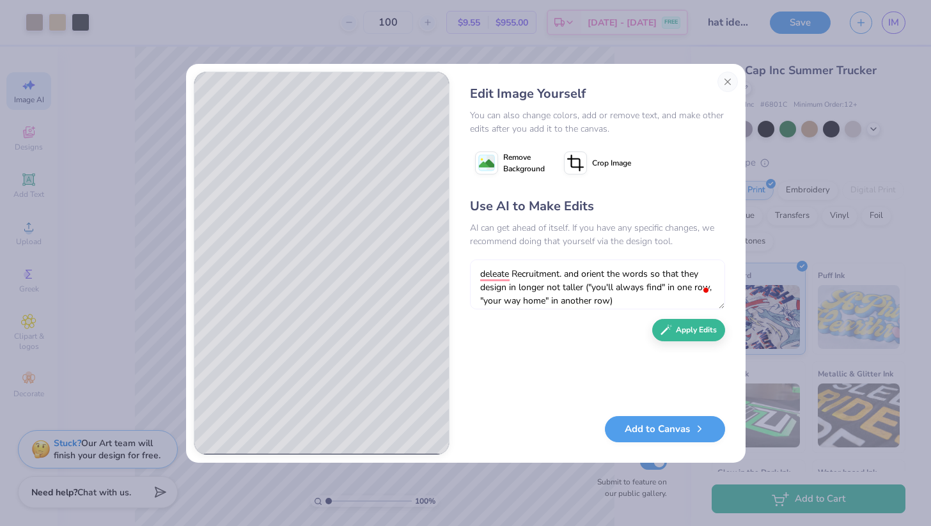
type textarea "deleate Recruitment. and orient the words so that they design in longer not tal…"
click at [670, 333] on button "Apply Edits" at bounding box center [688, 330] width 73 height 22
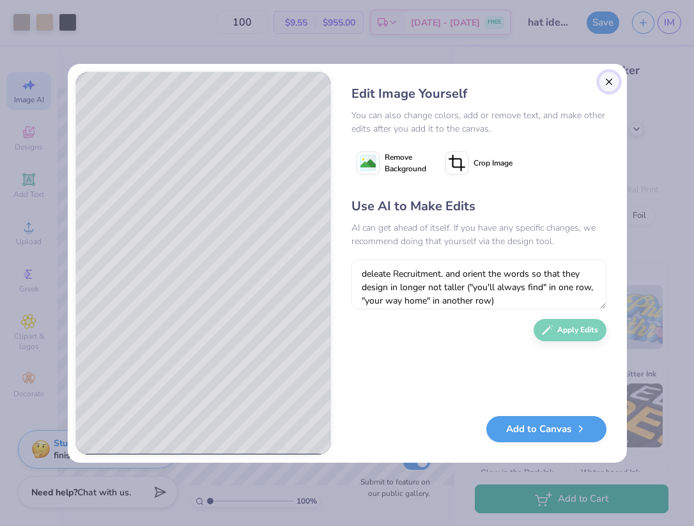
click at [606, 90] on button "Close" at bounding box center [609, 82] width 20 height 20
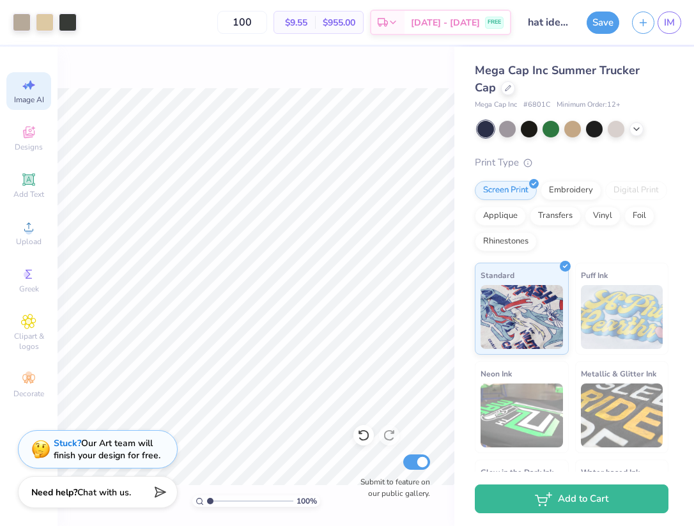
scroll to position [0, 29]
click at [29, 90] on icon at bounding box center [28, 84] width 15 height 15
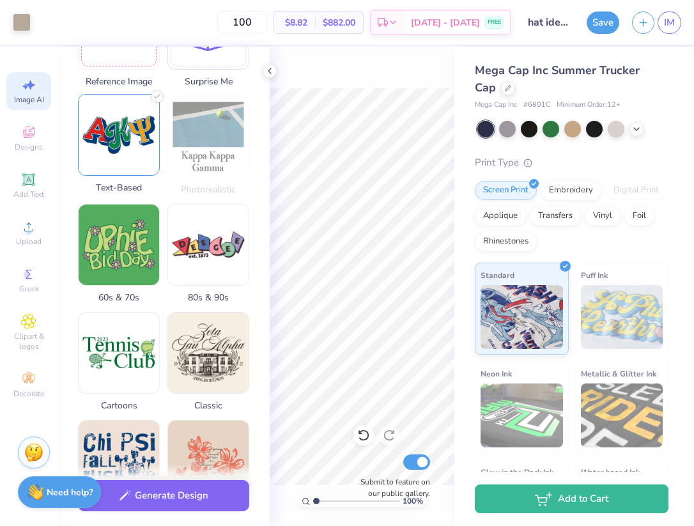
scroll to position [582, 0]
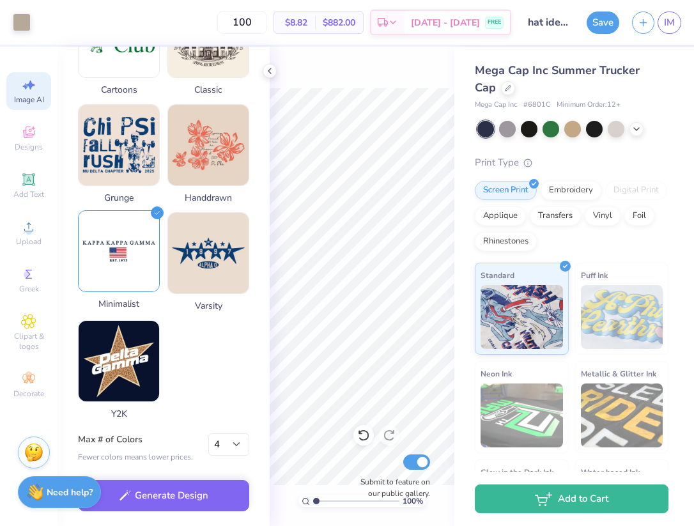
click at [120, 263] on img at bounding box center [119, 251] width 81 height 81
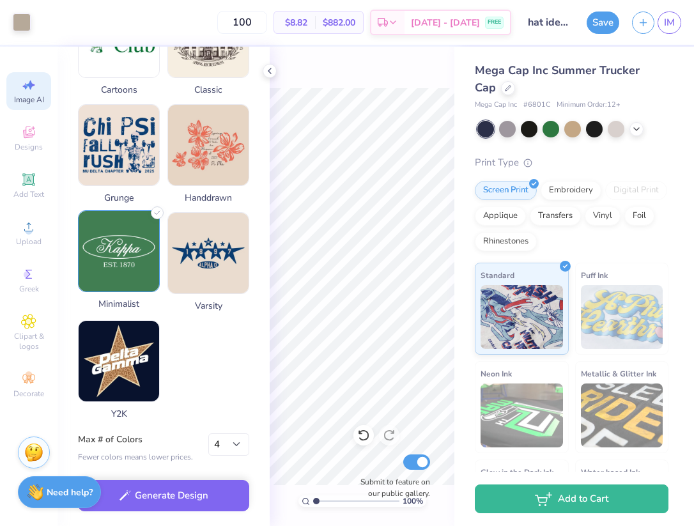
click at [116, 271] on img at bounding box center [119, 251] width 81 height 81
click at [224, 439] on select "1 2 3 4 5 6 7 8" at bounding box center [228, 445] width 41 height 23
select select "2"
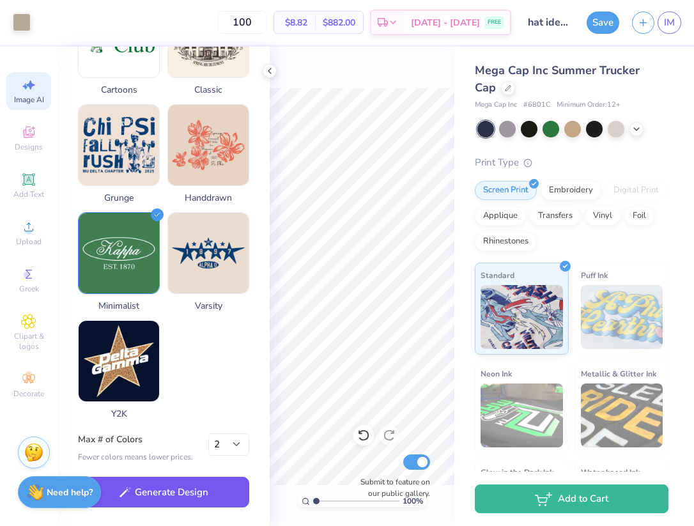
click at [196, 505] on button "Generate Design" at bounding box center [163, 492] width 171 height 31
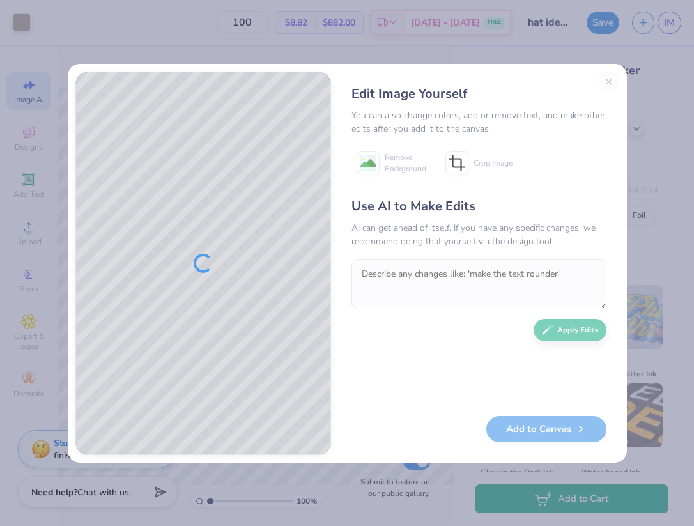
click at [607, 86] on div "Edit Image Yourself You can also change colors, add or remove text, and make ot…" at bounding box center [479, 264] width 281 height 384
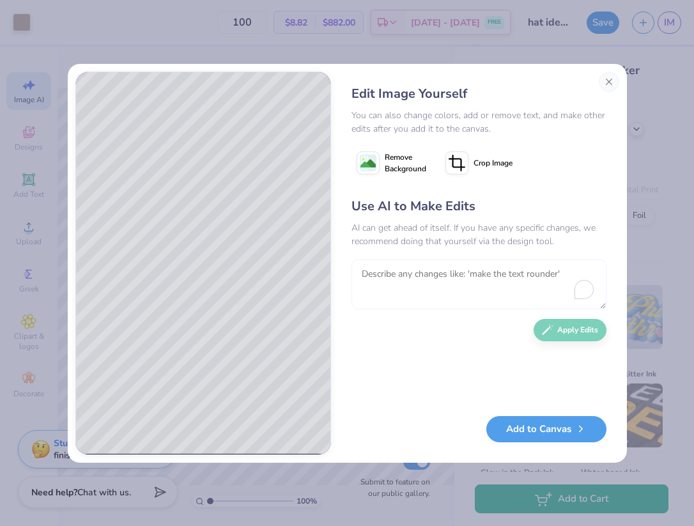
click at [466, 267] on textarea "To enrich screen reader interactions, please activate Accessibility in Grammarl…" at bounding box center [479, 285] width 255 height 50
click at [606, 86] on button "Close" at bounding box center [609, 82] width 20 height 20
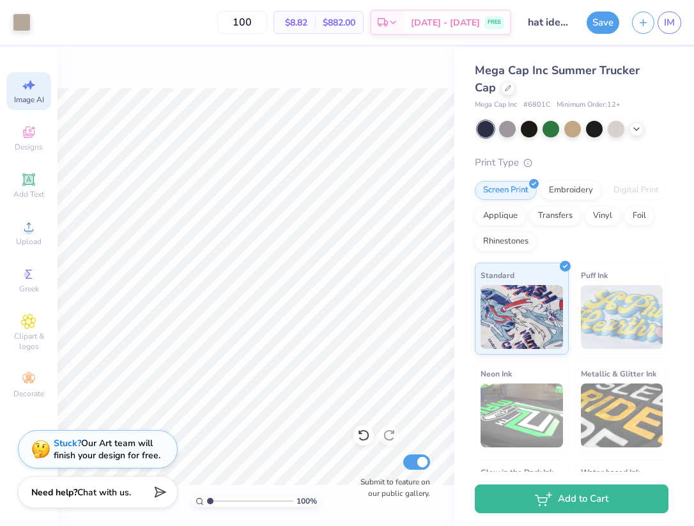
scroll to position [0, 29]
click at [29, 95] on span "Image AI" at bounding box center [29, 100] width 30 height 10
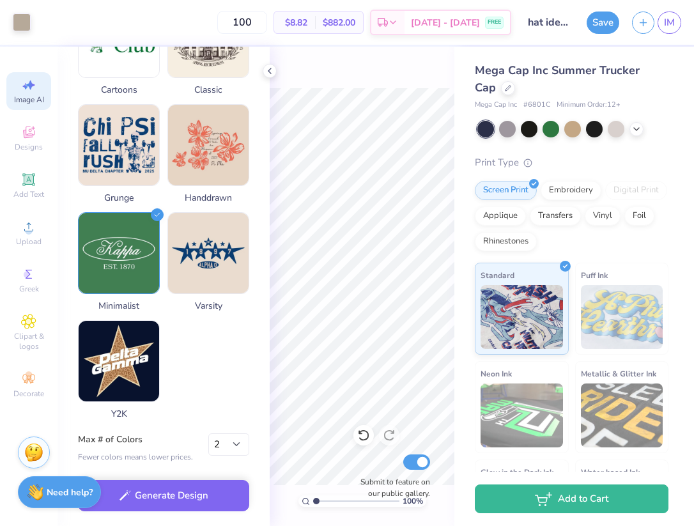
scroll to position [0, 0]
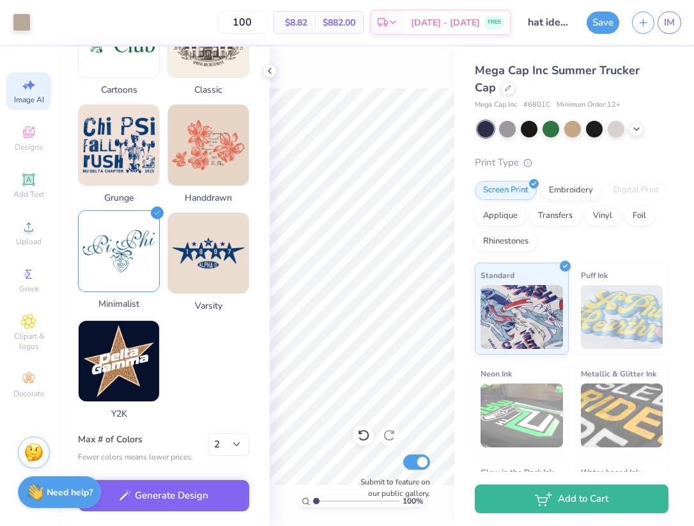
click at [111, 276] on img at bounding box center [119, 251] width 81 height 81
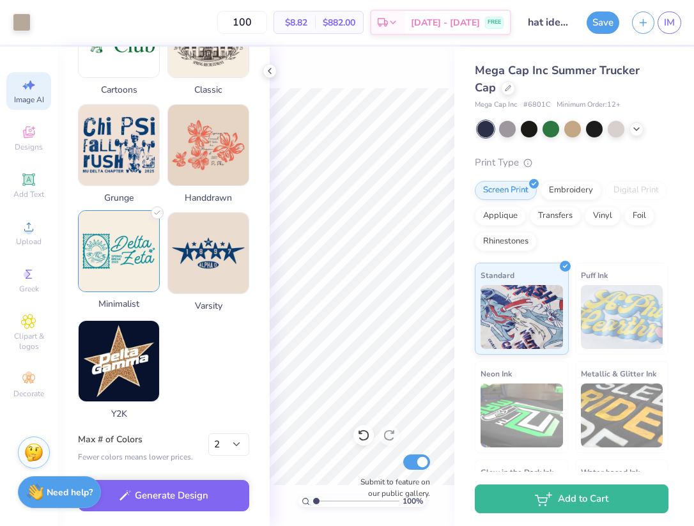
click at [111, 281] on img at bounding box center [119, 251] width 81 height 81
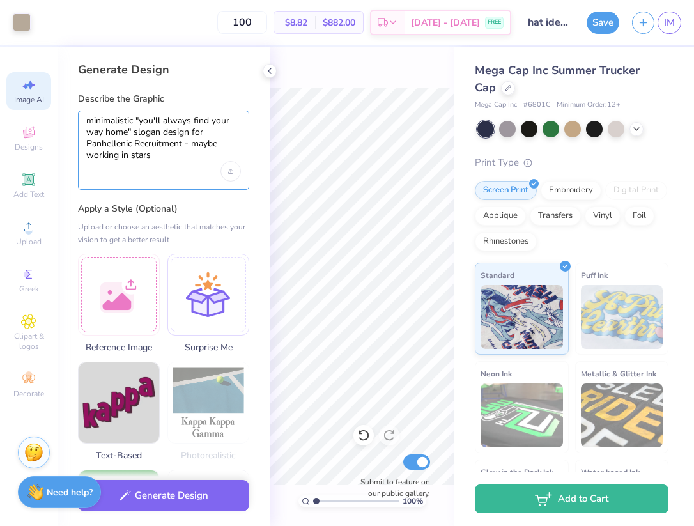
drag, startPoint x: 136, startPoint y: 119, endPoint x: 130, endPoint y: 143, distance: 25.0
click at [130, 143] on textarea "minimalistic "you'll always find your way home" slogan design for Panhellenic R…" at bounding box center [163, 138] width 155 height 47
click at [130, 135] on textarea "minimalistic "you'll always find your way home" slogan design for Panhellenic R…" at bounding box center [163, 138] width 155 height 47
click at [177, 142] on textarea "minimalistic "you'll always find your way home" slogan design for Panhellenic R…" at bounding box center [163, 138] width 155 height 47
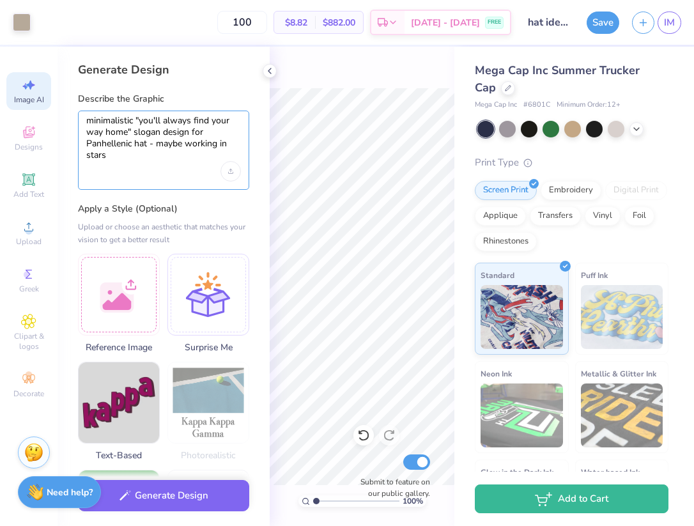
drag, startPoint x: 140, startPoint y: 157, endPoint x: 159, endPoint y: 143, distance: 24.2
click at [159, 143] on textarea "minimalistic "you'll always find your way home" slogan design for Panhellenic h…" at bounding box center [163, 138] width 155 height 47
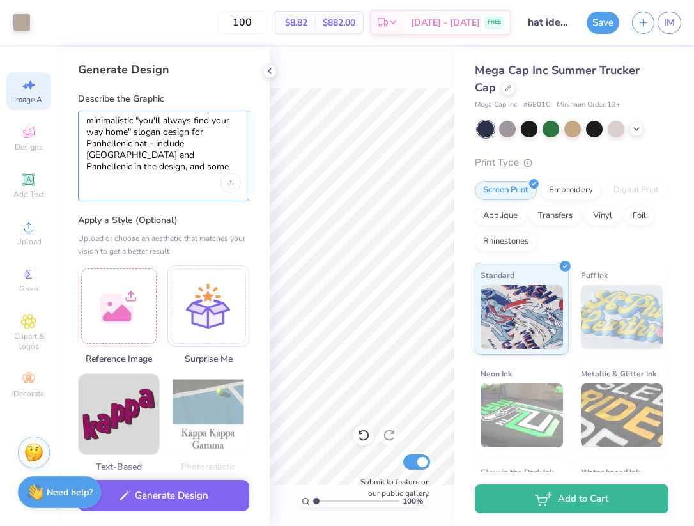
drag, startPoint x: 88, startPoint y: 143, endPoint x: 77, endPoint y: 115, distance: 29.9
click at [78, 115] on div "minimalistic "you'll always find your way home" slogan design for Panhellenic h…" at bounding box center [163, 156] width 171 height 91
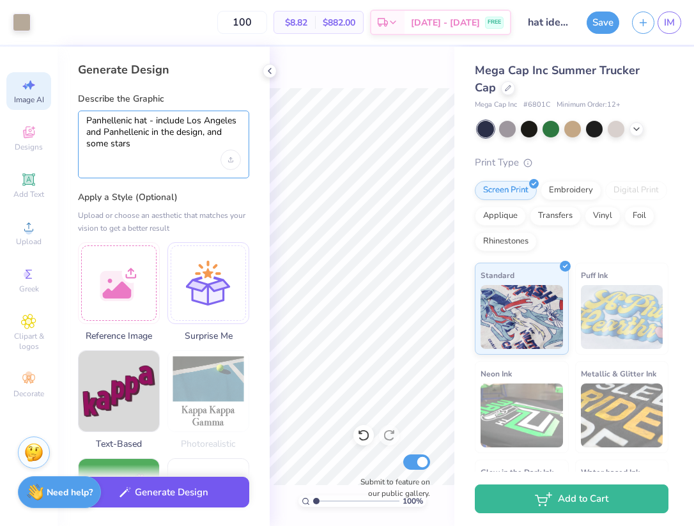
type textarea "Panhellenic hat - include Los Angeles and Panhellenic in the design, and some s…"
click at [119, 503] on button "Generate Design" at bounding box center [163, 492] width 171 height 31
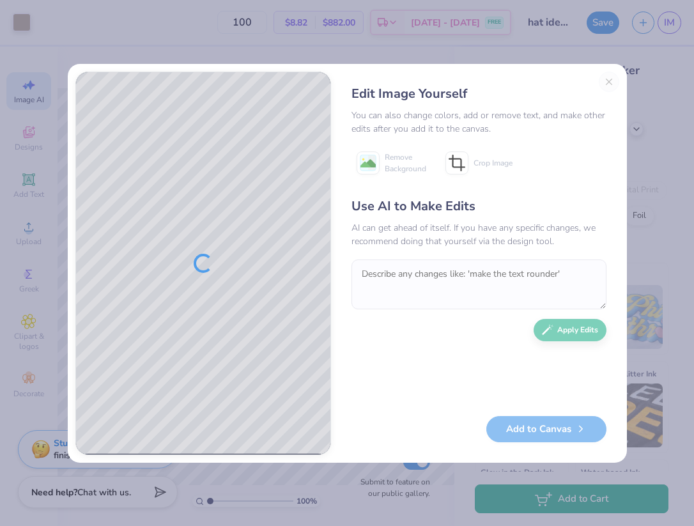
click at [610, 79] on div "Edit Image Yourself You can also change colors, add or remove text, and make ot…" at bounding box center [479, 264] width 281 height 384
click at [607, 82] on div "Edit Image Yourself You can also change colors, add or remove text, and make ot…" at bounding box center [479, 264] width 281 height 384
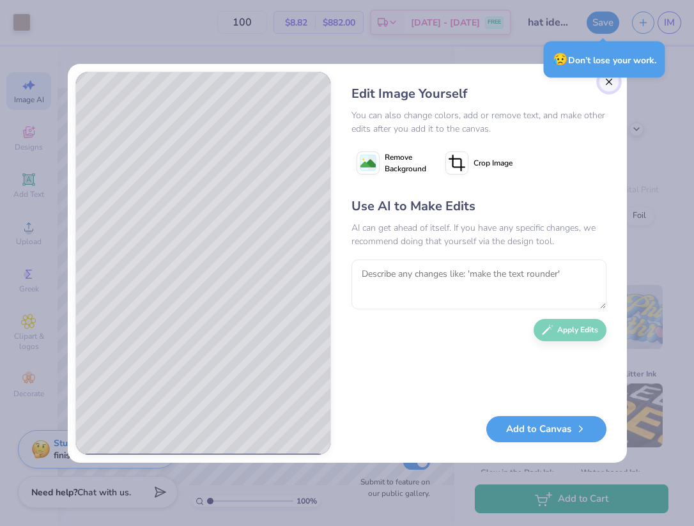
click at [606, 85] on button "Close" at bounding box center [609, 82] width 20 height 20
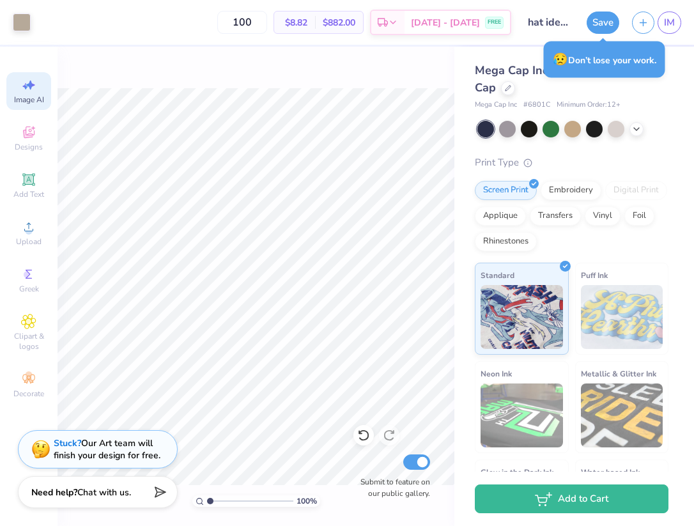
click at [28, 90] on icon at bounding box center [28, 84] width 15 height 15
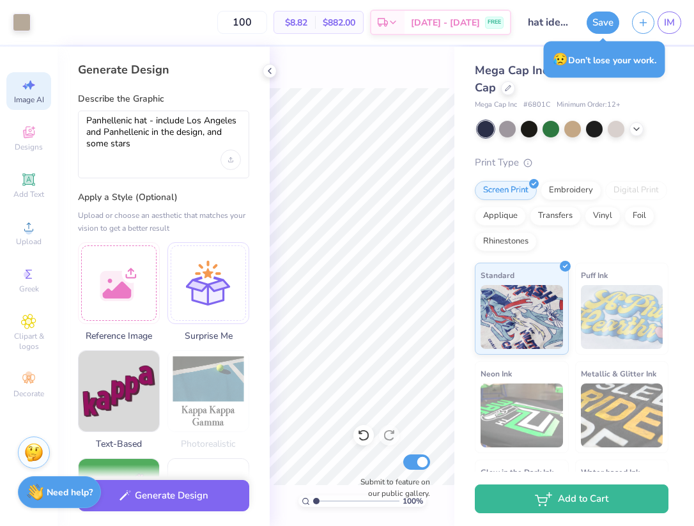
scroll to position [0, 0]
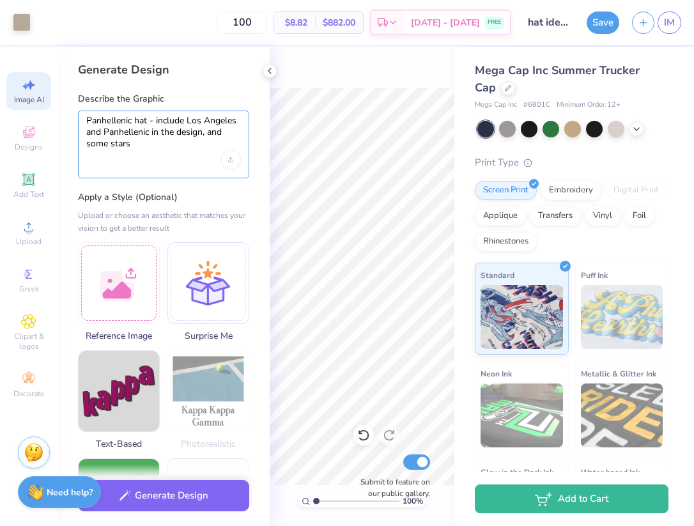
click at [115, 139] on textarea "Panhellenic hat - include Los Angeles and Panhellenic in the design, and some s…" at bounding box center [163, 132] width 155 height 35
drag, startPoint x: 140, startPoint y: 146, endPoint x: 72, endPoint y: 118, distance: 73.2
click at [73, 118] on div "Generate Design Describe the Graphic Panhellenic hat - include [GEOGRAPHIC_DATA…" at bounding box center [164, 287] width 212 height 480
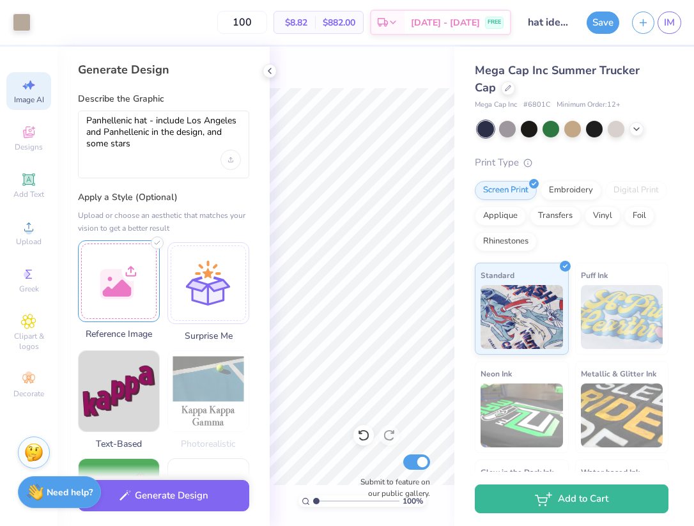
click at [111, 273] on div at bounding box center [119, 281] width 82 height 82
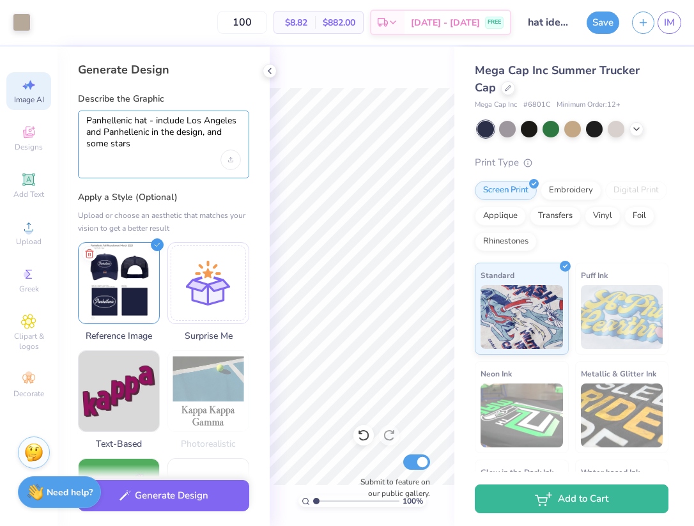
drag, startPoint x: 148, startPoint y: 147, endPoint x: 76, endPoint y: 108, distance: 81.6
click at [78, 108] on div "Describe the Graphic Panhellenic hat - include [GEOGRAPHIC_DATA] and Panhelleni…" at bounding box center [163, 136] width 171 height 86
type textarea "S"
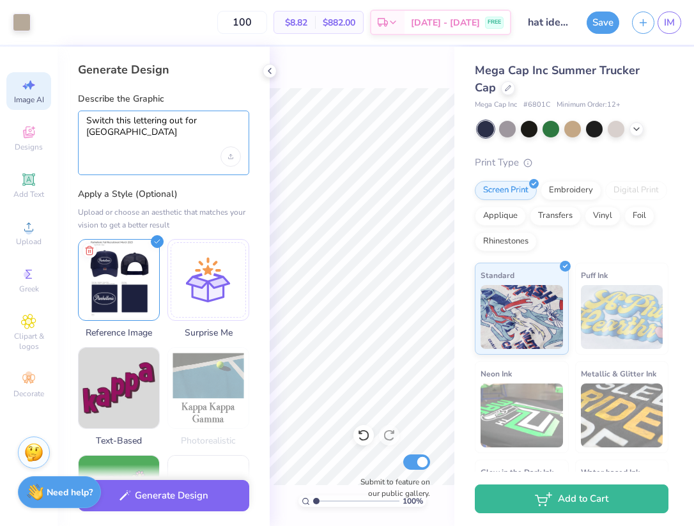
type textarea "Switch this lettering out for [GEOGRAPHIC_DATA]"
click at [167, 508] on div "Generate Design" at bounding box center [164, 496] width 212 height 62
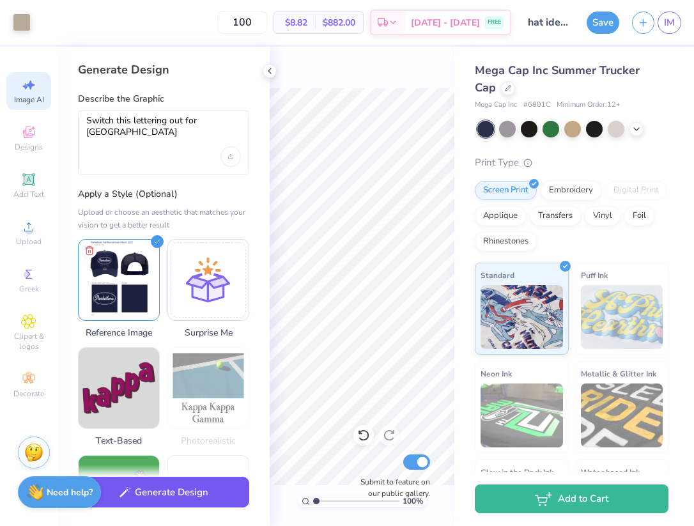
click at [161, 495] on button "Generate Design" at bounding box center [163, 492] width 171 height 31
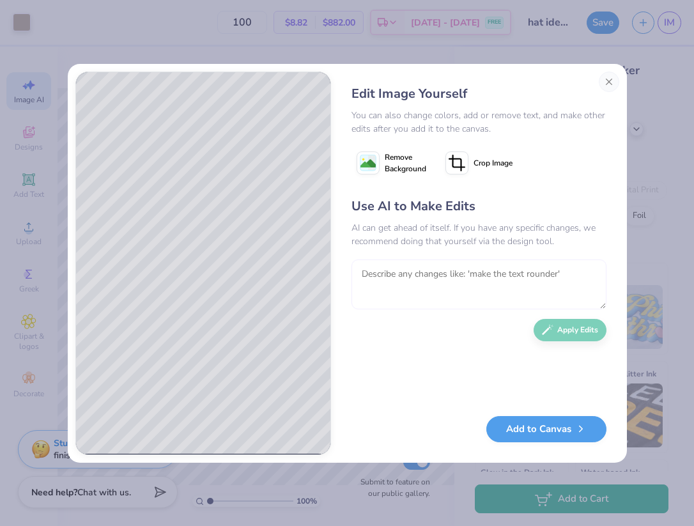
click at [386, 288] on textarea at bounding box center [479, 285] width 255 height 50
click at [606, 86] on button "Close" at bounding box center [609, 82] width 20 height 20
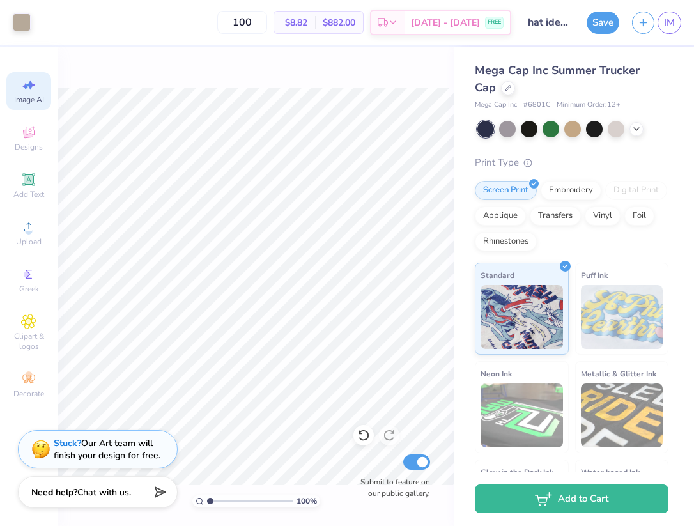
scroll to position [0, 29]
click at [27, 91] on icon at bounding box center [28, 84] width 15 height 15
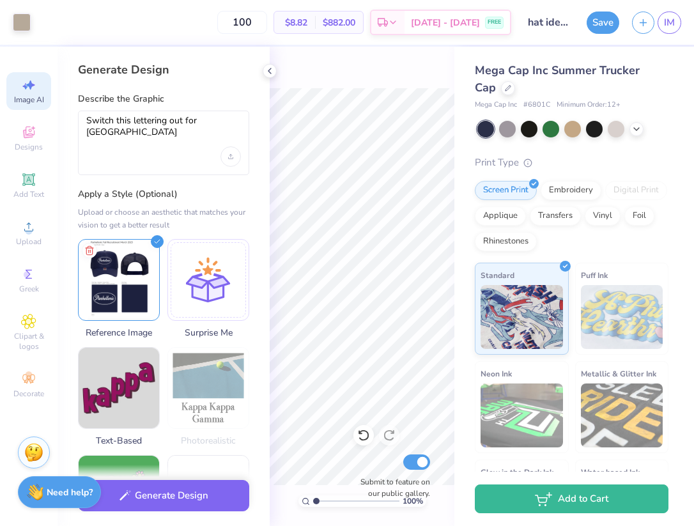
scroll to position [0, 0]
click at [136, 119] on textarea "Switch this lettering out for [GEOGRAPHIC_DATA]" at bounding box center [163, 131] width 155 height 32
click at [197, 120] on textarea "Switch this lettering out for [GEOGRAPHIC_DATA]" at bounding box center [163, 131] width 155 height 32
click at [122, 133] on textarea "Switch this lettering out for "[GEOGRAPHIC_DATA]" at bounding box center [163, 131] width 155 height 32
click at [155, 124] on textarea "Switch this lettering out for "[GEOGRAPHIC_DATA]"" at bounding box center [163, 131] width 155 height 32
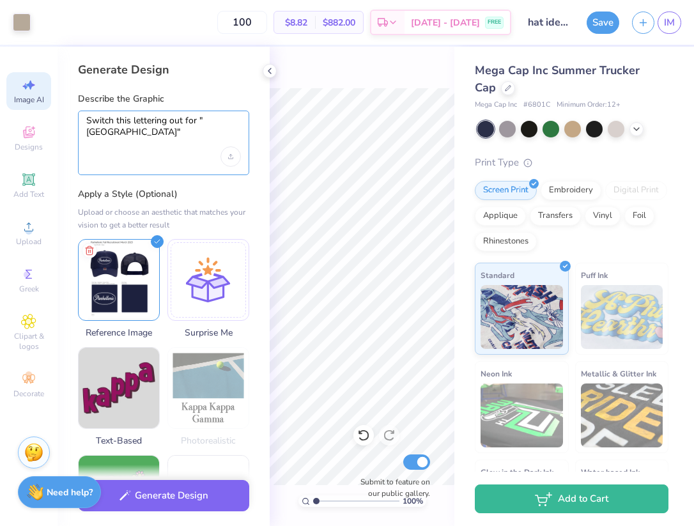
click at [155, 124] on textarea "Switch this lettering out for "[GEOGRAPHIC_DATA]"" at bounding box center [163, 131] width 155 height 32
click at [89, 120] on textarea "Switch "Panhellenic" out for "[GEOGRAPHIC_DATA]"" at bounding box center [163, 131] width 155 height 32
click at [88, 120] on textarea "Switch "Panhellenic" out for "[GEOGRAPHIC_DATA]"" at bounding box center [163, 131] width 155 height 32
click at [184, 122] on textarea "Replace "Panhellenic" out for "[GEOGRAPHIC_DATA]"" at bounding box center [163, 131] width 155 height 32
click at [194, 122] on textarea "Replace "Panhellenic" out for "[GEOGRAPHIC_DATA]"" at bounding box center [163, 131] width 155 height 32
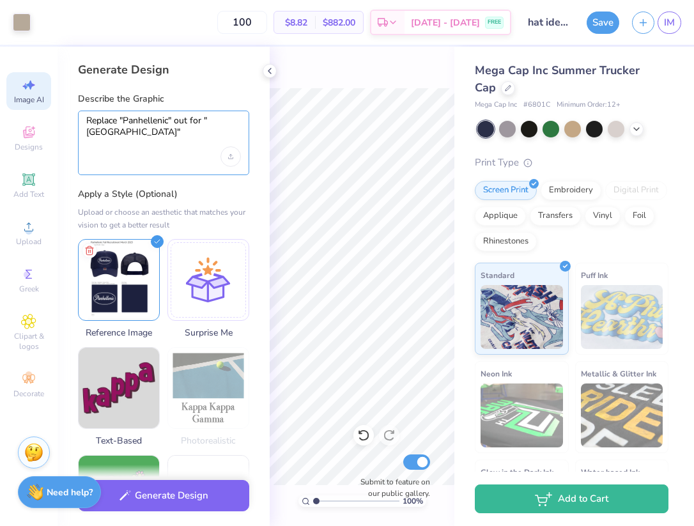
click at [194, 122] on textarea "Replace "Panhellenic" out for "[GEOGRAPHIC_DATA]"" at bounding box center [163, 131] width 155 height 32
click at [194, 130] on textarea "Replace "Panhellenic" with "Los Angeles"" at bounding box center [163, 131] width 155 height 32
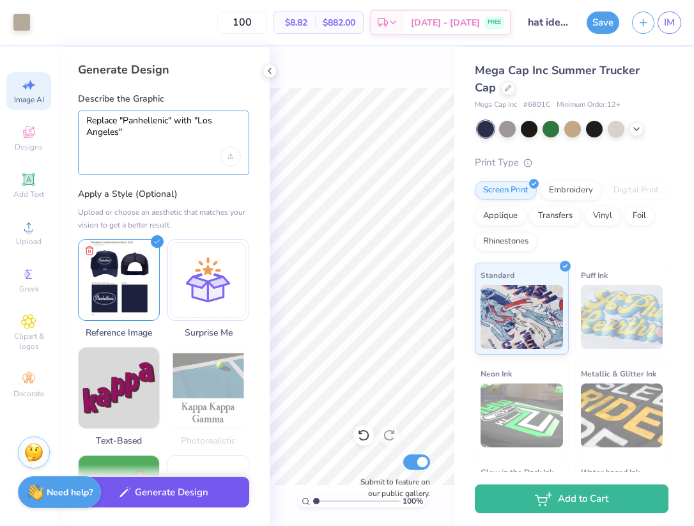
type textarea "Replace "Panhellenic" with "Los Angeles""
click at [129, 498] on icon "button" at bounding box center [126, 493] width 12 height 12
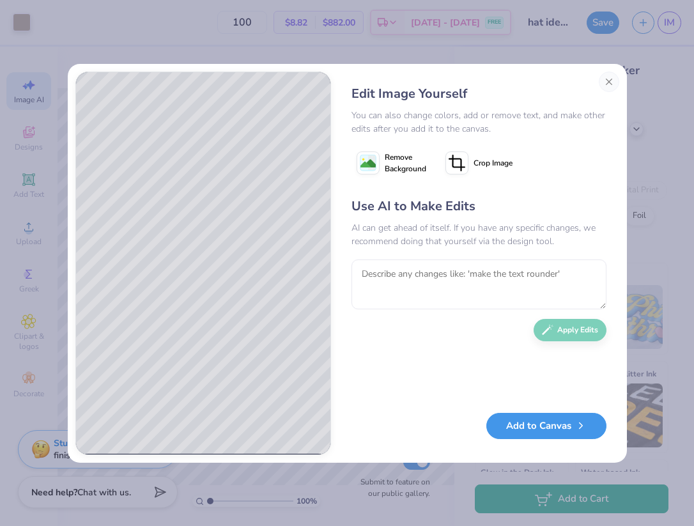
click at [550, 432] on button "Add to Canvas" at bounding box center [547, 426] width 120 height 26
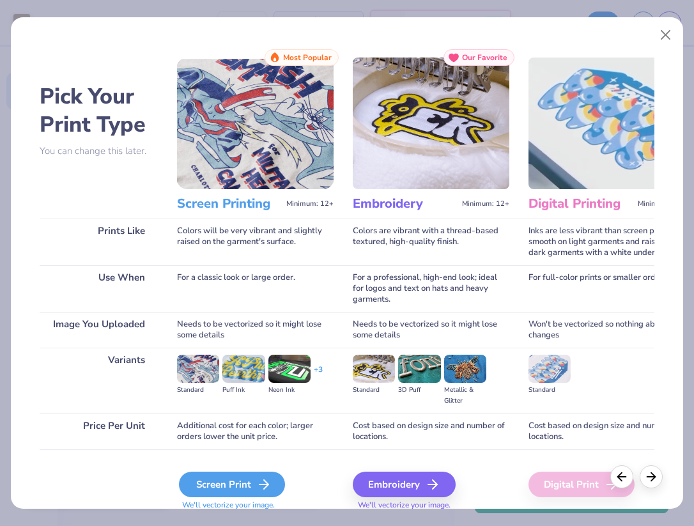
scroll to position [47, 0]
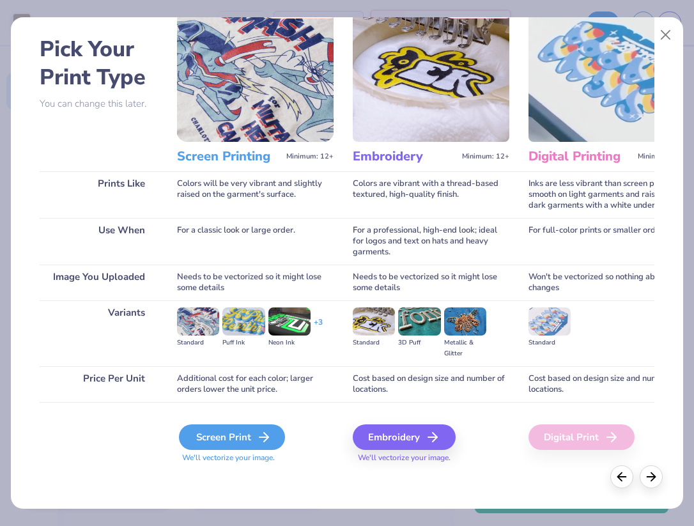
click at [221, 441] on div "Screen Print" at bounding box center [232, 438] width 106 height 26
click at [650, 473] on icon at bounding box center [652, 475] width 14 height 14
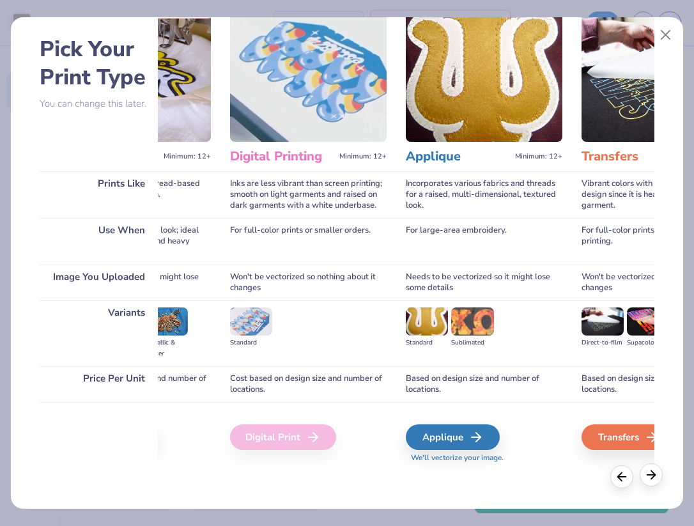
click at [652, 474] on icon at bounding box center [652, 475] width 14 height 14
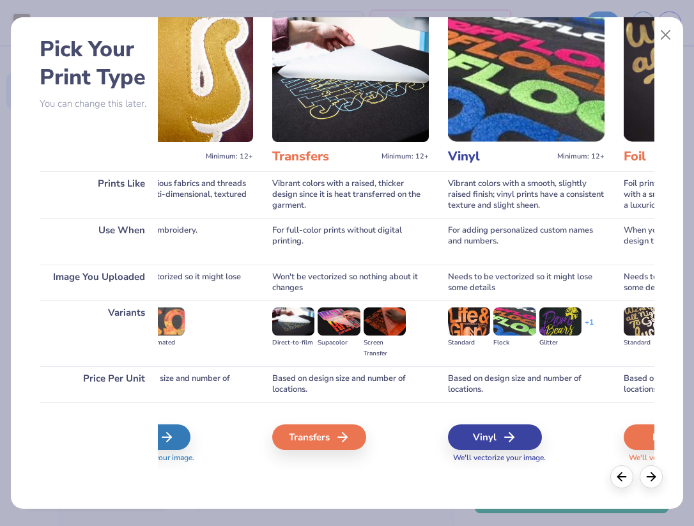
scroll to position [0, 0]
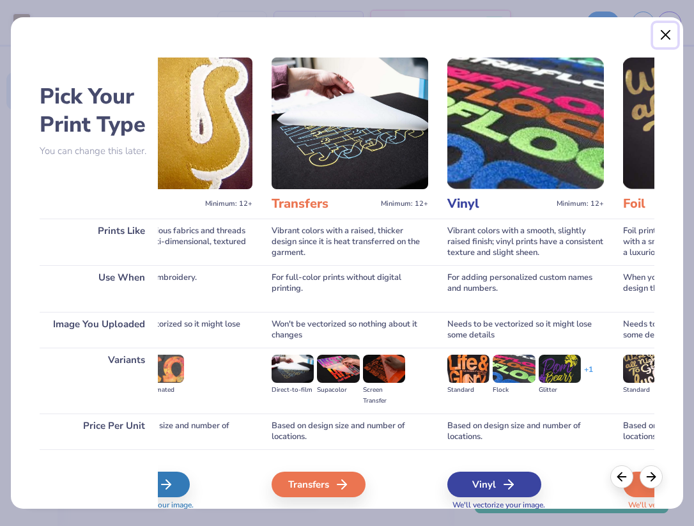
click at [667, 31] on button "Close" at bounding box center [666, 35] width 24 height 24
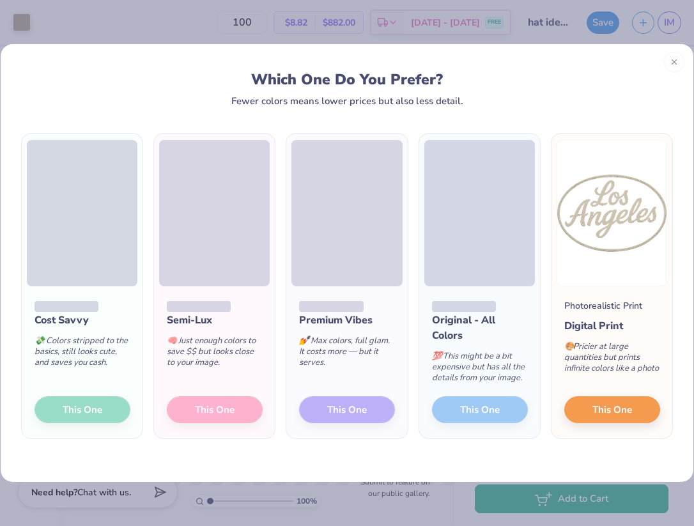
click at [187, 400] on div "Semi-Lux 🧠 Just enough colors to save $$ but looks close to your image. This One" at bounding box center [214, 362] width 121 height 152
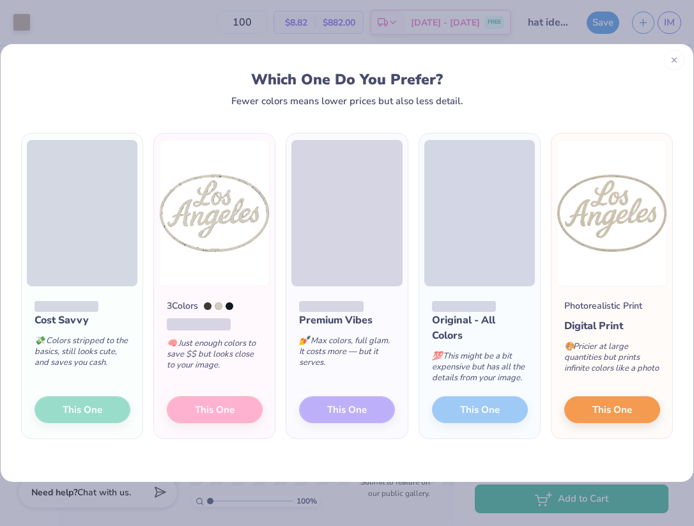
click at [674, 65] on icon at bounding box center [674, 60] width 9 height 9
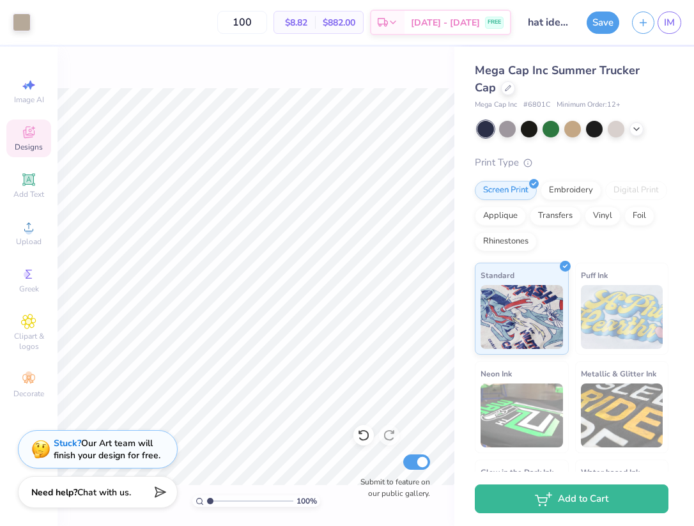
click at [43, 147] on div "Designs" at bounding box center [28, 139] width 45 height 38
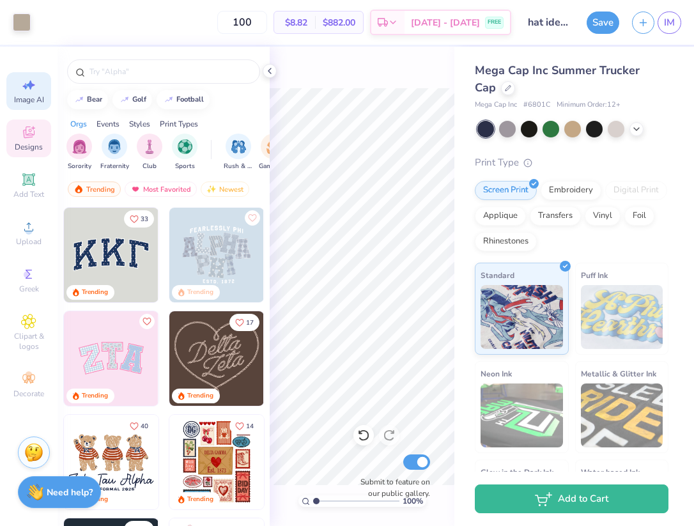
click at [26, 93] on div "Image AI" at bounding box center [28, 91] width 45 height 38
select select "4"
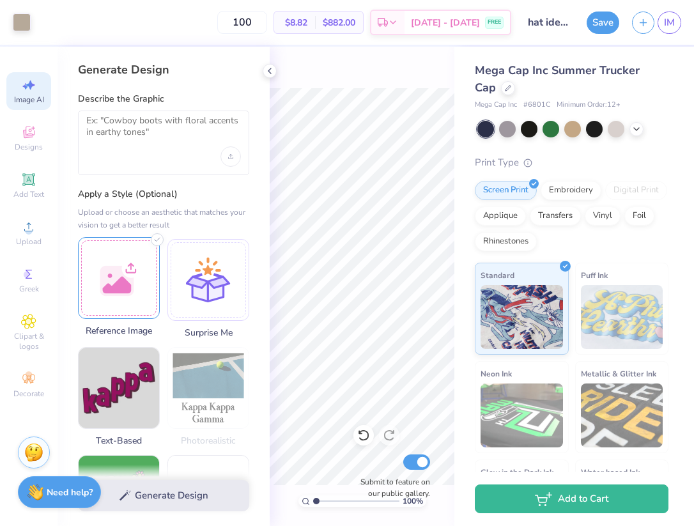
click at [126, 272] on div at bounding box center [119, 278] width 82 height 82
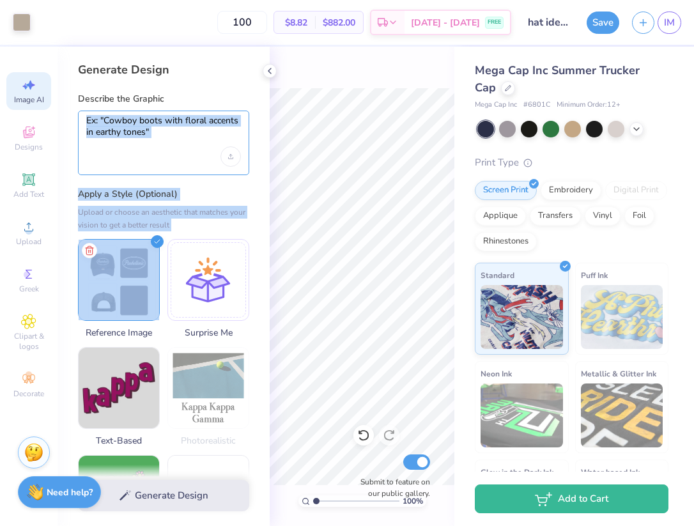
click at [114, 121] on textarea at bounding box center [163, 131] width 155 height 32
click at [102, 126] on textarea at bounding box center [163, 131] width 155 height 32
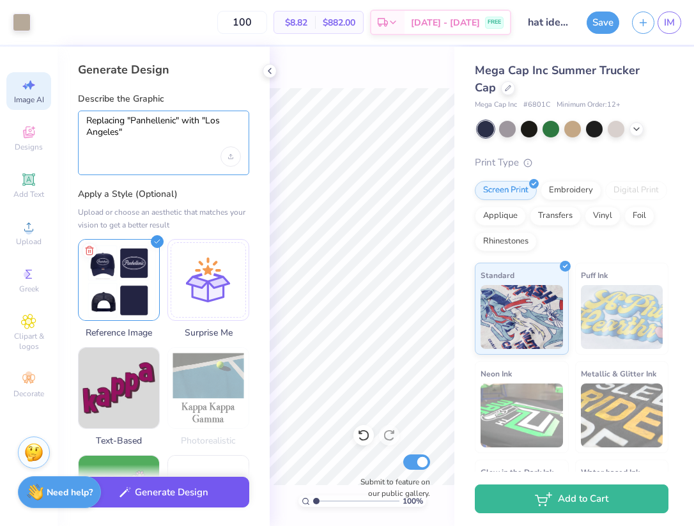
type textarea "Replacing "Panhellenic" with "Los Angeles""
click at [166, 491] on button "Generate Design" at bounding box center [163, 492] width 171 height 31
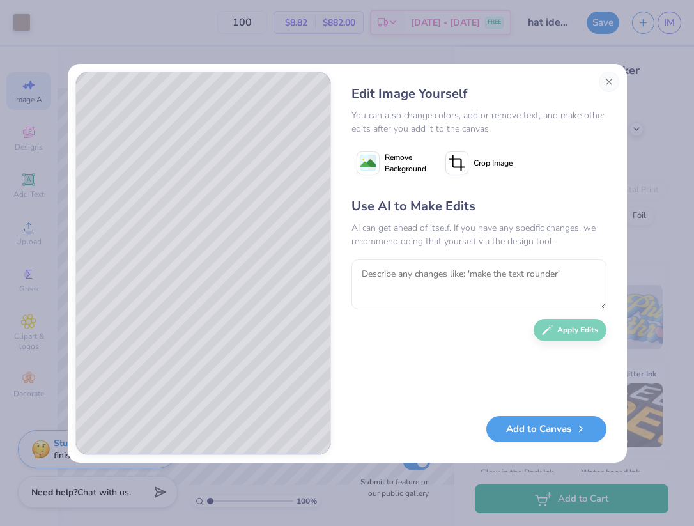
click at [376, 164] on icon at bounding box center [368, 163] width 23 height 23
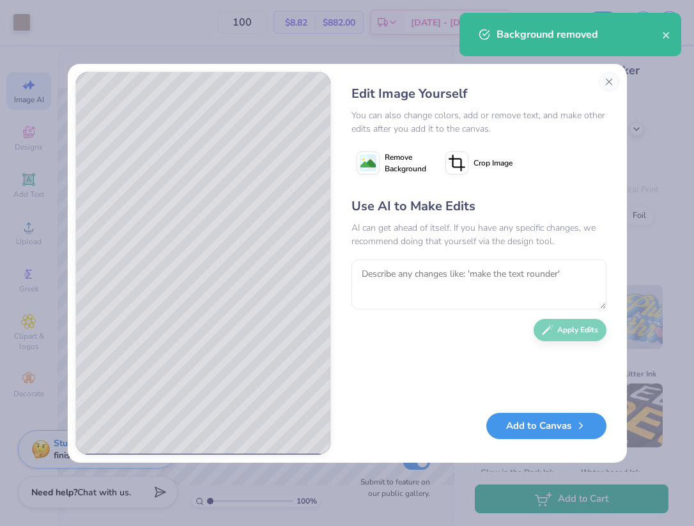
click at [533, 426] on button "Add to Canvas" at bounding box center [547, 426] width 120 height 26
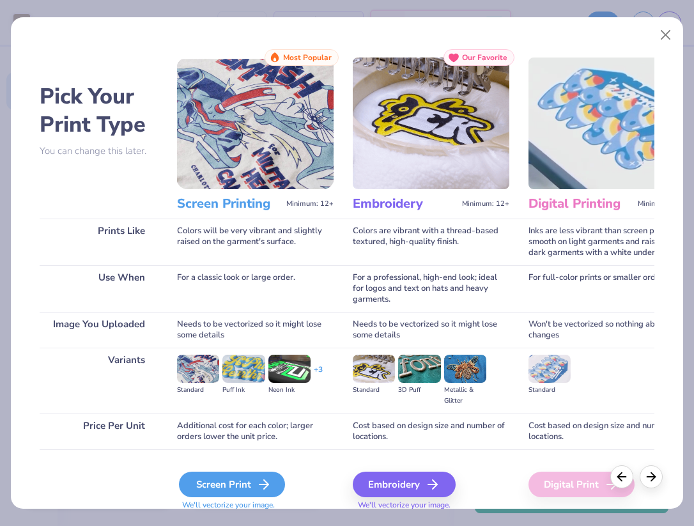
click at [203, 483] on div "Screen Print" at bounding box center [232, 485] width 106 height 26
click at [224, 483] on div "Screen Print" at bounding box center [232, 485] width 106 height 26
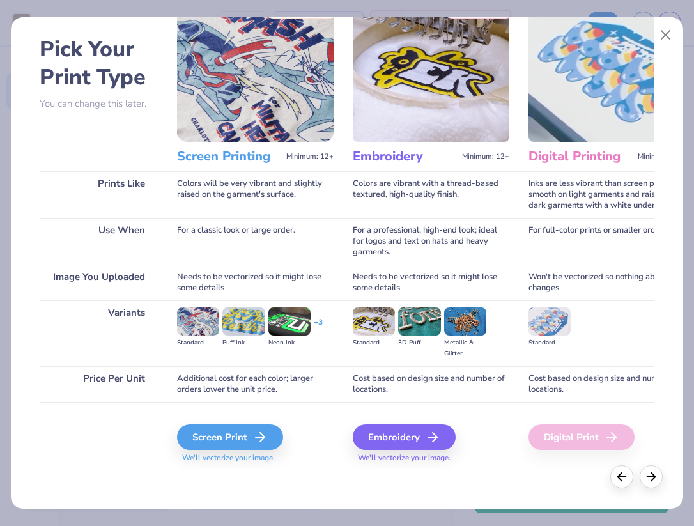
click at [193, 457] on span "We'll vectorize your image." at bounding box center [255, 458] width 157 height 11
click at [195, 430] on div "Screen Print" at bounding box center [232, 438] width 106 height 26
click at [193, 322] on img at bounding box center [198, 322] width 42 height 28
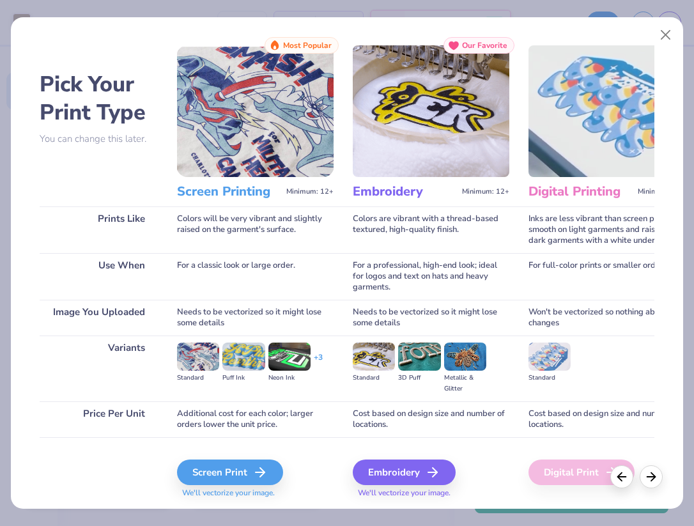
click at [271, 108] on img at bounding box center [255, 111] width 157 height 132
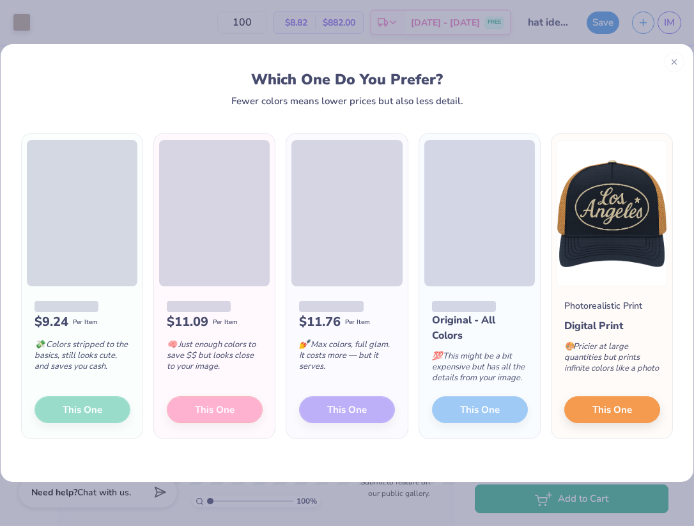
click at [201, 218] on span at bounding box center [214, 213] width 111 height 146
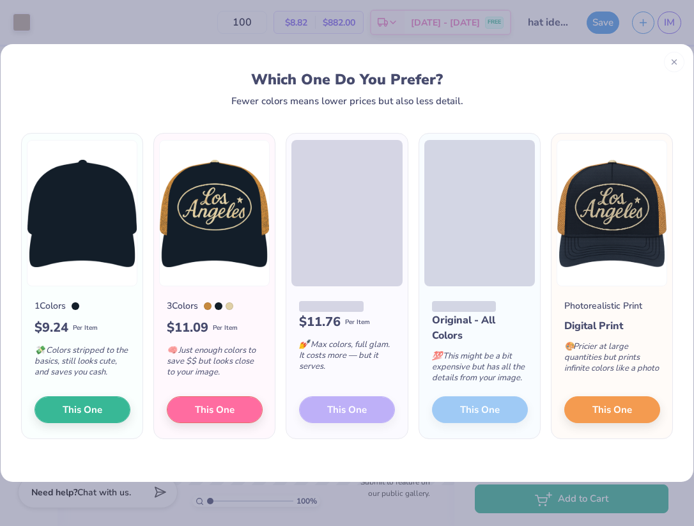
click at [226, 231] on img at bounding box center [214, 213] width 111 height 146
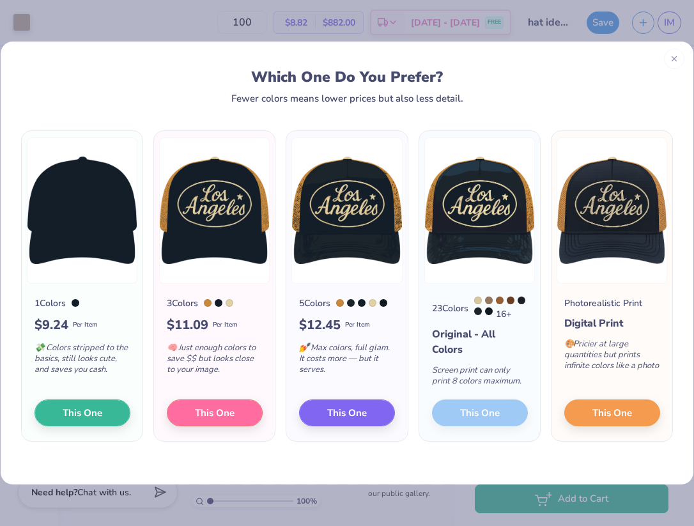
click at [238, 200] on img at bounding box center [214, 210] width 111 height 146
click at [224, 230] on img at bounding box center [214, 210] width 111 height 146
click at [237, 419] on button "This One" at bounding box center [215, 411] width 96 height 27
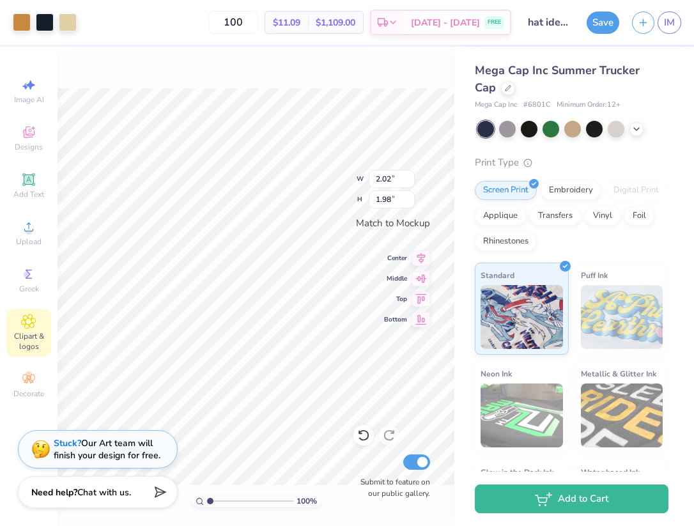
click at [20, 326] on div "Clipart & logos" at bounding box center [28, 333] width 45 height 48
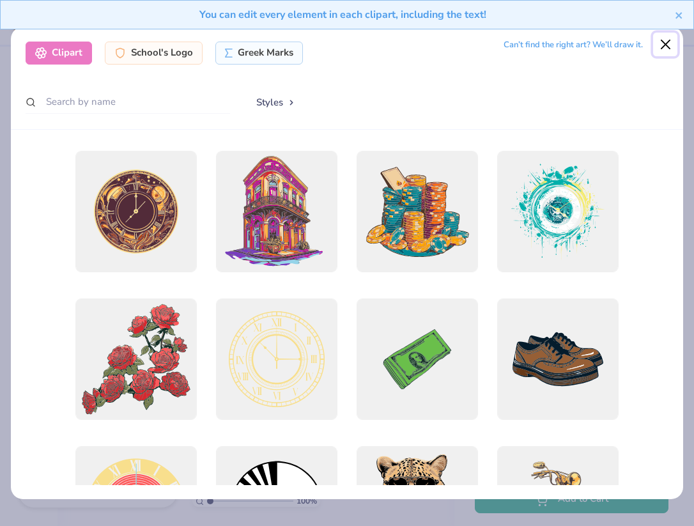
click at [673, 42] on button "Close" at bounding box center [666, 45] width 24 height 24
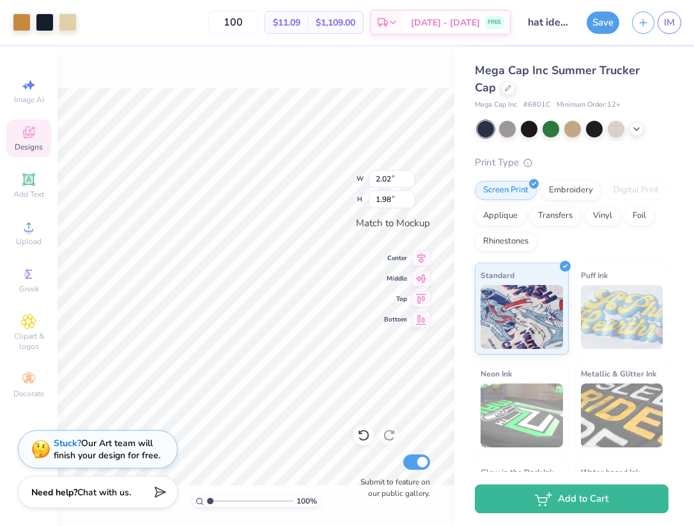
click at [30, 132] on icon at bounding box center [28, 132] width 15 height 15
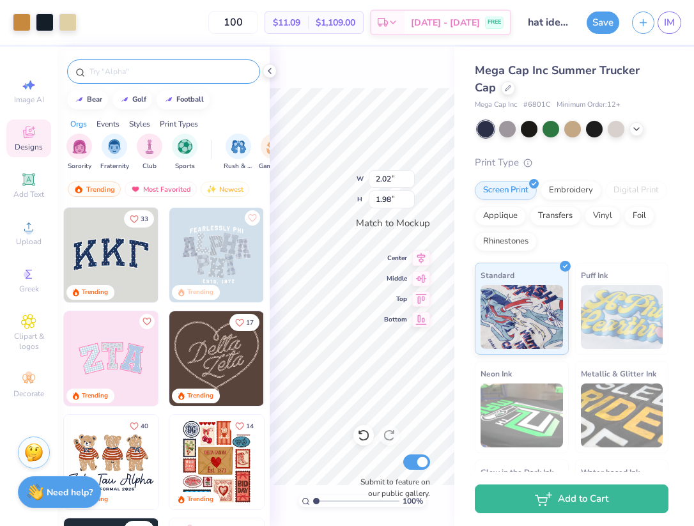
click at [124, 71] on input "text" at bounding box center [170, 71] width 164 height 13
type input "Circle"
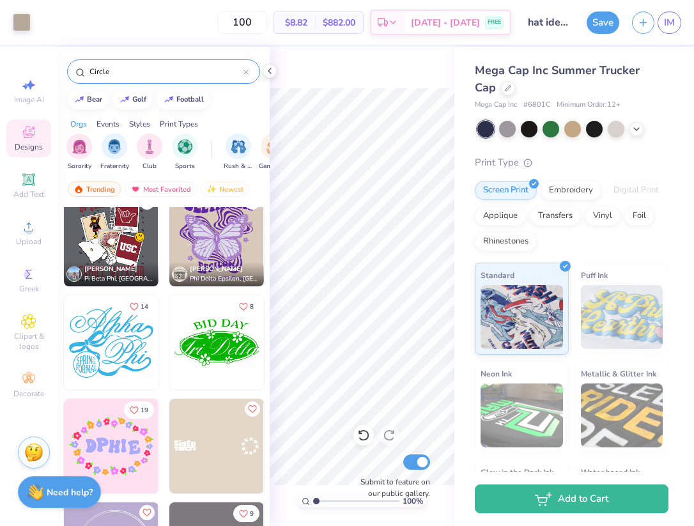
scroll to position [255, 0]
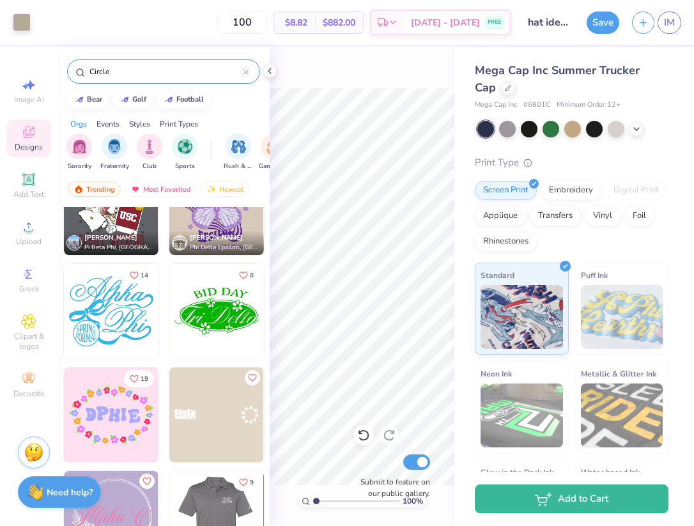
click at [169, 501] on img at bounding box center [122, 518] width 95 height 95
click at [113, 492] on img at bounding box center [111, 518] width 95 height 95
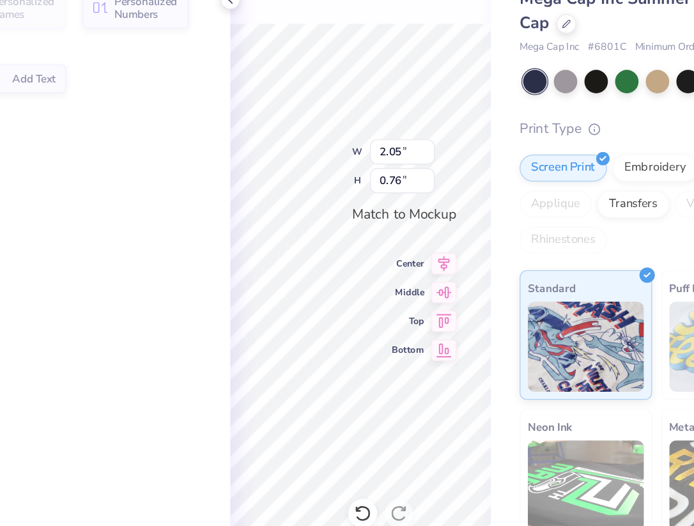
type input "2.05"
type input "0.76"
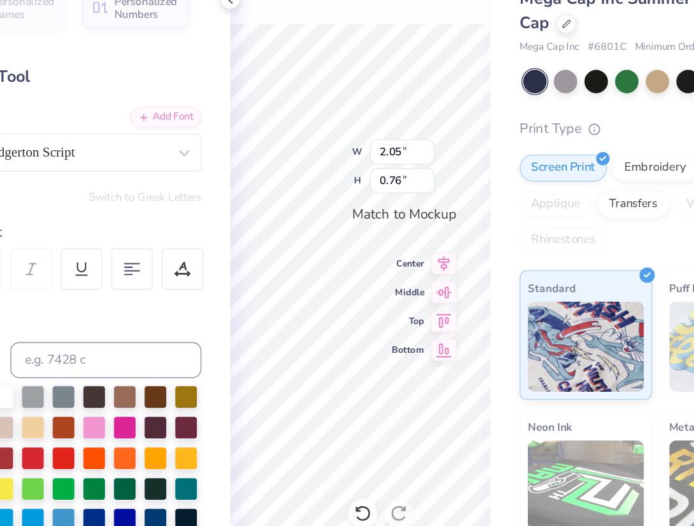
scroll to position [0, 0]
type textarea "Alpa"
type input "2.07"
type input "1.98"
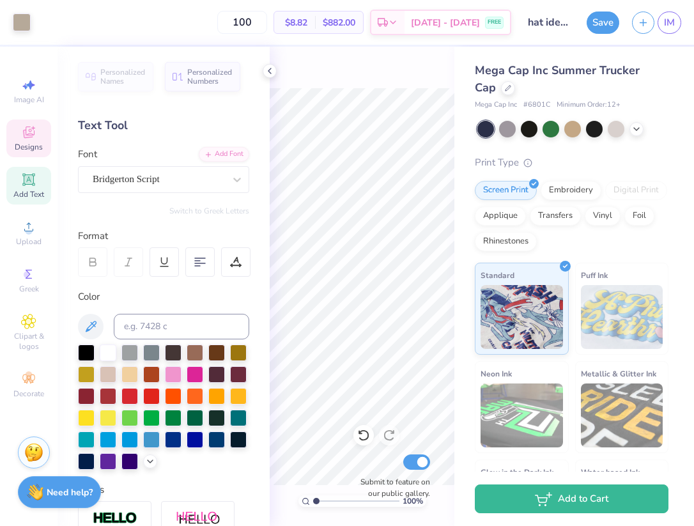
click at [31, 130] on icon at bounding box center [28, 132] width 15 height 15
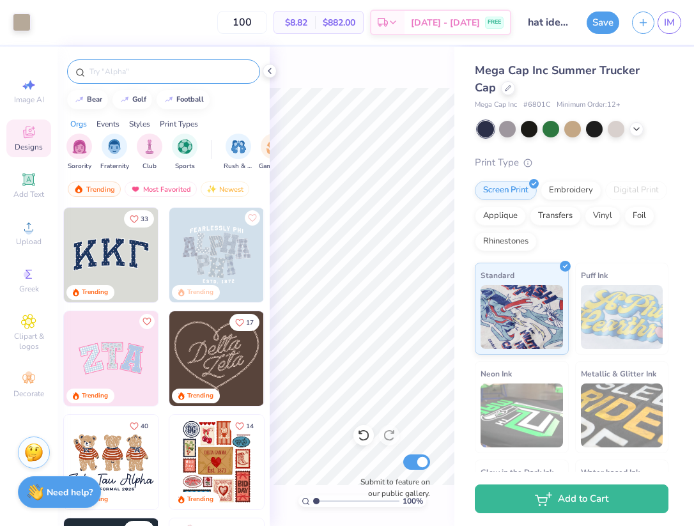
click at [121, 72] on input "text" at bounding box center [170, 71] width 164 height 13
type input "stars"
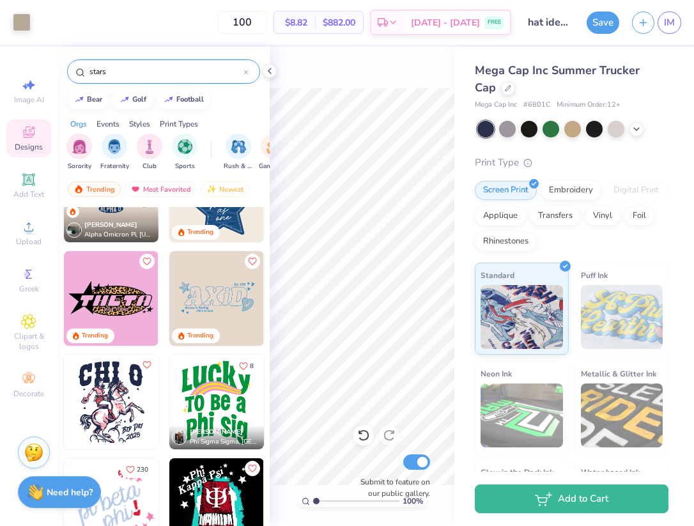
scroll to position [71, 0]
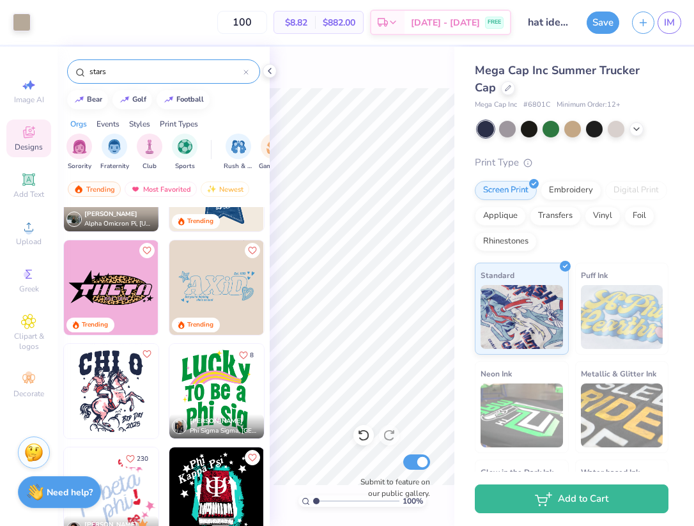
click at [210, 277] on img at bounding box center [216, 287] width 95 height 95
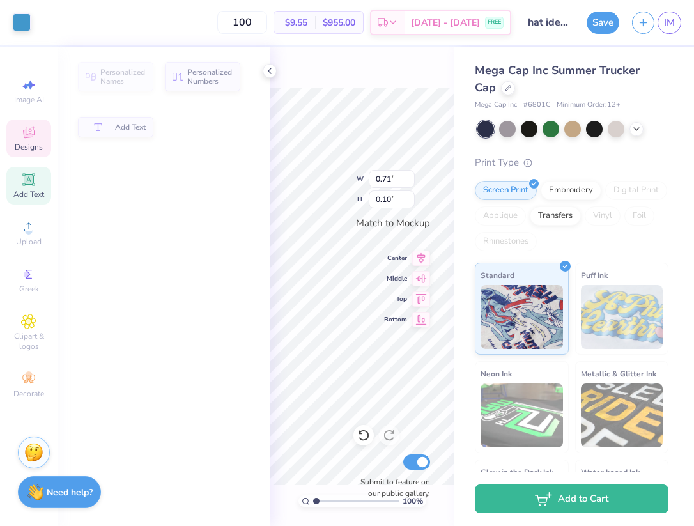
type input "0.71"
type input "0.10"
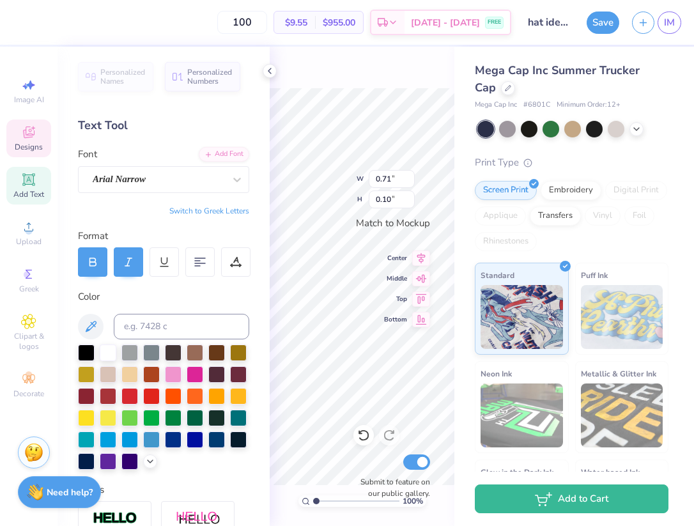
type textarea "she' so cool"
click at [24, 125] on icon at bounding box center [28, 132] width 15 height 15
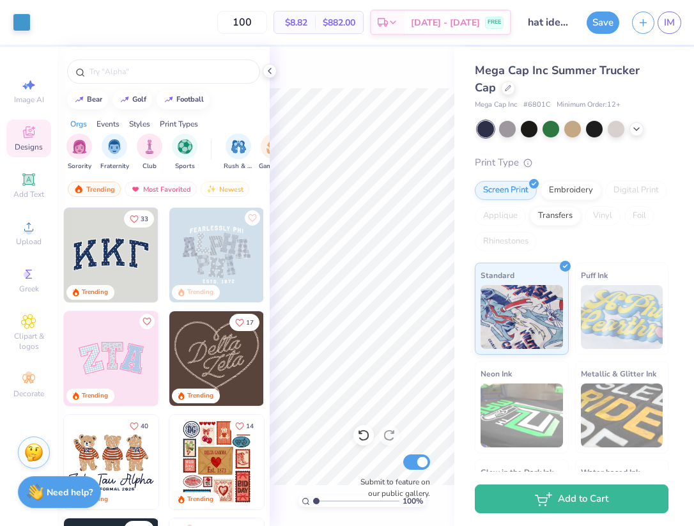
click at [142, 52] on div at bounding box center [164, 68] width 212 height 43
click at [142, 61] on div at bounding box center [163, 71] width 193 height 24
click at [129, 76] on input "text" at bounding box center [170, 71] width 164 height 13
type input "stars"
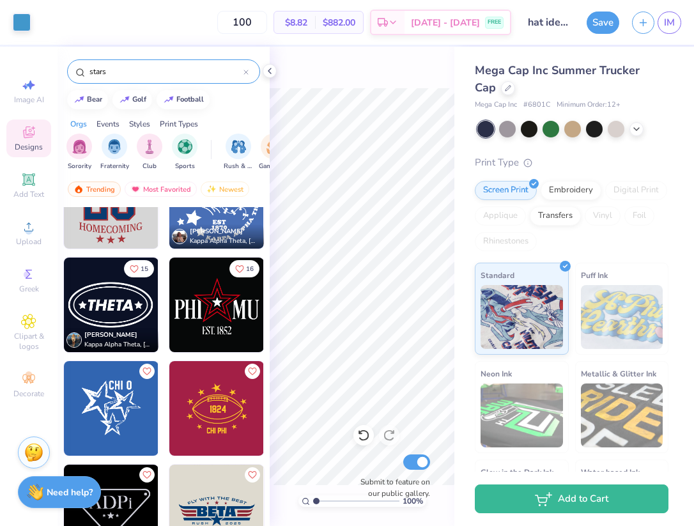
scroll to position [469, 0]
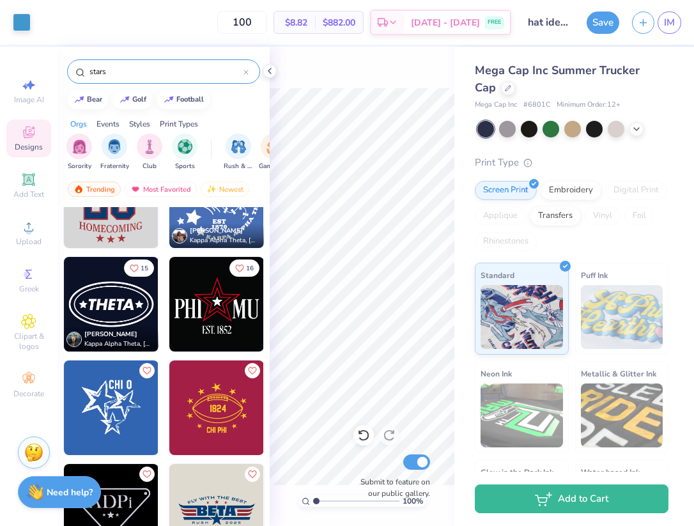
click at [108, 302] on img at bounding box center [111, 304] width 95 height 95
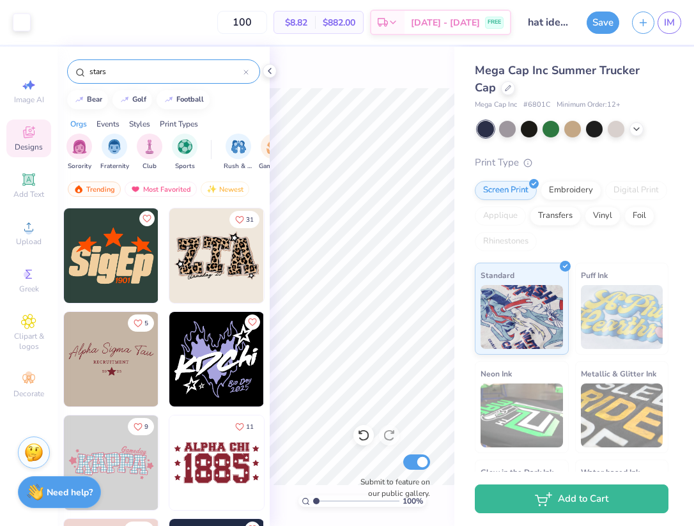
scroll to position [5277, 0]
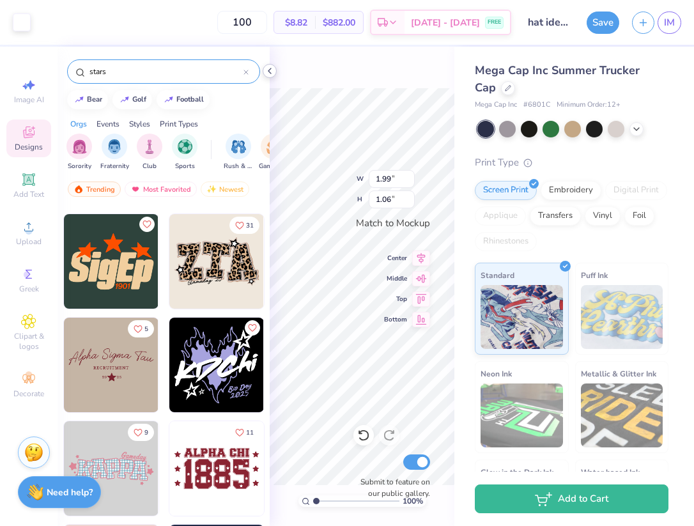
click at [271, 74] on icon at bounding box center [270, 71] width 10 height 10
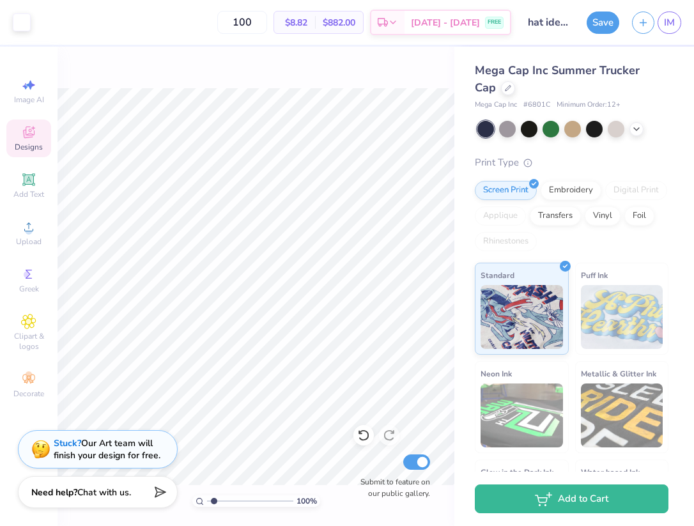
type input "1.56"
type textarea "x"
type input "1.58"
type textarea "x"
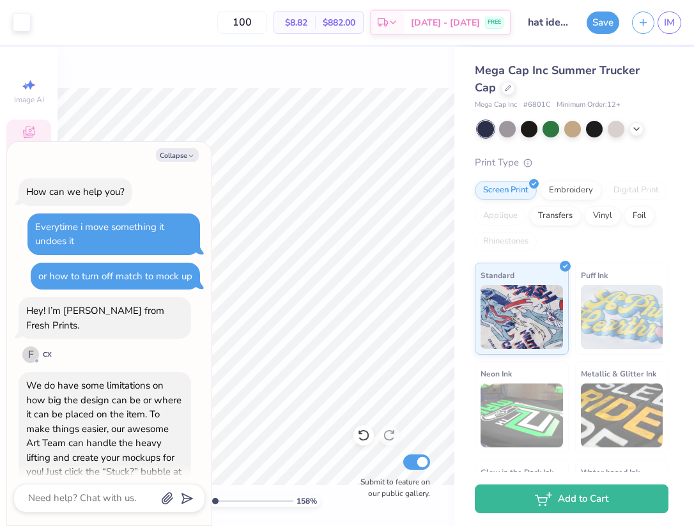
scroll to position [728, 0]
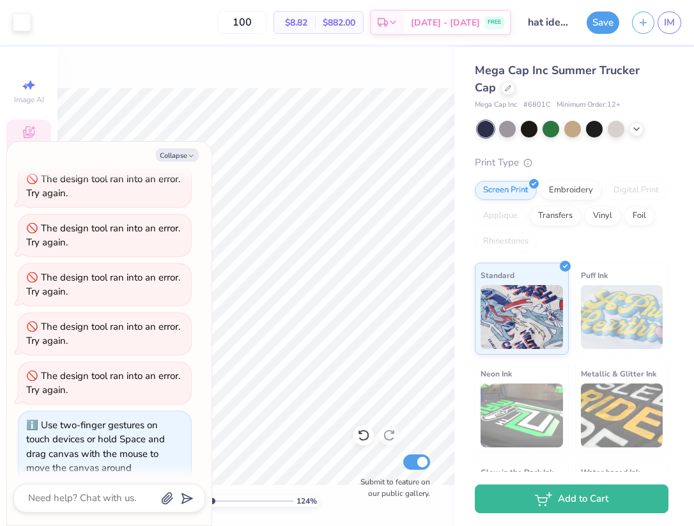
type input "1.24"
click at [212, 501] on input "range" at bounding box center [250, 502] width 86 height 12
click at [184, 155] on button "Collapse" at bounding box center [177, 154] width 43 height 13
type textarea "x"
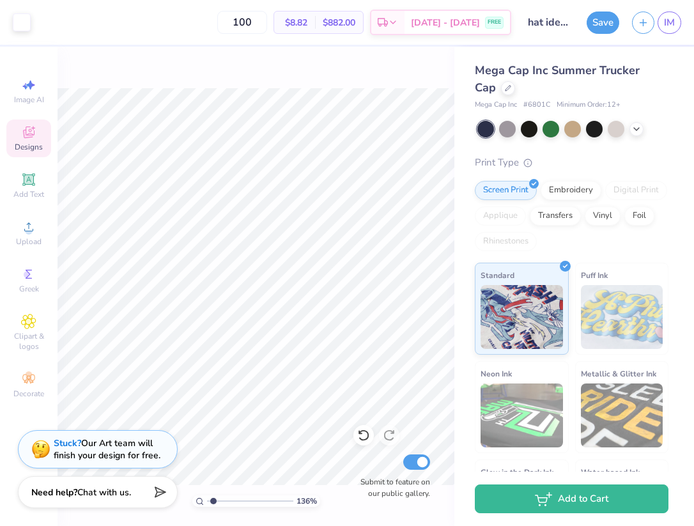
type input "1.38"
click at [213, 500] on input "range" at bounding box center [250, 502] width 86 height 12
type input "2.50"
type input "1.34"
type input "2.93"
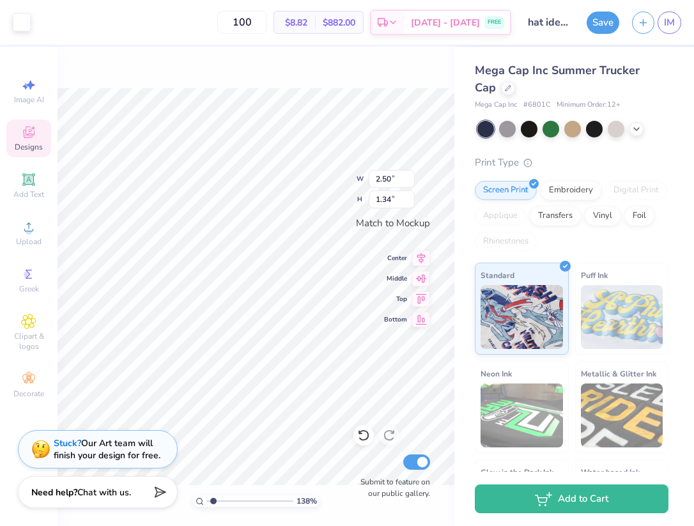
type input "1.57"
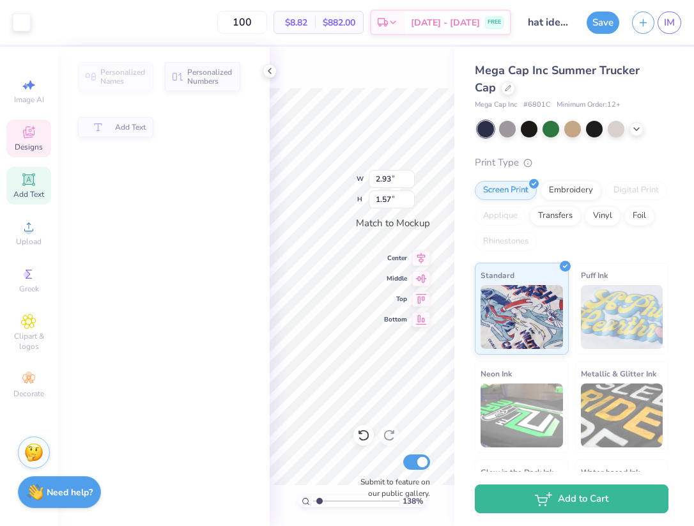
type input "1.56"
type input "0.39"
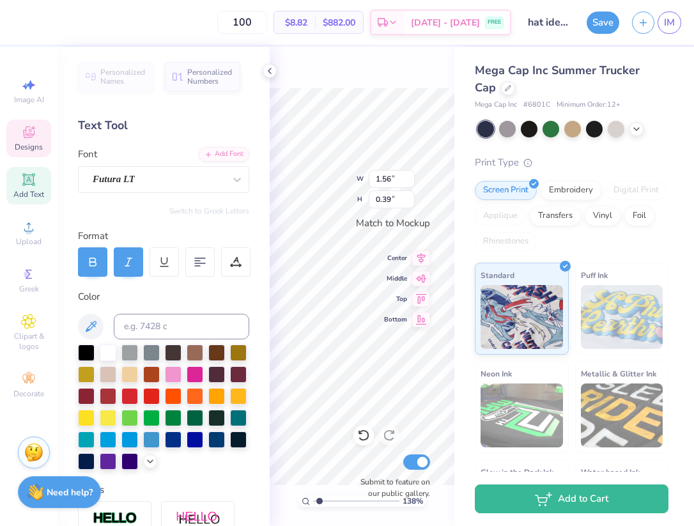
click at [267, 68] on icon at bounding box center [270, 71] width 10 height 10
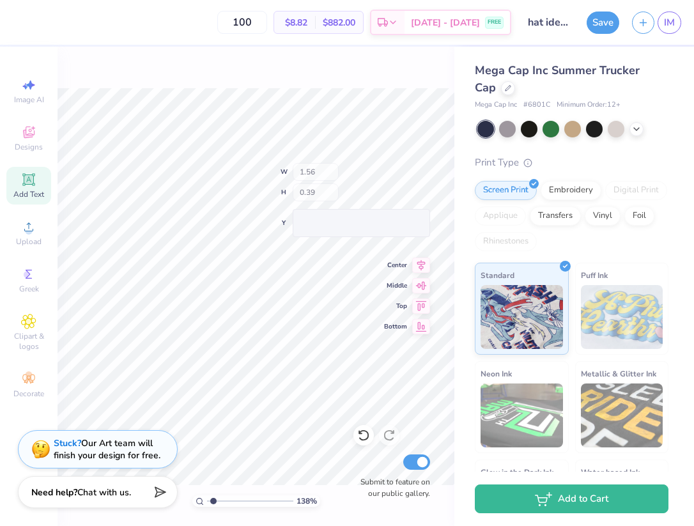
click at [270, 70] on div "138 % W 1.56 H 0.39 Y Center Middle Top Bottom Submit to feature on our public …" at bounding box center [256, 287] width 397 height 480
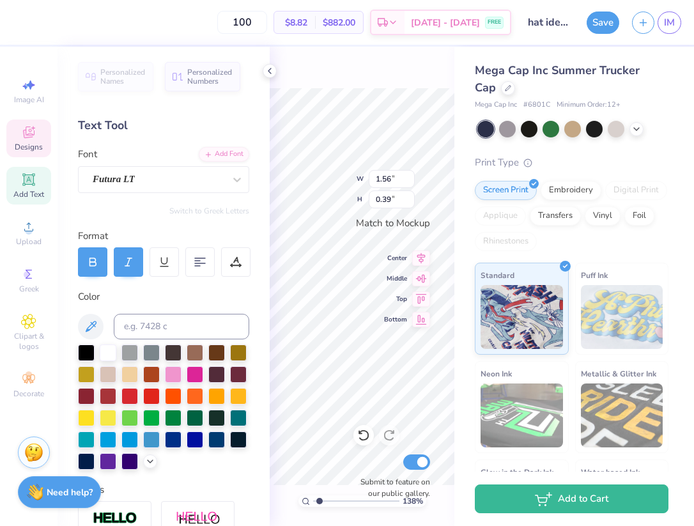
type textarea "P"
type textarea "Los Angeles"
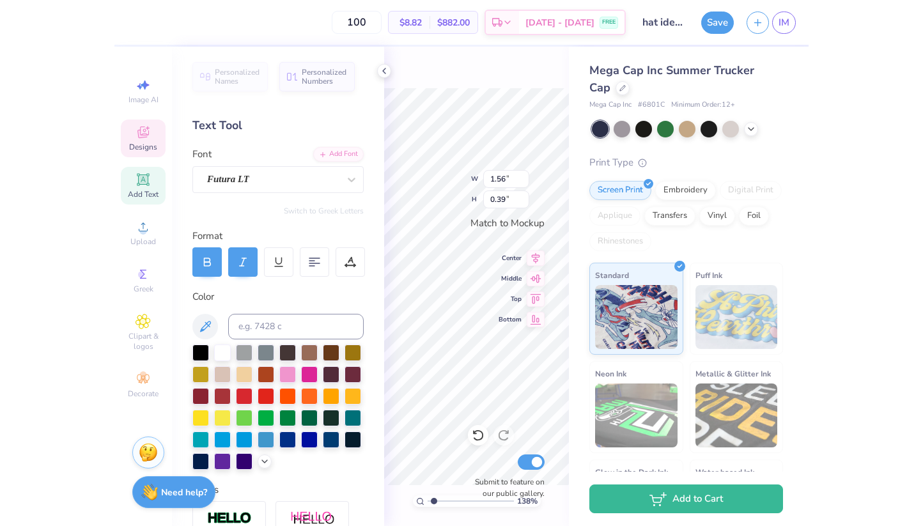
scroll to position [0, 2]
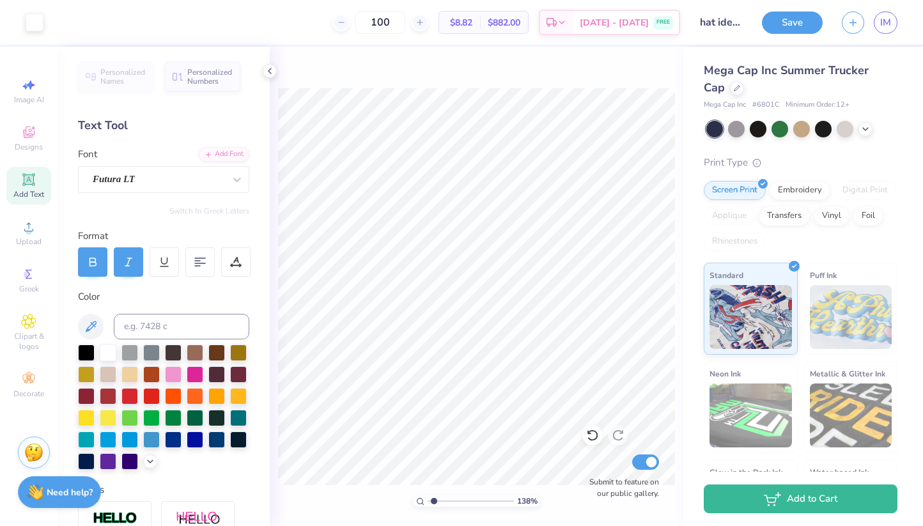
type input "1"
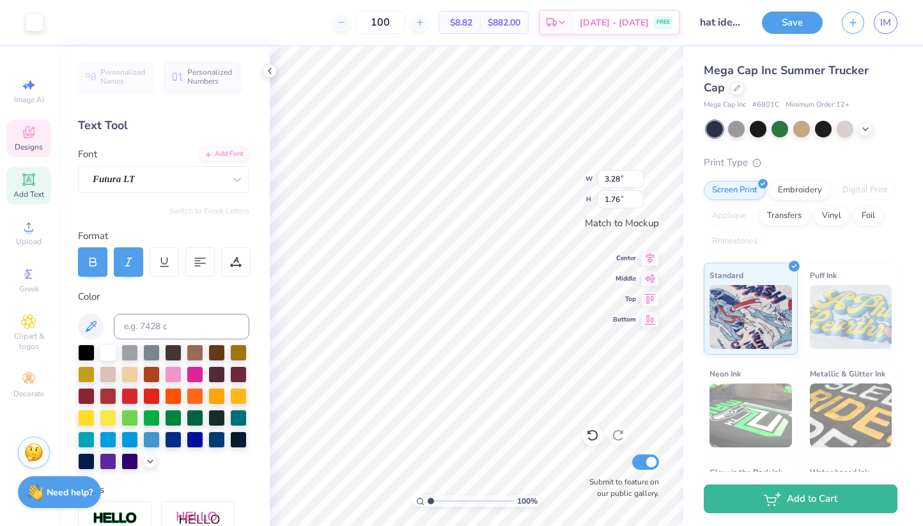
type input "3.28"
type input "1.76"
type input "3.59"
type input "1.92"
type input "3.14"
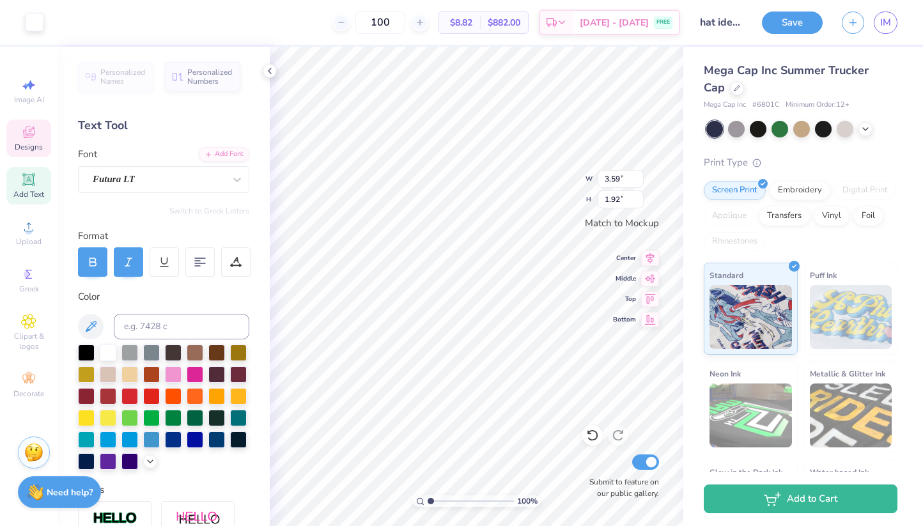
type input "0.56"
type input "1.84"
type input "0.33"
type input "2.23"
type input "0.28"
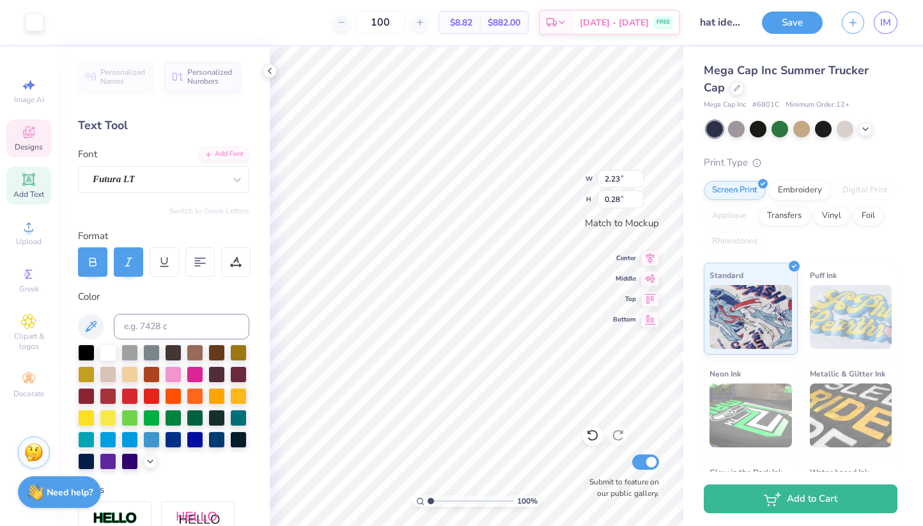
type input "1.84"
type input "0.33"
type input "3.59"
type input "1.92"
click at [591, 432] on icon at bounding box center [592, 435] width 13 height 13
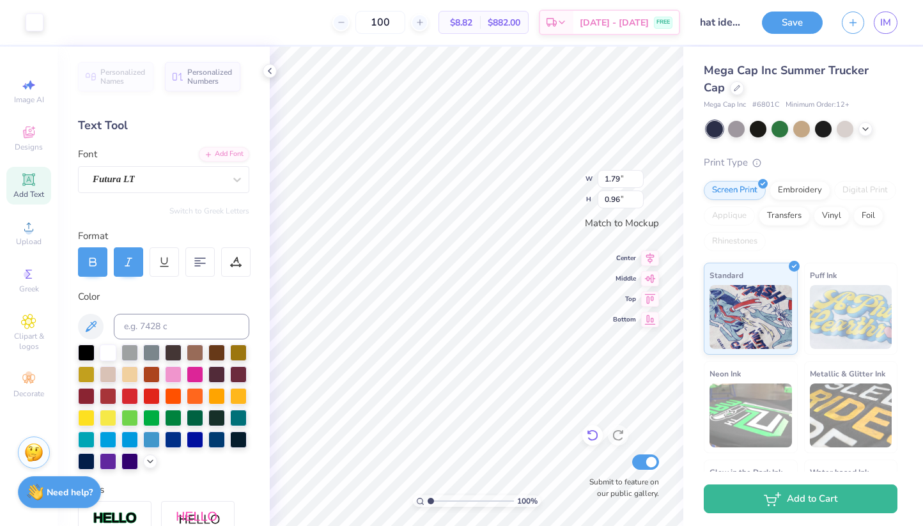
type input "1.79"
type input "0.96"
drag, startPoint x: 591, startPoint y: 444, endPoint x: 555, endPoint y: 0, distance: 445.2
click at [591, 444] on div at bounding box center [593, 435] width 20 height 20
click at [591, 441] on icon at bounding box center [592, 436] width 11 height 12
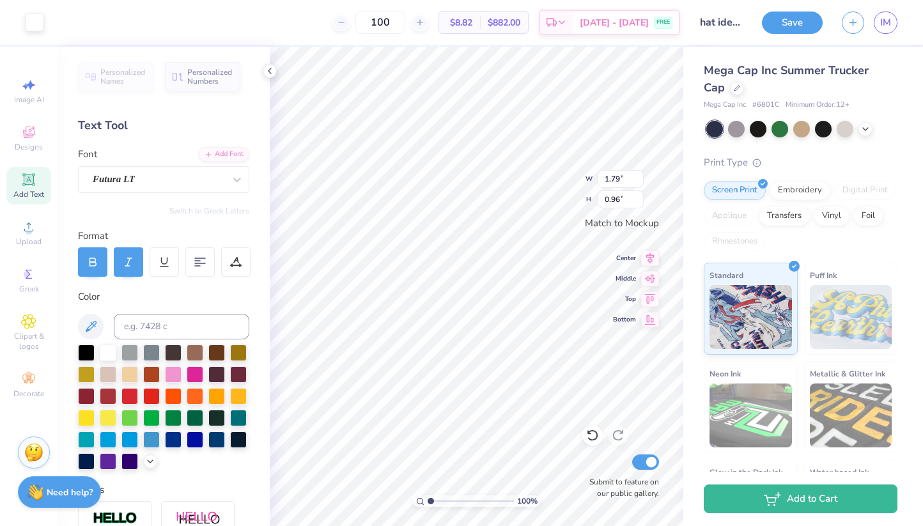
click at [591, 441] on icon at bounding box center [592, 436] width 11 height 12
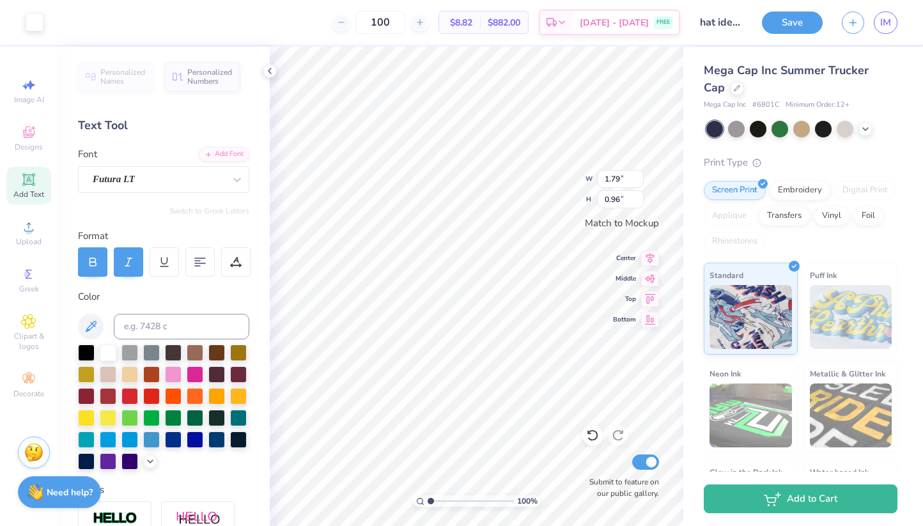
click at [591, 441] on icon at bounding box center [592, 436] width 11 height 12
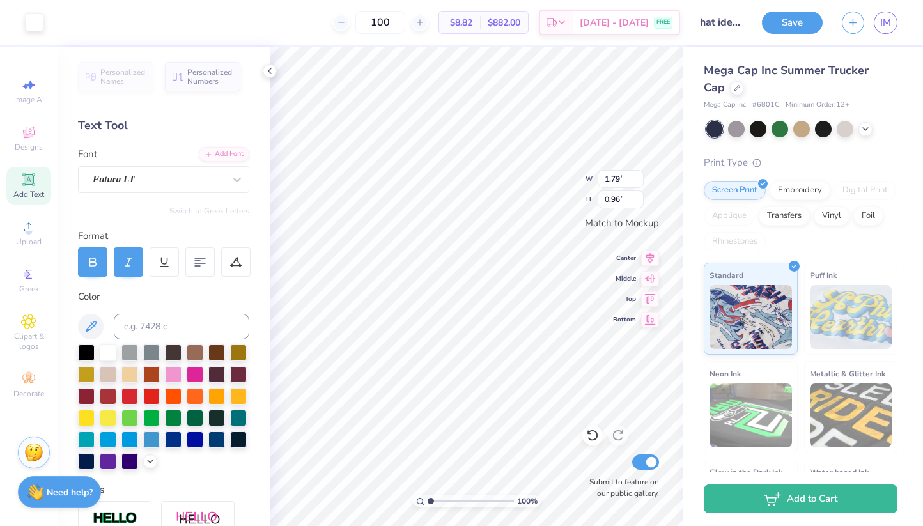
click at [591, 441] on icon at bounding box center [592, 436] width 11 height 12
click at [586, 437] on icon at bounding box center [592, 435] width 13 height 13
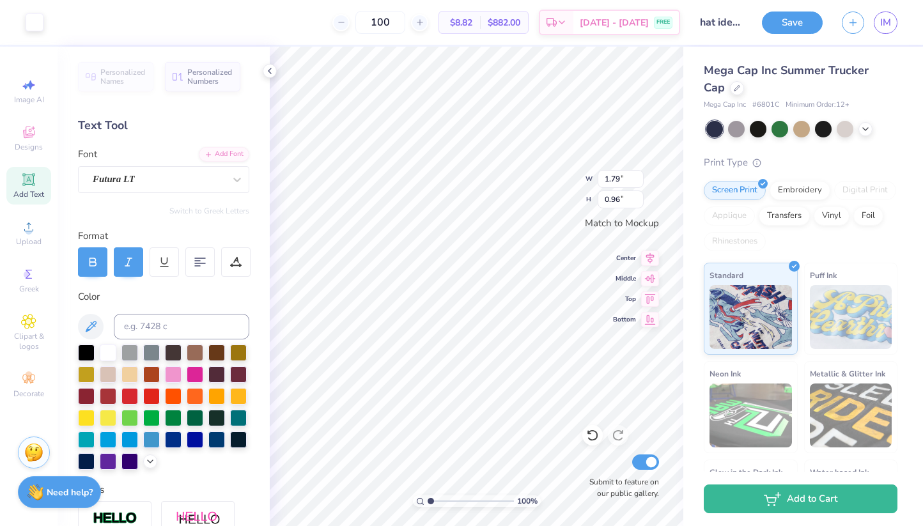
click at [586, 437] on icon at bounding box center [592, 435] width 13 height 13
click at [587, 430] on icon at bounding box center [592, 435] width 13 height 13
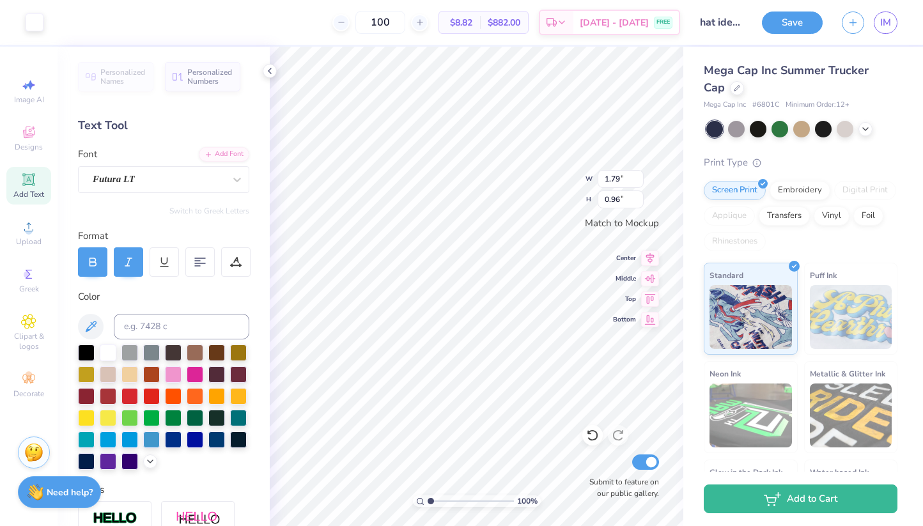
click at [587, 430] on icon at bounding box center [592, 435] width 13 height 13
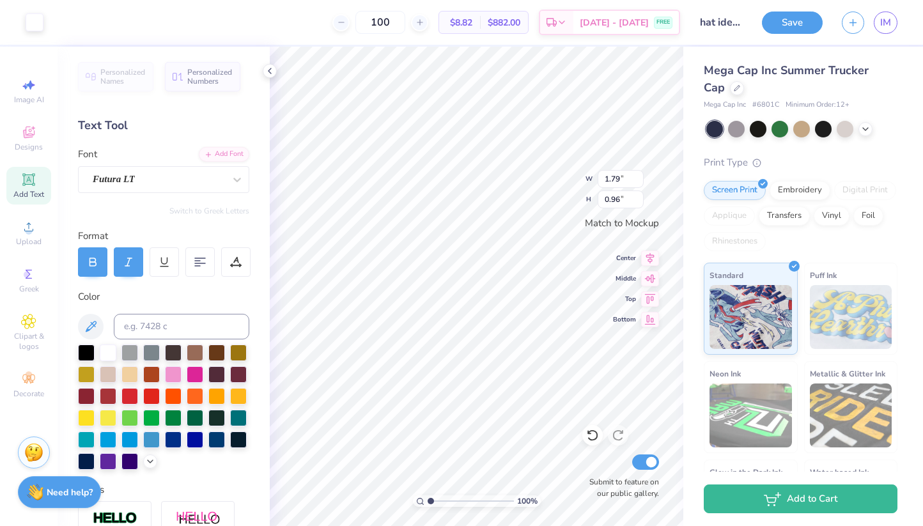
click at [587, 430] on icon at bounding box center [592, 435] width 13 height 13
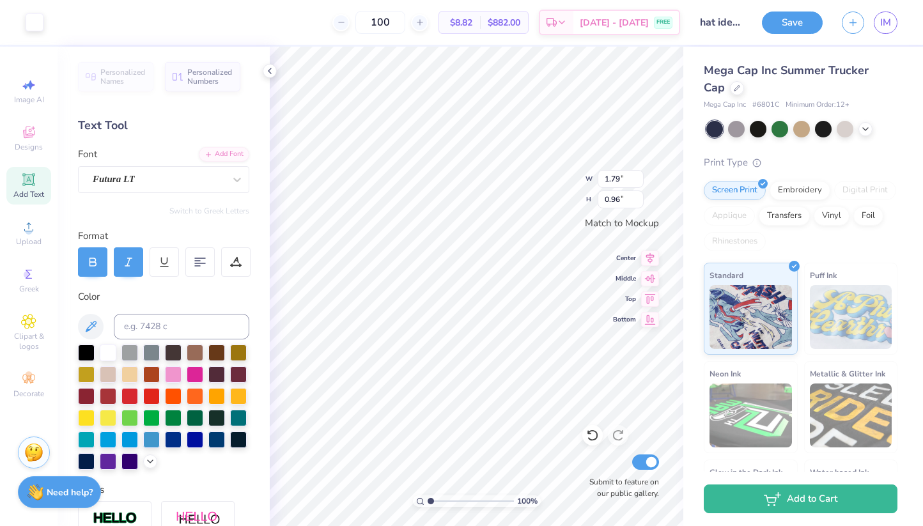
click at [587, 430] on icon at bounding box center [592, 435] width 13 height 13
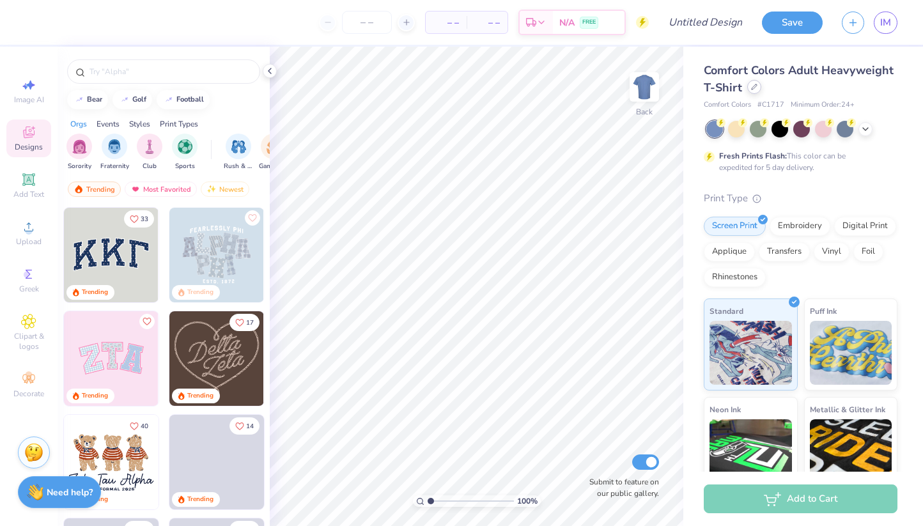
click at [755, 95] on div "Comfort Colors Adult Heavyweight T-Shirt" at bounding box center [801, 79] width 194 height 35
click at [755, 85] on icon at bounding box center [754, 87] width 6 height 6
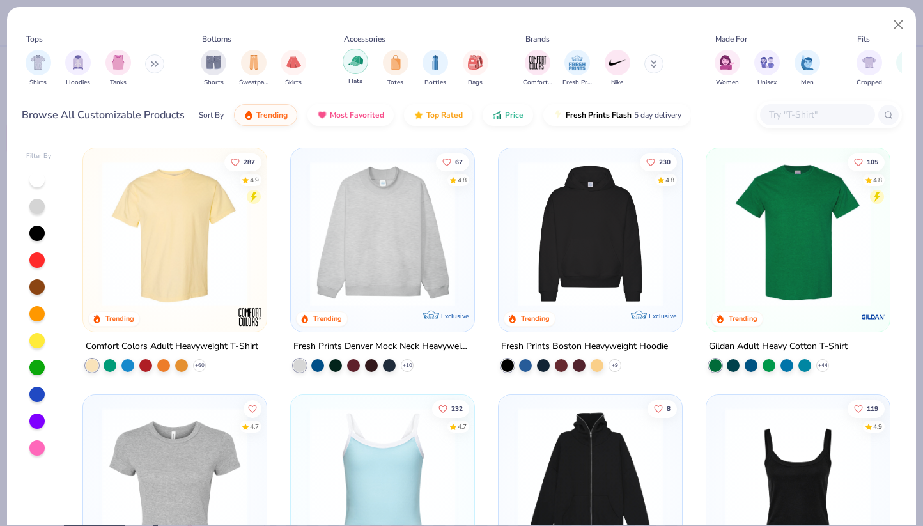
click at [365, 64] on div "filter for Hats" at bounding box center [356, 62] width 26 height 26
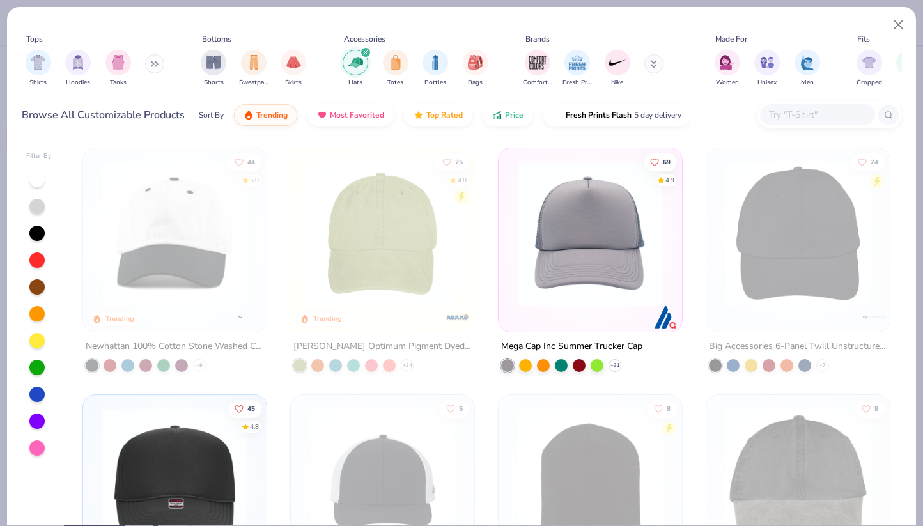
click at [585, 256] on img at bounding box center [591, 233] width 158 height 145
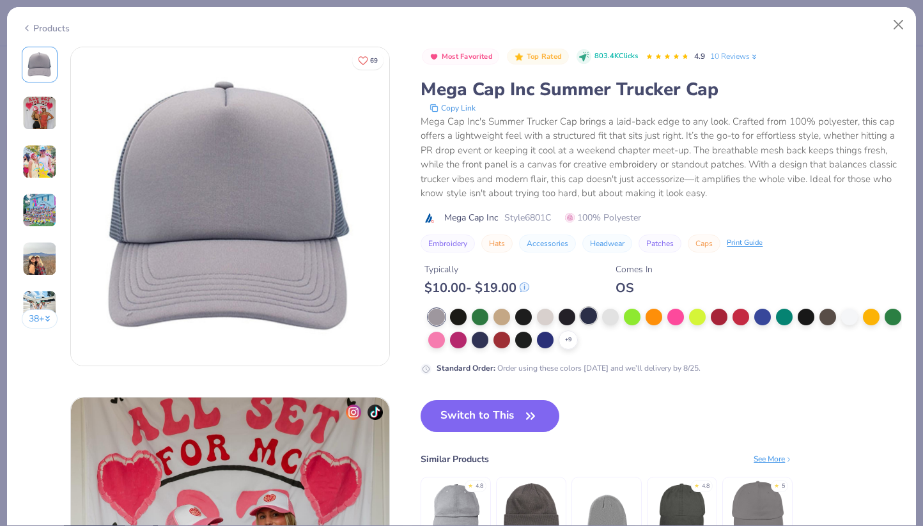
click at [595, 313] on div at bounding box center [589, 316] width 17 height 17
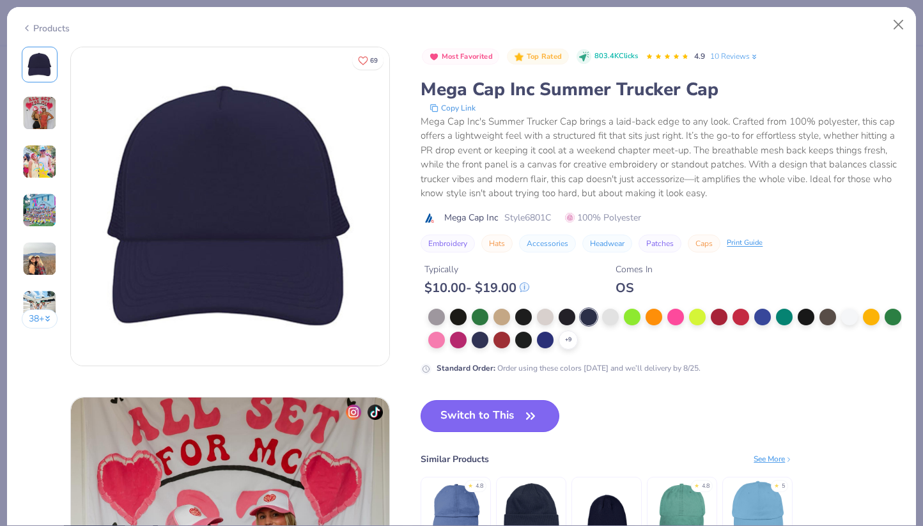
click at [476, 421] on button "Switch to This" at bounding box center [490, 416] width 139 height 32
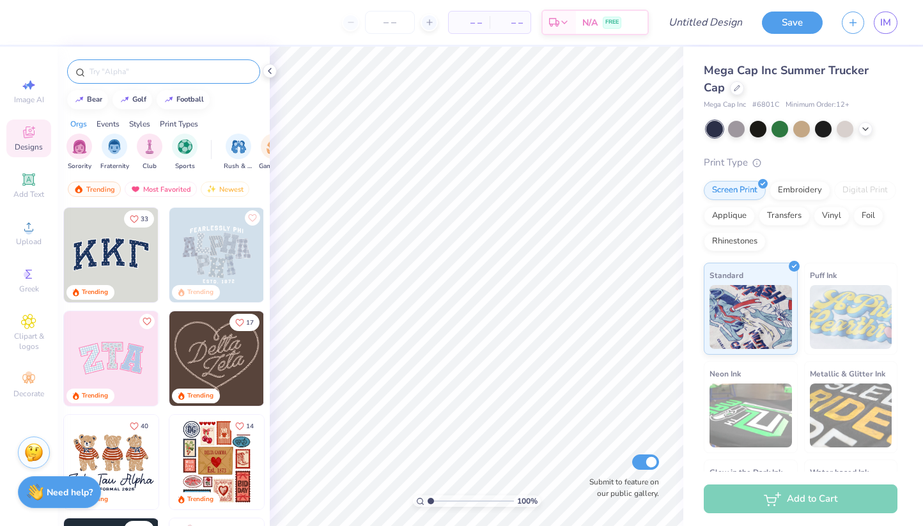
click at [154, 74] on input "text" at bounding box center [170, 71] width 164 height 13
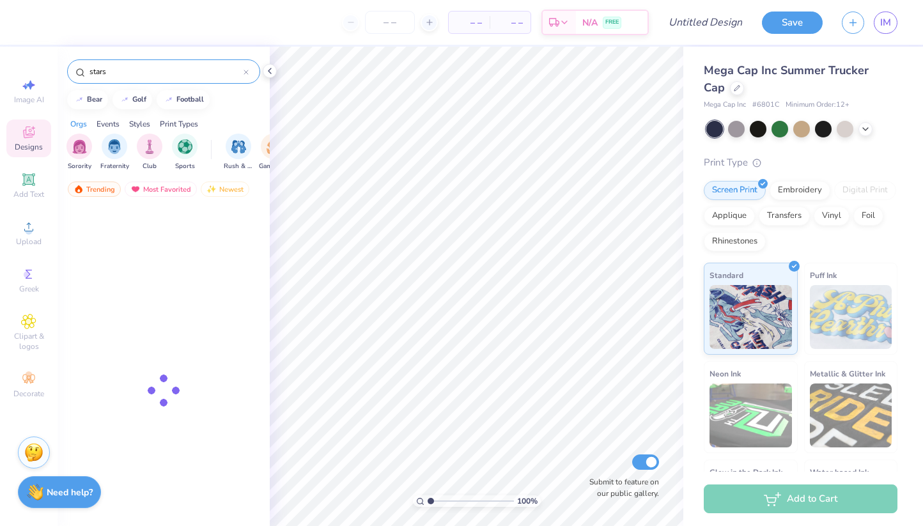
type input "stars"
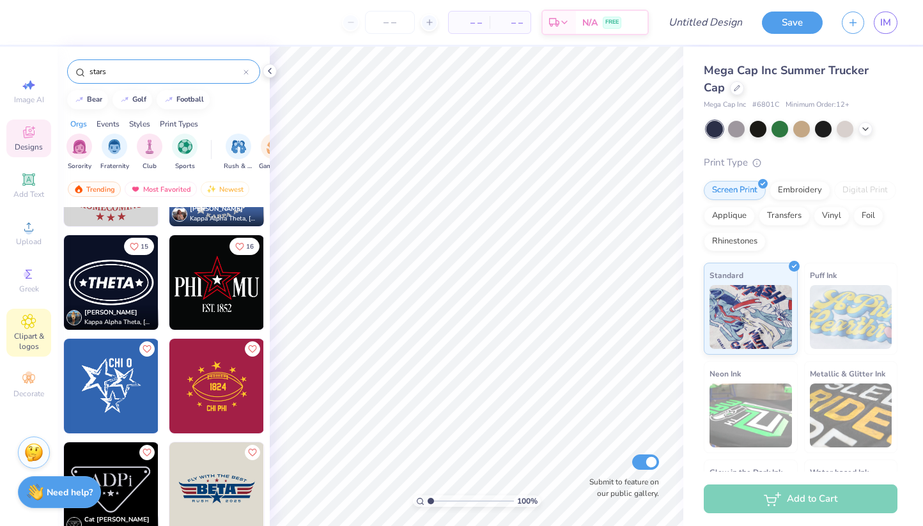
scroll to position [446, 0]
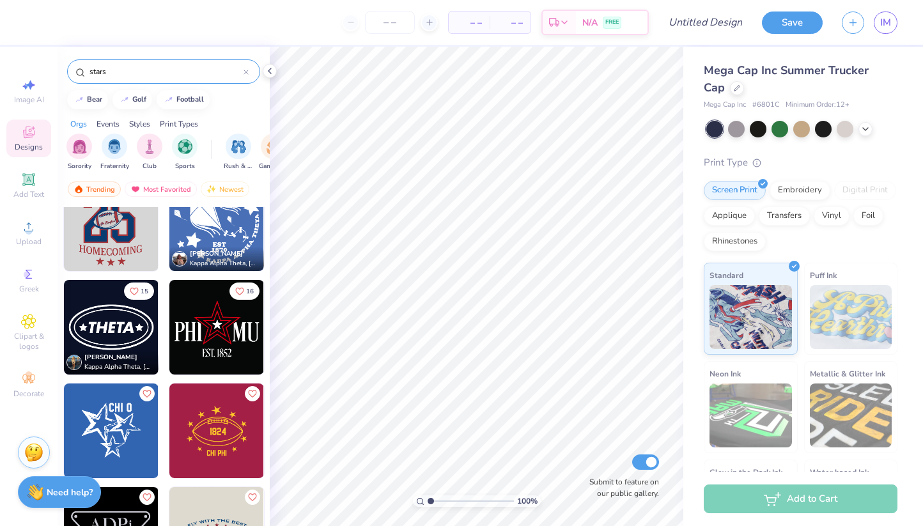
click at [102, 323] on img at bounding box center [111, 327] width 95 height 95
type input "2.73"
type input "1.46"
type input "3.53"
type input "1.89"
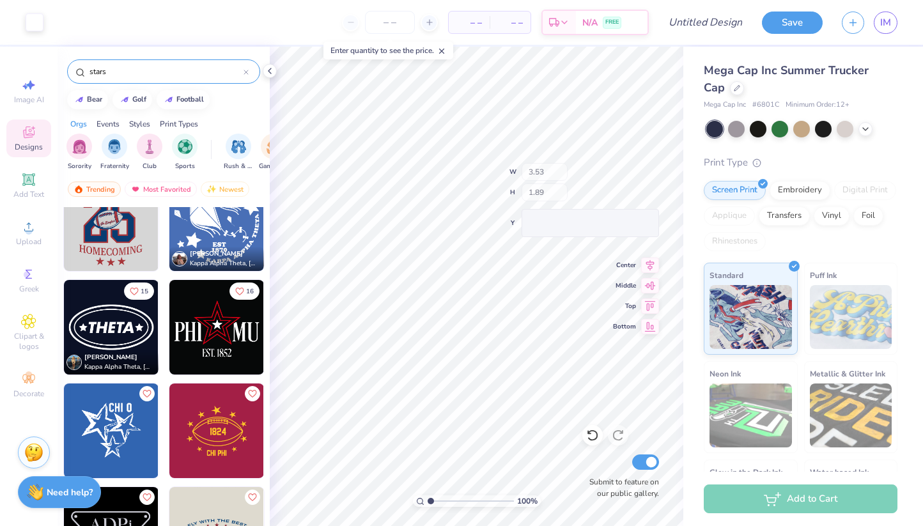
type input "1.88"
type input "0.47"
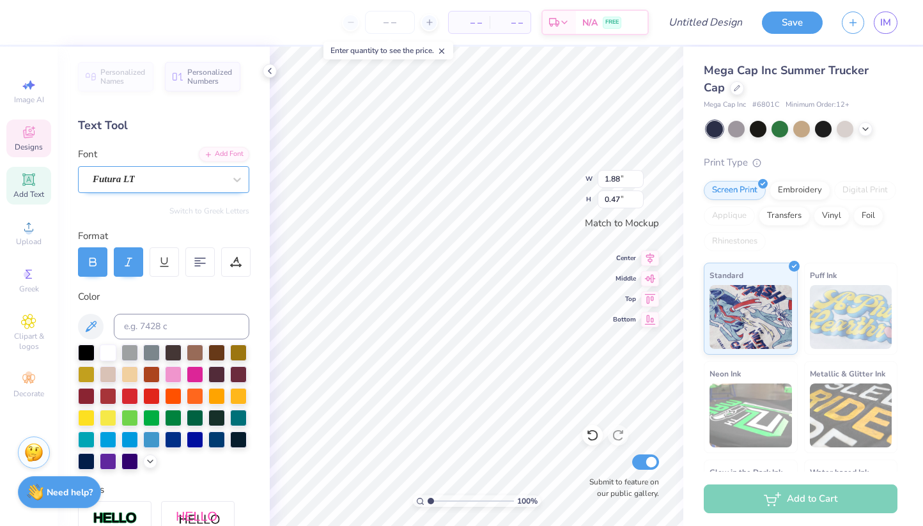
click at [111, 185] on div "Futura LT" at bounding box center [158, 179] width 134 height 20
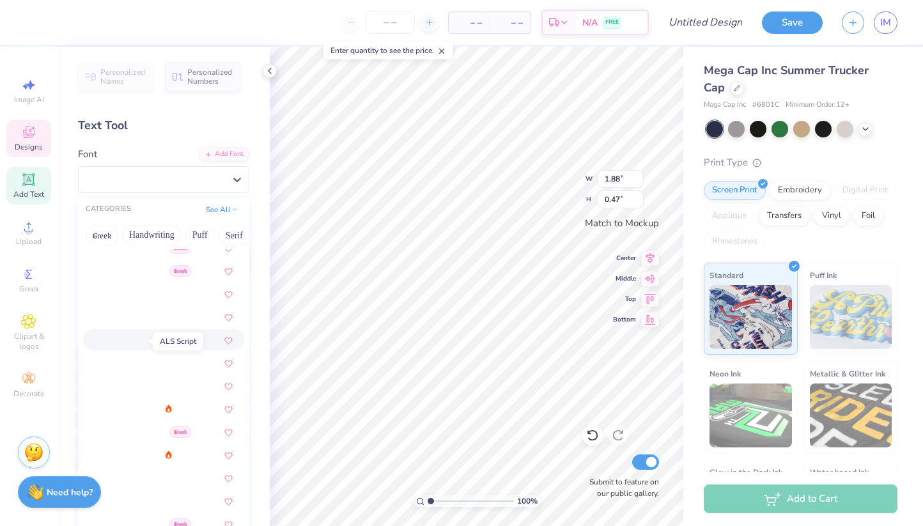
scroll to position [331, 0]
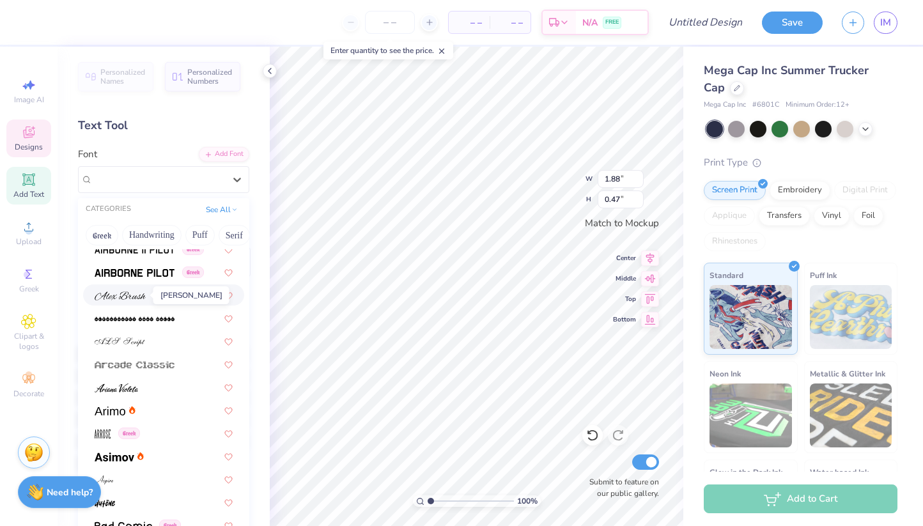
click at [125, 294] on img at bounding box center [120, 296] width 51 height 9
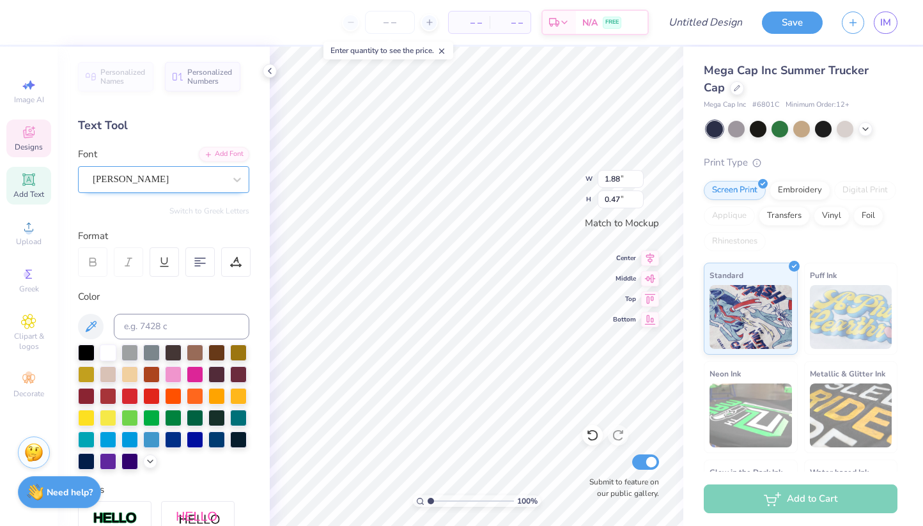
click at [148, 180] on div "[PERSON_NAME]" at bounding box center [158, 179] width 134 height 20
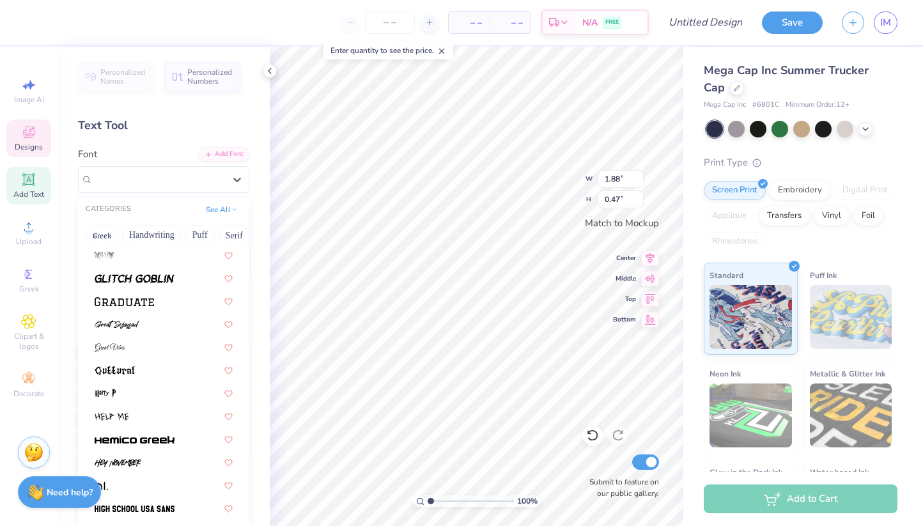
scroll to position [3042, 0]
click at [124, 346] on img at bounding box center [110, 347] width 31 height 9
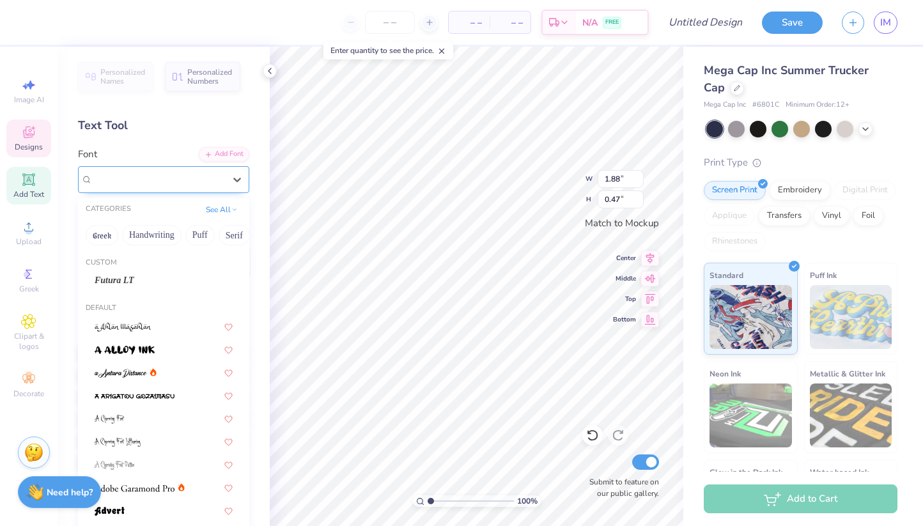
click at [161, 171] on div at bounding box center [159, 179] width 132 height 17
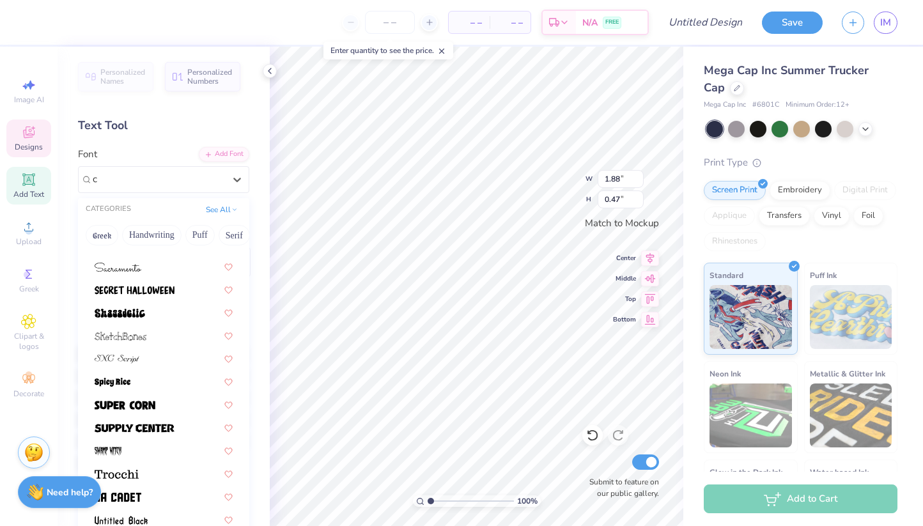
scroll to position [0, 0]
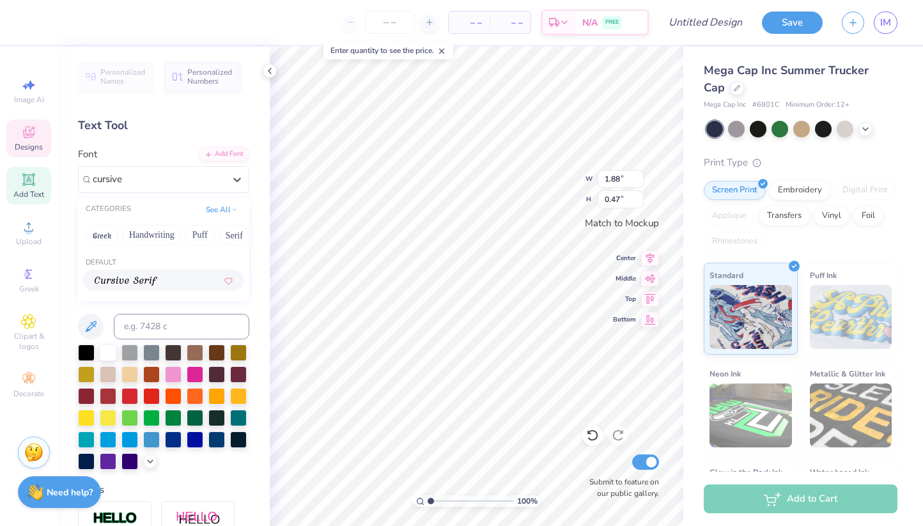
type input "cursive"
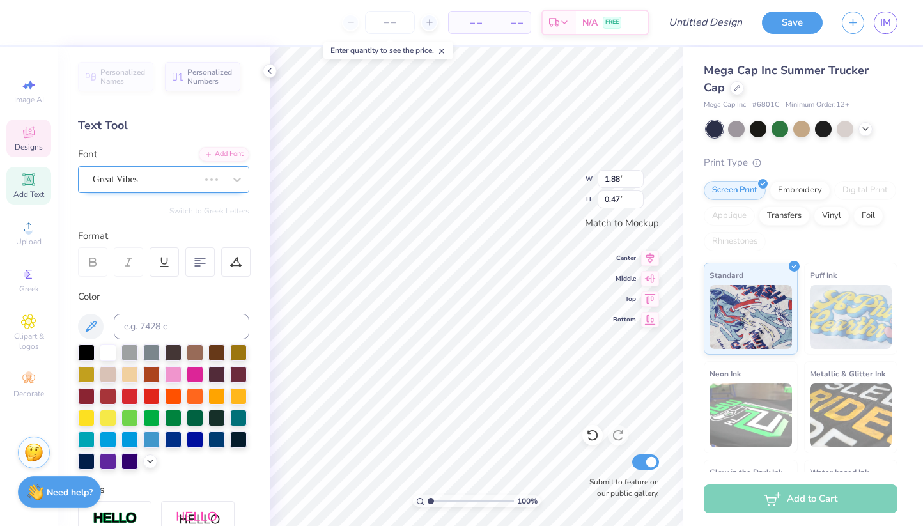
click at [159, 175] on div "Great Vibes" at bounding box center [145, 179] width 109 height 20
click at [159, 182] on div "Cursive Serif" at bounding box center [158, 179] width 134 height 20
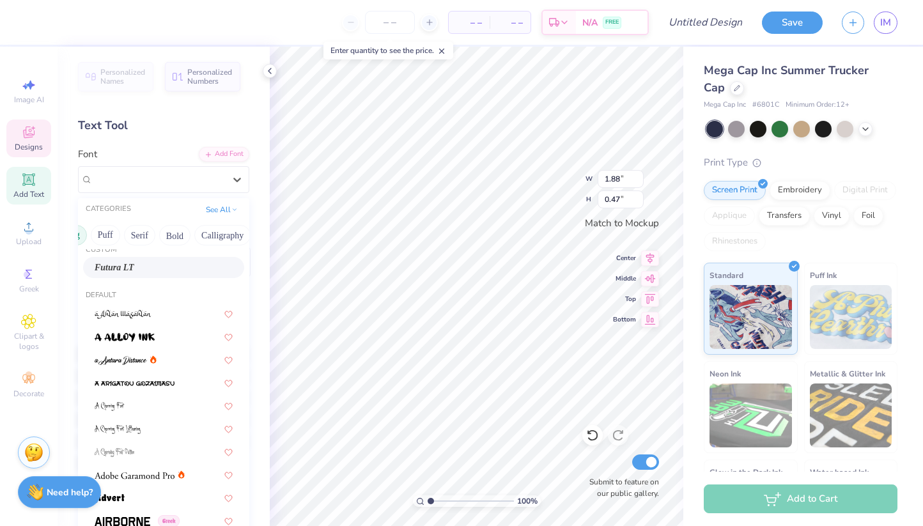
scroll to position [0, 142]
click at [163, 231] on button "Calligraphy" at bounding box center [175, 235] width 56 height 20
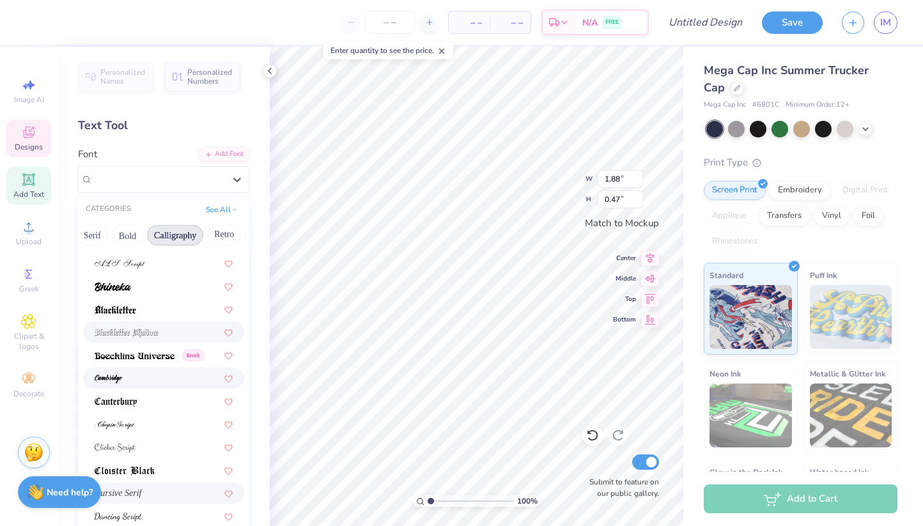
scroll to position [65, 0]
click at [127, 289] on img at bounding box center [113, 285] width 36 height 9
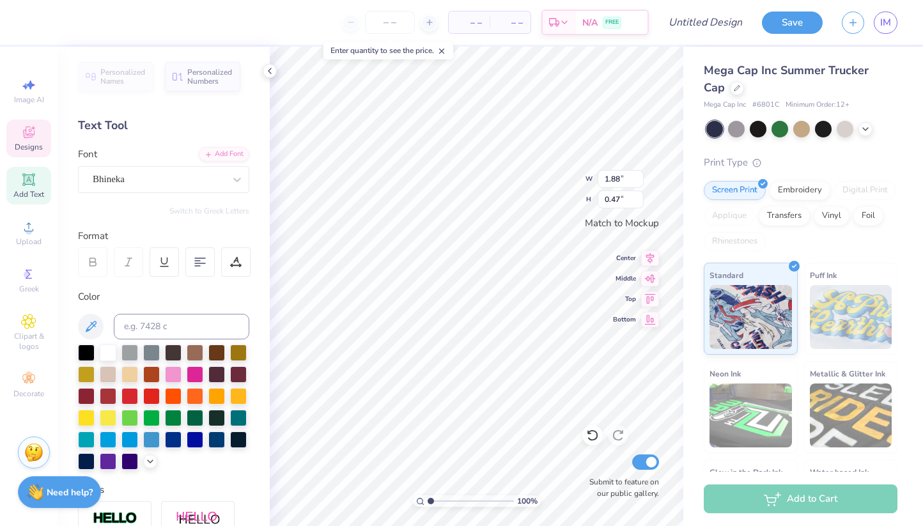
scroll to position [0, 0]
type textarea "L"
type textarea "Pabhellenic"
type input "1.81"
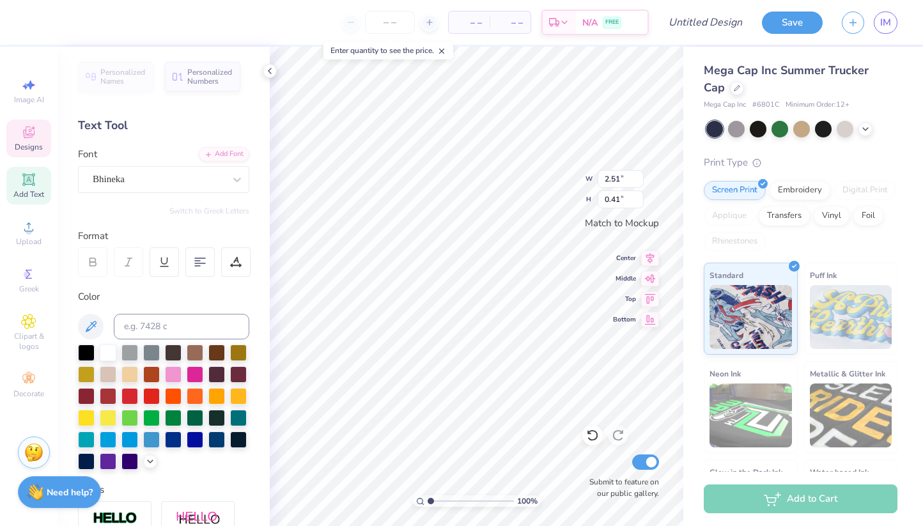
type input "0.30"
type textarea "Panhellenic"
type input "3.53"
type input "1.89"
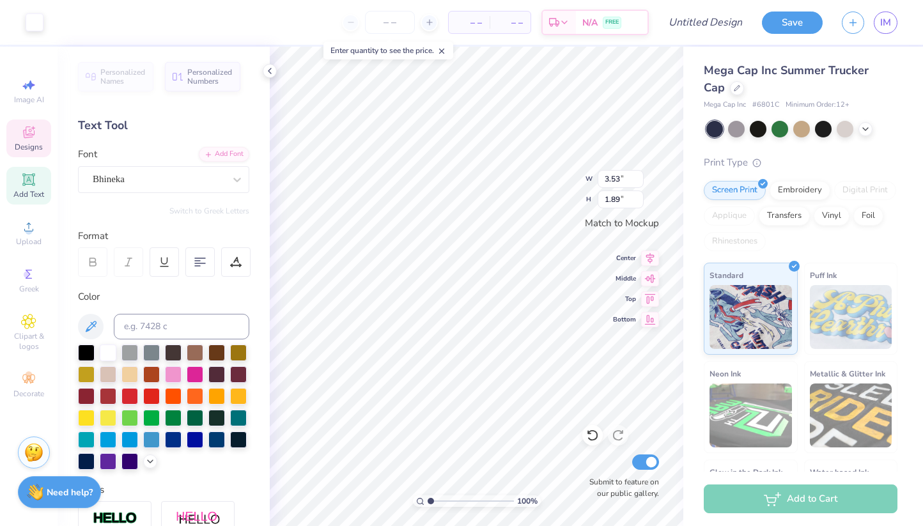
type input "1.82"
type input "0.30"
type input "1.85"
type textarea "Los Angeles"
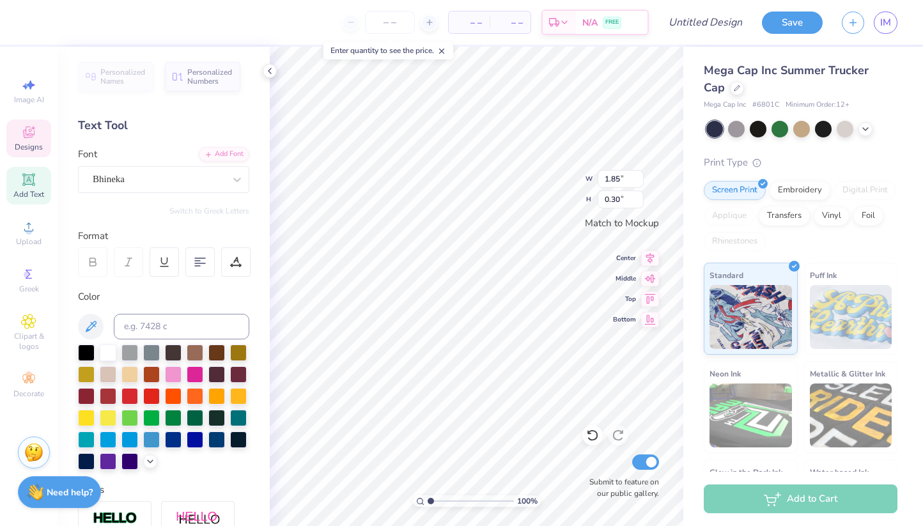
scroll to position [1, 2]
click at [19, 184] on div "Add Text" at bounding box center [28, 186] width 45 height 38
type input "1.89"
type input "0.55"
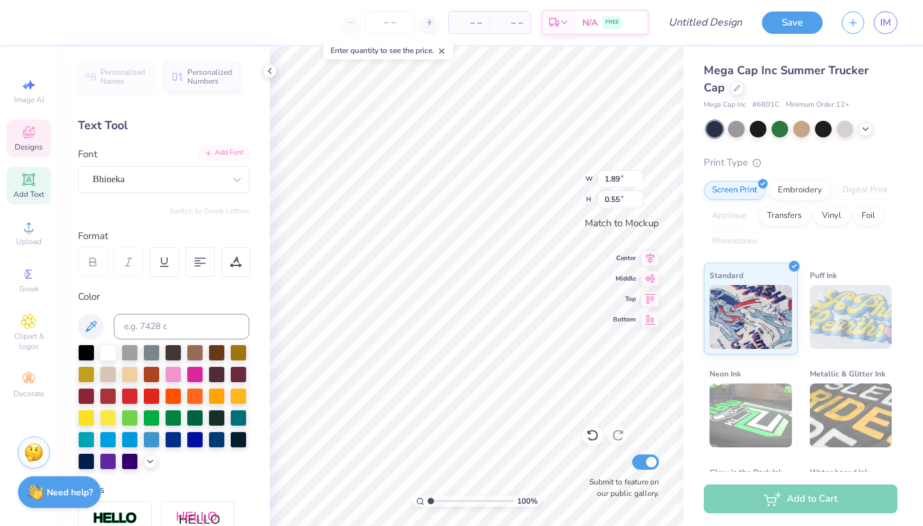
type input "1.84"
type input "0.41"
type input "1.89"
type input "0.55"
type input "1.84"
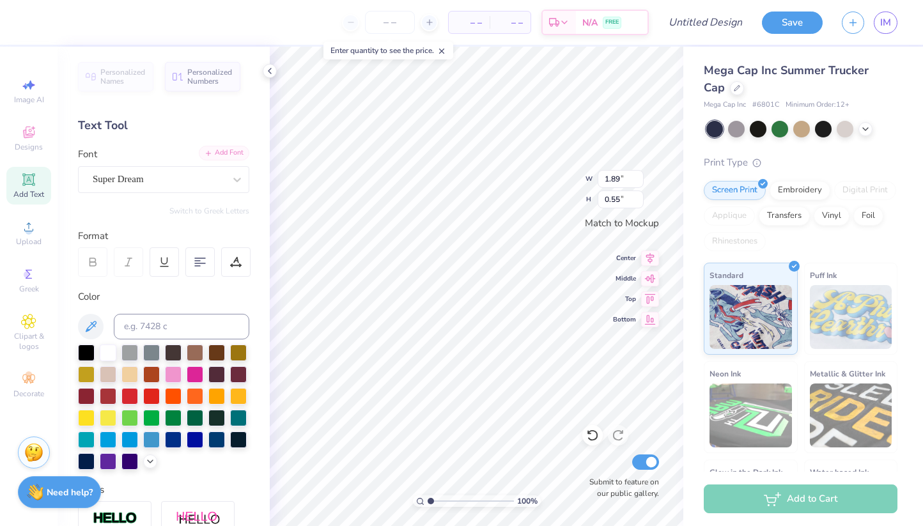
type input "0.41"
type input "1.89"
type input "0.55"
paste textarea "Los Angeles"
type textarea "e"
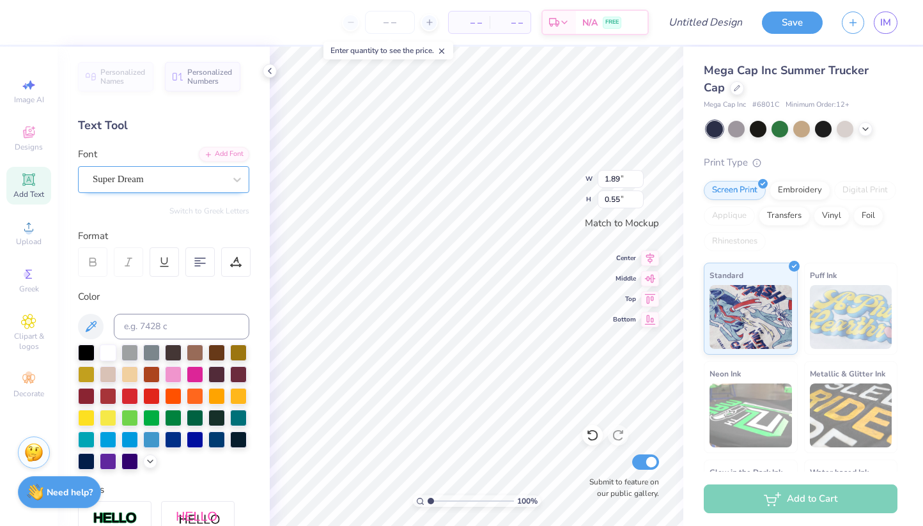
click at [218, 189] on div "Super Dream" at bounding box center [158, 179] width 134 height 20
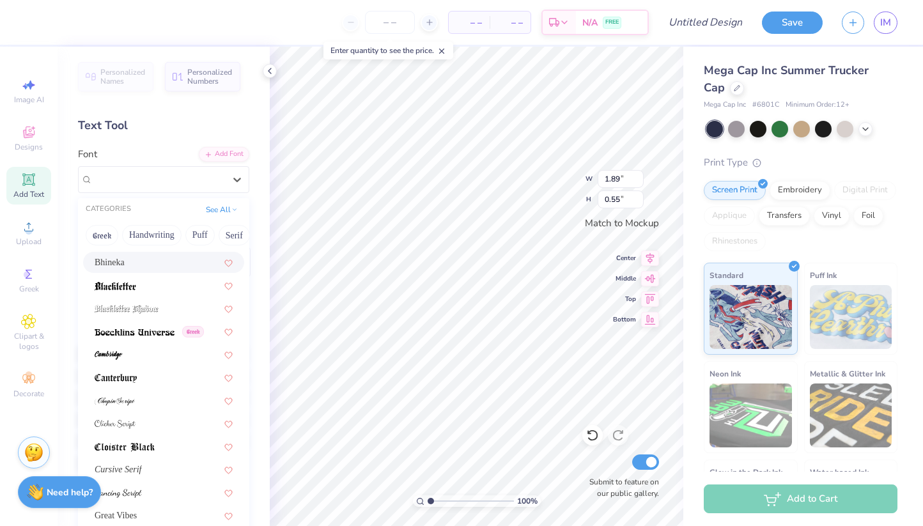
scroll to position [94, 0]
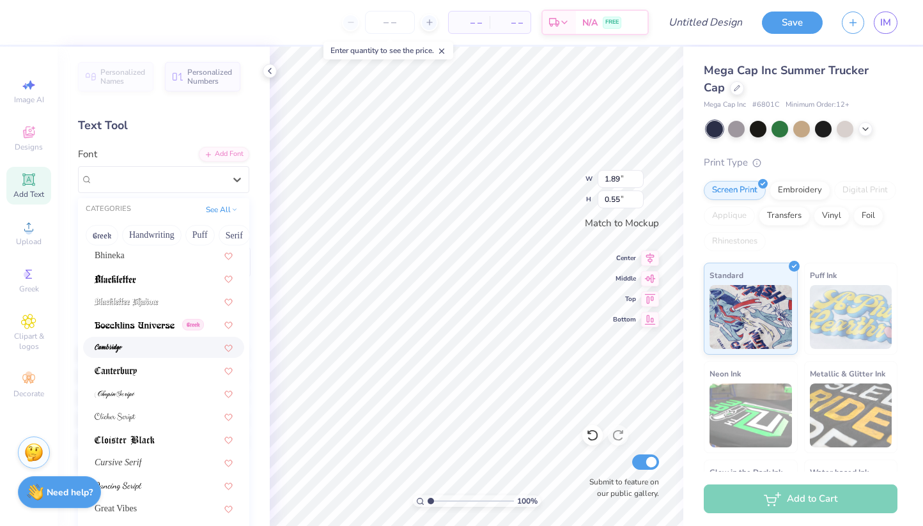
click at [155, 341] on div at bounding box center [164, 347] width 138 height 13
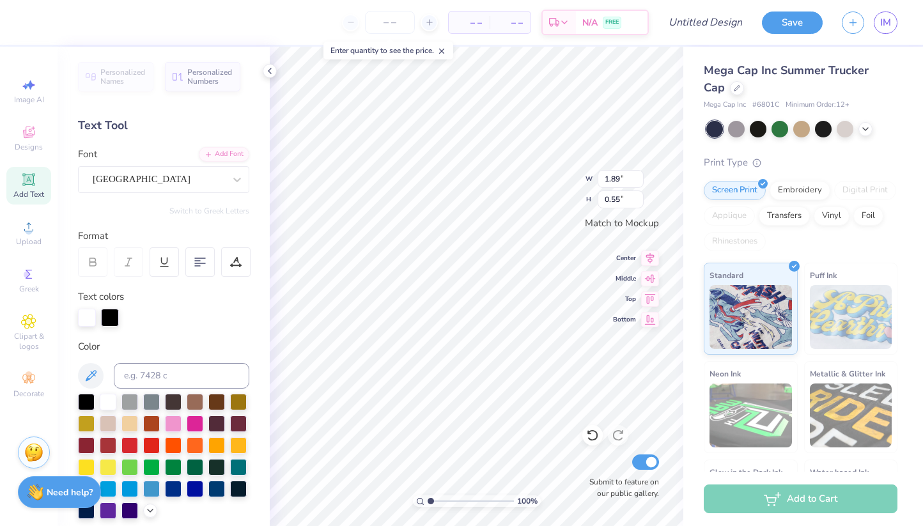
scroll to position [0, 0]
type textarea "Panhellenic"
type input "1.84"
type input "0.41"
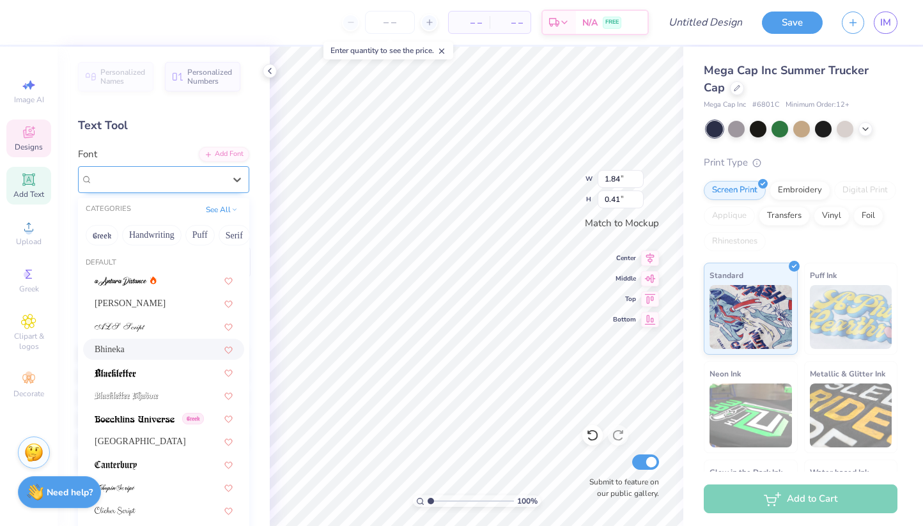
click at [176, 173] on div "Bhineka" at bounding box center [158, 179] width 134 height 20
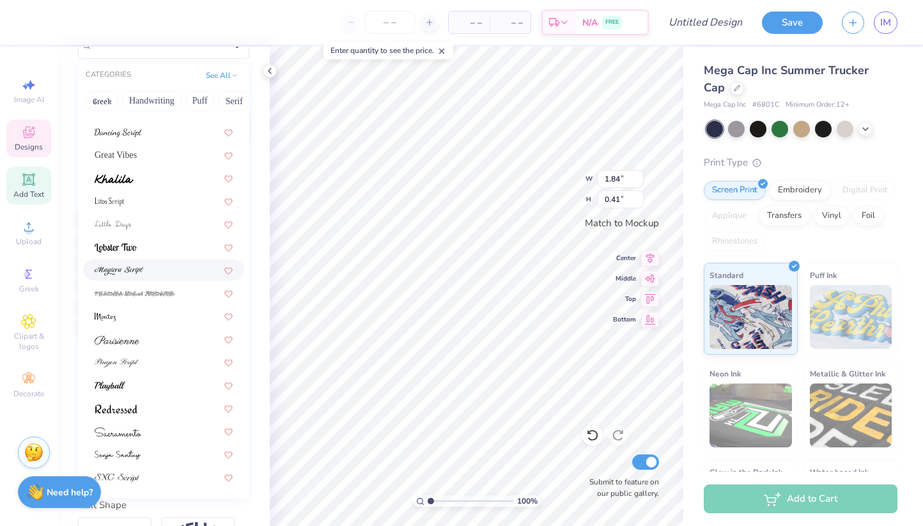
scroll to position [136, 0]
click at [161, 334] on div at bounding box center [164, 337] width 138 height 13
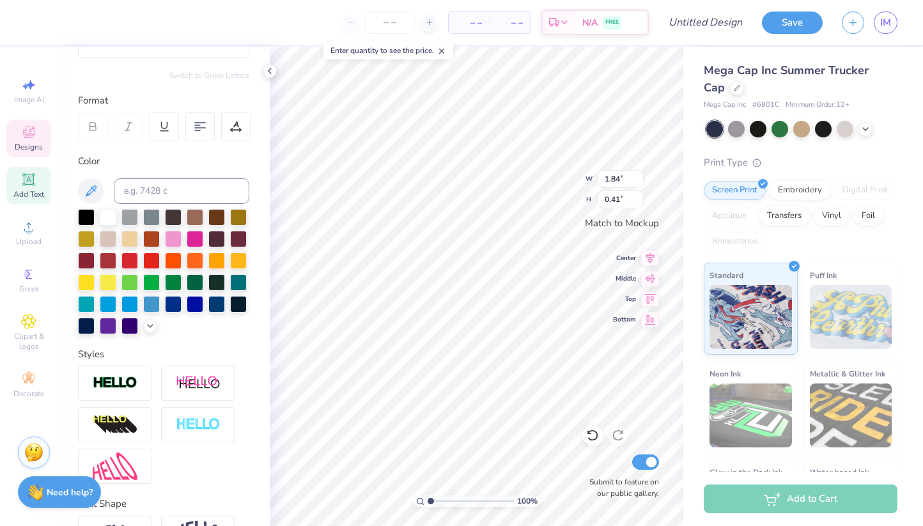
type input "2.28"
type input "0.52"
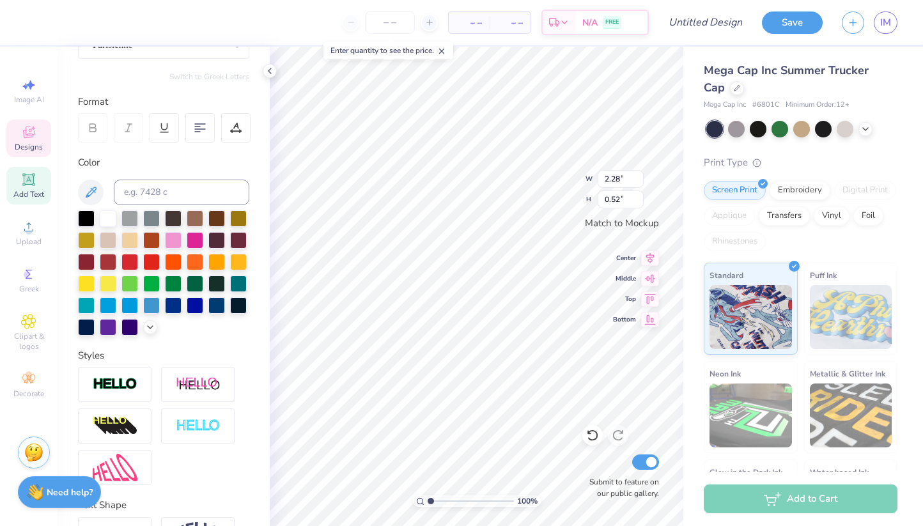
scroll to position [0, 0]
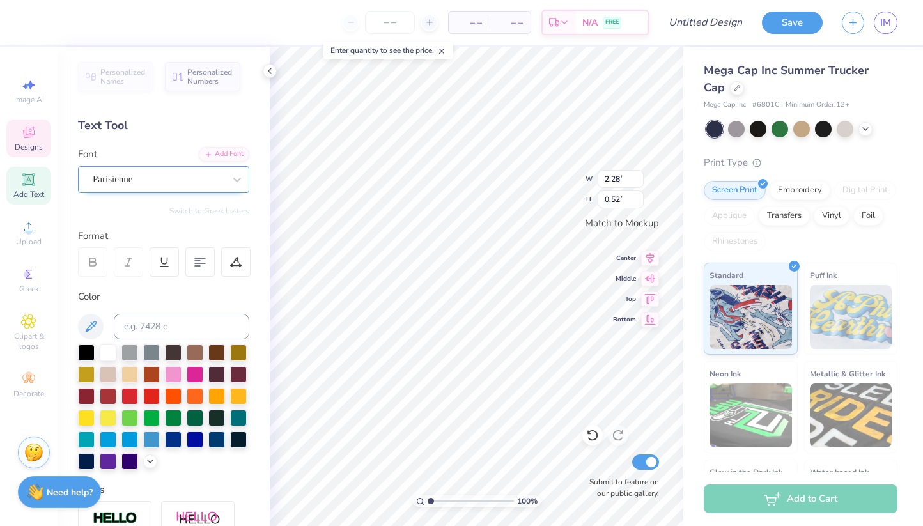
click at [127, 182] on div "Parisienne" at bounding box center [158, 179] width 134 height 20
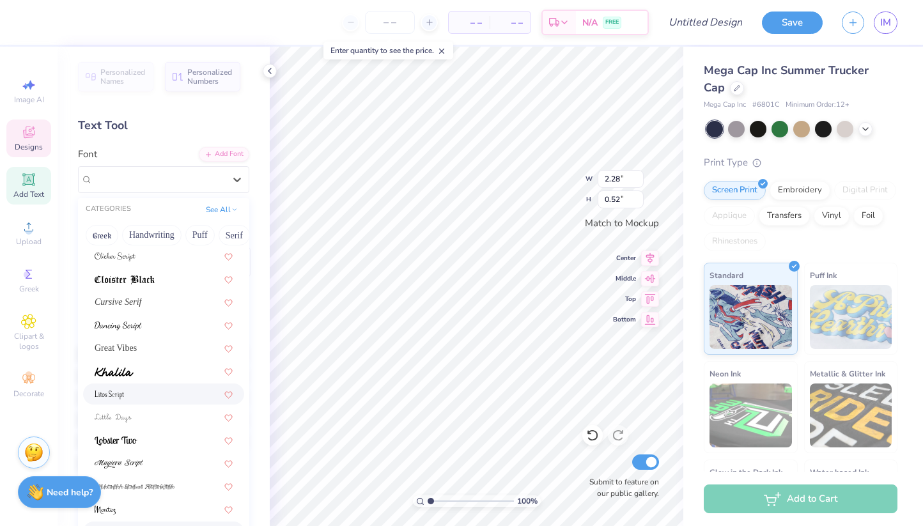
scroll to position [313, 0]
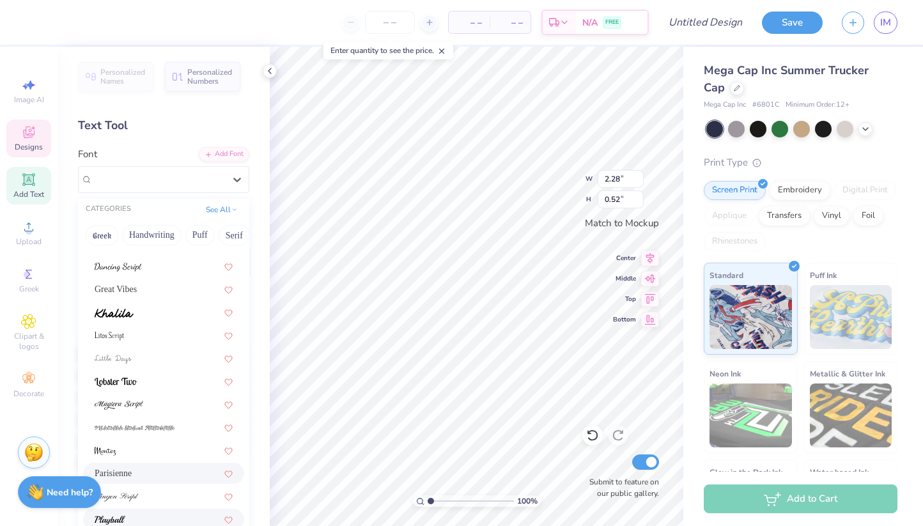
click at [132, 514] on div at bounding box center [164, 519] width 138 height 13
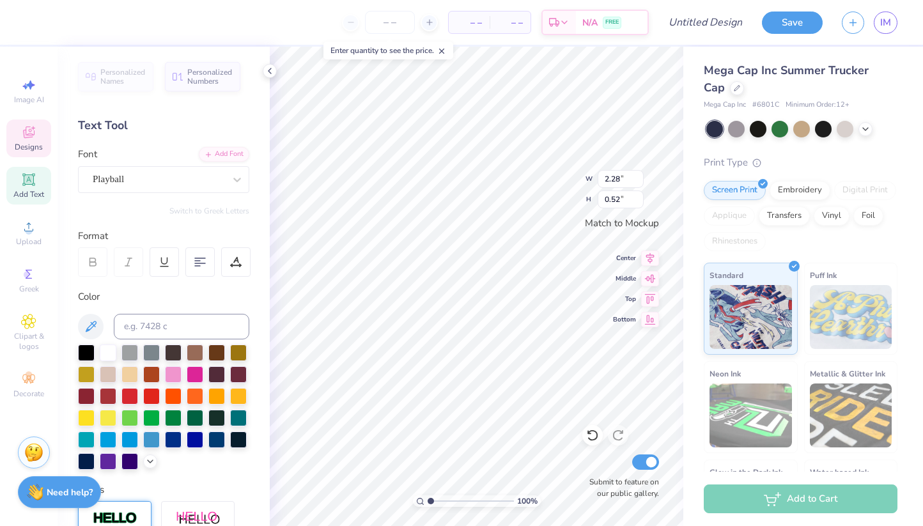
type input "2.17"
type input "0.44"
click at [177, 176] on div "Playball" at bounding box center [158, 179] width 134 height 20
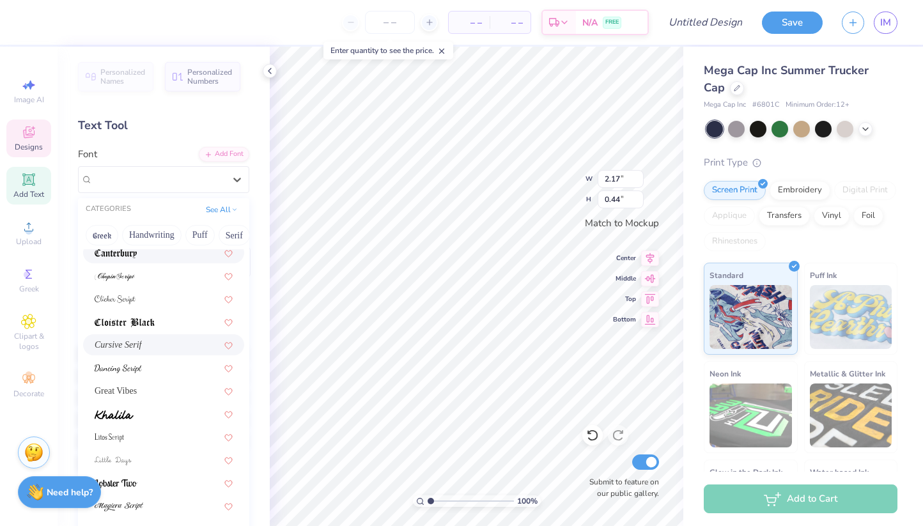
scroll to position [214, 0]
click at [164, 383] on div "Great Vibes" at bounding box center [164, 388] width 138 height 13
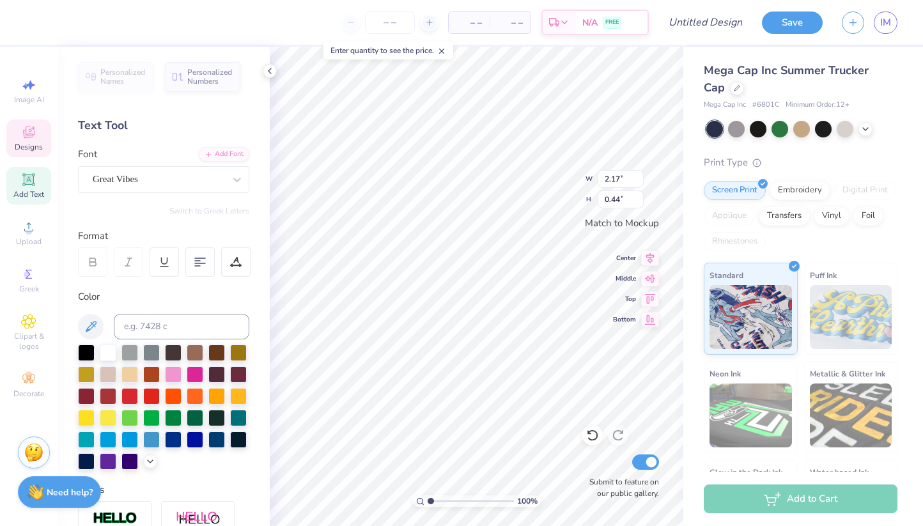
type input "1.82"
type input "0.53"
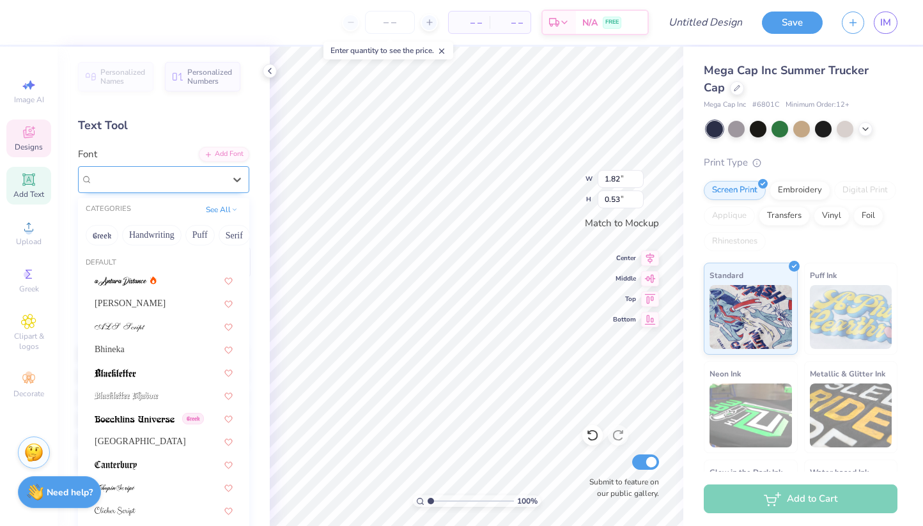
click at [159, 171] on div at bounding box center [159, 179] width 132 height 17
click at [181, 148] on div "Font option a Antara Distance focused, 1 of 29. 29 results available. Use Up an…" at bounding box center [163, 170] width 171 height 46
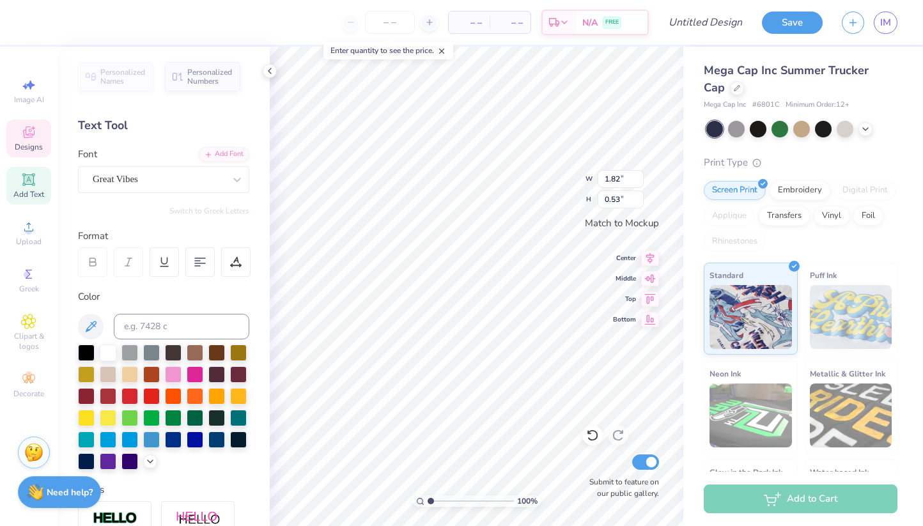
type input "3.22"
type input "0.64"
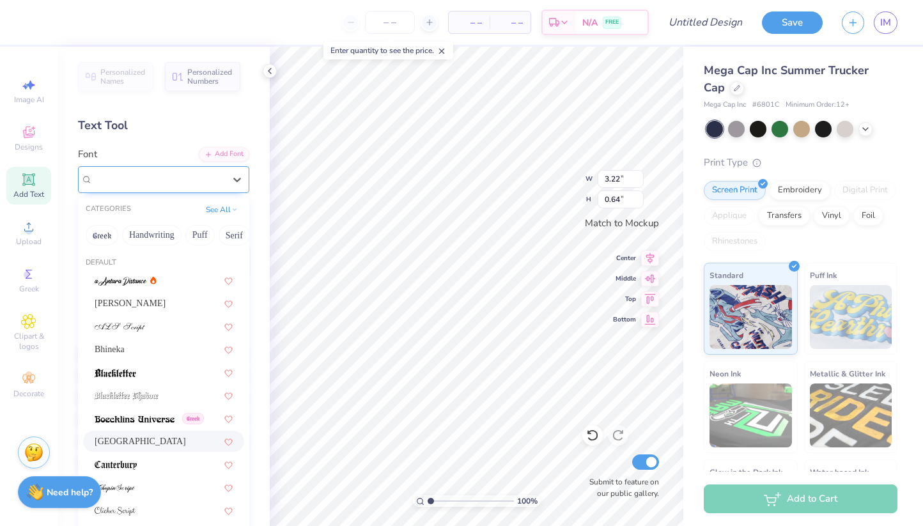
click at [165, 178] on div "[GEOGRAPHIC_DATA]" at bounding box center [158, 179] width 134 height 20
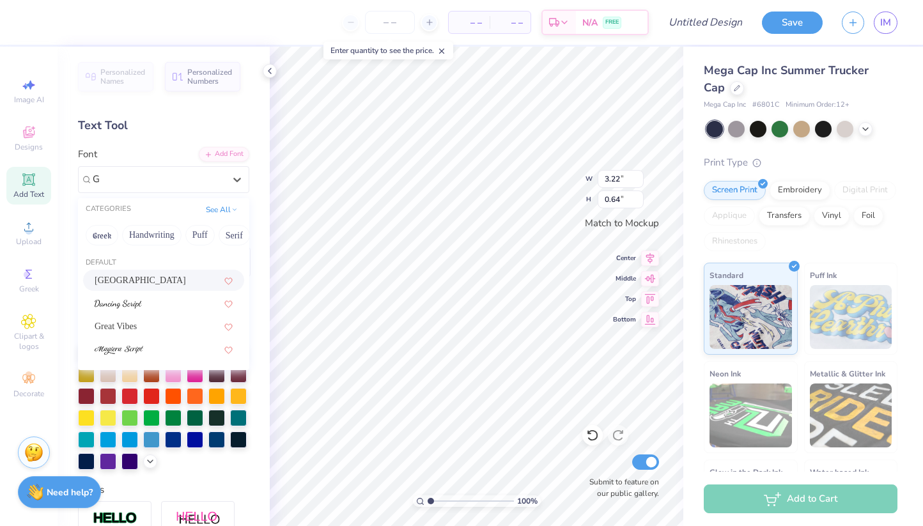
scroll to position [0, 0]
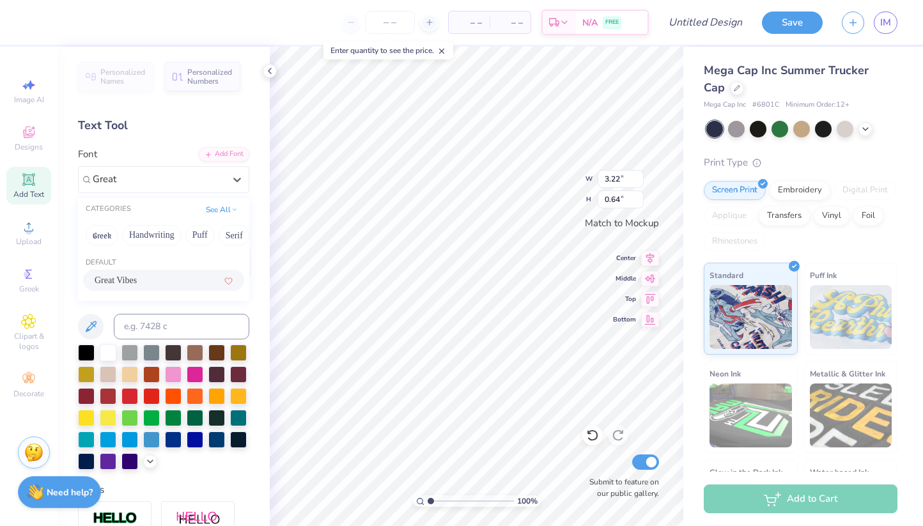
click at [145, 281] on div "Great Vibes" at bounding box center [164, 280] width 138 height 13
type input "Great"
type input "2.84"
type input "0.66"
type input "1.84"
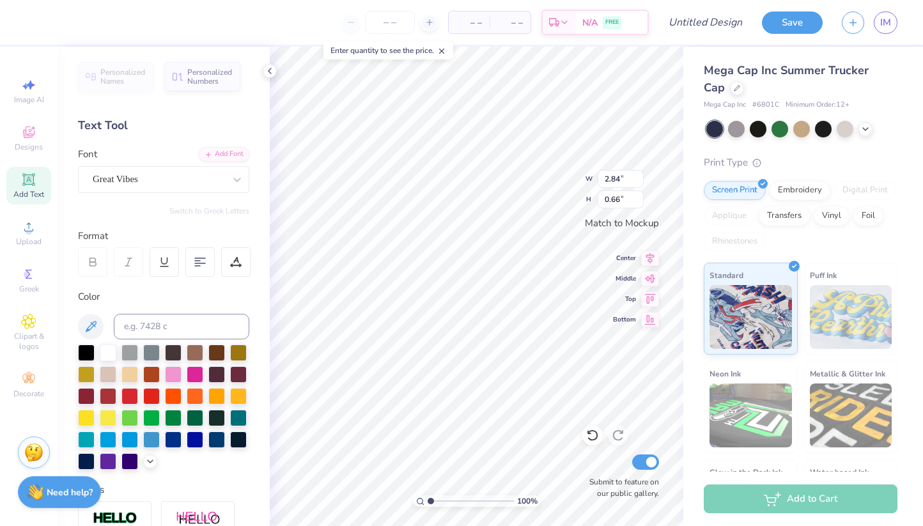
type input "0.41"
type input "2.84"
type input "0.66"
type input "1.52"
type input "0.35"
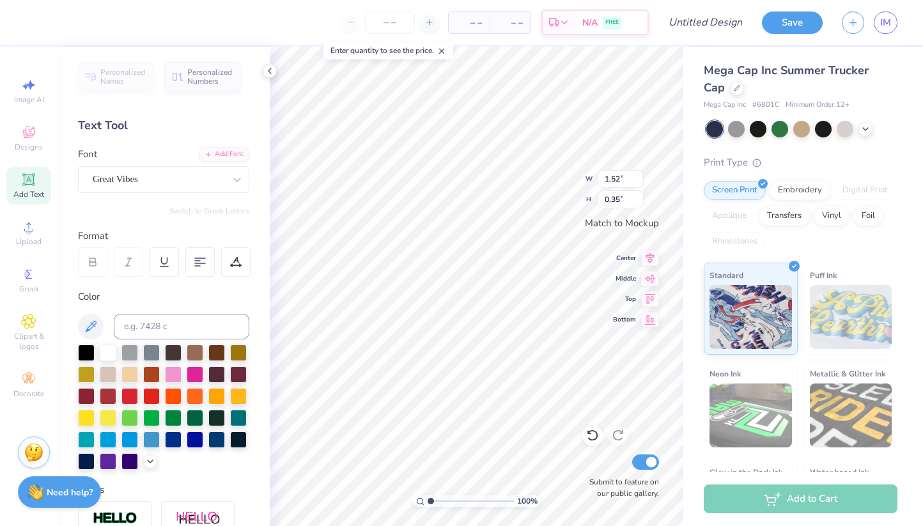
type input "1.82"
type input "0.53"
type input "2.09"
type input "0.60"
type input "3.53"
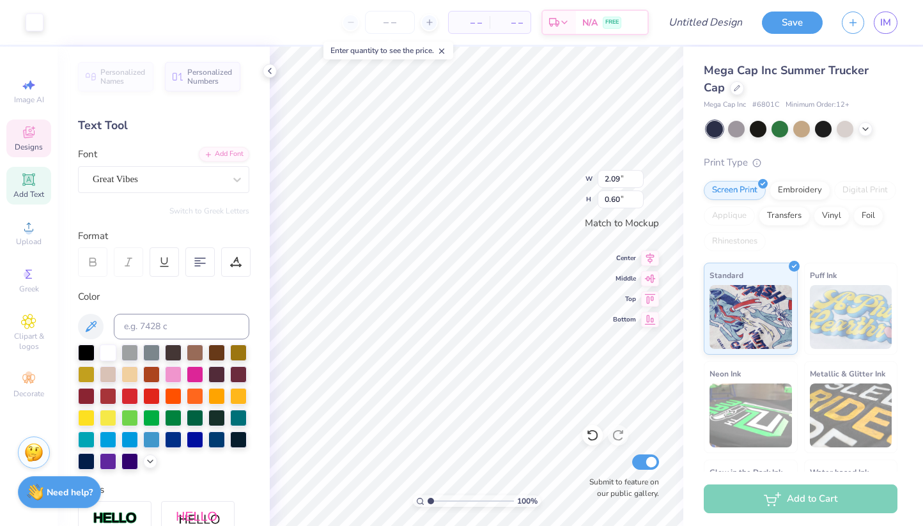
type input "1.89"
type input "1.52"
type input "0.35"
type input "1.22"
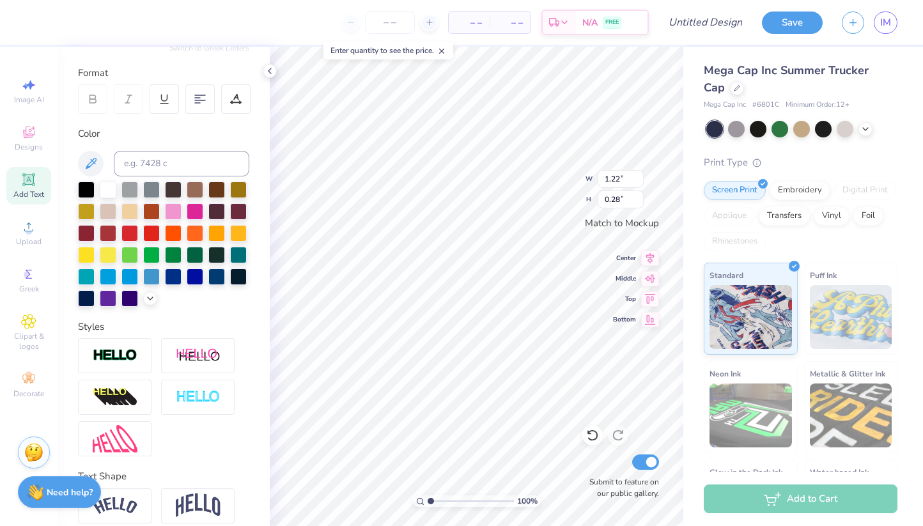
scroll to position [217, 0]
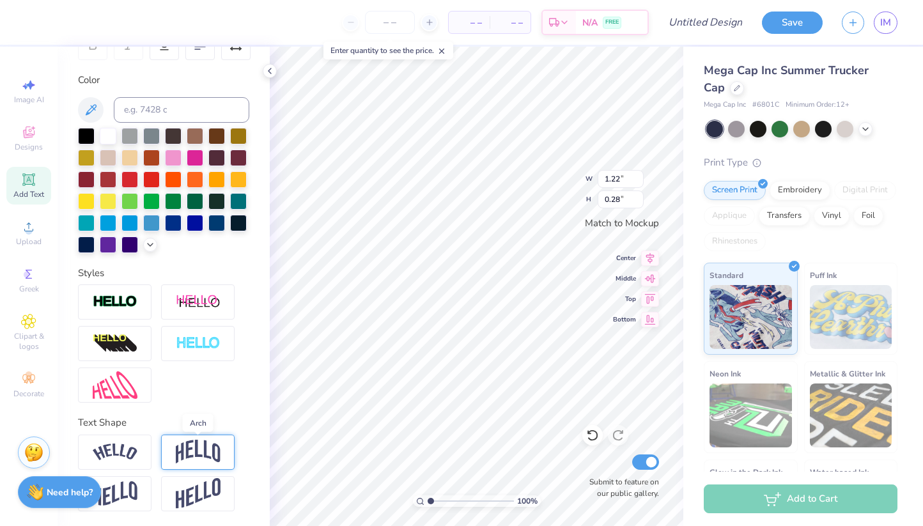
click at [186, 446] on img at bounding box center [198, 452] width 45 height 24
type input "0.46"
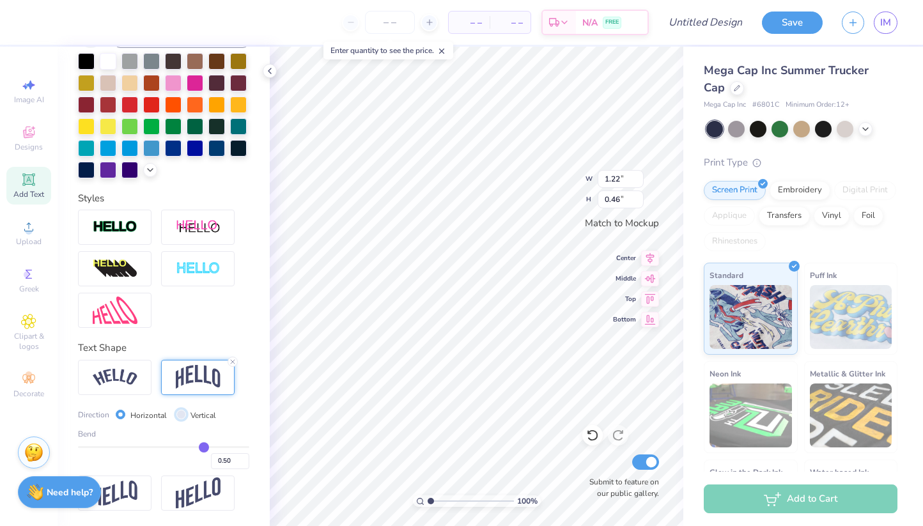
click at [181, 414] on input "Vertical" at bounding box center [181, 415] width 10 height 10
radio input "true"
type input "1.21"
type input "0.28"
click at [120, 414] on input "Horizontal" at bounding box center [121, 415] width 10 height 10
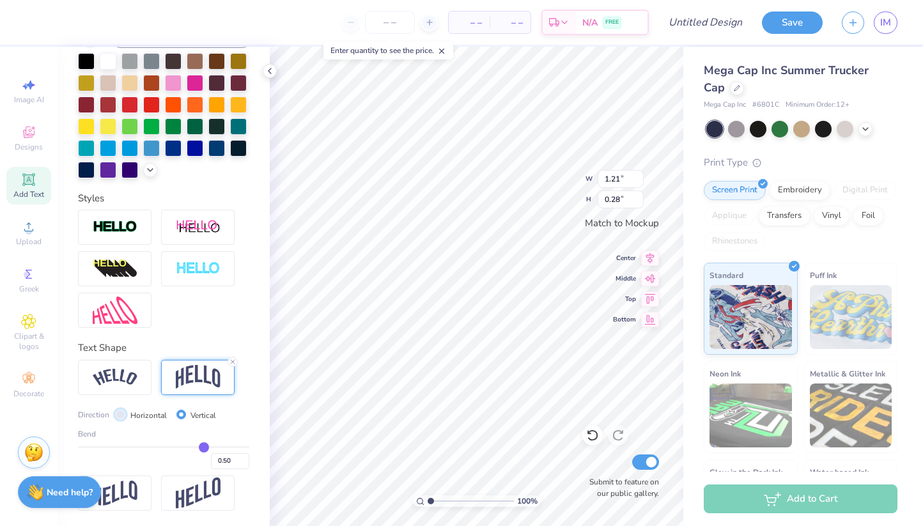
radio input "true"
type input "1.22"
type input "0.46"
type input "0.53"
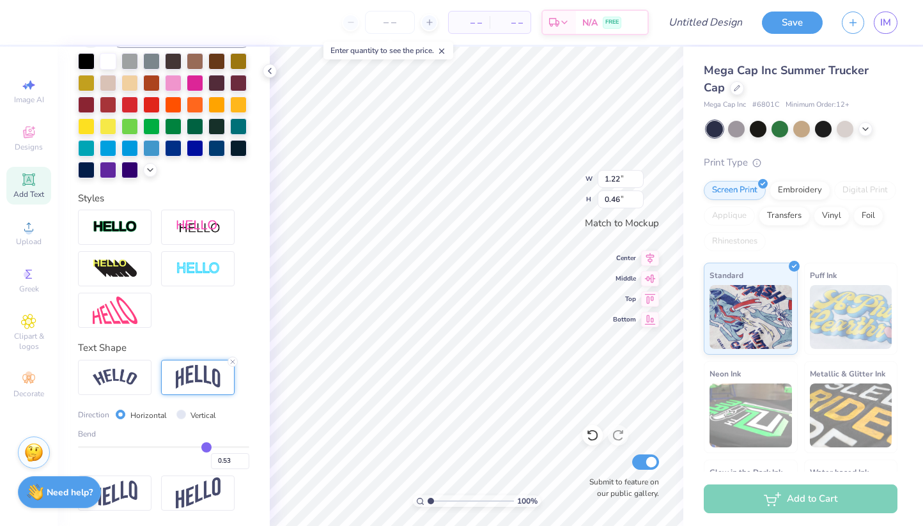
type input "0.52"
type input "0.51"
type input "0.49"
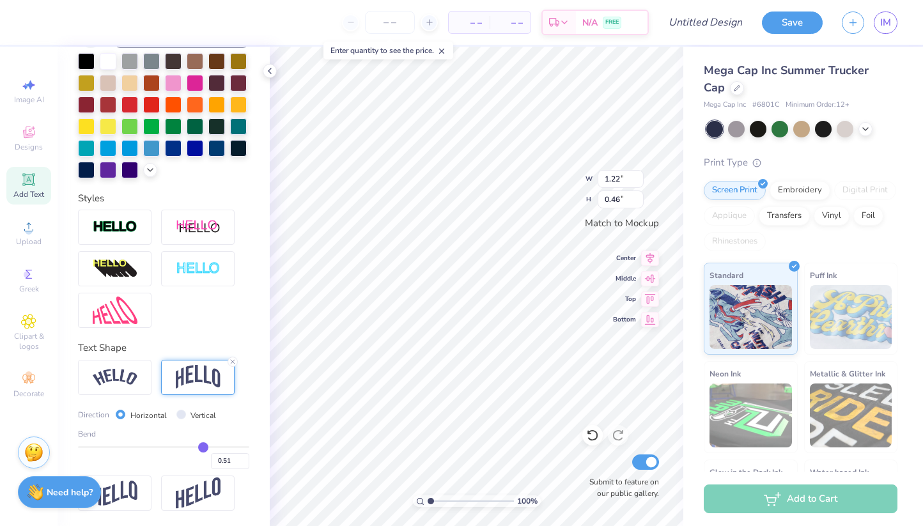
type input "0.49"
type input "0.47"
type input "0.45"
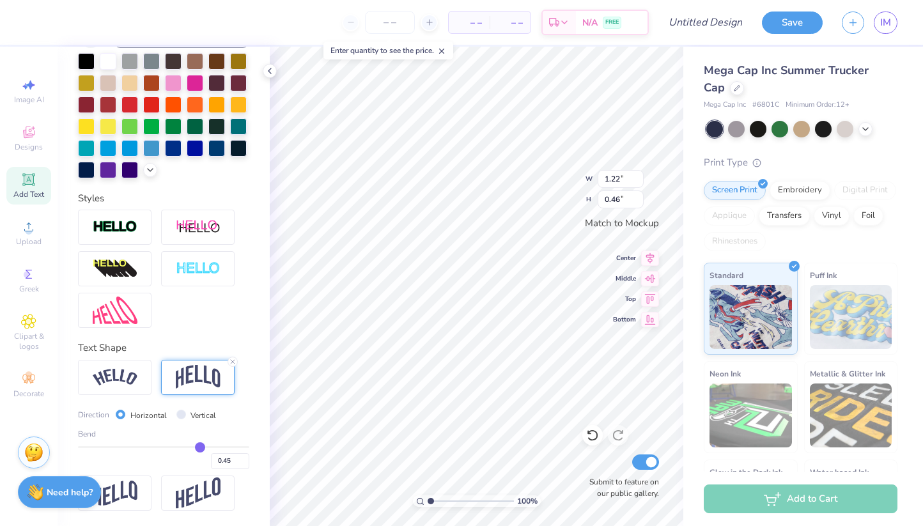
type input "0.42"
type input "0.39"
type input "0.35"
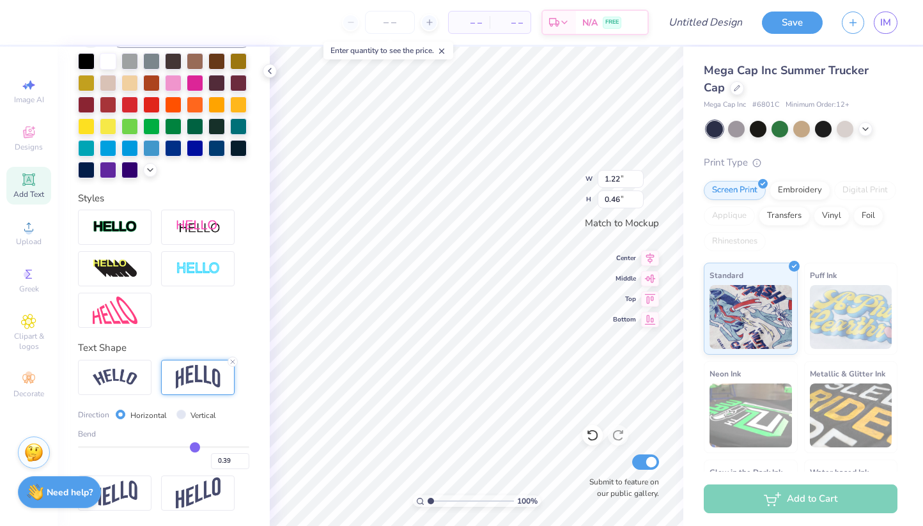
type input "0.35"
type input "0.31"
type input "0.27"
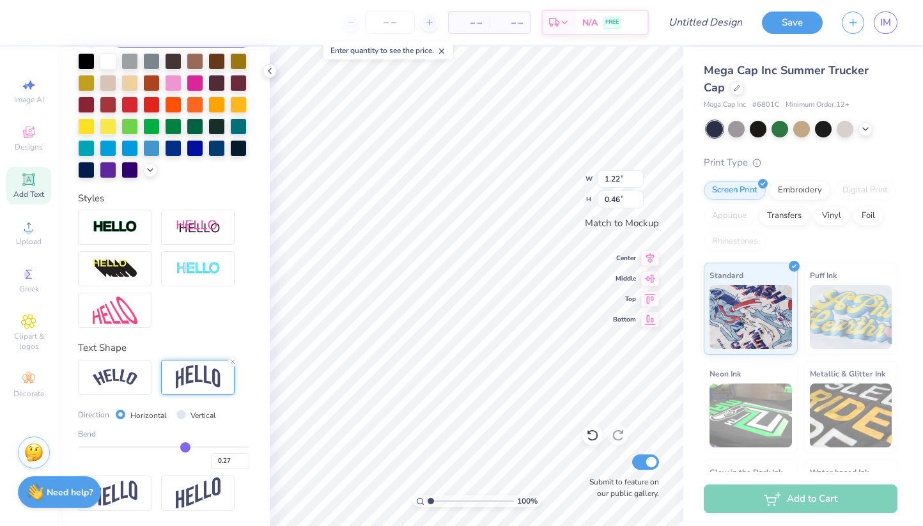
type input "0.22"
type input "0.2"
type input "0.20"
type input "0.18"
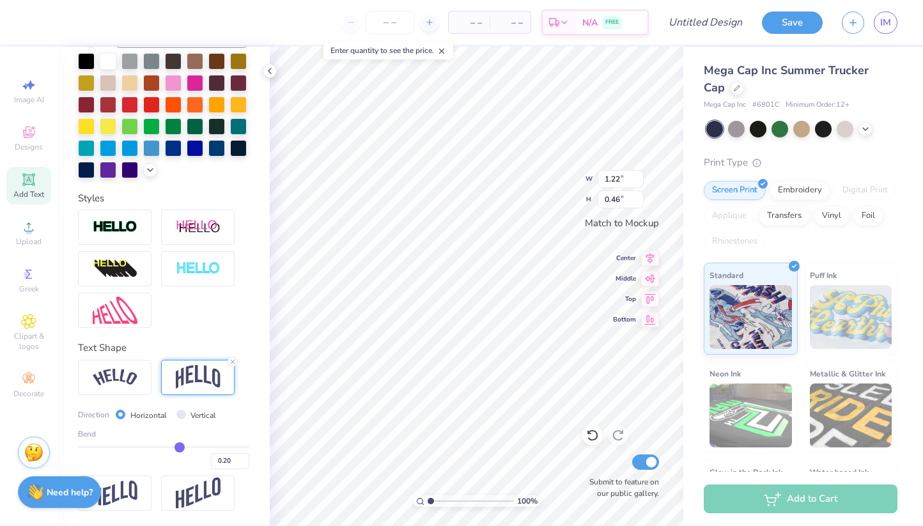
type input "0.18"
type input "0.16"
type input "0.13"
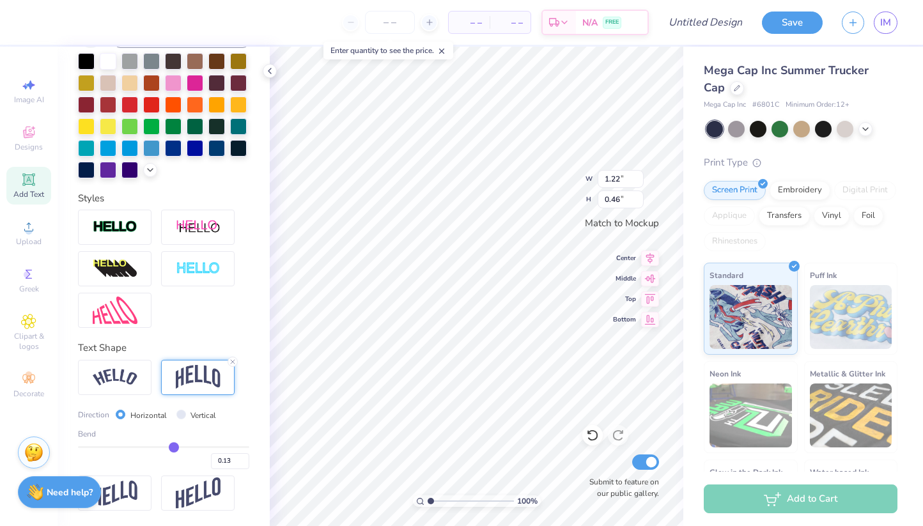
type input "0.12"
type input "0.1"
type input "0.10"
type input "0.09"
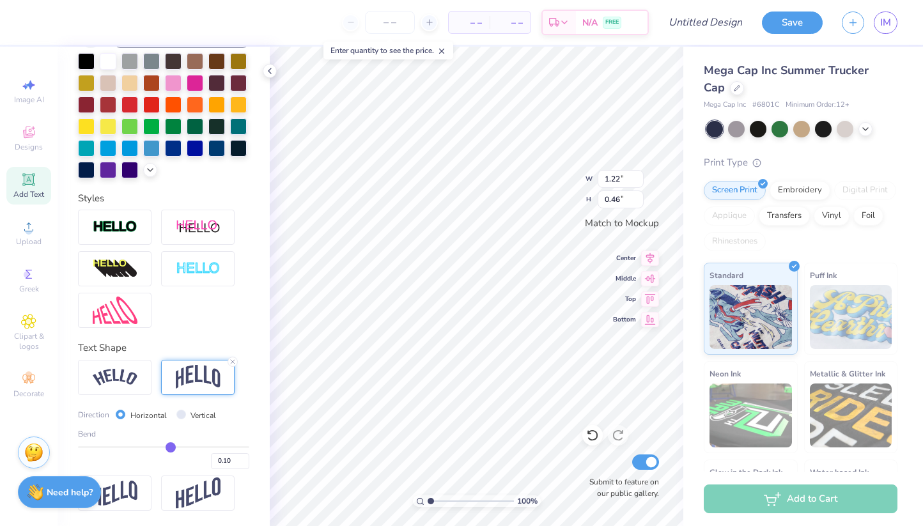
type input "0.09"
type input "0.07"
type input "0.06"
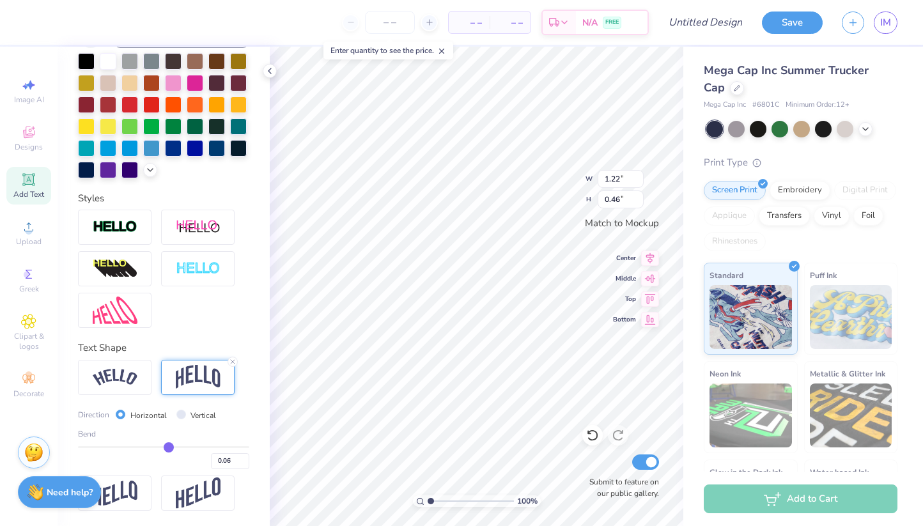
type input "0.05"
type input "0.04"
type input "0.03"
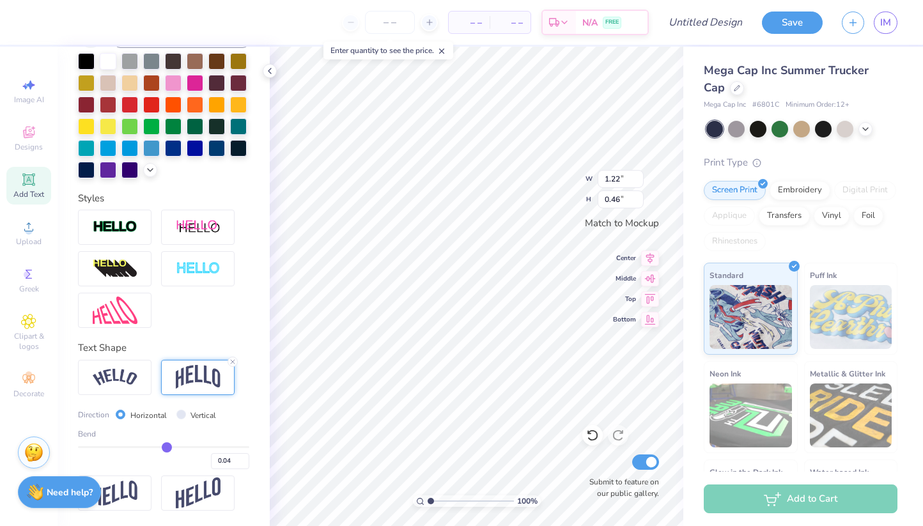
type input "0.03"
type input "0.02"
type input "0.01"
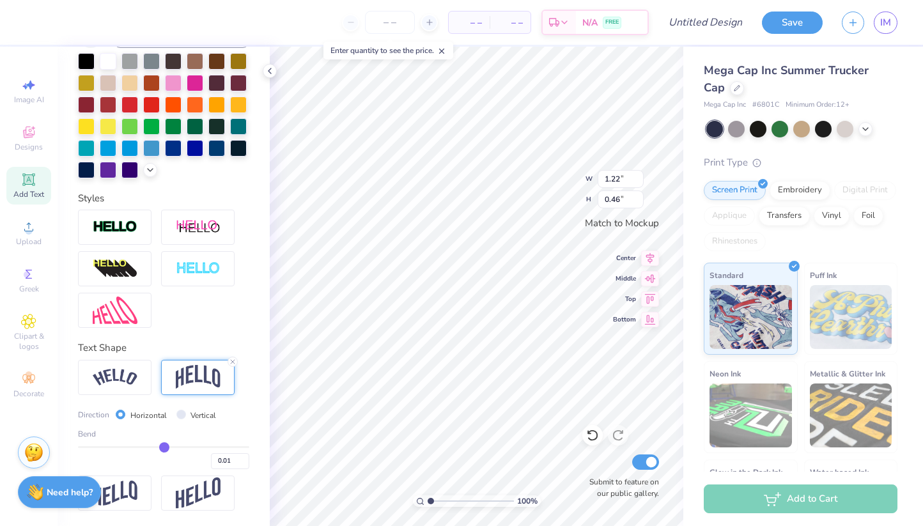
type input "0"
type input "0.00"
type input "-0.01"
type input "-0.02"
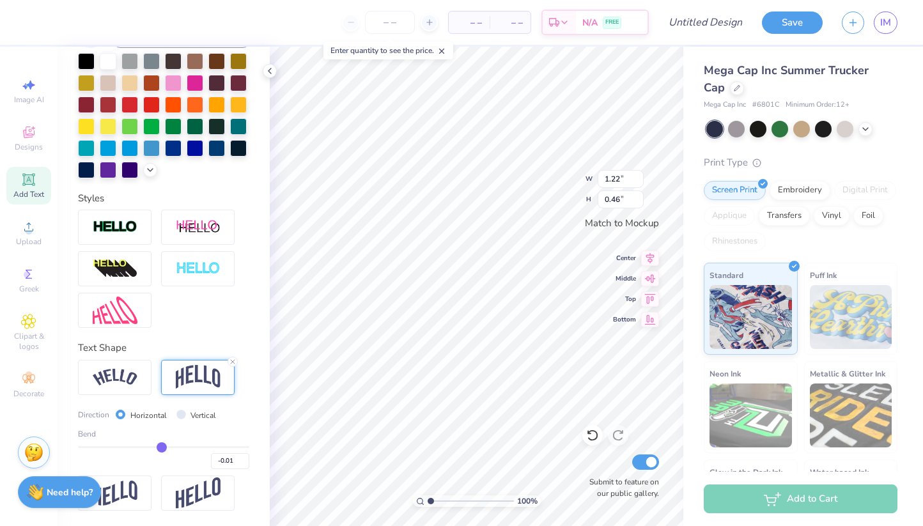
type input "-0.02"
type input "-0.03"
type input "-0.04"
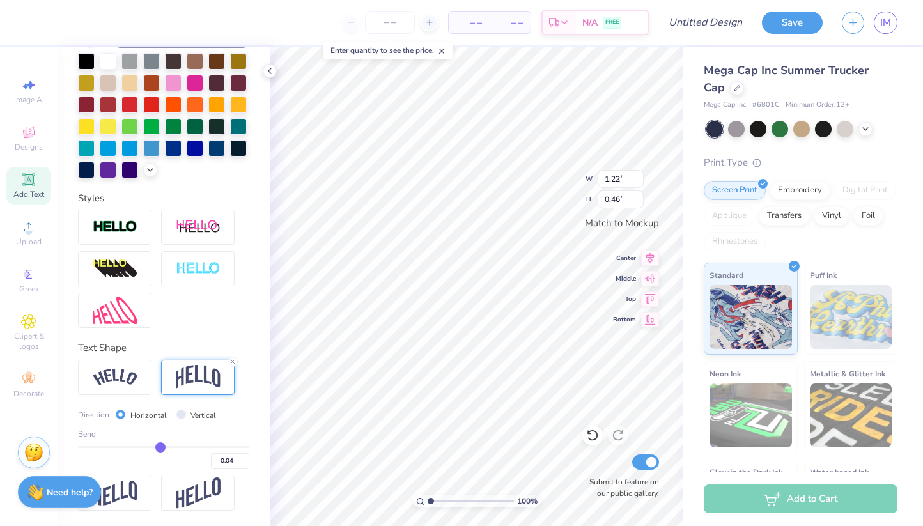
type input "-0.05"
type input "-0.06"
type input "-0.07"
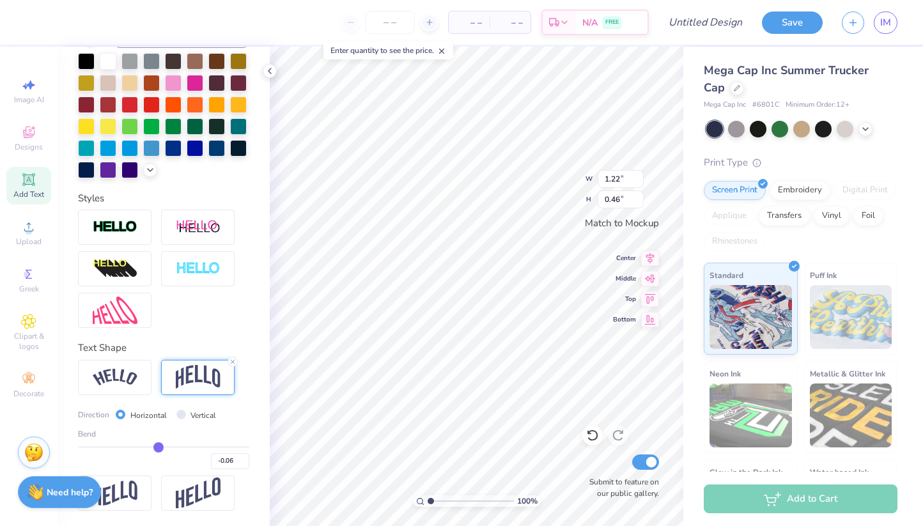
type input "-0.07"
type input "-0.08"
type input "-0.09"
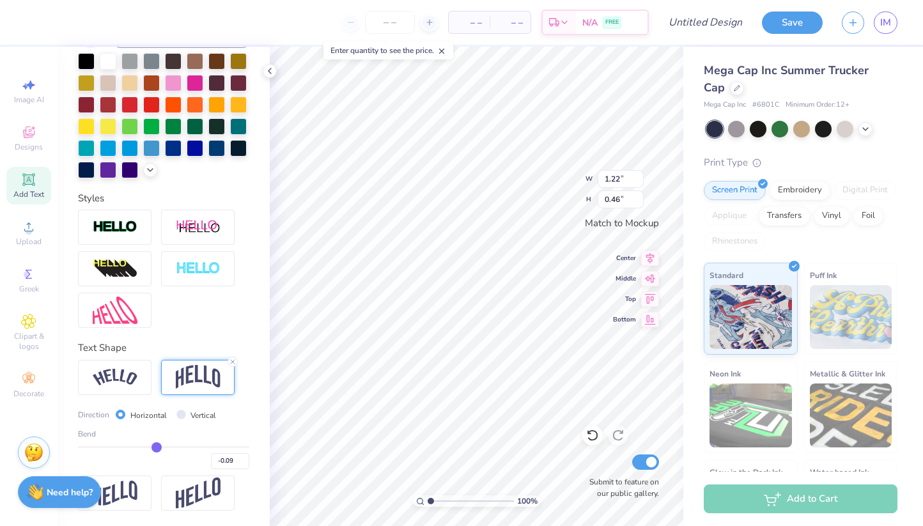
type input "-0.1"
type input "-0.10"
type input "-0.11"
type input "-0.12"
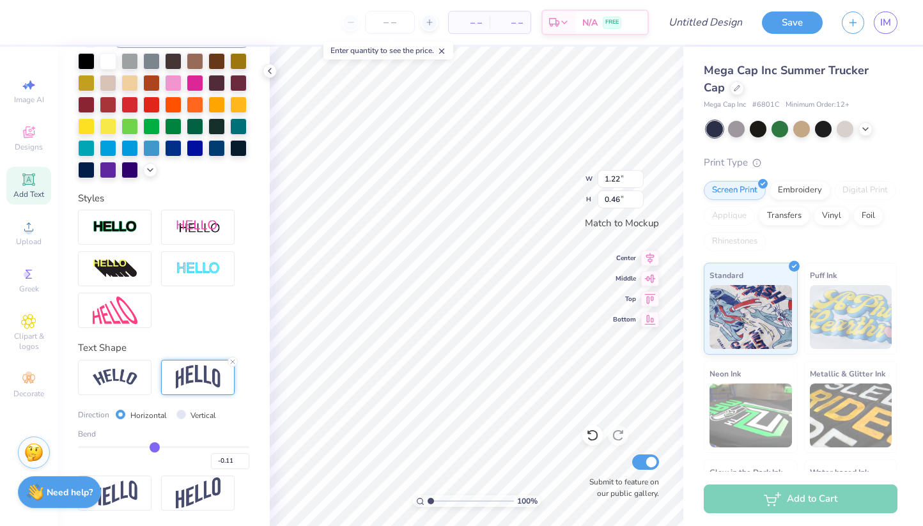
type input "-0.12"
type input "-0.13"
type input "-0.14"
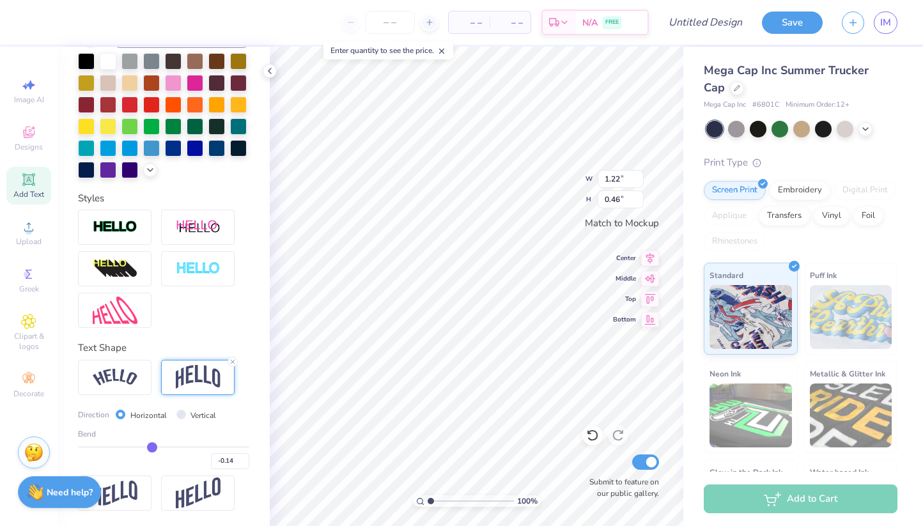
type input "-0.15"
type input "-0.16"
type input "-0.17"
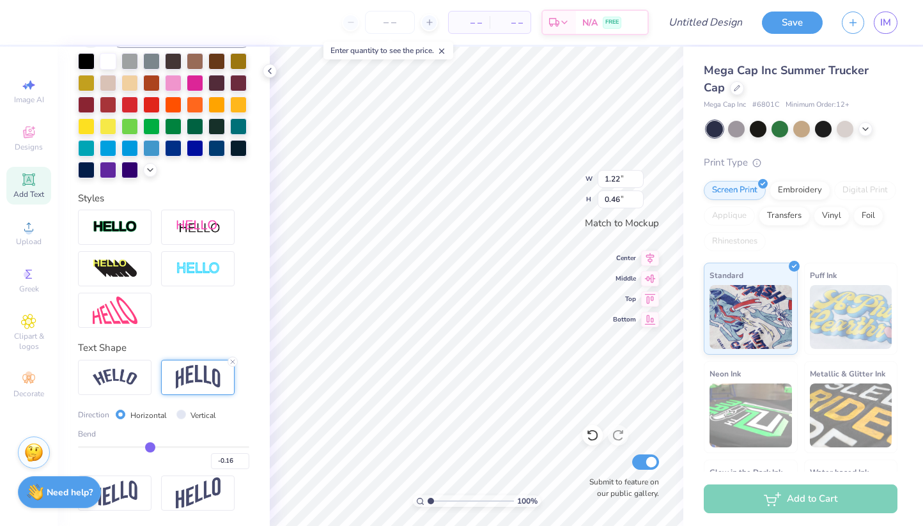
type input "-0.17"
type input "-0.18"
type input "-0.19"
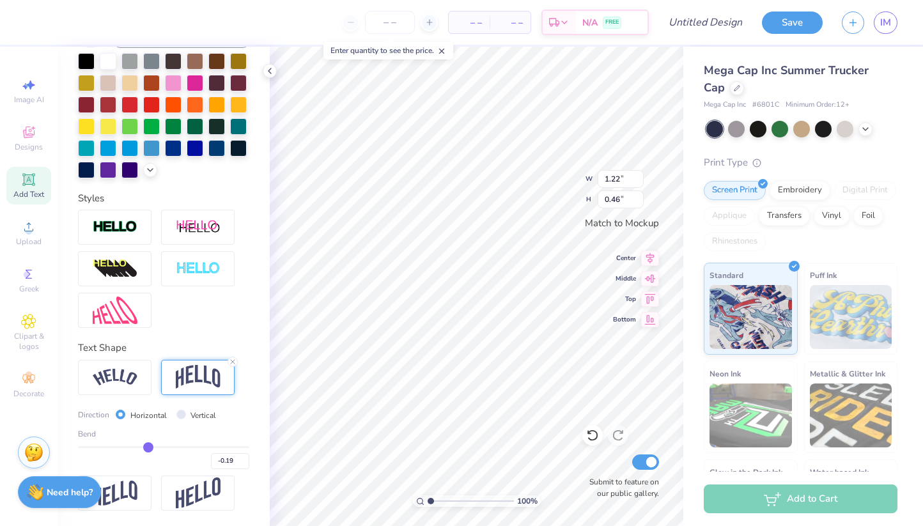
type input "-0.21"
type input "-0.22"
type input "-0.23"
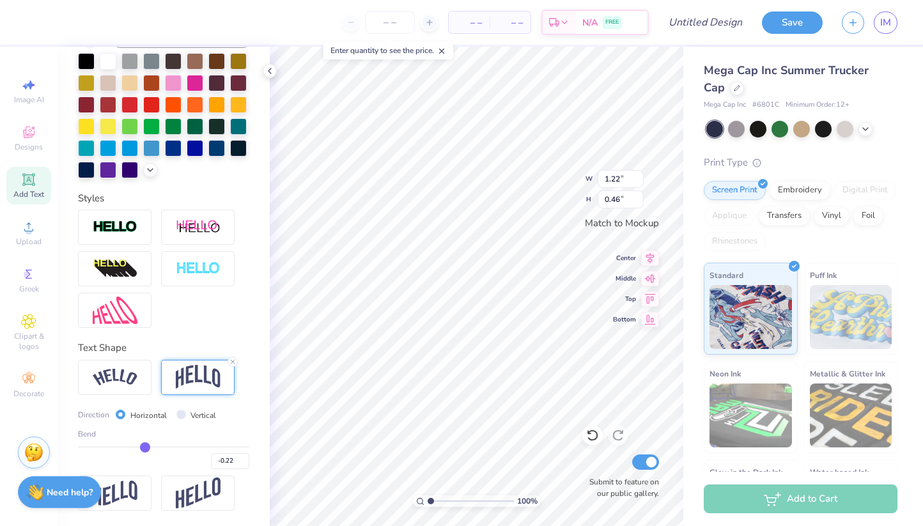
type input "-0.23"
type input "-0.24"
type input "-0.26"
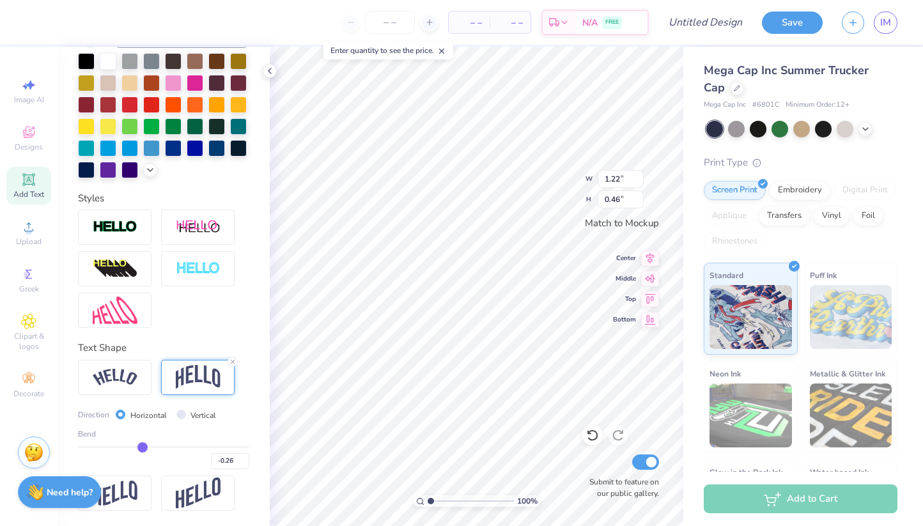
type input "-0.27"
type input "-0.3"
type input "-0.30"
type input "-0.32"
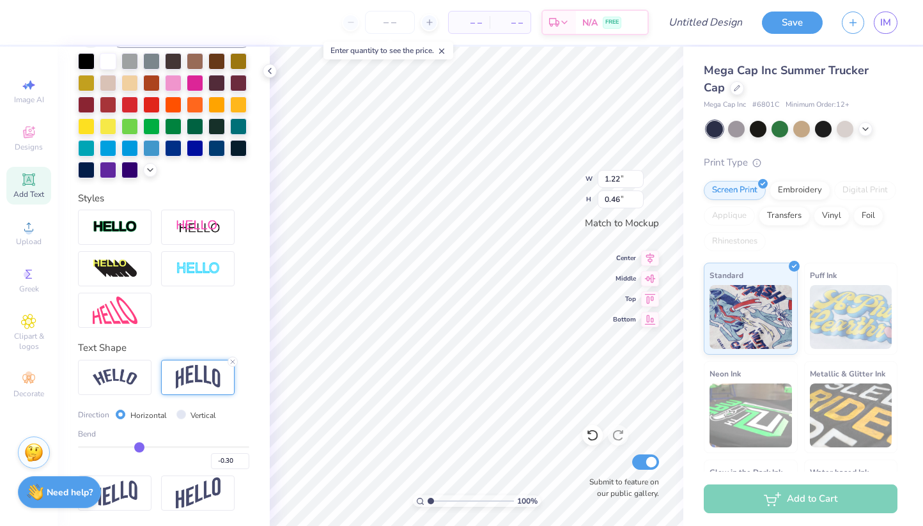
type input "-0.32"
type input "-0.34"
type input "-0.36"
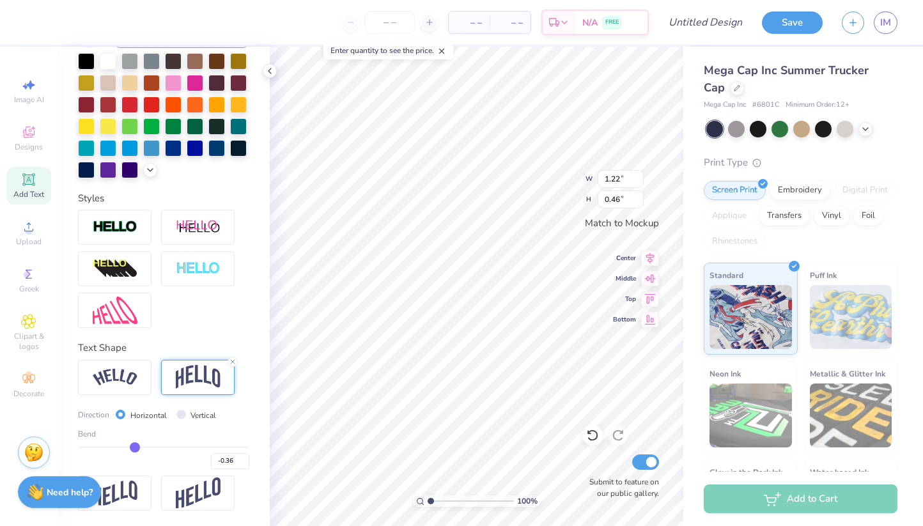
type input "-0.38"
type input "-0.41"
type input "-0.43"
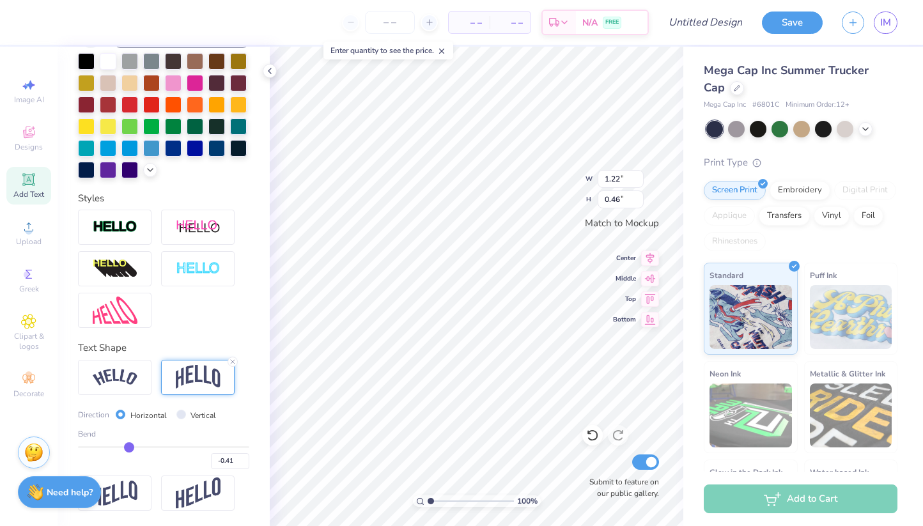
type input "-0.43"
type input "-0.46"
type input "-0.49"
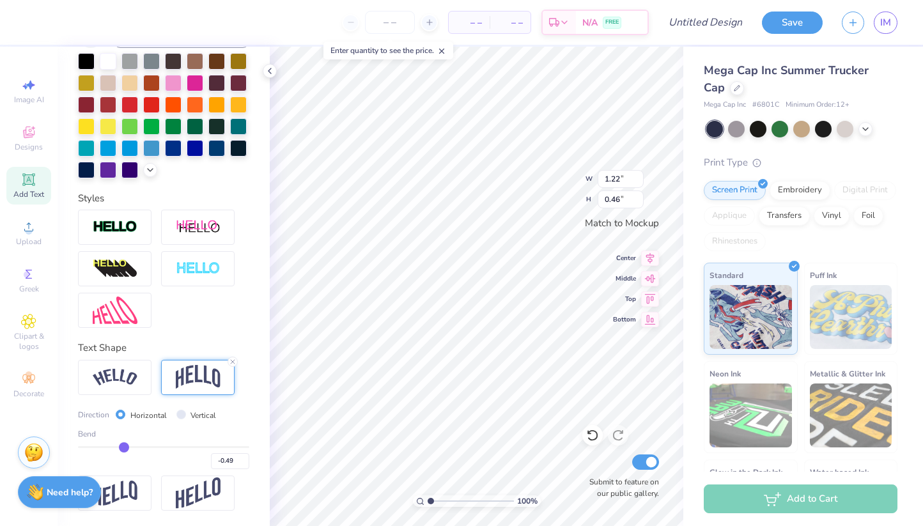
type input "-0.52"
type input "-0.54"
type input "-0.56"
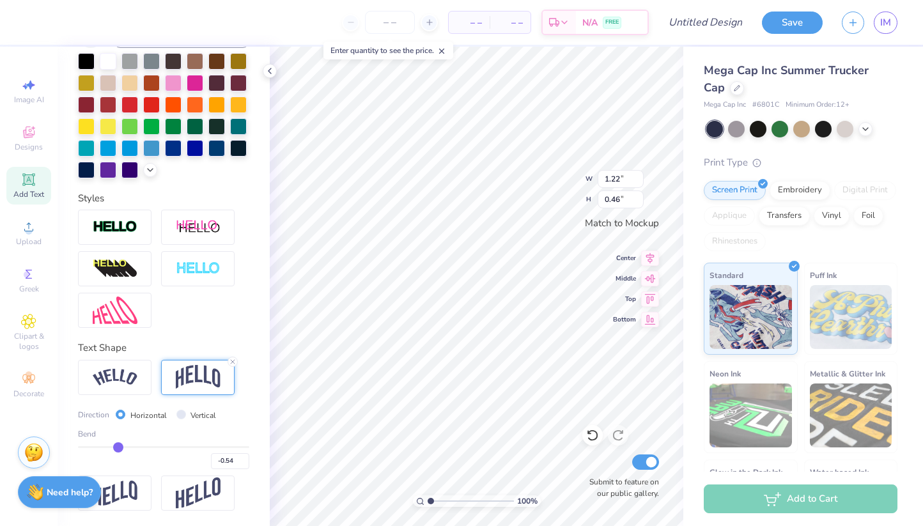
type input "-0.56"
type input "-0.58"
type input "-0.6"
type input "-0.60"
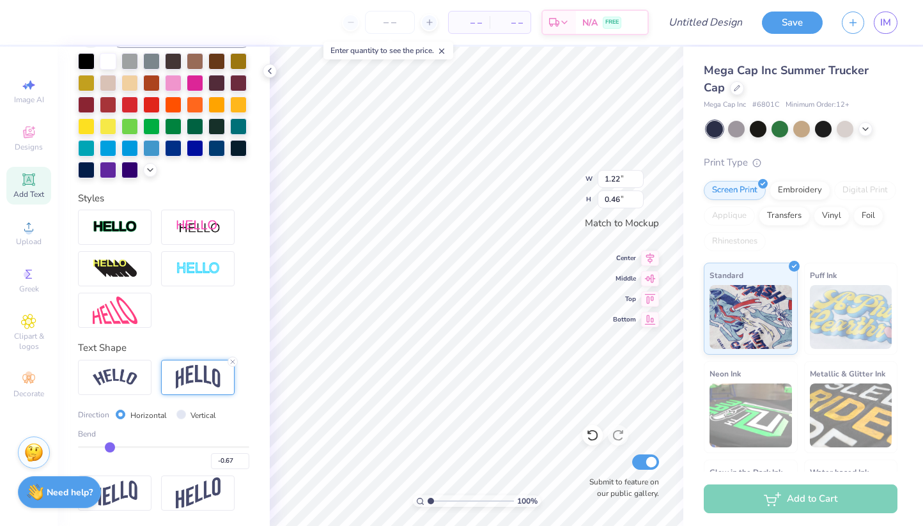
drag, startPoint x: 206, startPoint y: 444, endPoint x: 109, endPoint y: 450, distance: 96.8
click at [109, 448] on input "range" at bounding box center [163, 447] width 171 height 2
drag, startPoint x: 111, startPoint y: 447, endPoint x: 123, endPoint y: 446, distance: 12.2
click at [123, 446] on input "range" at bounding box center [163, 447] width 171 height 2
drag, startPoint x: 123, startPoint y: 446, endPoint x: 133, endPoint y: 446, distance: 10.2
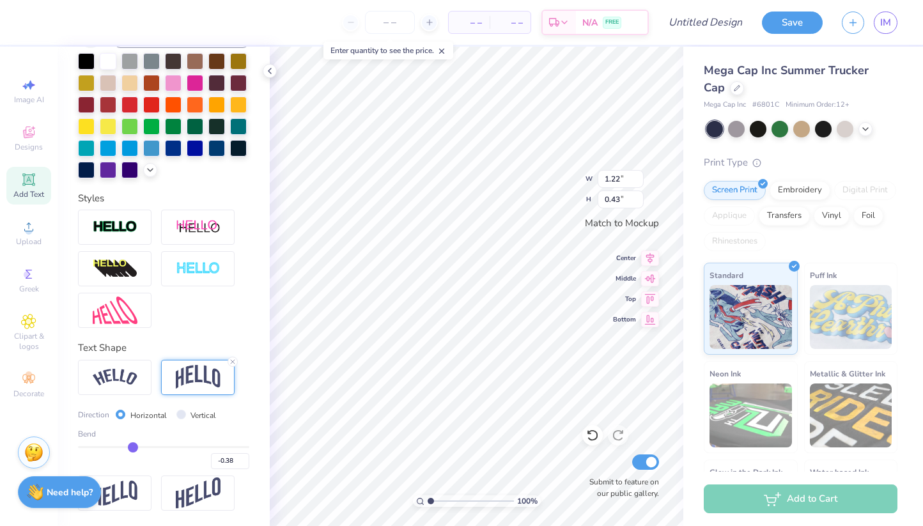
click at [133, 446] on input "range" at bounding box center [163, 447] width 171 height 2
drag, startPoint x: 133, startPoint y: 446, endPoint x: 141, endPoint y: 446, distance: 7.7
click at [141, 446] on input "range" at bounding box center [163, 447] width 171 height 2
drag, startPoint x: 141, startPoint y: 446, endPoint x: 152, endPoint y: 446, distance: 11.5
click at [153, 446] on input "range" at bounding box center [163, 447] width 171 height 2
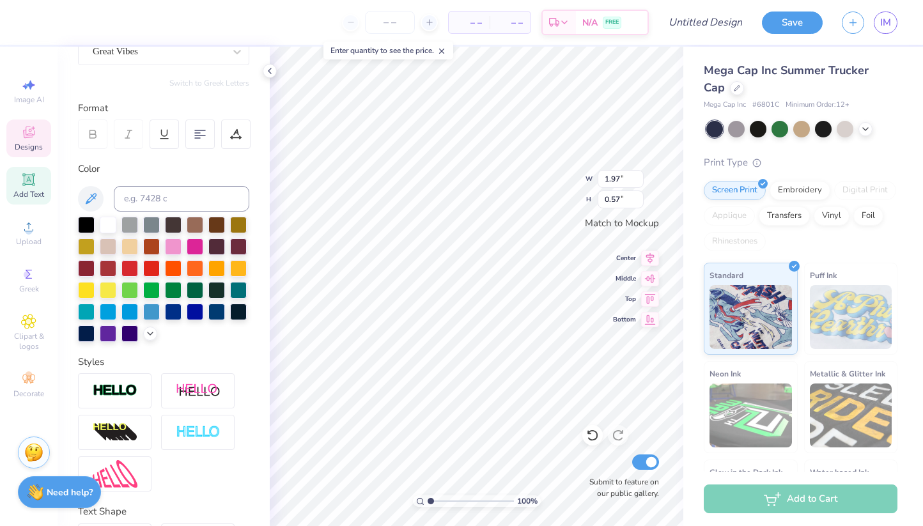
scroll to position [98, 0]
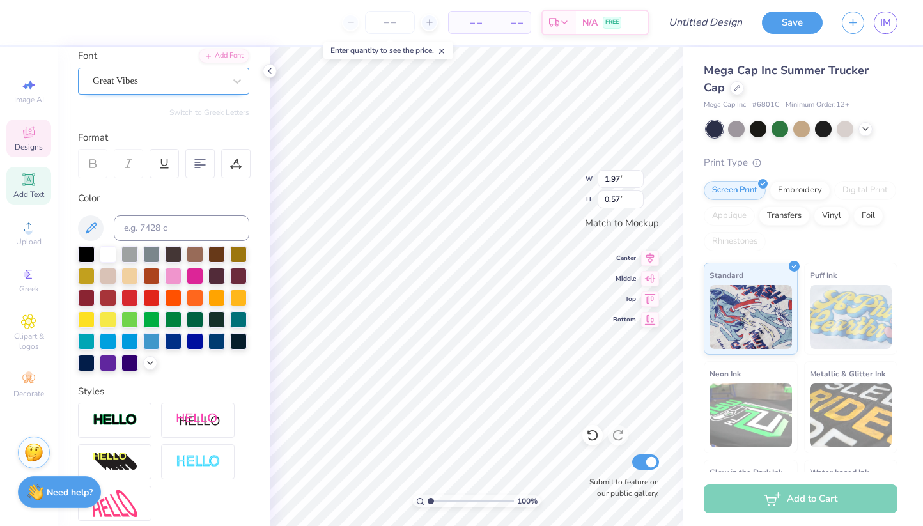
click at [178, 82] on div "Great Vibes" at bounding box center [158, 81] width 134 height 20
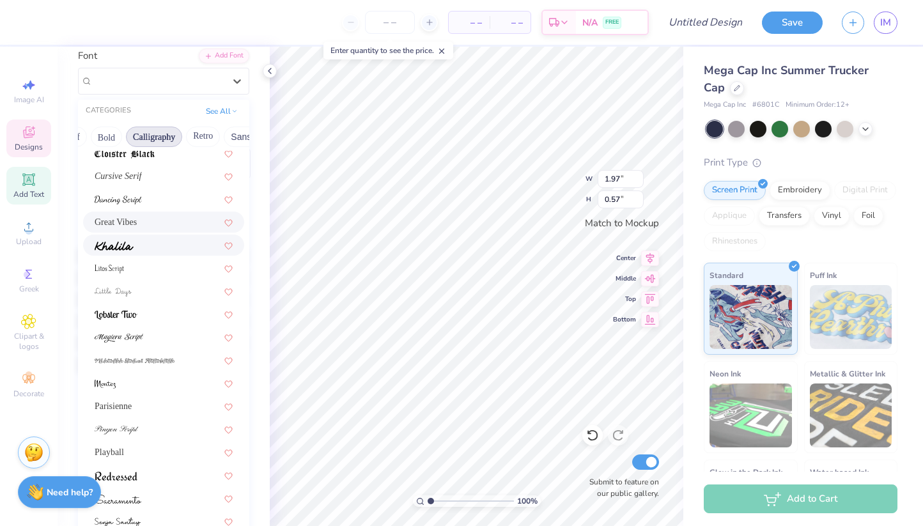
scroll to position [281, 0]
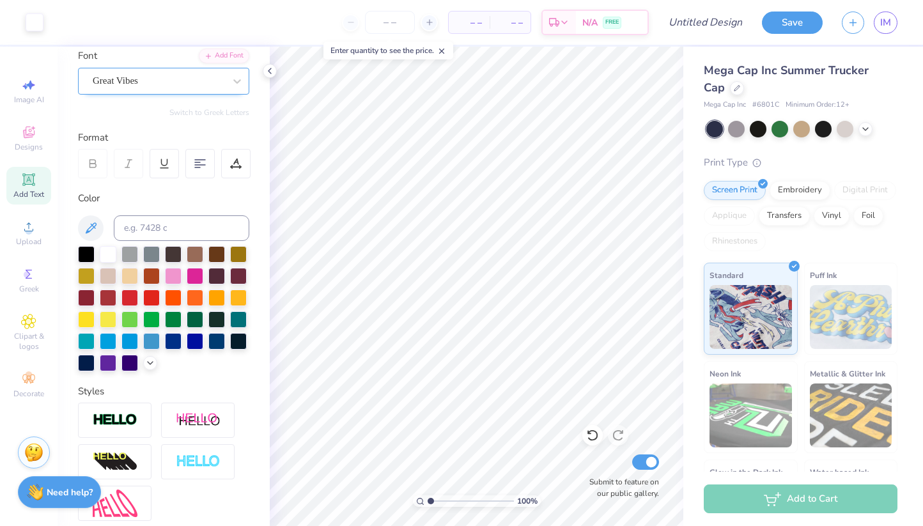
click at [201, 77] on div "Great Vibes" at bounding box center [158, 81] width 134 height 20
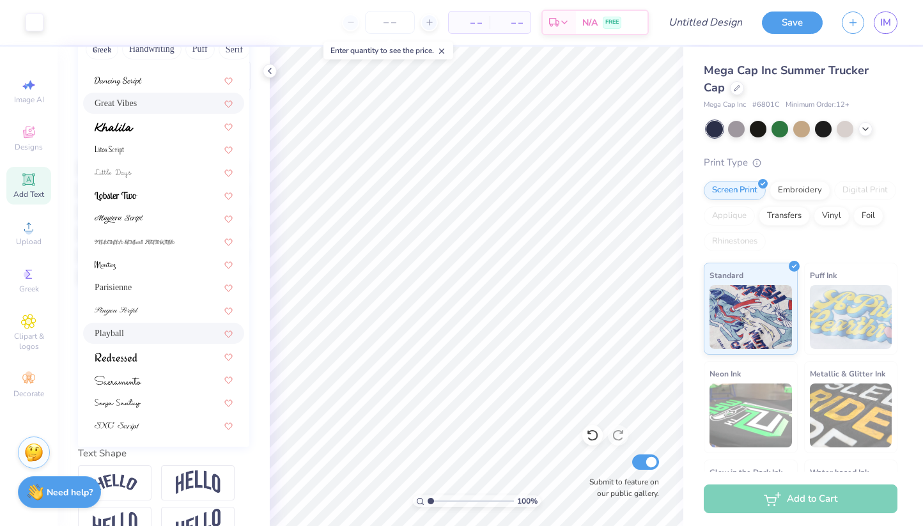
scroll to position [187, 0]
click at [161, 332] on div "Playball" at bounding box center [164, 332] width 138 height 13
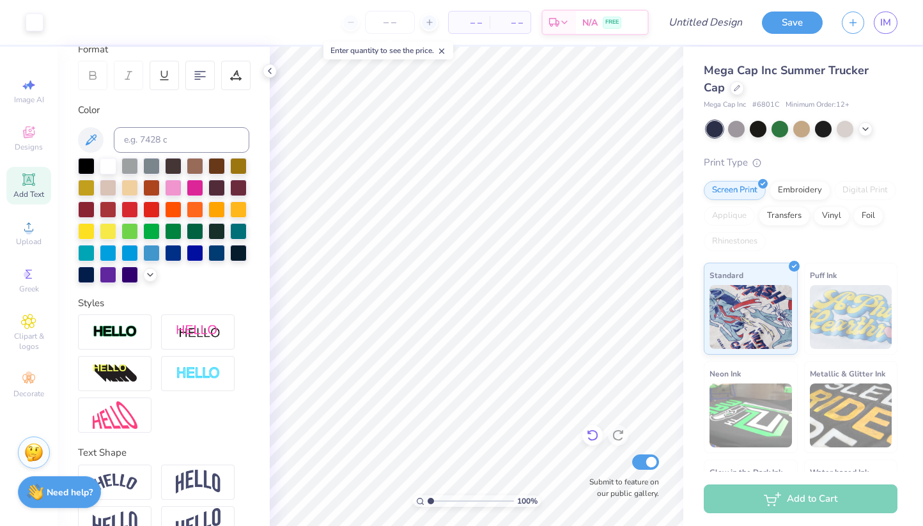
click at [595, 431] on icon at bounding box center [592, 436] width 11 height 12
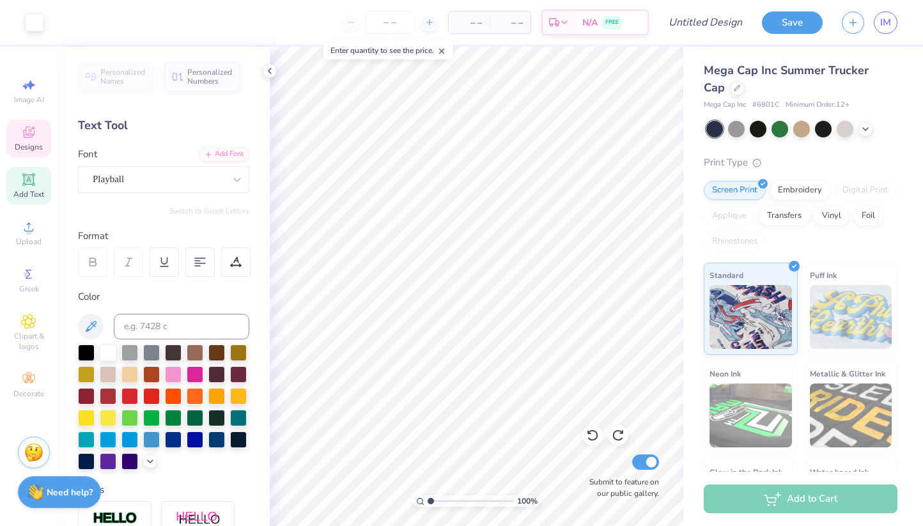
click at [22, 146] on span "Designs" at bounding box center [29, 147] width 28 height 10
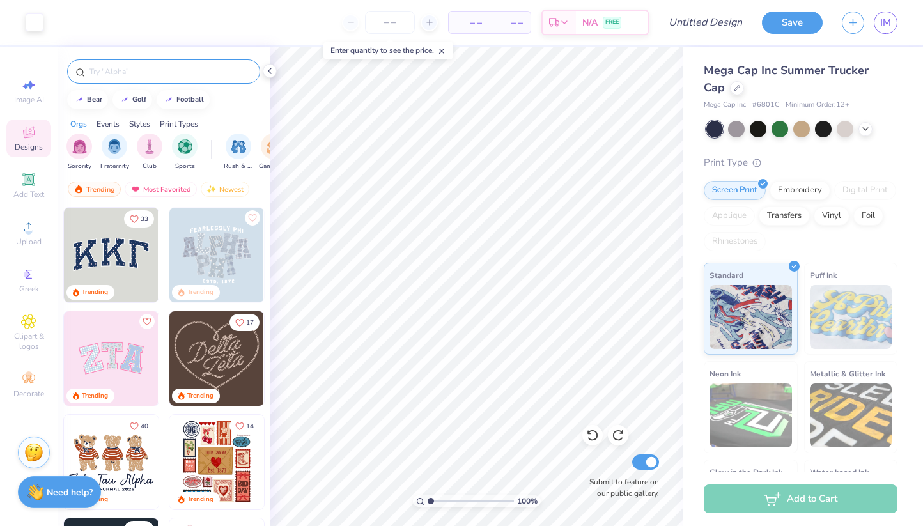
click at [97, 80] on div at bounding box center [163, 71] width 193 height 24
click at [96, 76] on input "text" at bounding box center [170, 71] width 164 height 13
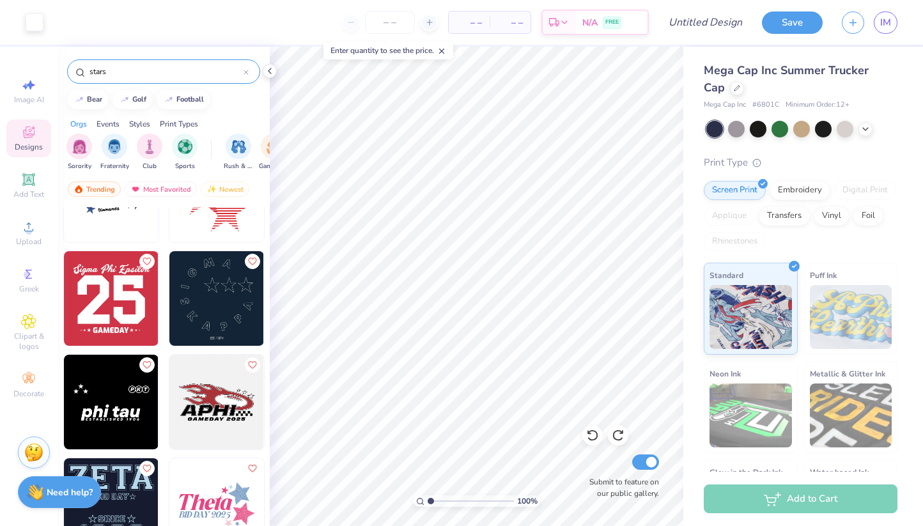
scroll to position [2245, 0]
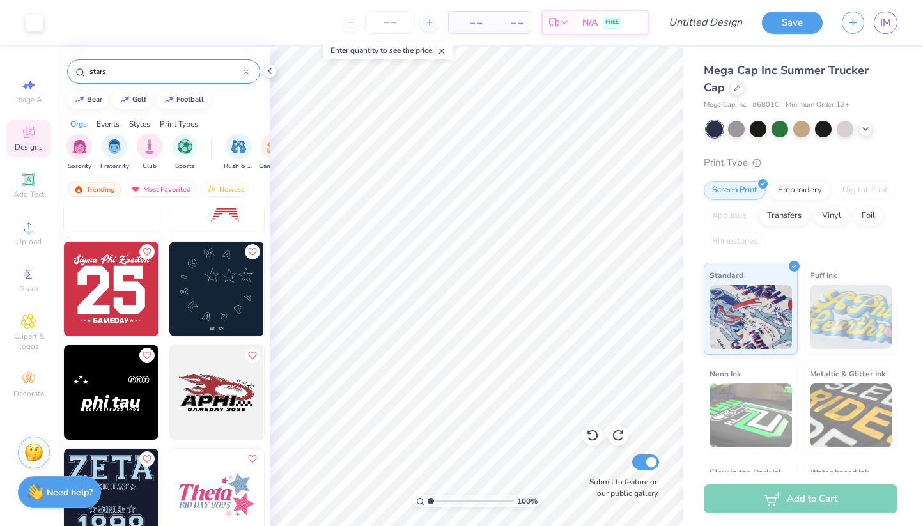
click at [227, 273] on img at bounding box center [216, 289] width 95 height 95
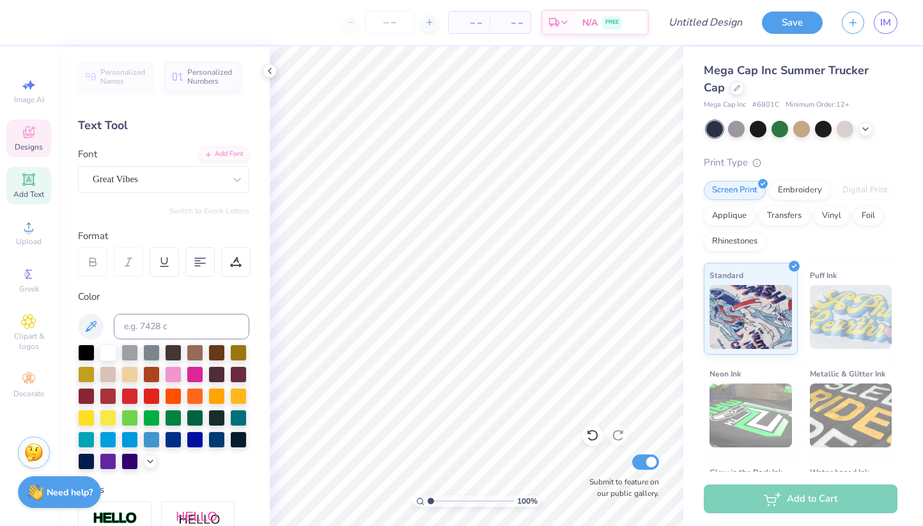
click at [27, 130] on icon at bounding box center [28, 132] width 15 height 15
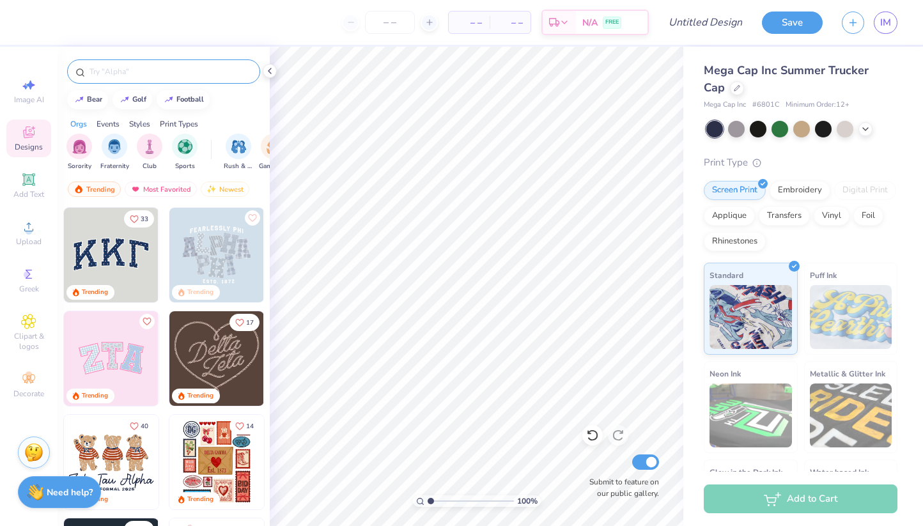
click at [130, 70] on input "text" at bounding box center [170, 71] width 164 height 13
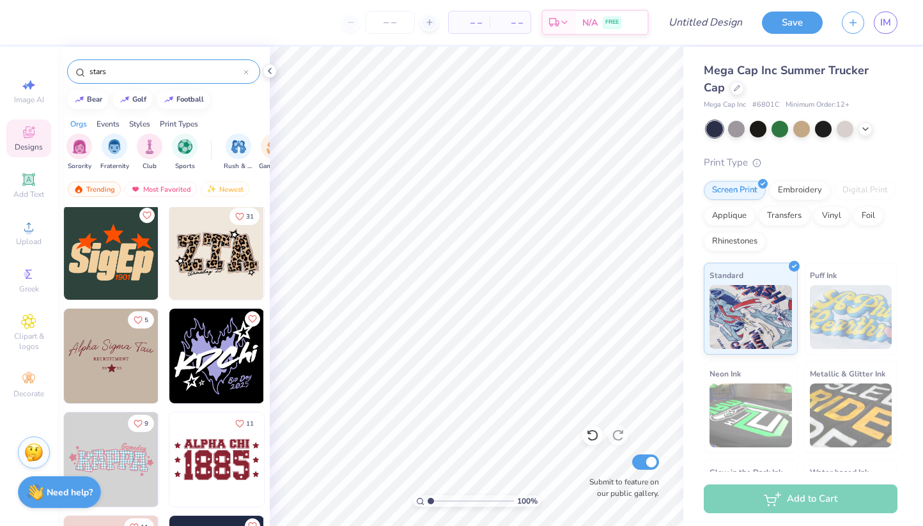
scroll to position [5287, 0]
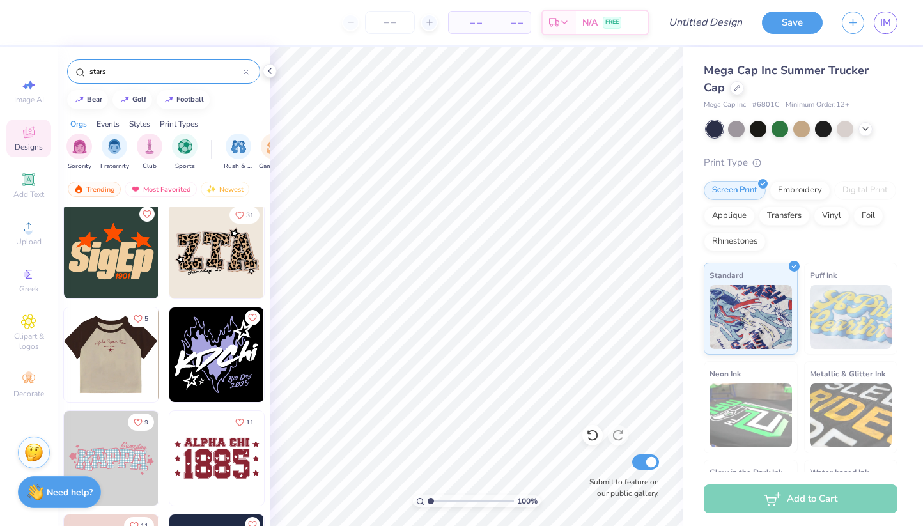
click at [64, 356] on img at bounding box center [16, 355] width 95 height 95
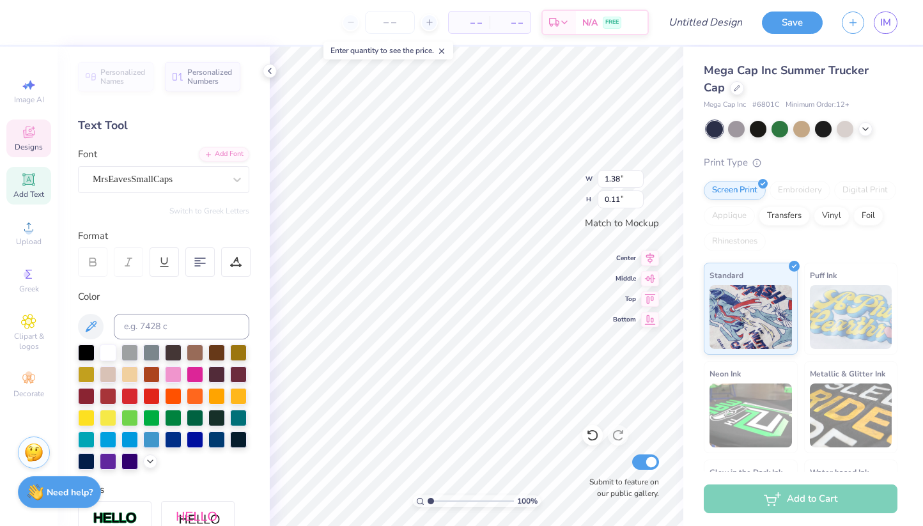
scroll to position [0, 2]
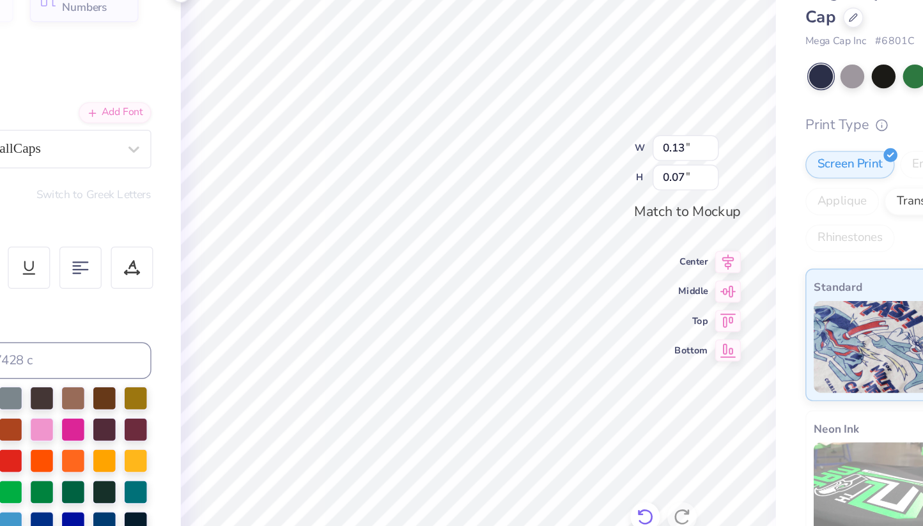
click at [588, 435] on icon at bounding box center [592, 435] width 13 height 13
click at [592, 430] on icon at bounding box center [592, 435] width 13 height 13
click at [615, 433] on icon at bounding box center [618, 435] width 13 height 13
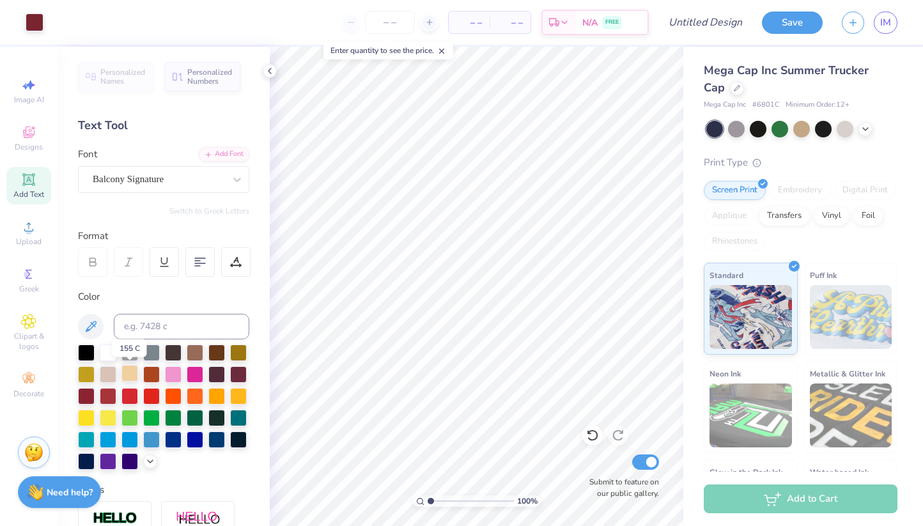
click at [124, 375] on div at bounding box center [130, 373] width 17 height 17
click at [128, 374] on div at bounding box center [130, 373] width 17 height 17
click at [129, 375] on div at bounding box center [130, 373] width 17 height 17
click at [127, 375] on div at bounding box center [130, 373] width 17 height 17
click at [129, 371] on div at bounding box center [130, 373] width 17 height 17
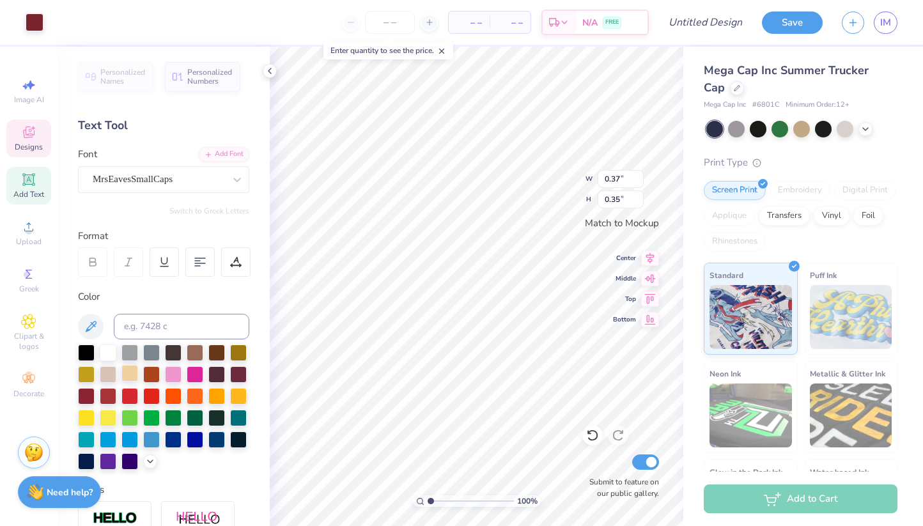
click at [123, 375] on div at bounding box center [130, 373] width 17 height 17
click at [125, 375] on div at bounding box center [130, 373] width 17 height 17
click at [129, 377] on div at bounding box center [130, 373] width 17 height 17
click at [130, 370] on div at bounding box center [130, 373] width 17 height 17
click at [130, 369] on div at bounding box center [130, 373] width 17 height 17
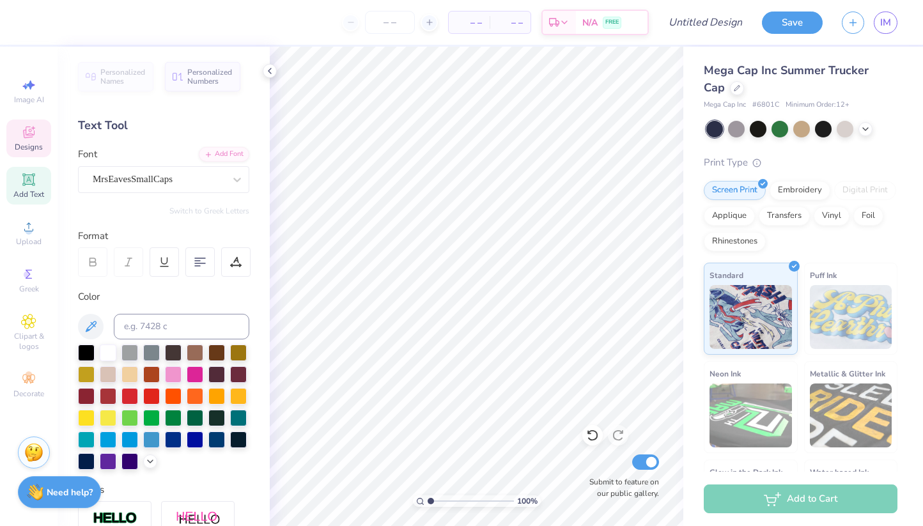
click at [29, 139] on icon at bounding box center [28, 132] width 15 height 15
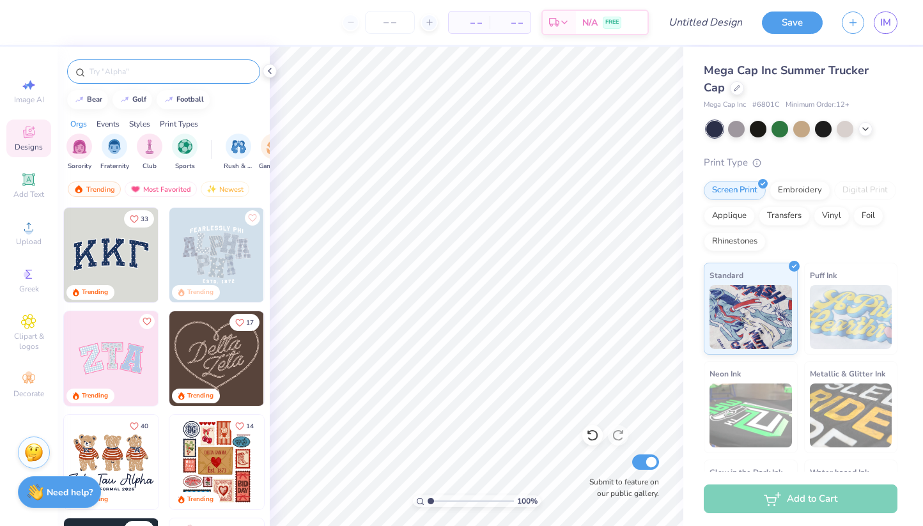
click at [152, 72] on input "text" at bounding box center [170, 71] width 164 height 13
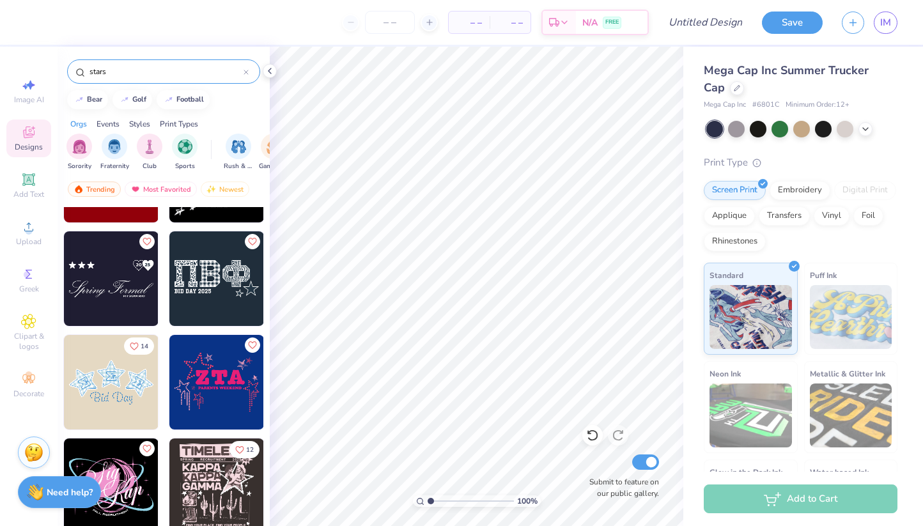
scroll to position [1115, 0]
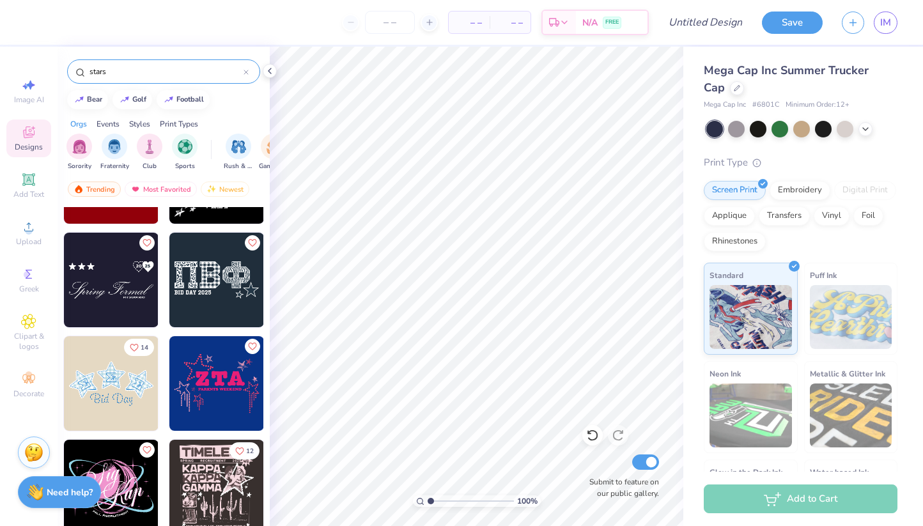
click at [111, 282] on img at bounding box center [111, 280] width 95 height 95
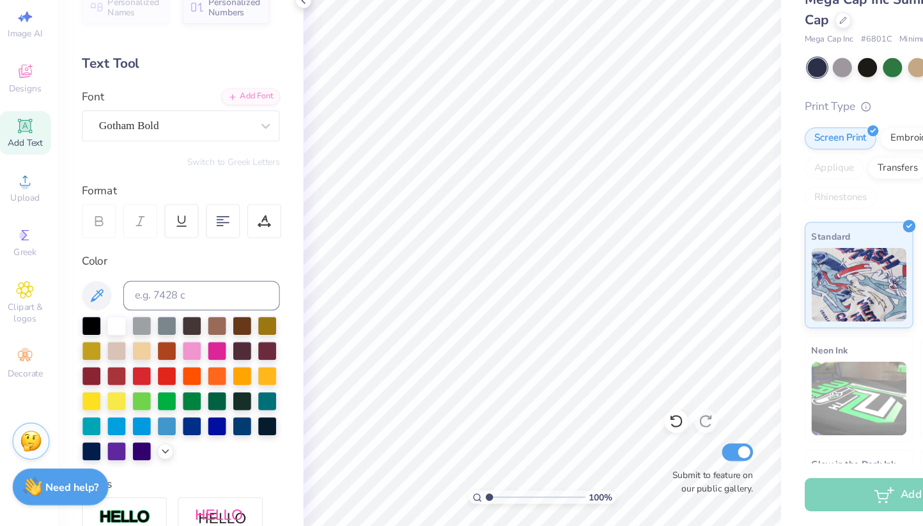
scroll to position [0, 0]
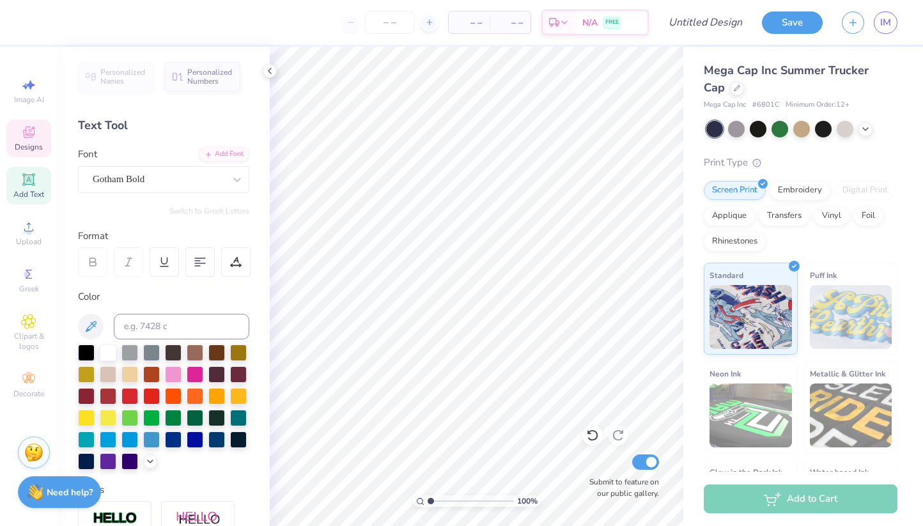
click at [22, 123] on div "Designs" at bounding box center [28, 139] width 45 height 38
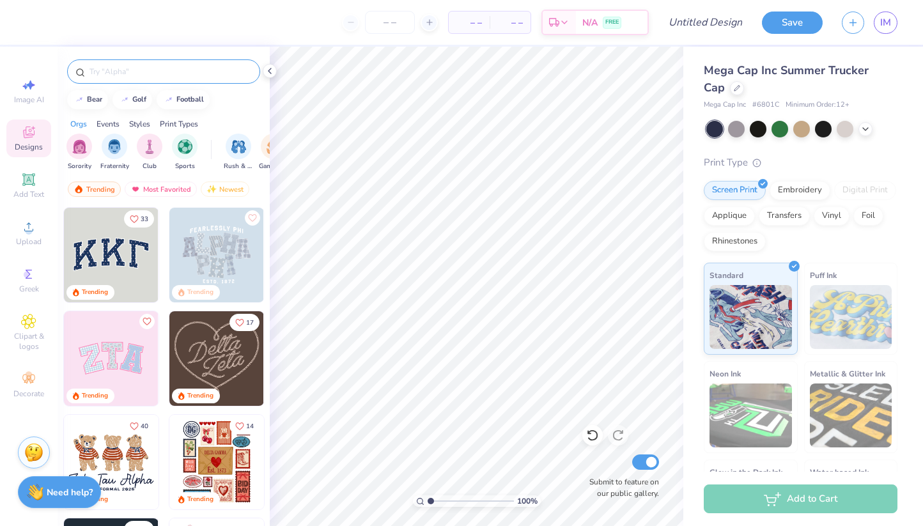
click at [150, 65] on input "text" at bounding box center [170, 71] width 164 height 13
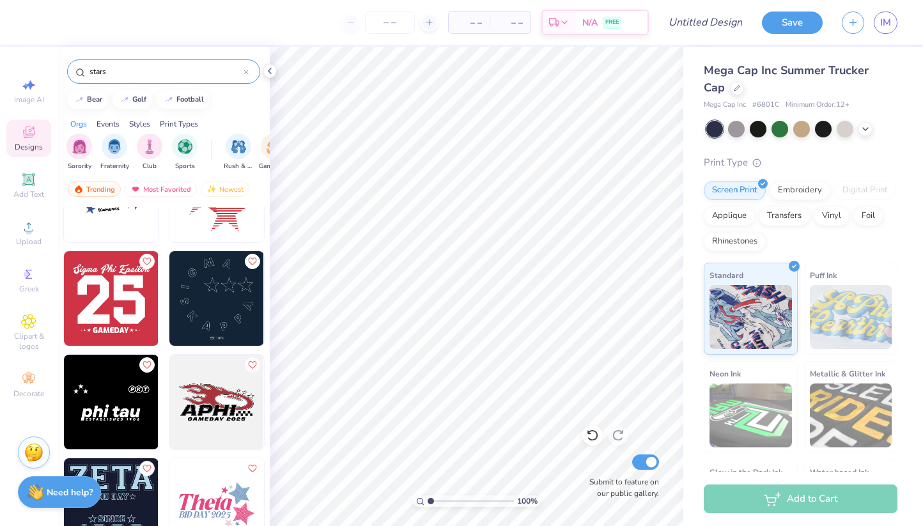
scroll to position [2243, 0]
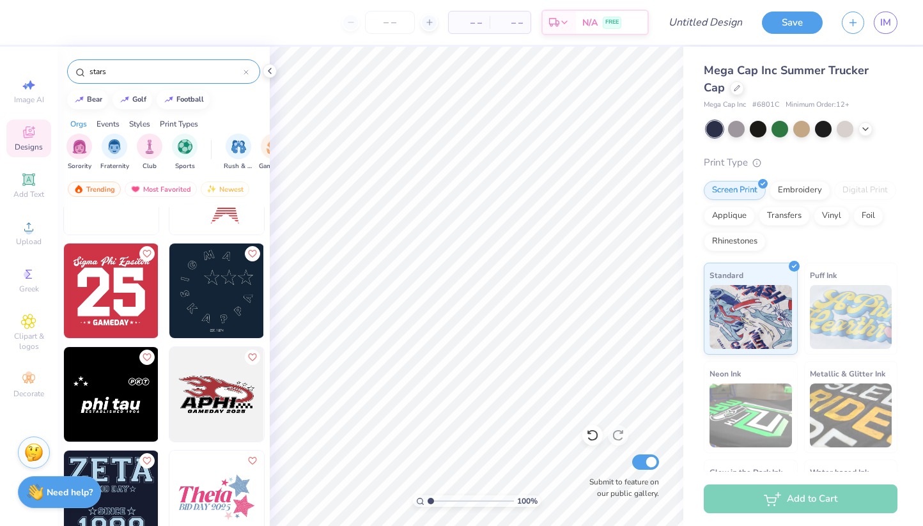
click at [221, 281] on img at bounding box center [216, 291] width 95 height 95
click at [21, 90] on icon at bounding box center [28, 84] width 15 height 15
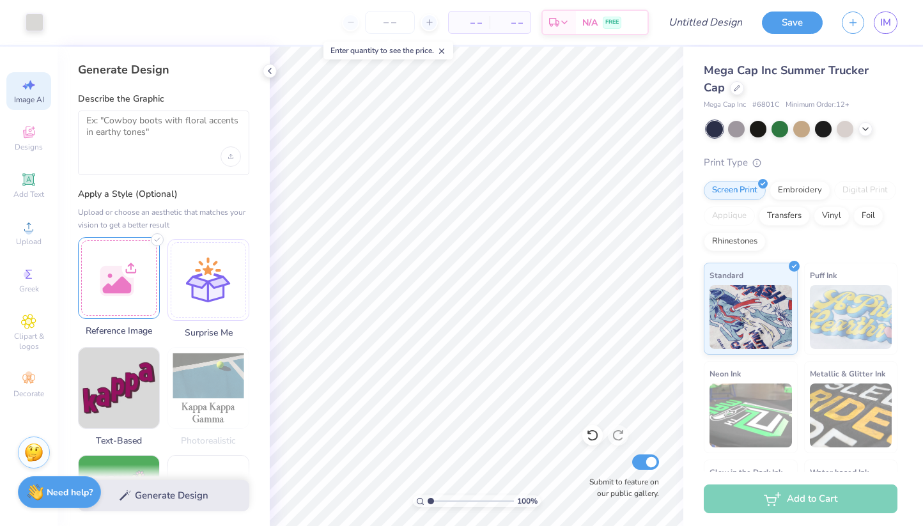
click at [130, 258] on div at bounding box center [119, 278] width 82 height 82
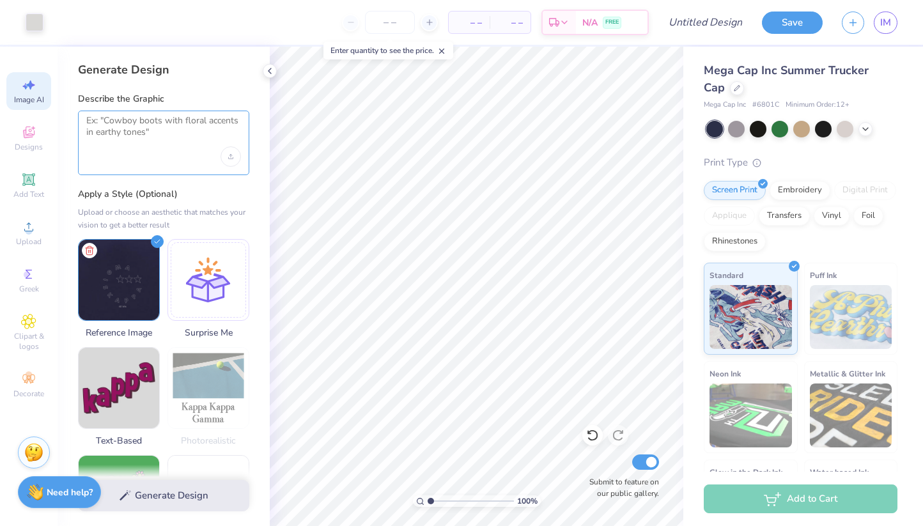
click at [94, 127] on textarea at bounding box center [163, 131] width 155 height 32
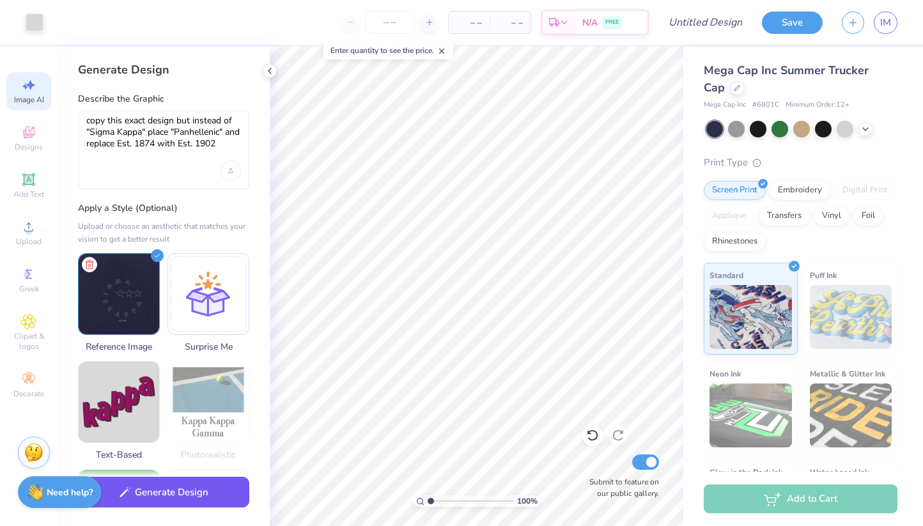
click at [125, 490] on icon "button" at bounding box center [126, 493] width 12 height 12
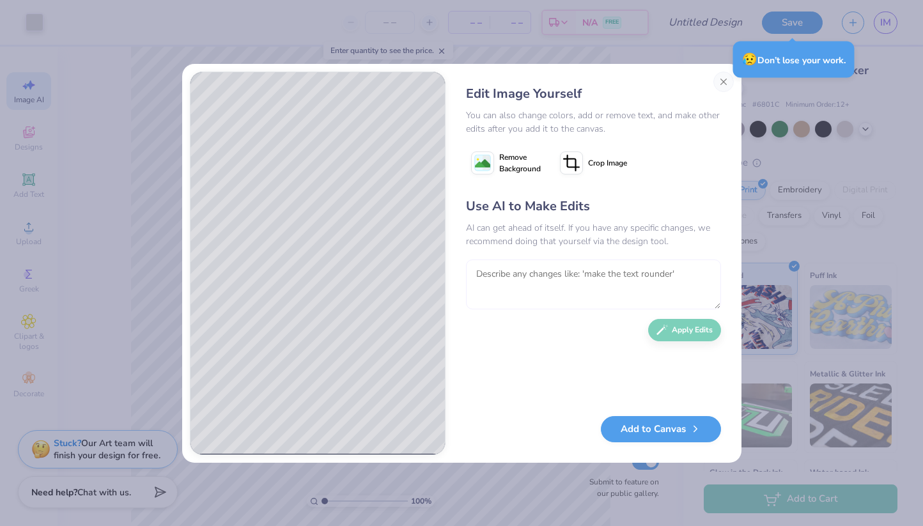
click at [520, 271] on textarea at bounding box center [593, 285] width 255 height 50
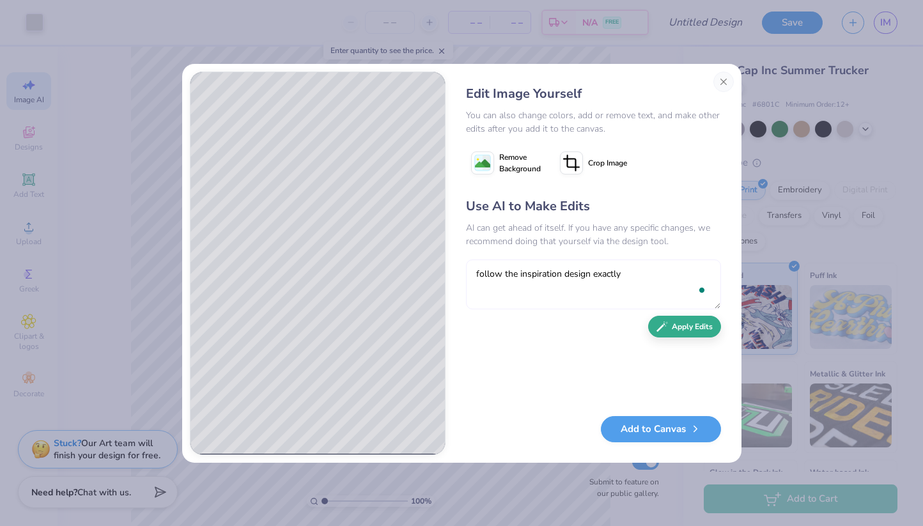
type textarea "follow the inspiration design exactly"
click at [687, 326] on button "Apply Edits" at bounding box center [684, 327] width 73 height 22
click at [726, 90] on button "Close" at bounding box center [724, 82] width 20 height 20
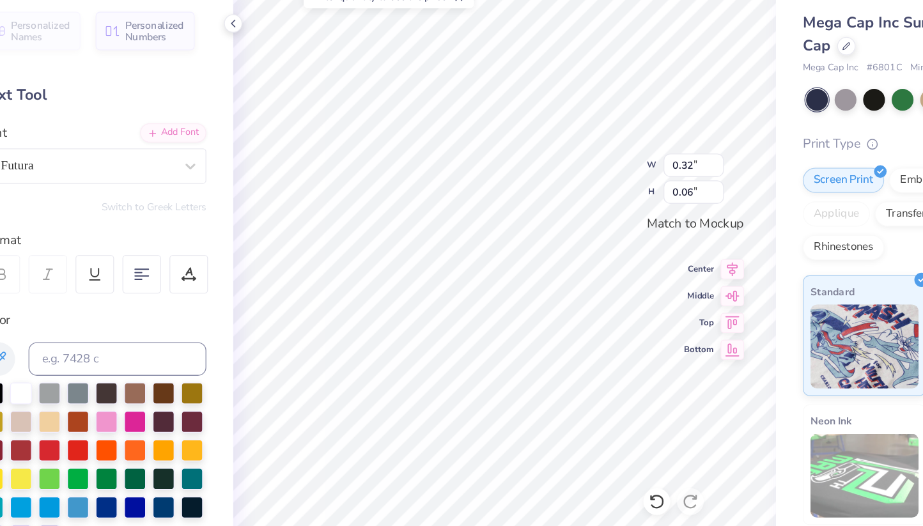
type textarea "EST. 1902"
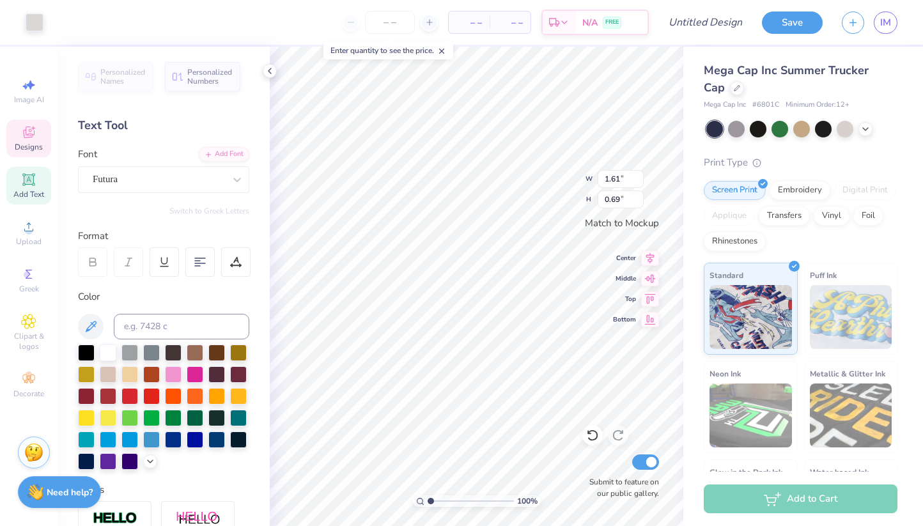
click at [29, 184] on icon at bounding box center [29, 180] width 10 height 10
type input "1.89"
type input "0.55"
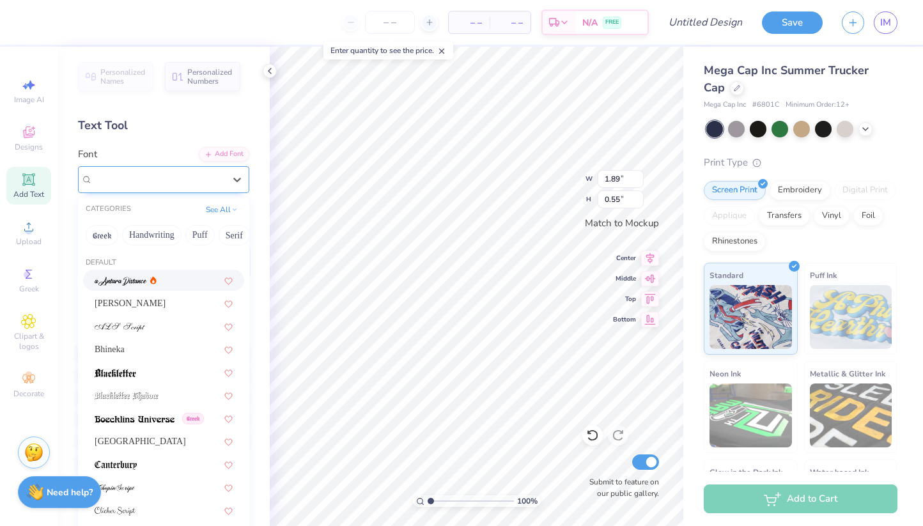
click at [146, 176] on div "Super Dream" at bounding box center [158, 179] width 134 height 20
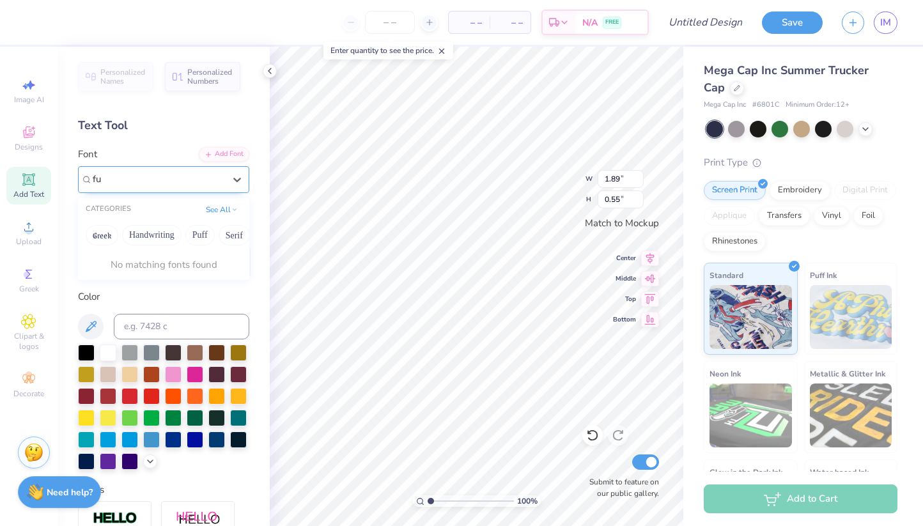
type input "f"
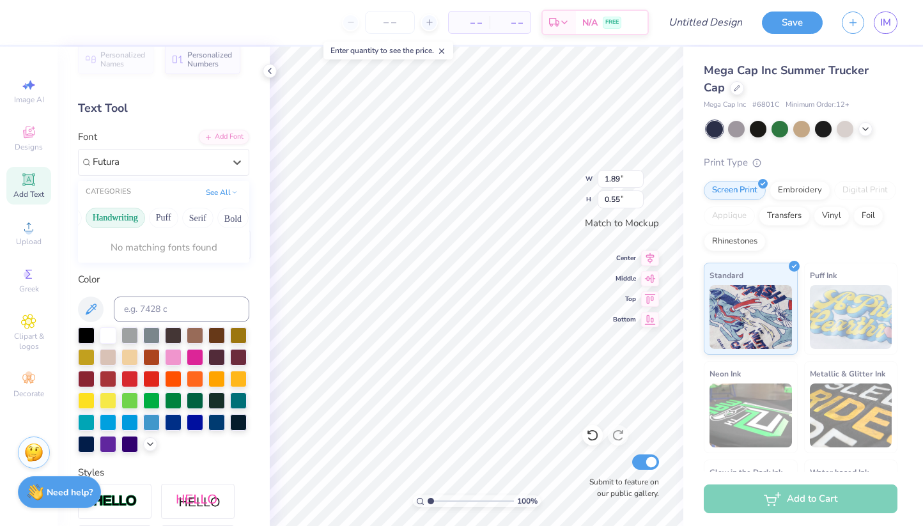
scroll to position [0, 38]
type input "F"
type textarea "T"
